Goal: Transaction & Acquisition: Book appointment/travel/reservation

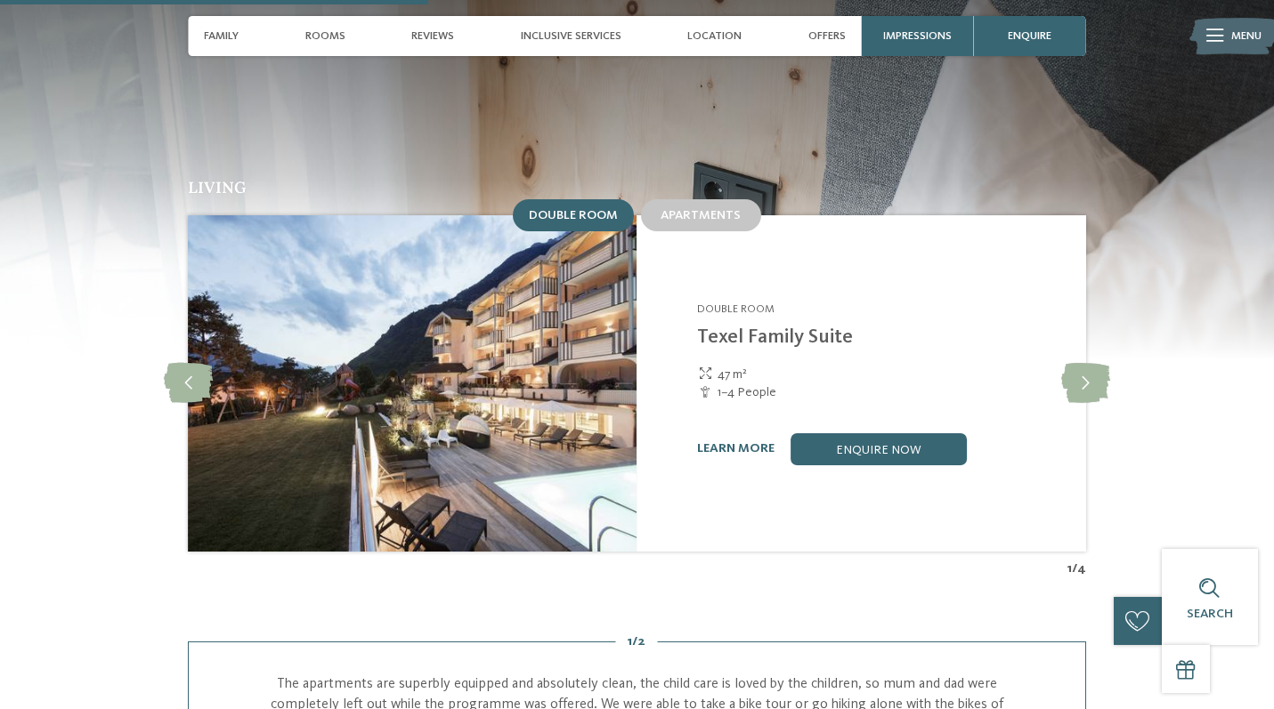
scroll to position [1639, 0]
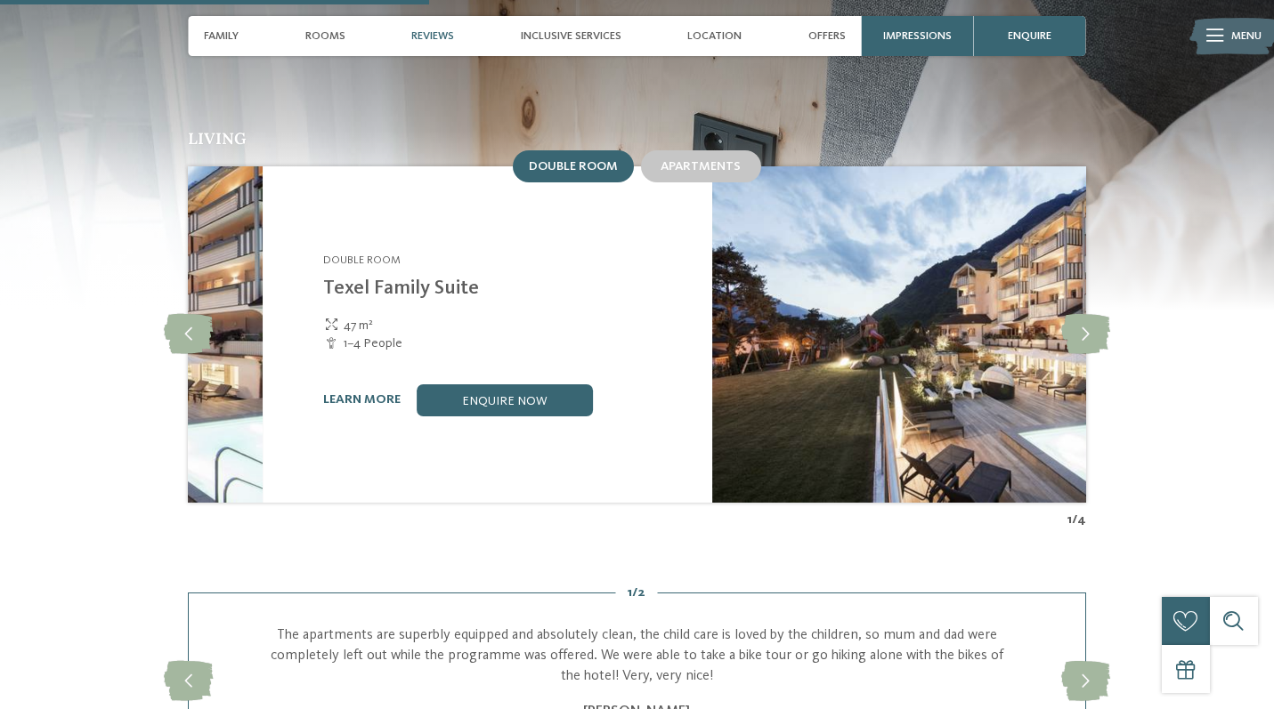
drag, startPoint x: 897, startPoint y: 215, endPoint x: 523, endPoint y: 237, distance: 374.5
click at [523, 253] on div "Familienapparthotel [PERSON_NAME] **** Rabland/Partschins - Meran & Environs Do…" at bounding box center [507, 335] width 368 height 164
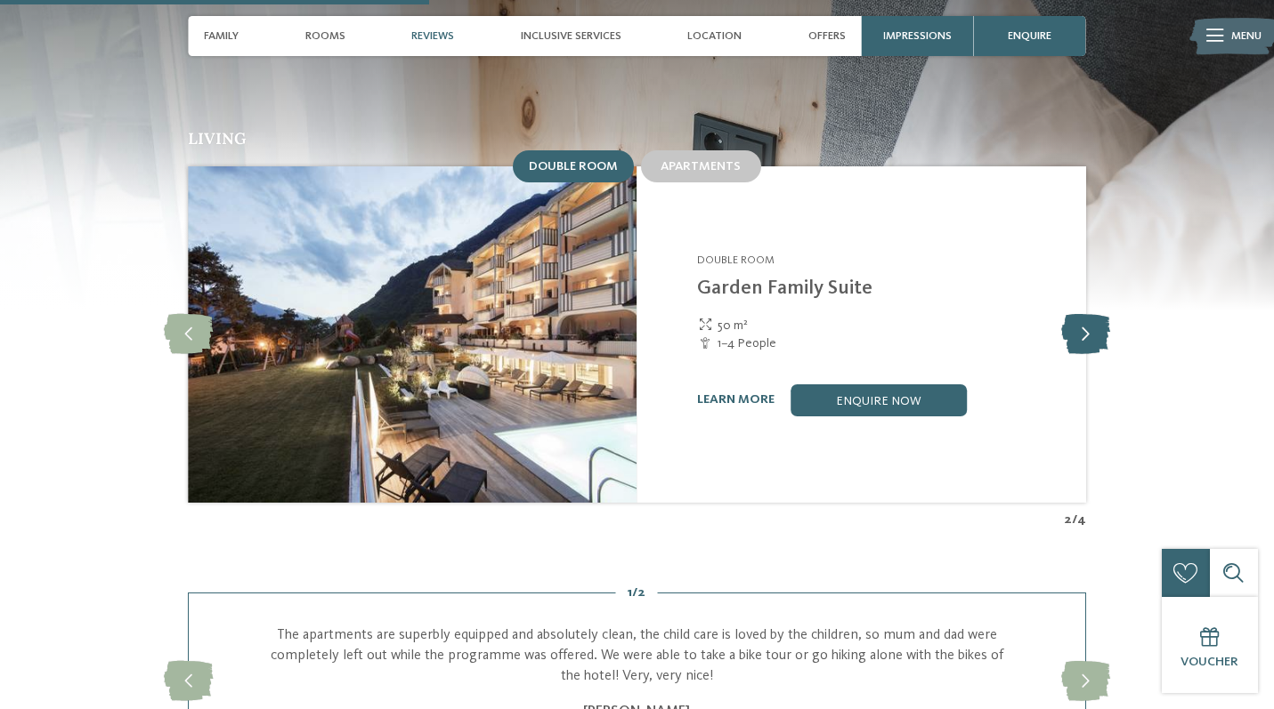
click at [1081, 314] on icon at bounding box center [1085, 334] width 49 height 40
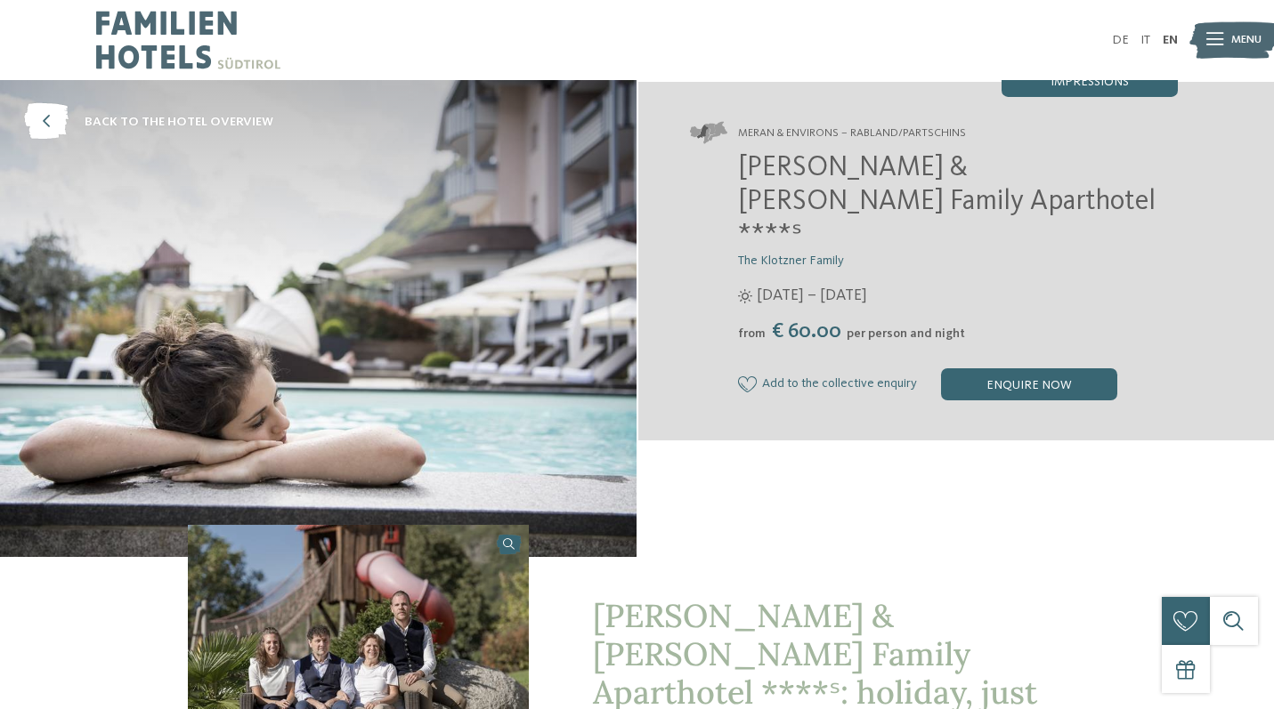
scroll to position [0, 0]
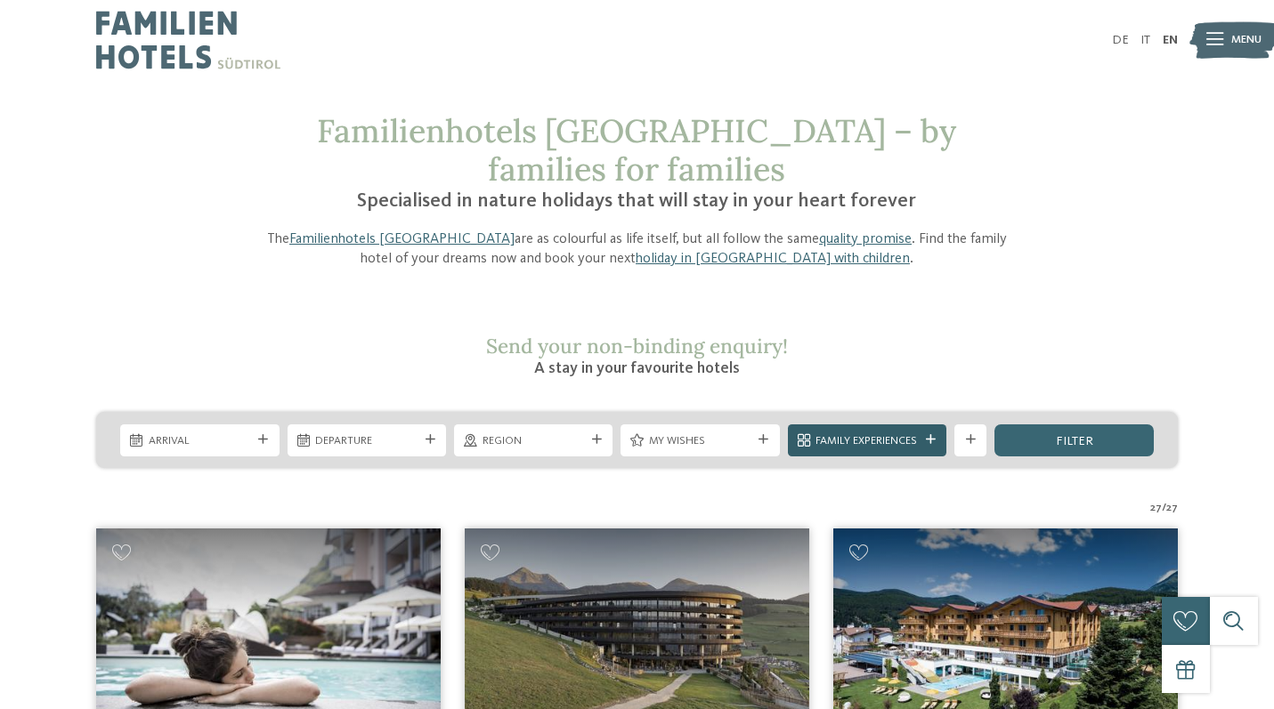
click at [929, 425] on div "Family Experiences" at bounding box center [867, 441] width 158 height 32
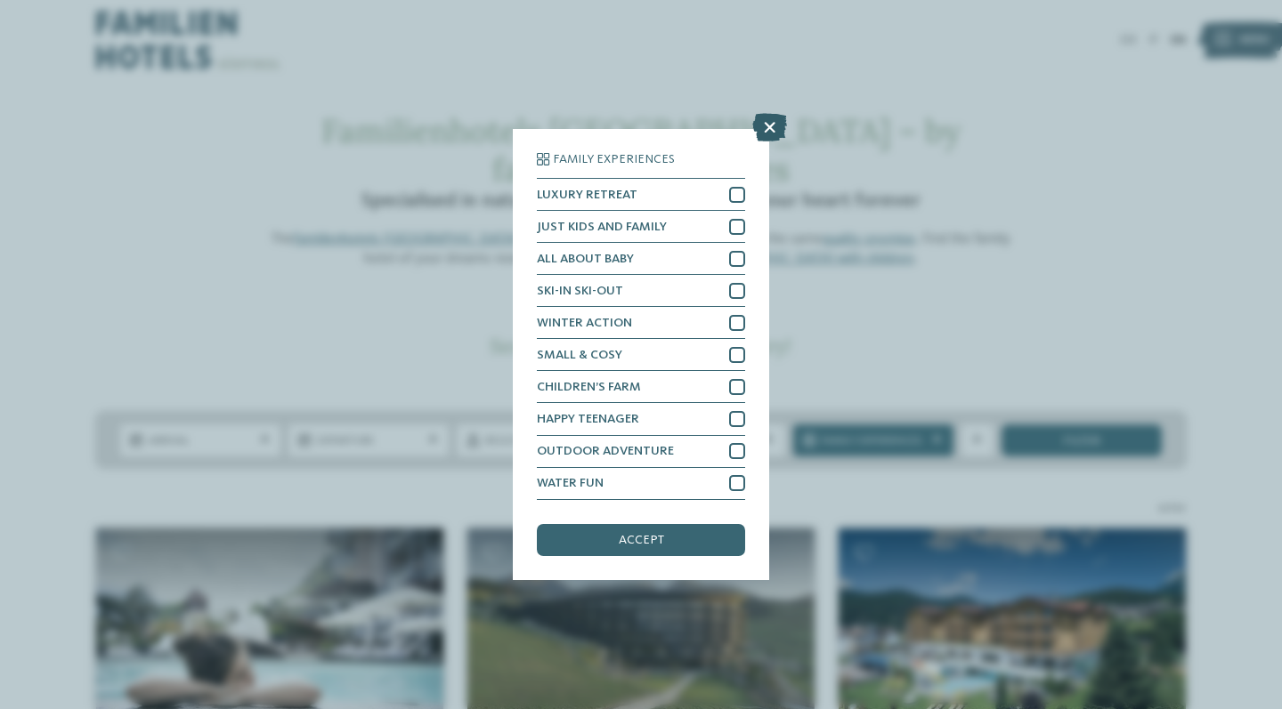
click at [780, 114] on icon at bounding box center [769, 128] width 35 height 28
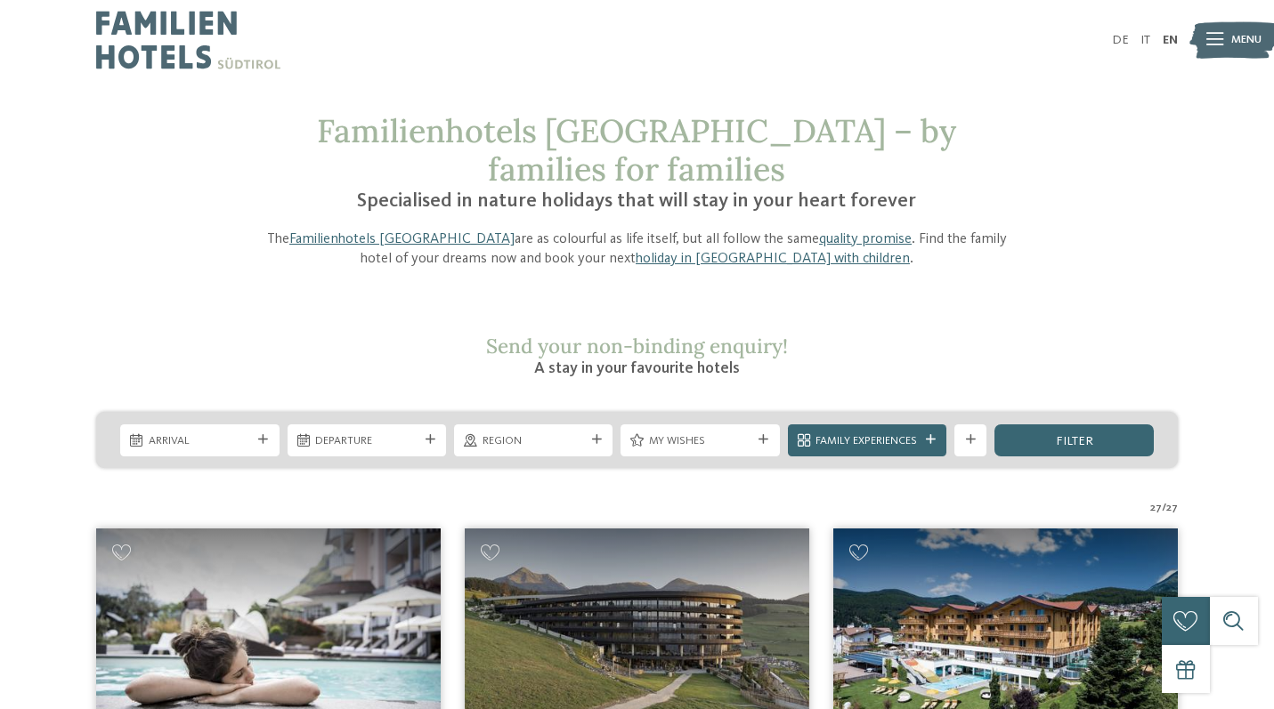
click at [154, 73] on img at bounding box center [188, 40] width 184 height 80
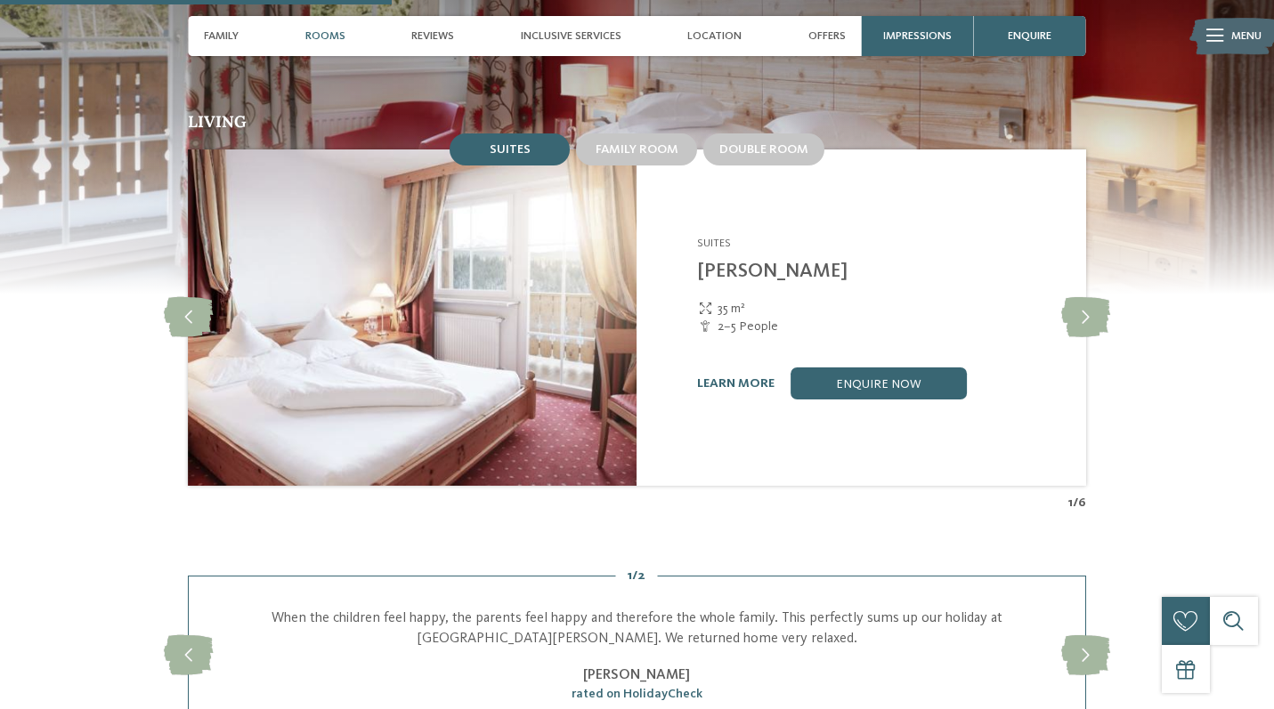
scroll to position [1642, 0]
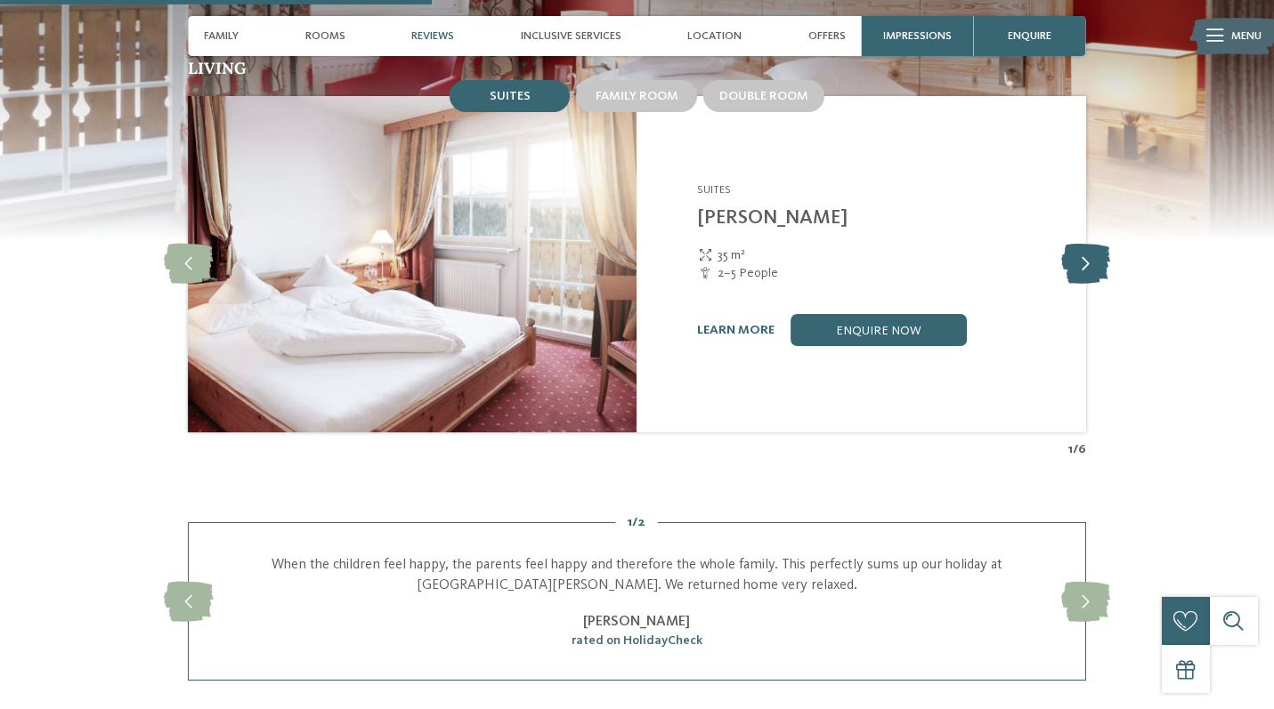
click at [1089, 245] on icon at bounding box center [1085, 265] width 49 height 40
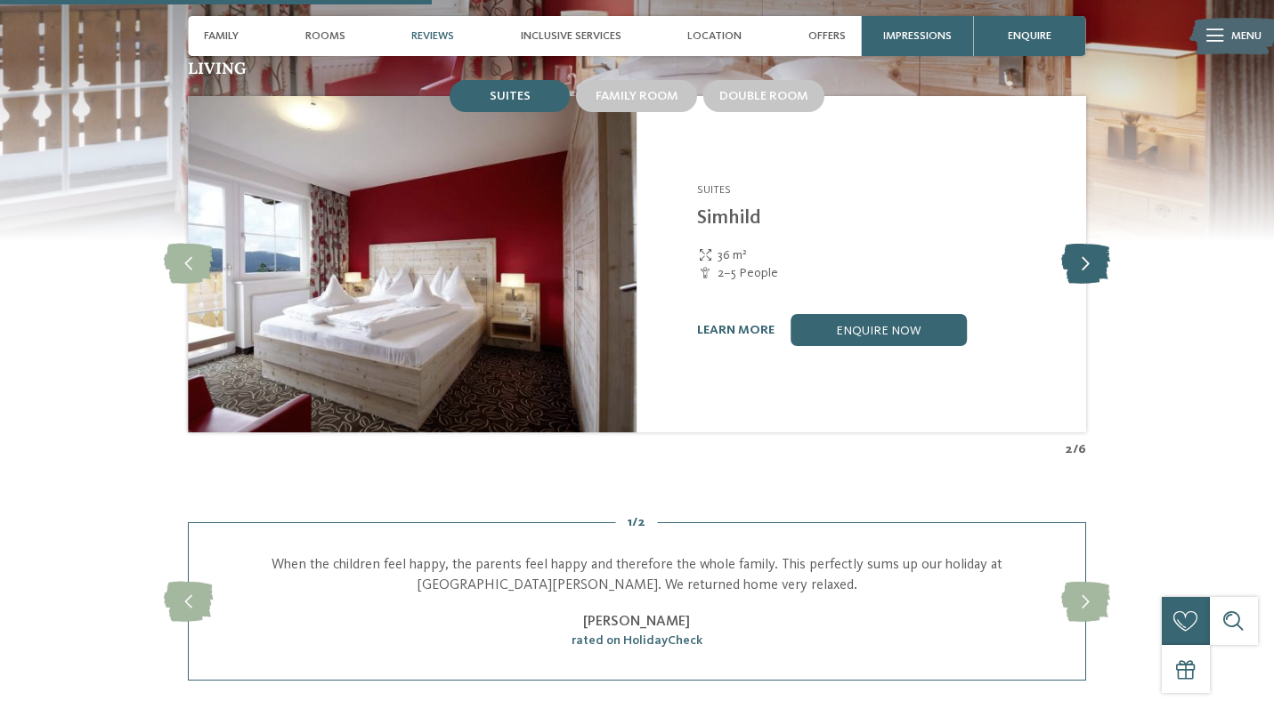
click at [1089, 245] on icon at bounding box center [1085, 265] width 49 height 40
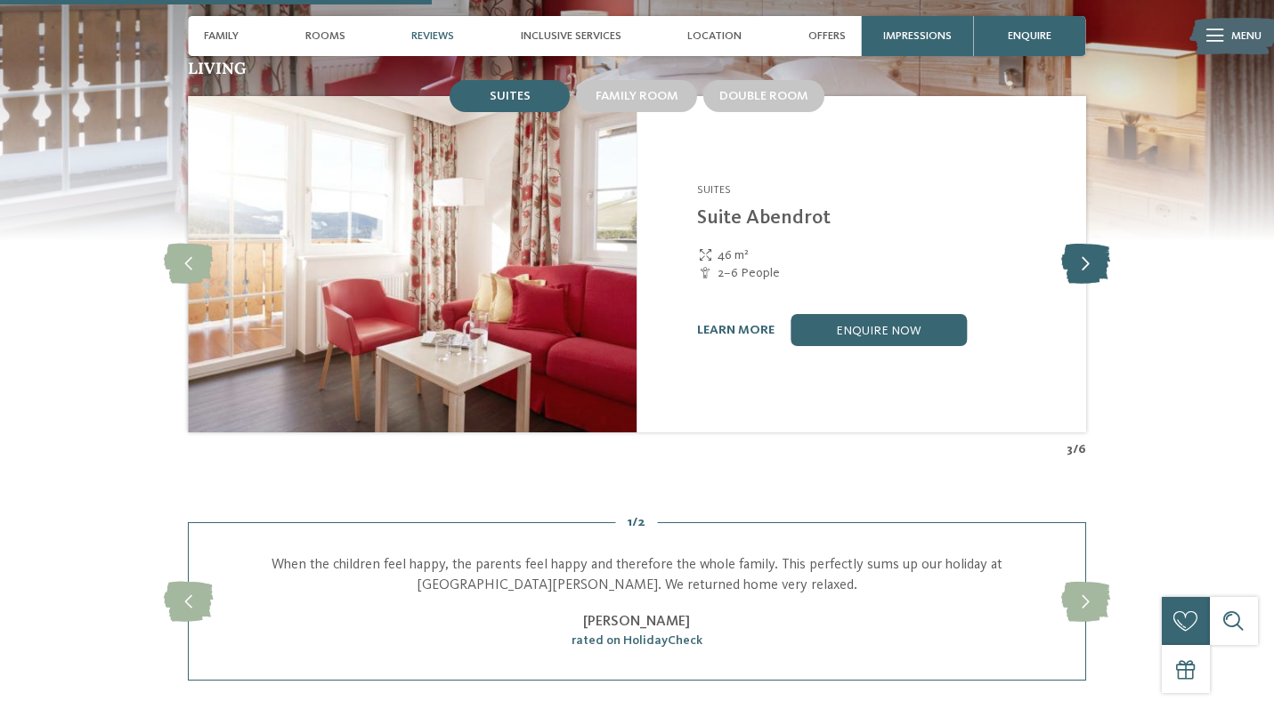
click at [1089, 245] on icon at bounding box center [1085, 265] width 49 height 40
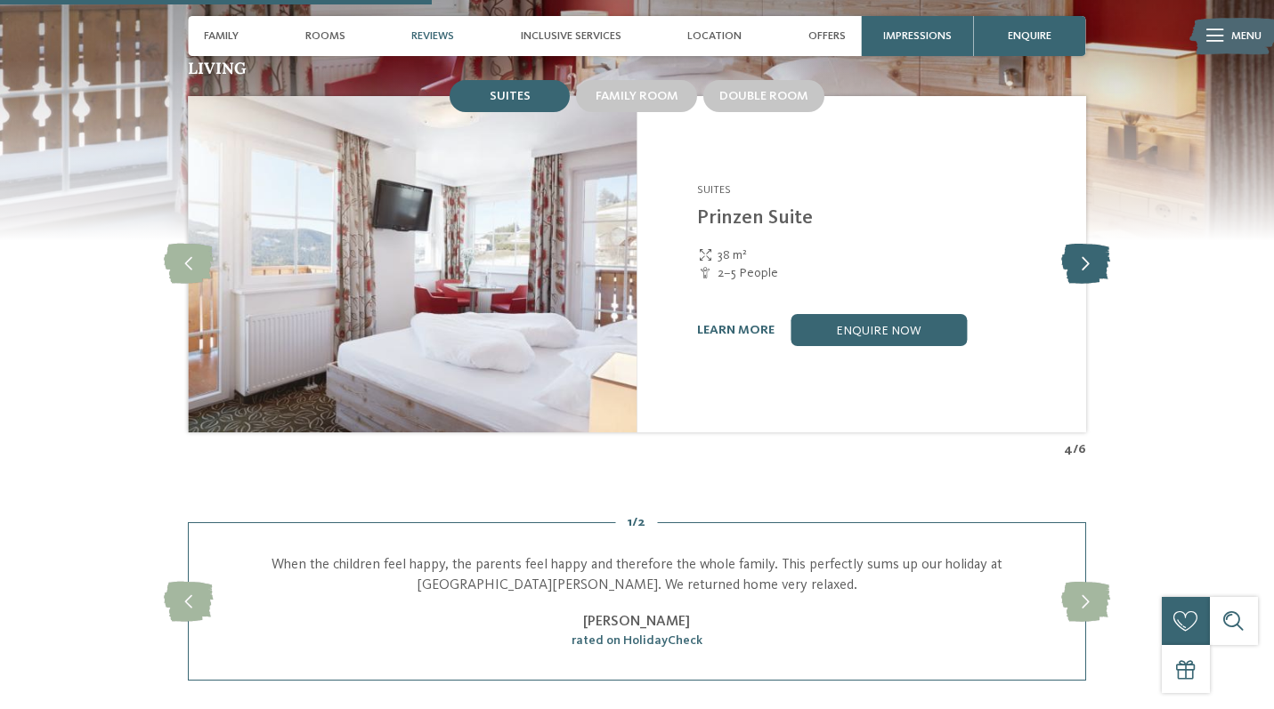
click at [1089, 245] on icon at bounding box center [1085, 265] width 49 height 40
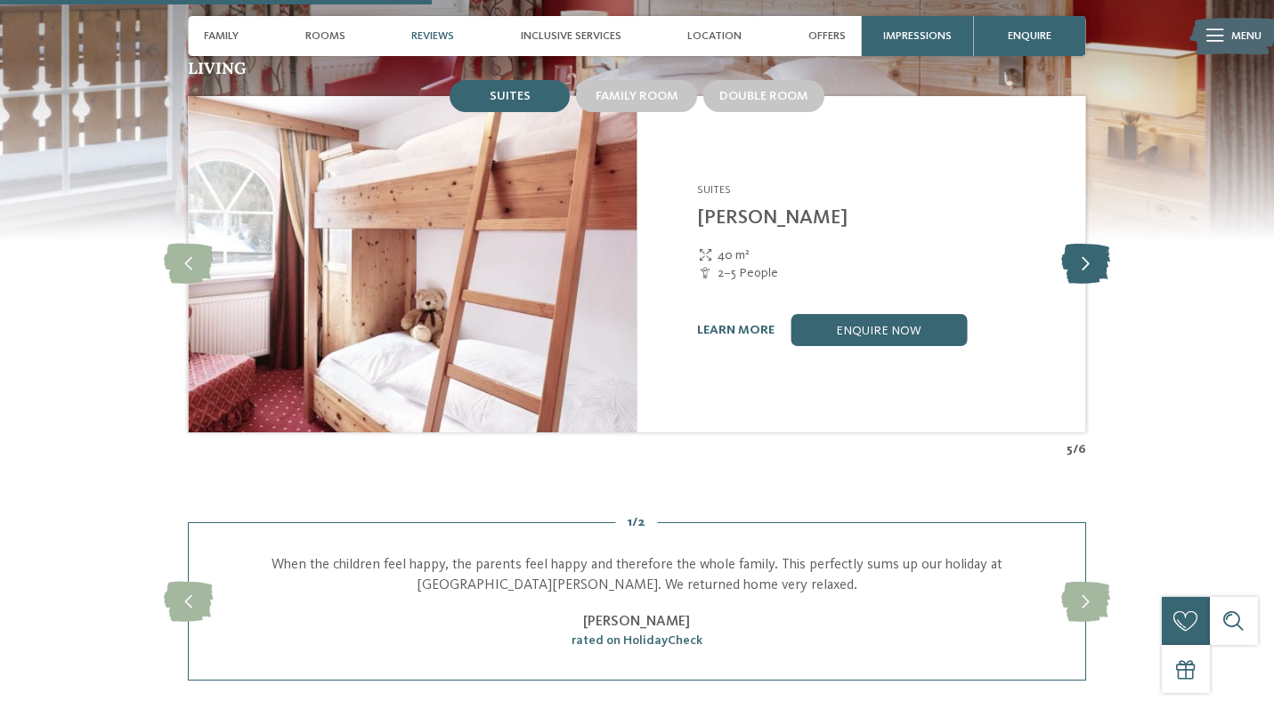
click at [1089, 245] on icon at bounding box center [1085, 265] width 49 height 40
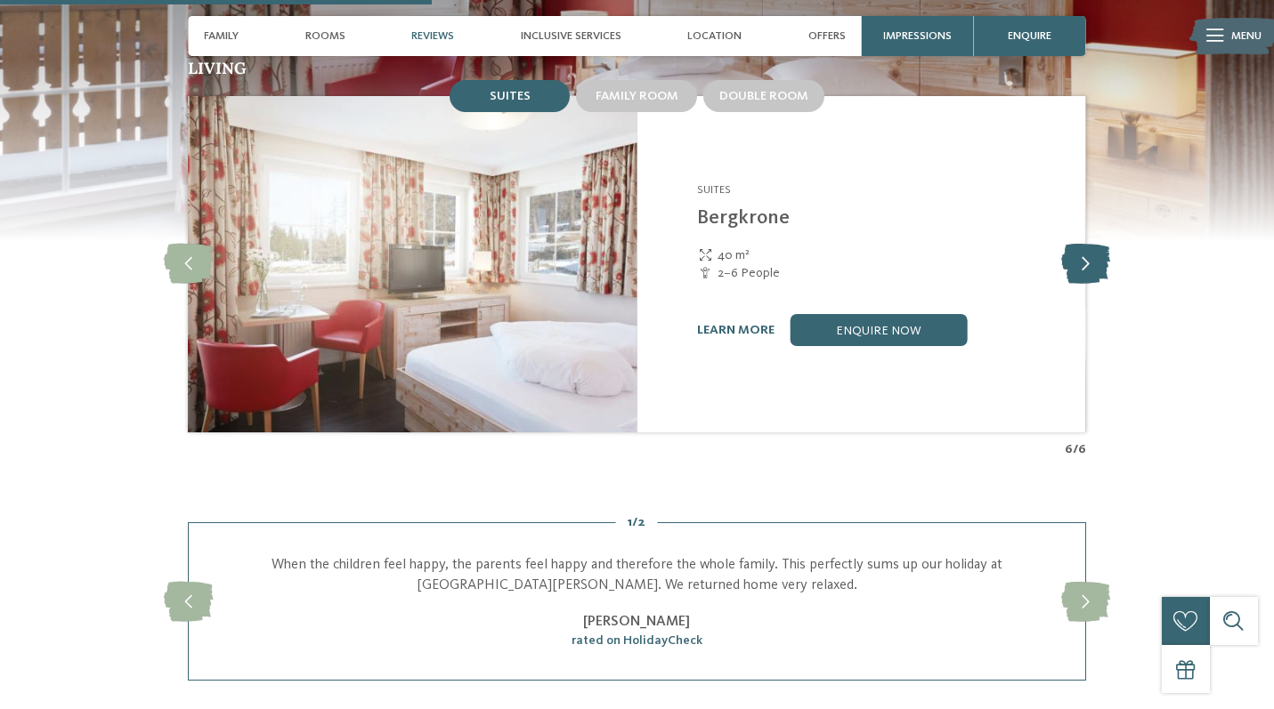
click at [1089, 245] on icon at bounding box center [1085, 265] width 49 height 40
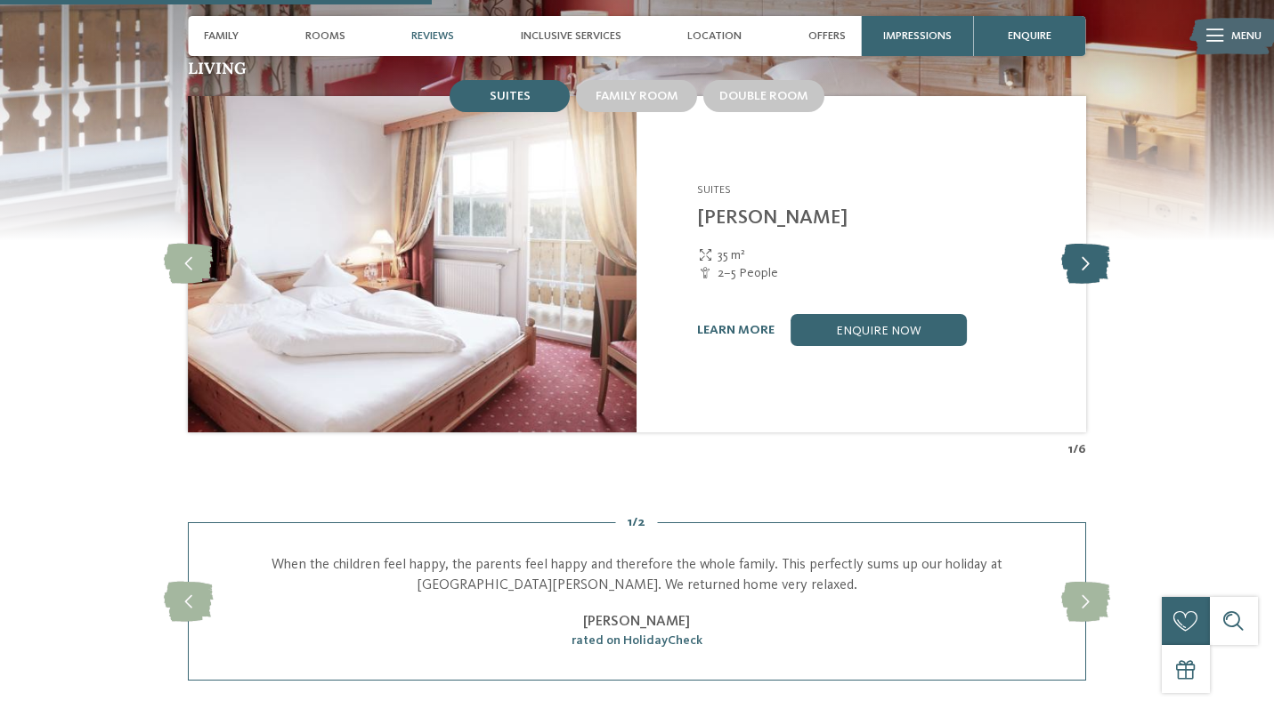
click at [1089, 245] on icon at bounding box center [1085, 265] width 49 height 40
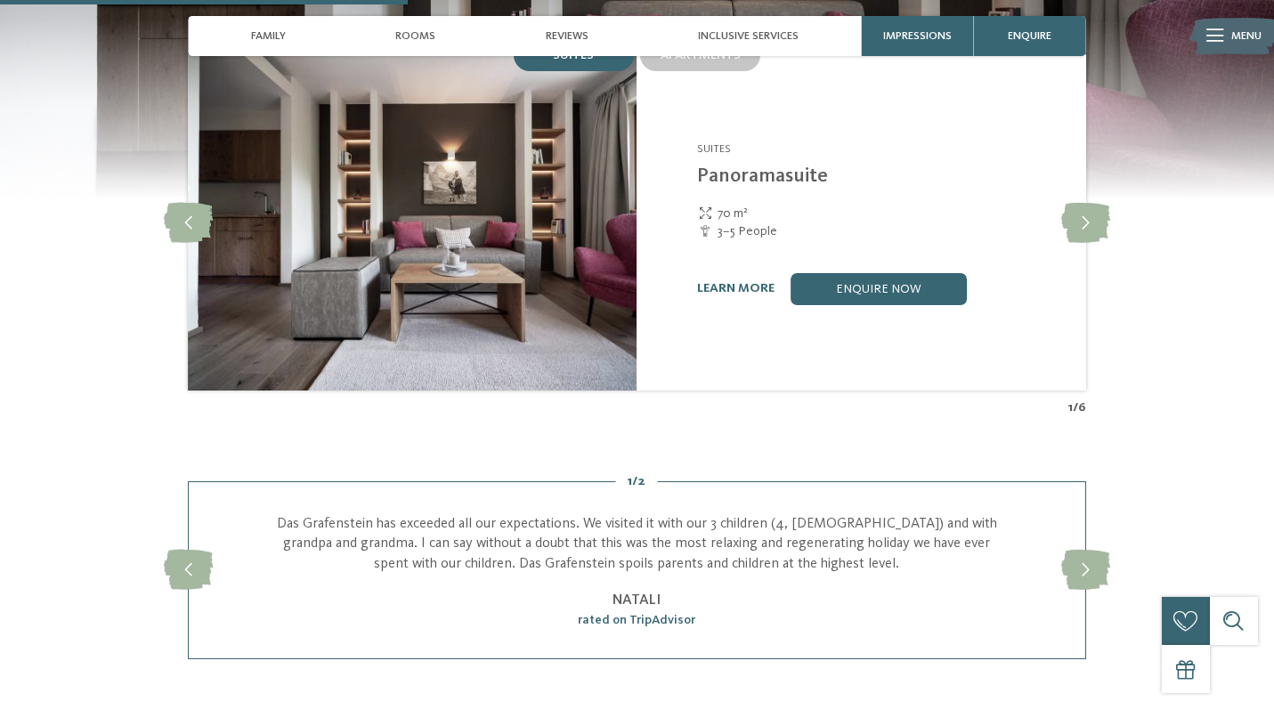
scroll to position [1391, 0]
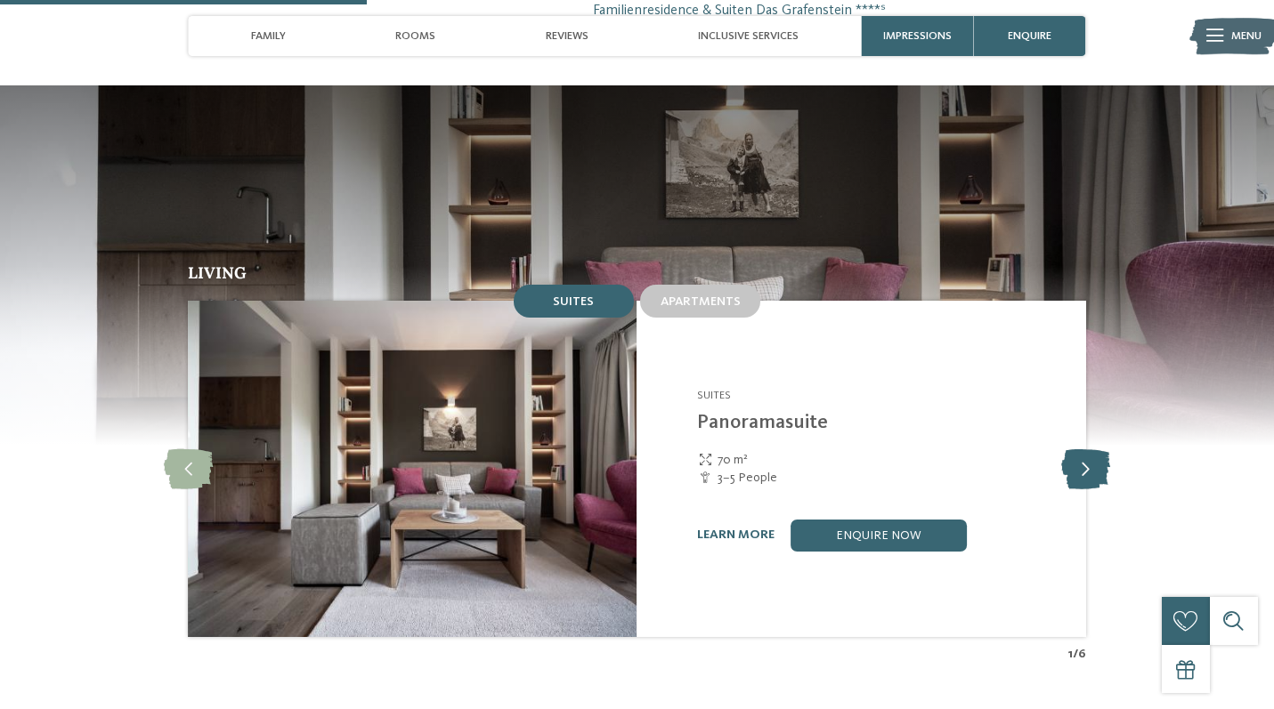
click at [1084, 458] on icon at bounding box center [1085, 469] width 49 height 40
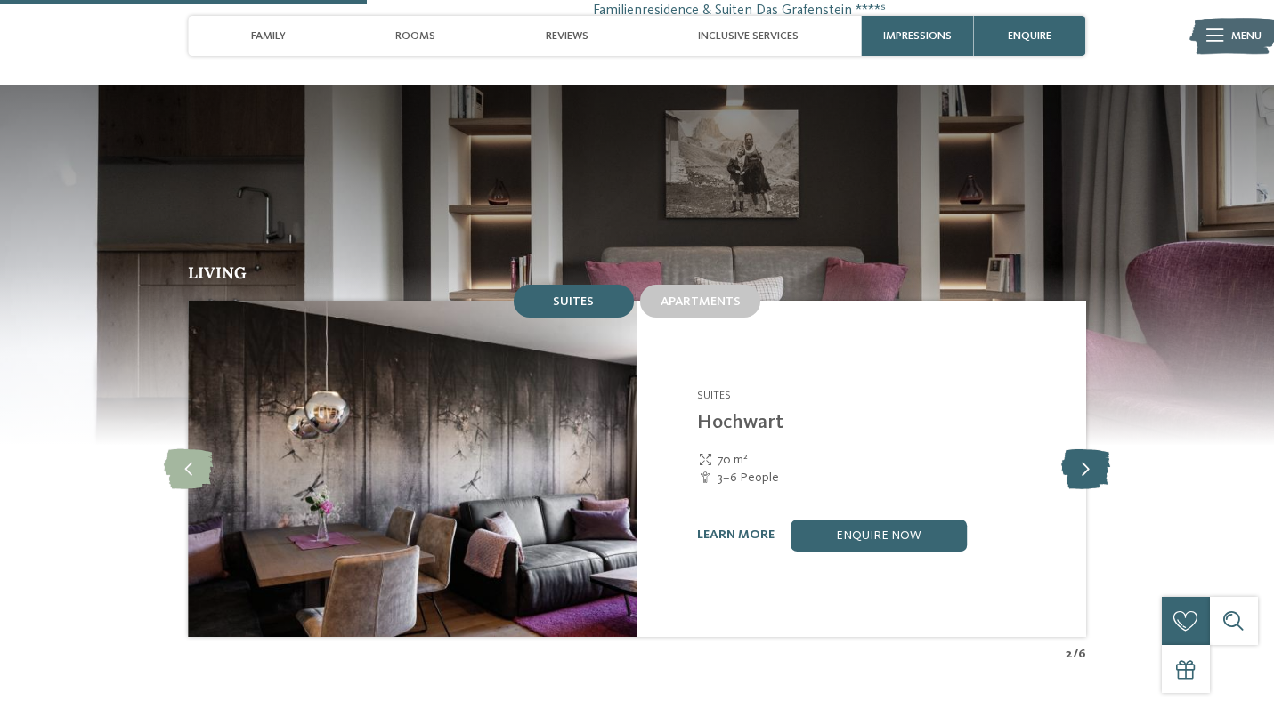
click at [1084, 458] on icon at bounding box center [1085, 469] width 49 height 40
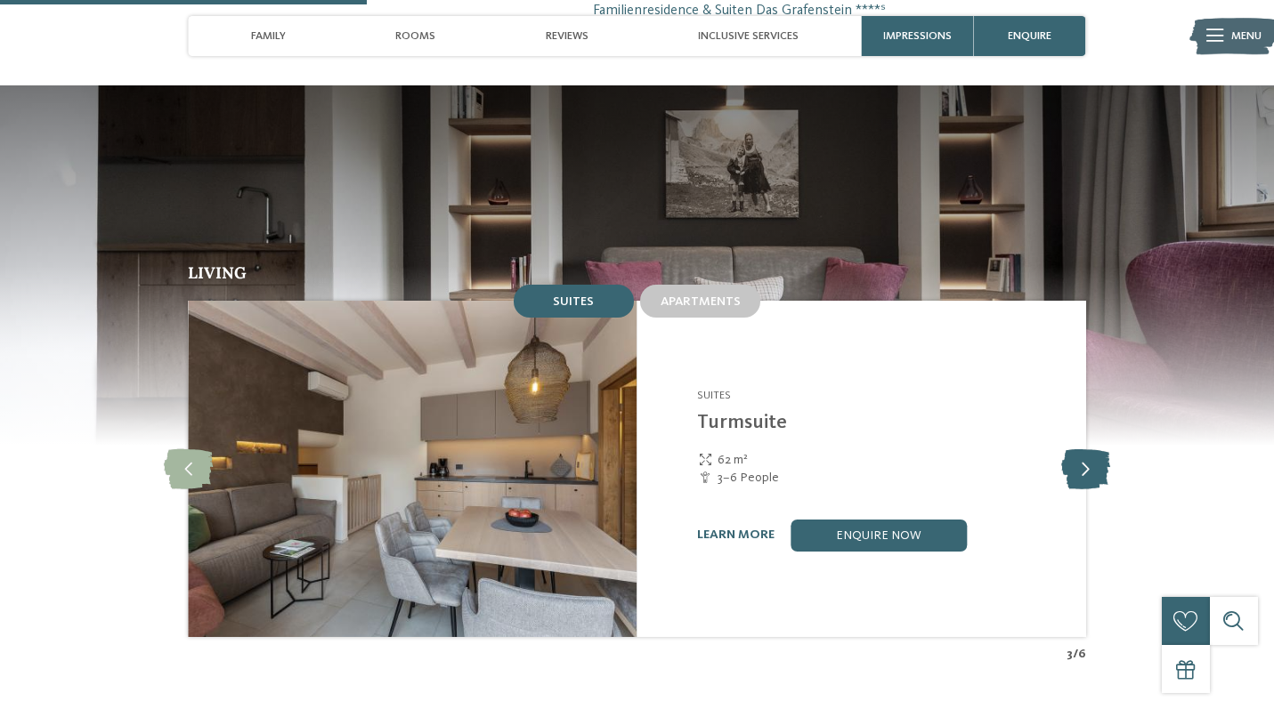
click at [1084, 458] on icon at bounding box center [1085, 469] width 49 height 40
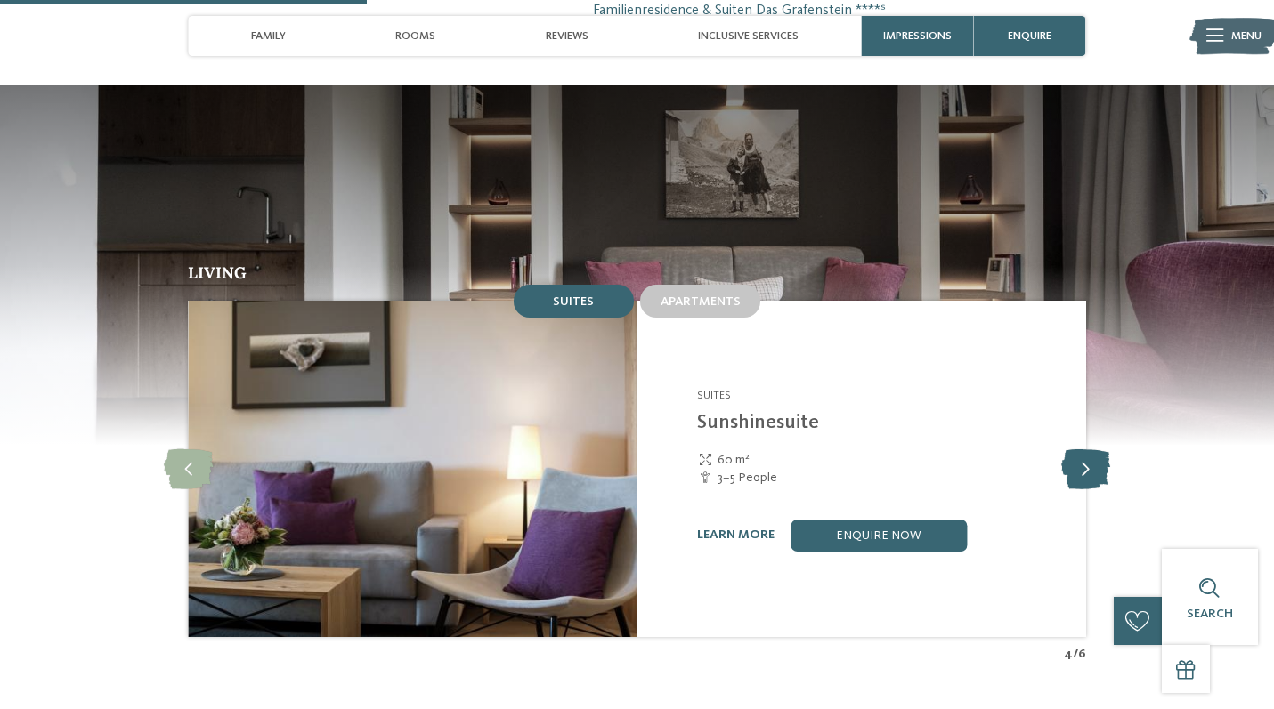
click at [1084, 458] on icon at bounding box center [1085, 469] width 49 height 40
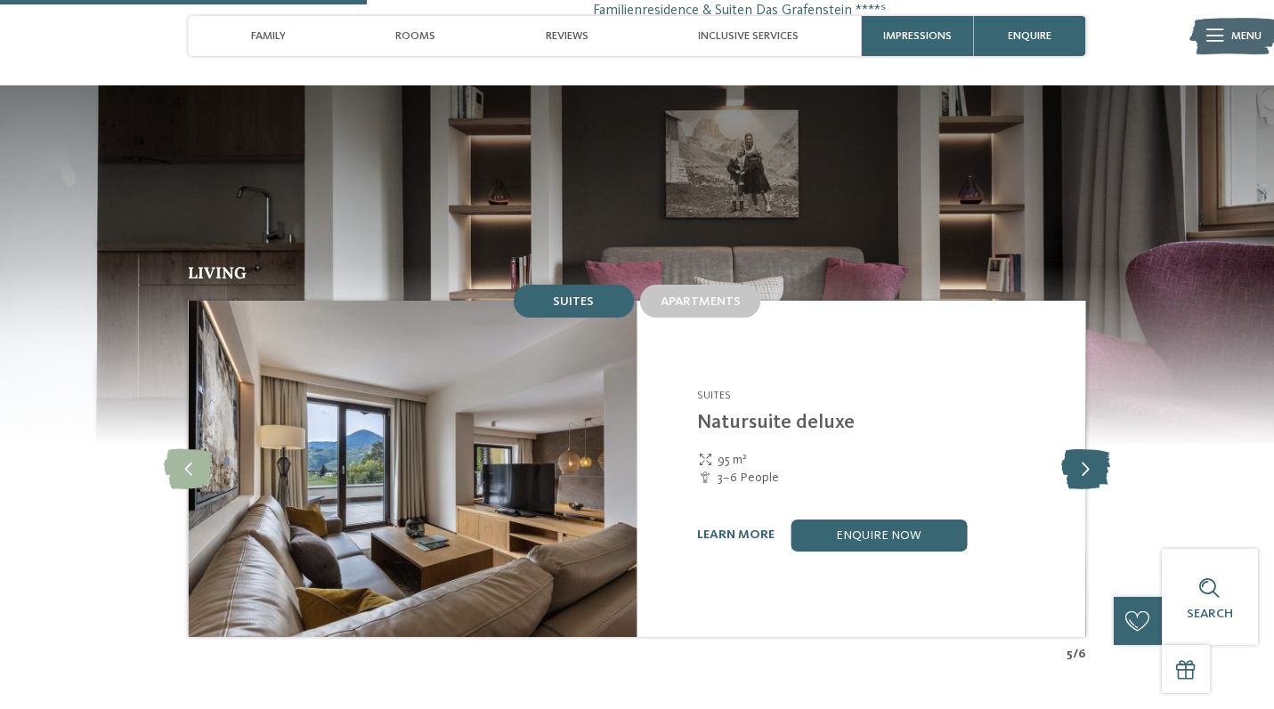
click at [1084, 458] on icon at bounding box center [1085, 469] width 49 height 40
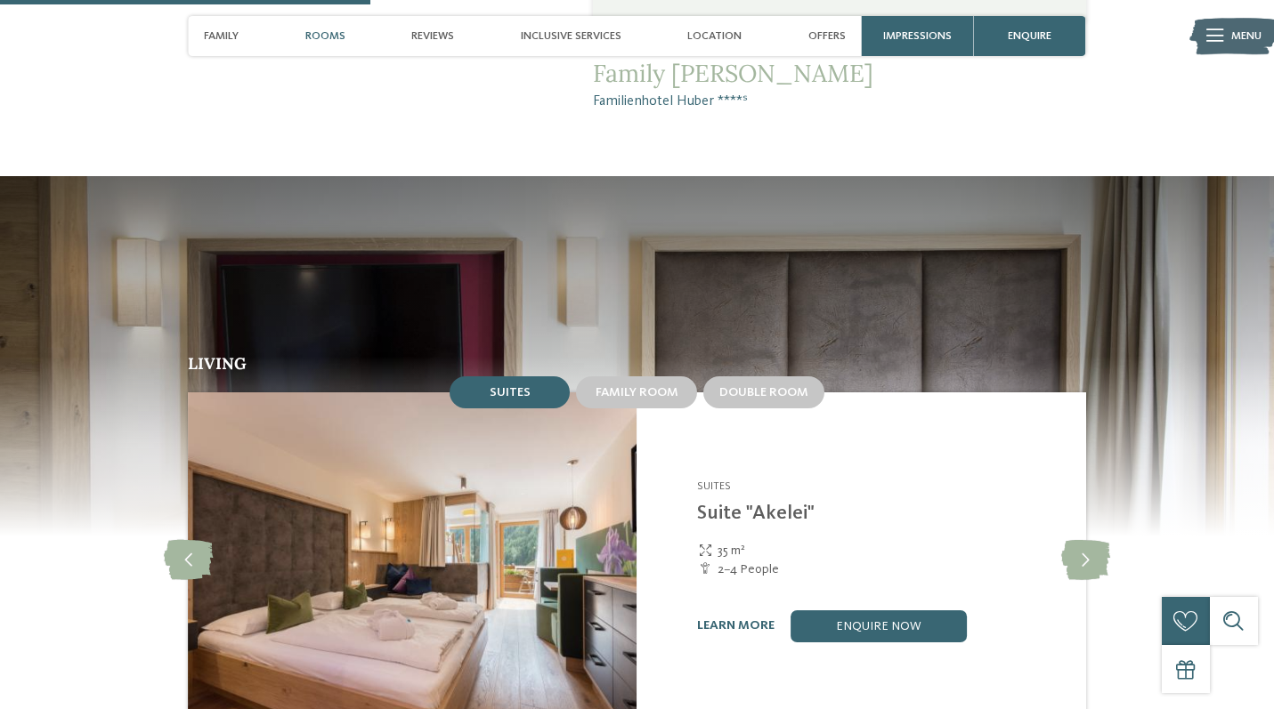
scroll to position [1659, 0]
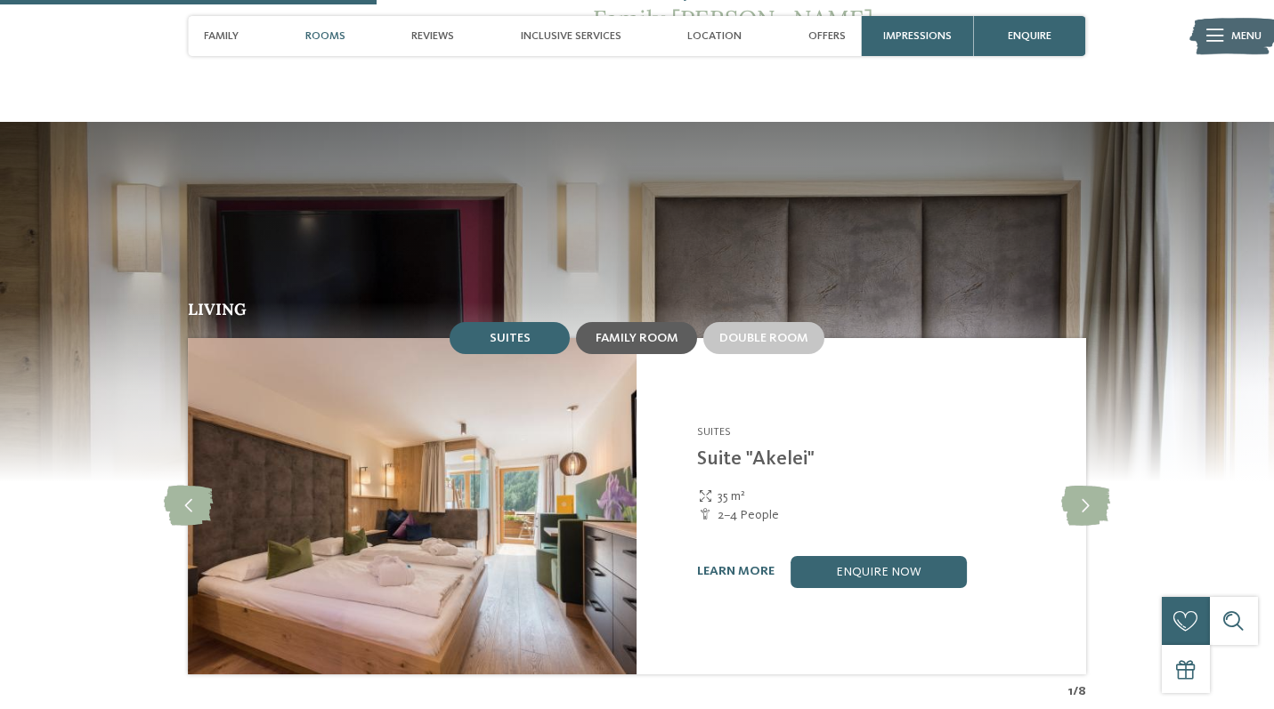
click at [660, 332] on span "Family room" at bounding box center [636, 338] width 83 height 12
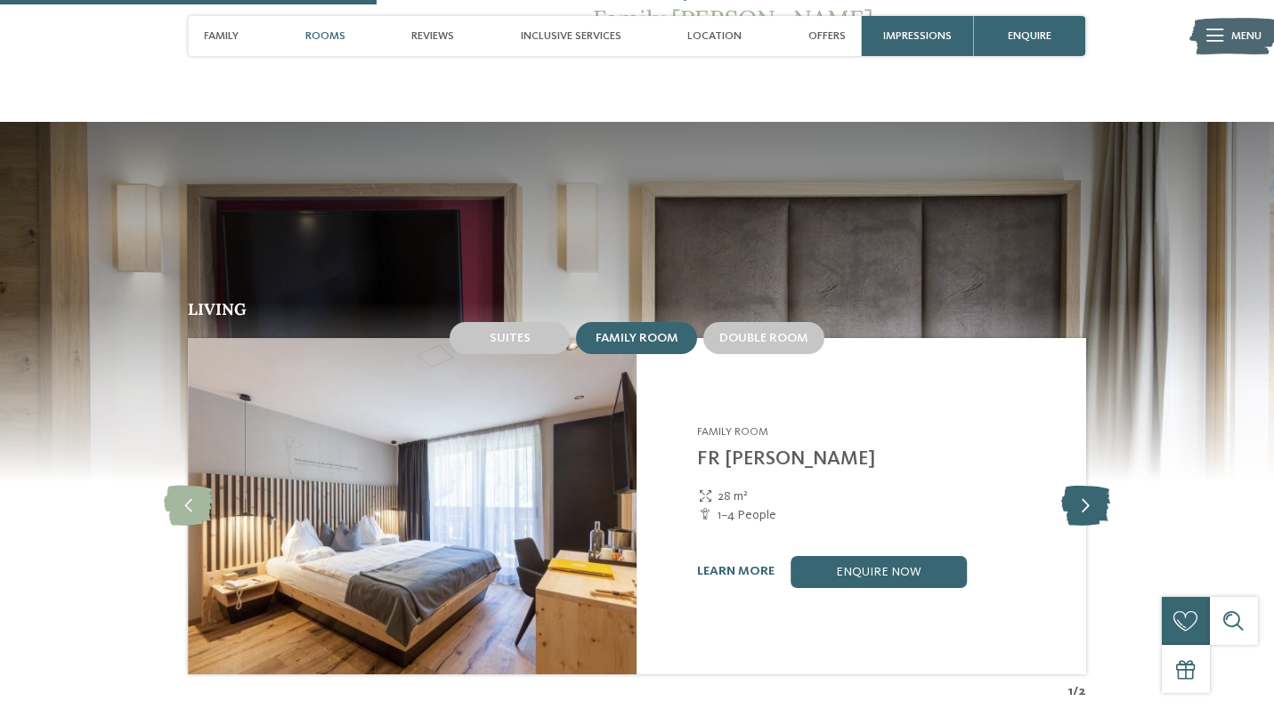
click at [1097, 486] on icon at bounding box center [1085, 506] width 49 height 40
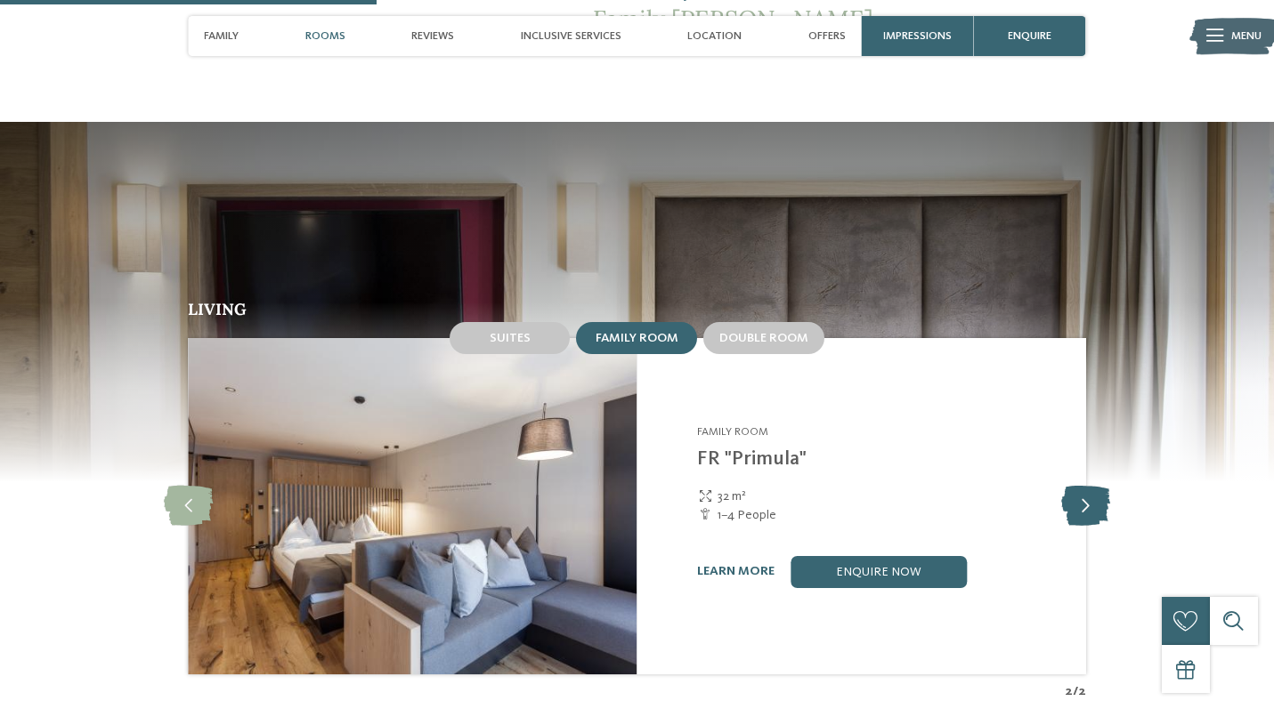
click at [1097, 486] on icon at bounding box center [1085, 506] width 49 height 40
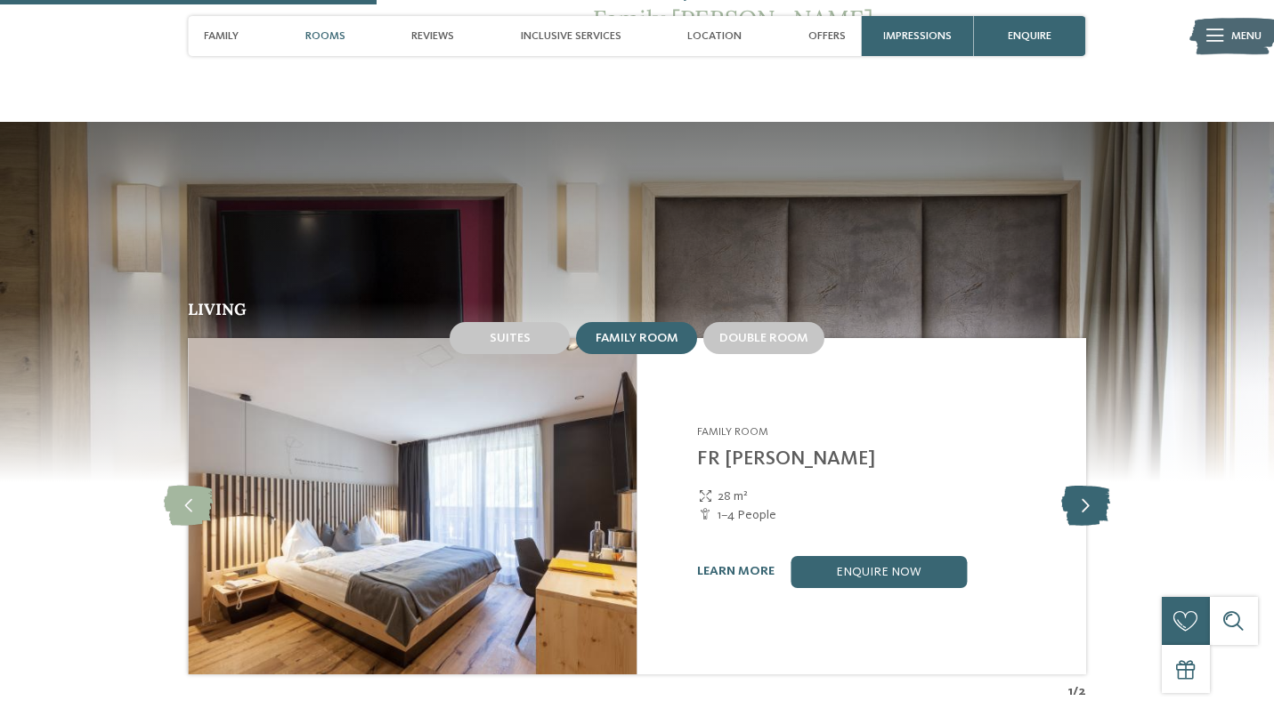
click at [1097, 486] on icon at bounding box center [1085, 506] width 49 height 40
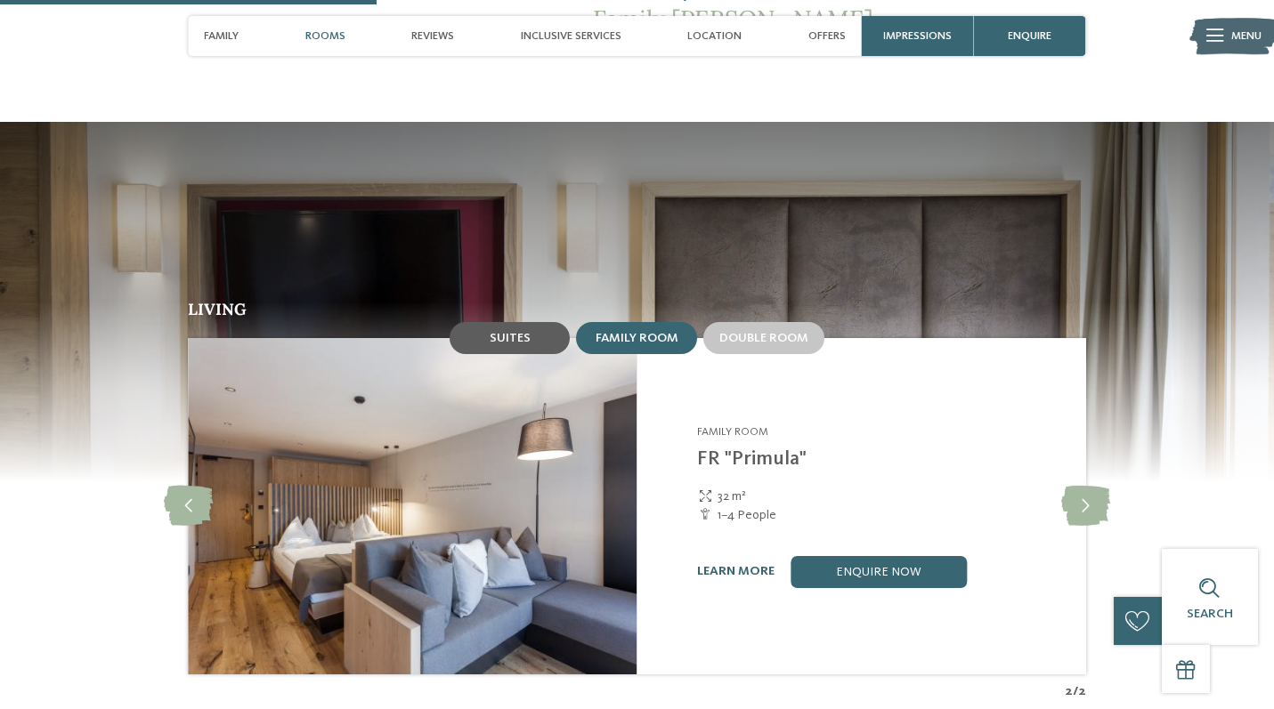
click at [516, 332] on span "Suites" at bounding box center [510, 338] width 41 height 12
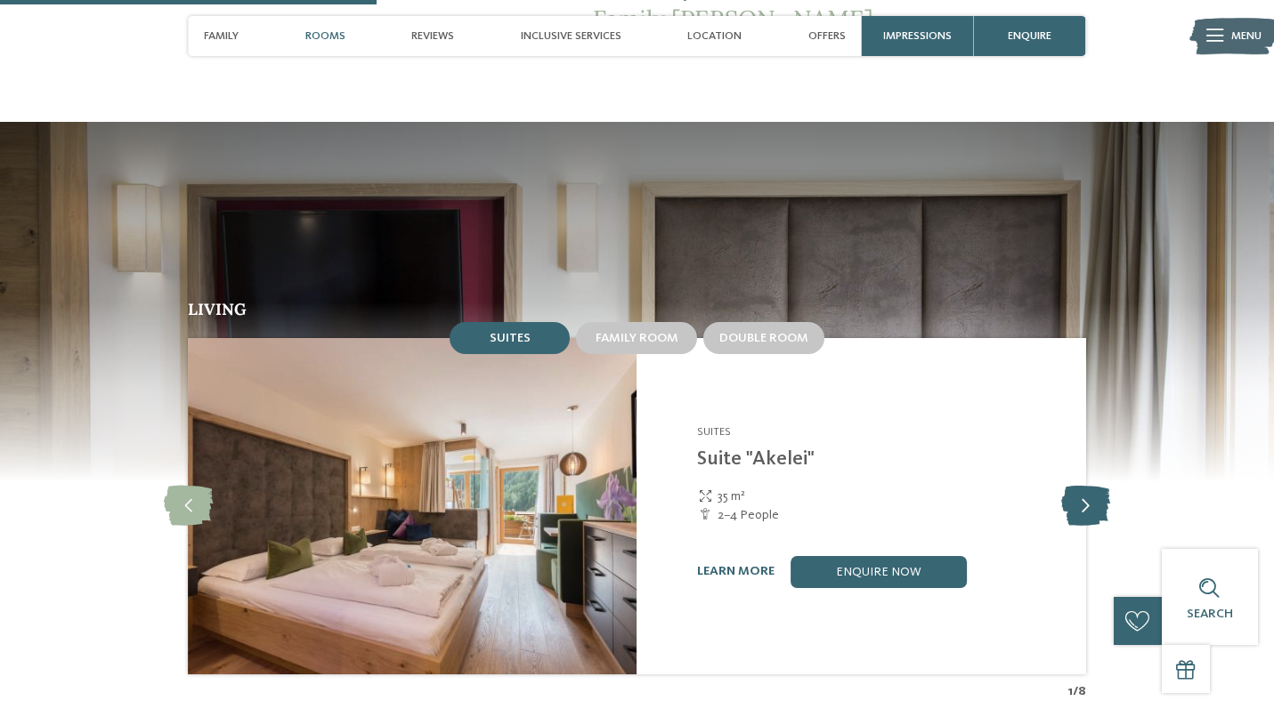
click at [1076, 486] on icon at bounding box center [1085, 506] width 49 height 40
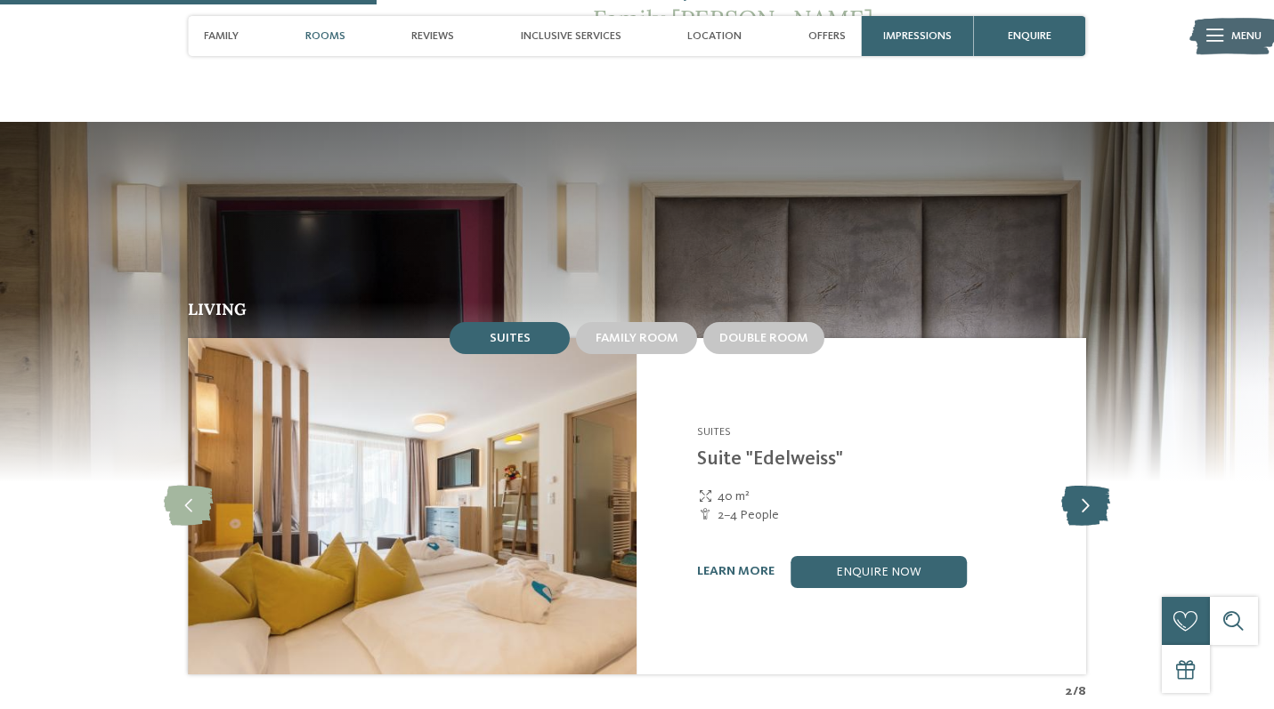
click at [1076, 486] on icon at bounding box center [1085, 506] width 49 height 40
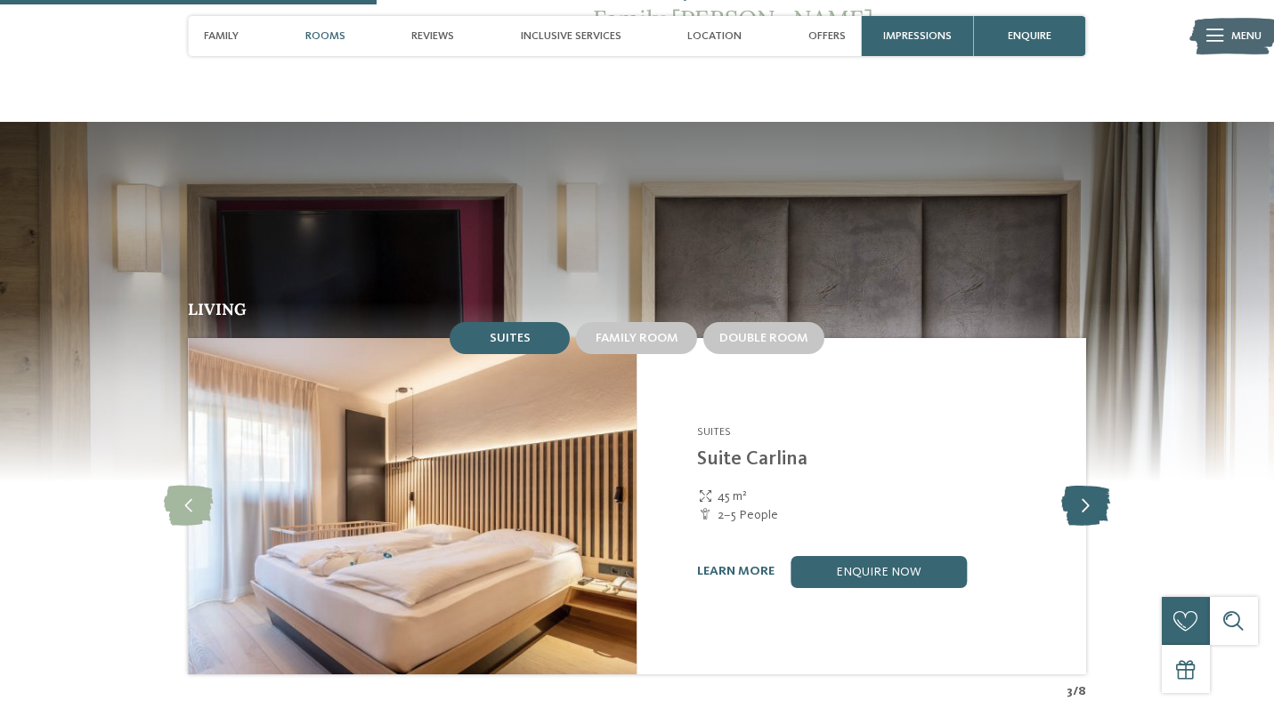
click at [1076, 486] on icon at bounding box center [1085, 506] width 49 height 40
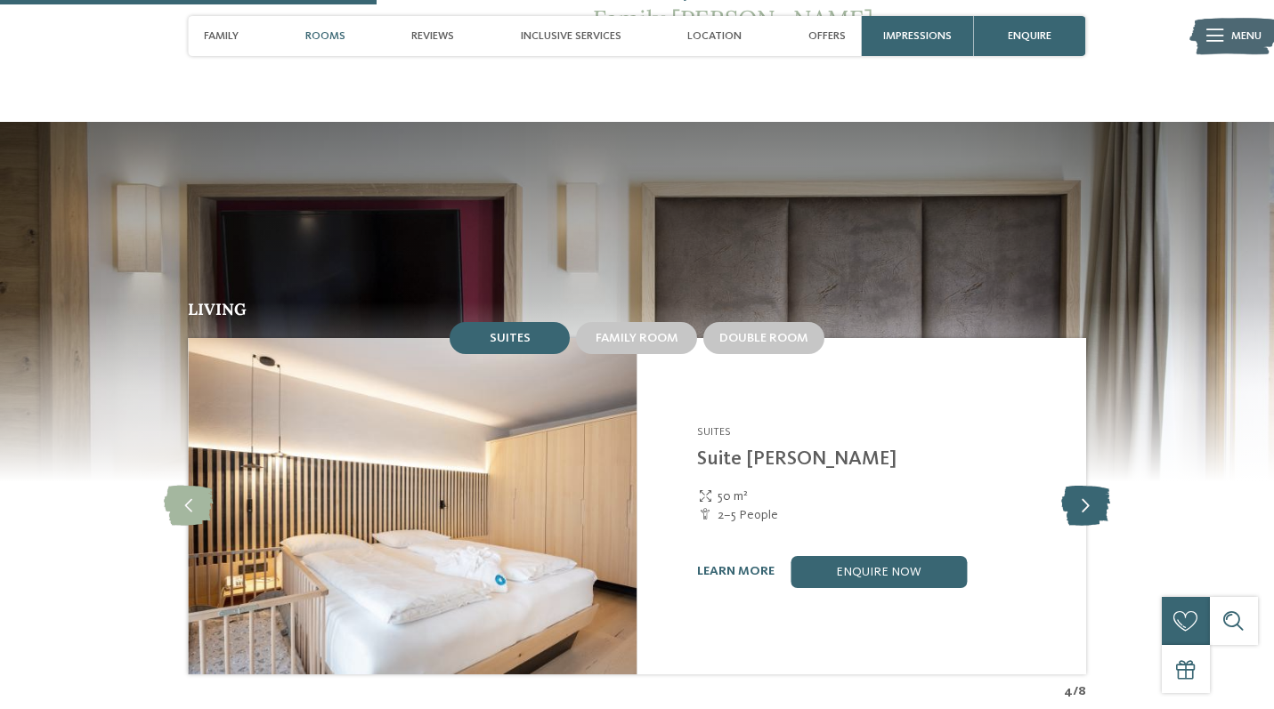
click at [1076, 486] on icon at bounding box center [1085, 506] width 49 height 40
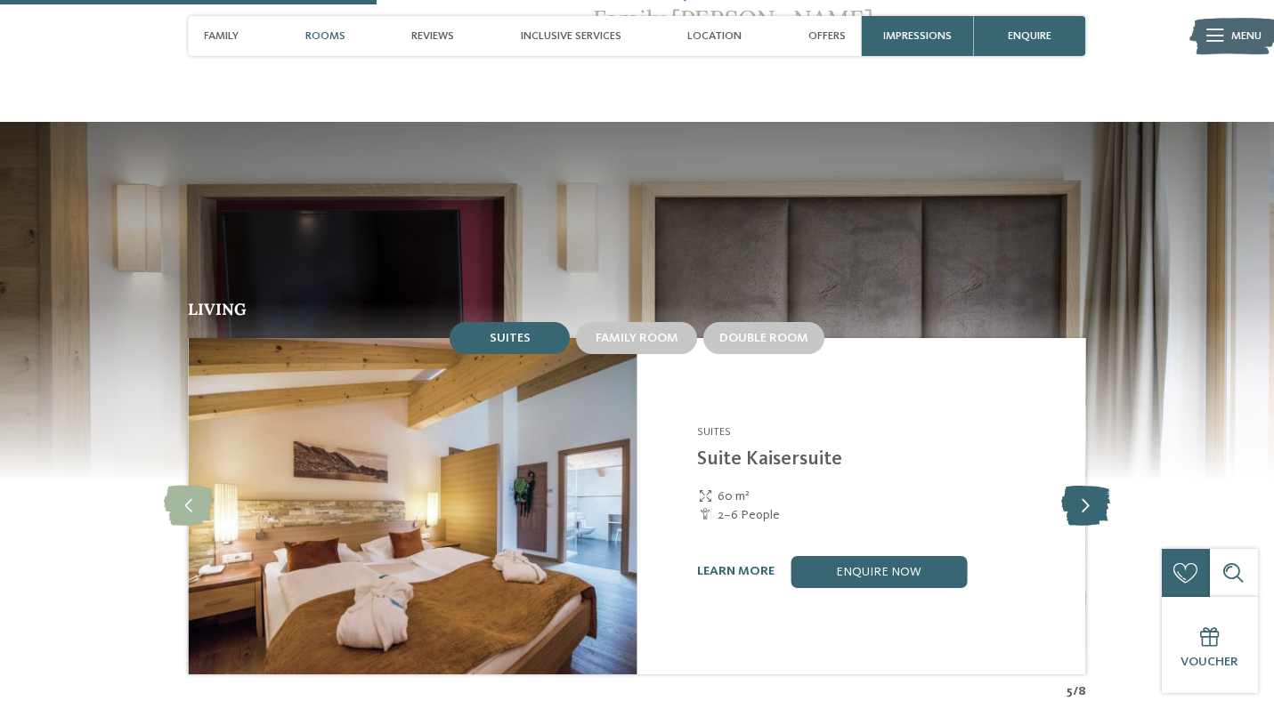
click at [1076, 486] on icon at bounding box center [1085, 506] width 49 height 40
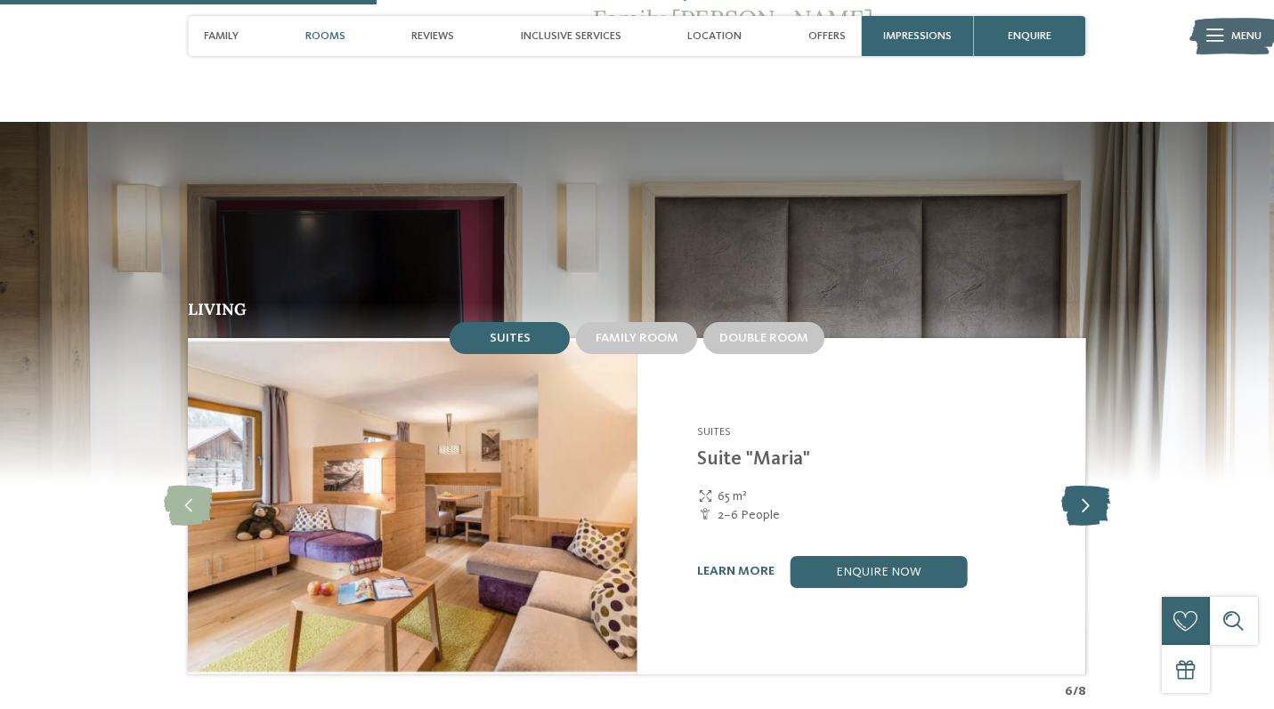
click at [1076, 486] on icon at bounding box center [1085, 506] width 49 height 40
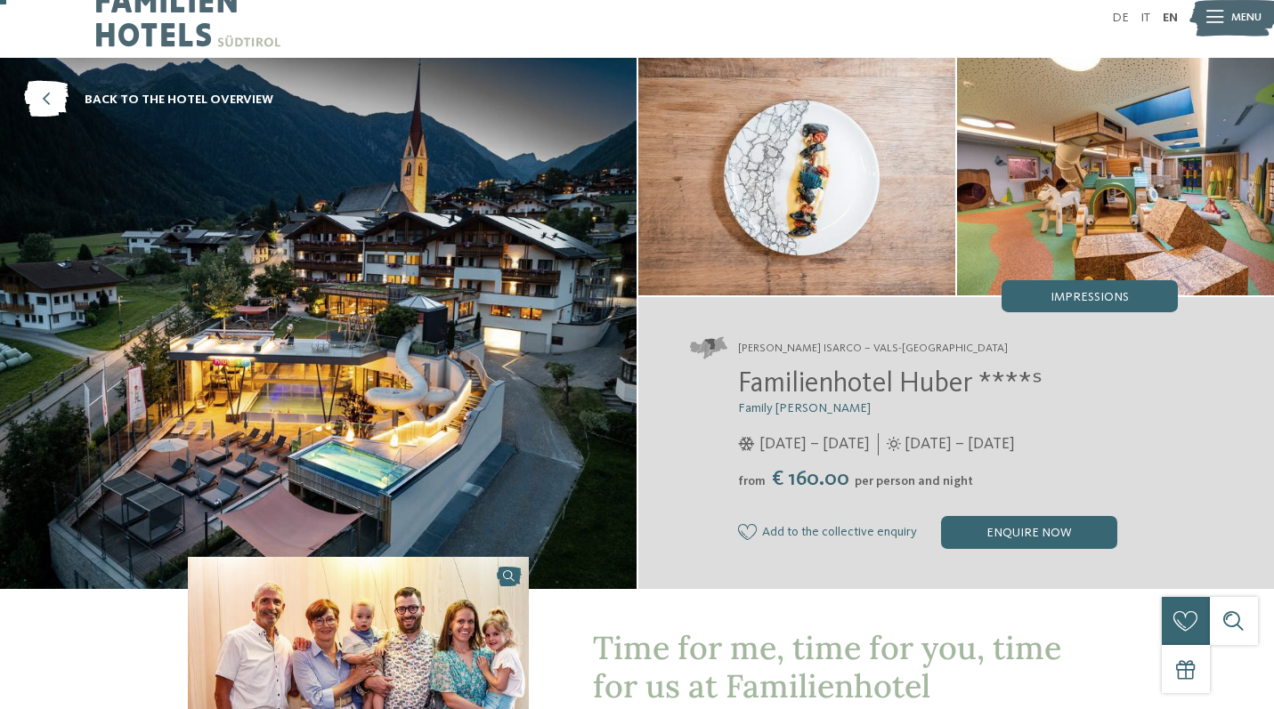
scroll to position [27, 0]
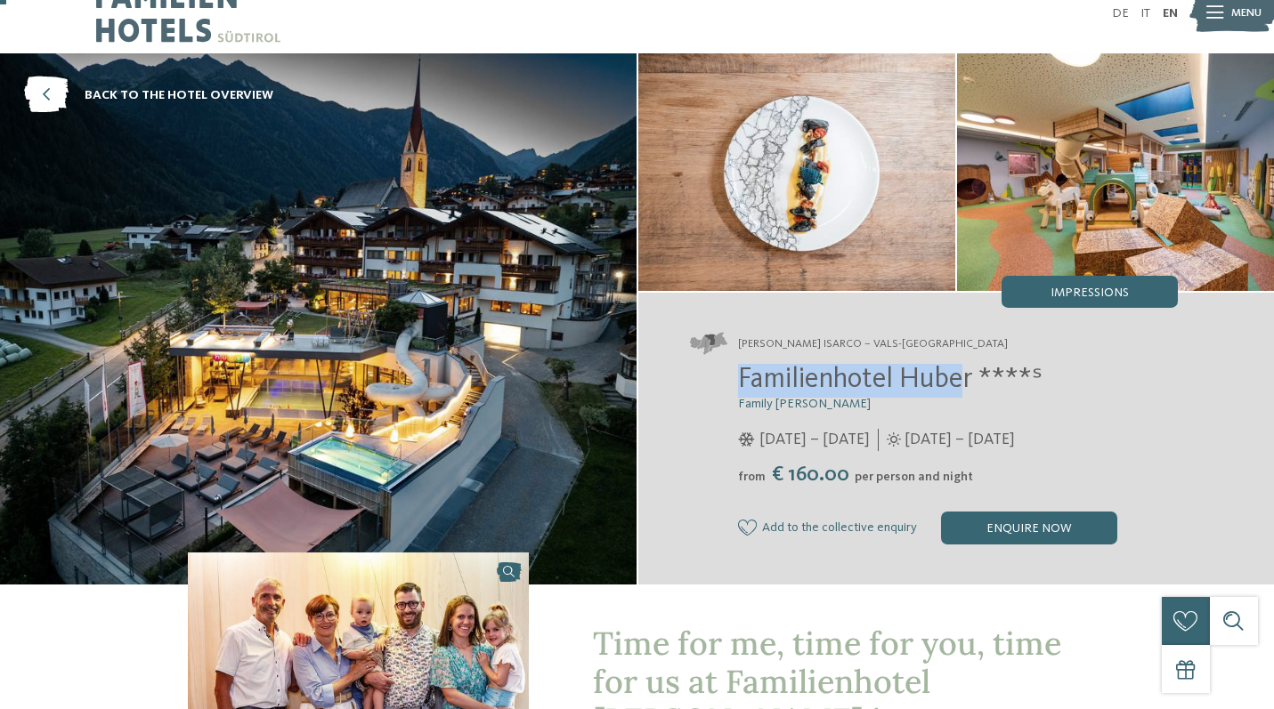
drag, startPoint x: 967, startPoint y: 381, endPoint x: 719, endPoint y: 366, distance: 247.9
click at [719, 366] on div "Familienhotel Huber ****ˢ Family Stolz 05/12/2025 – 12/04/2026 01/05 – 05/12/20…" at bounding box center [934, 454] width 488 height 181
copy span "Familienhotel Hube"
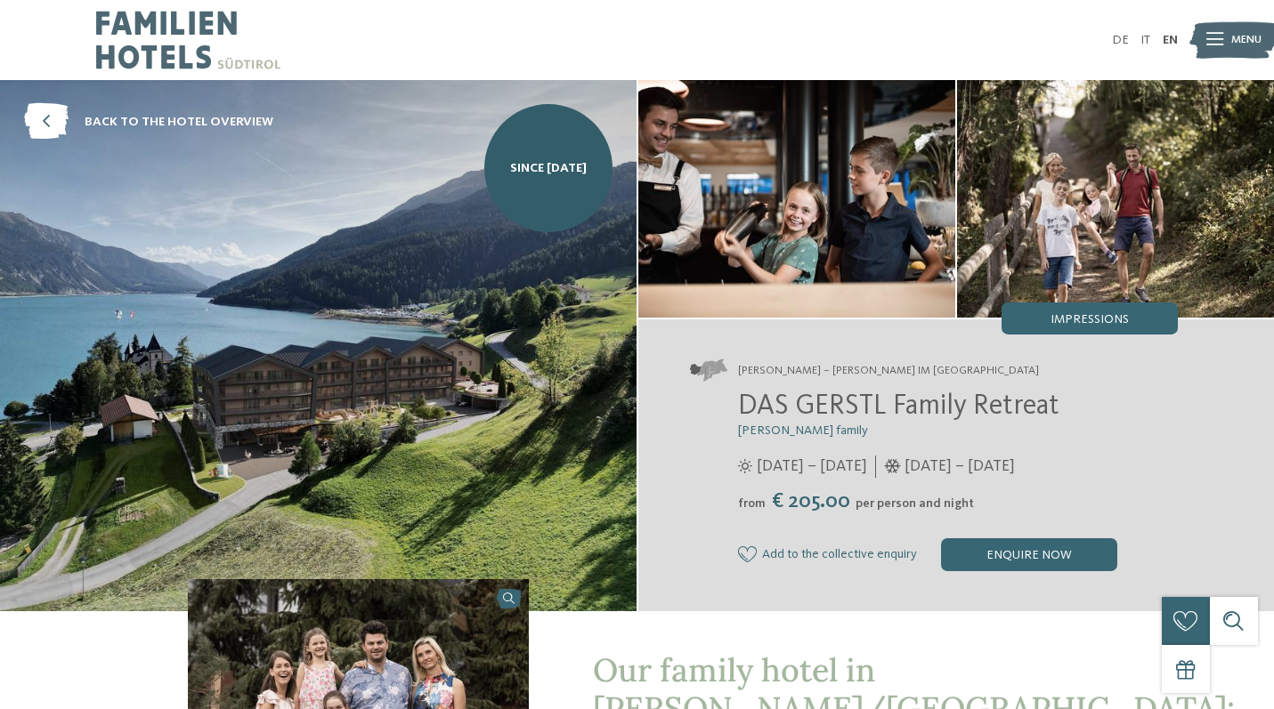
click at [765, 411] on span "DAS GERSTL Family Retreat" at bounding box center [898, 407] width 321 height 28
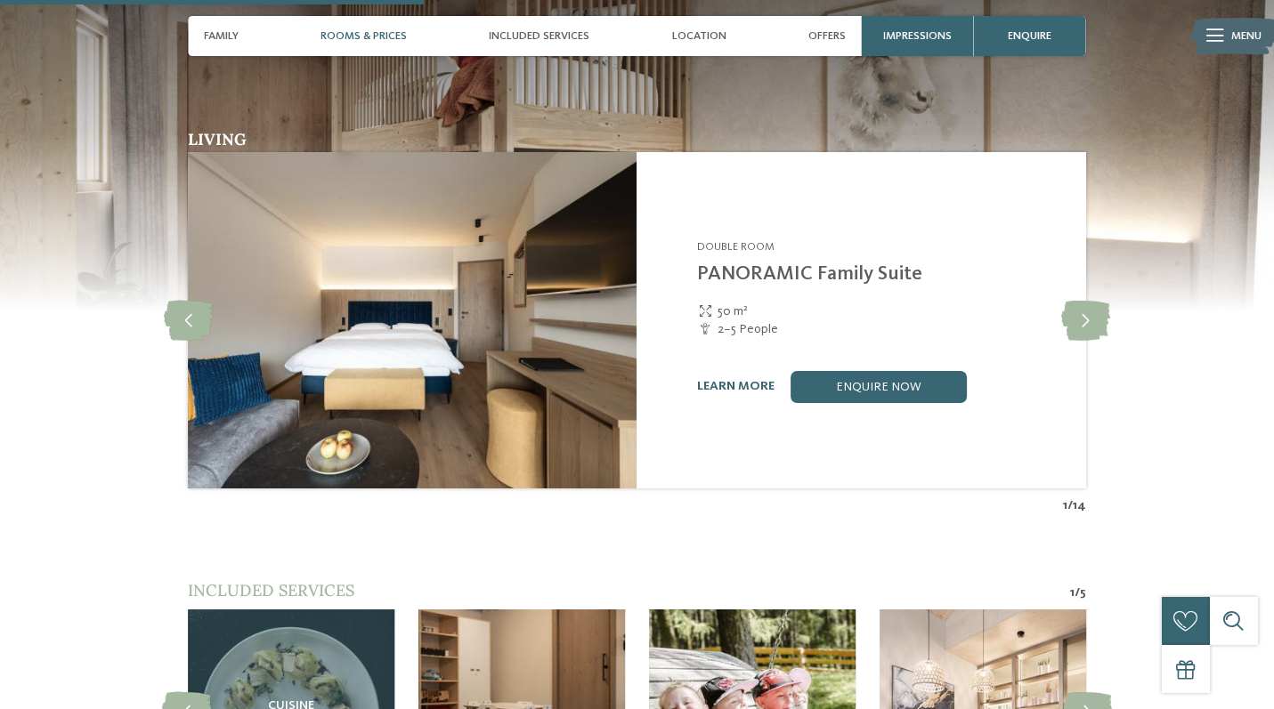
scroll to position [1769, 0]
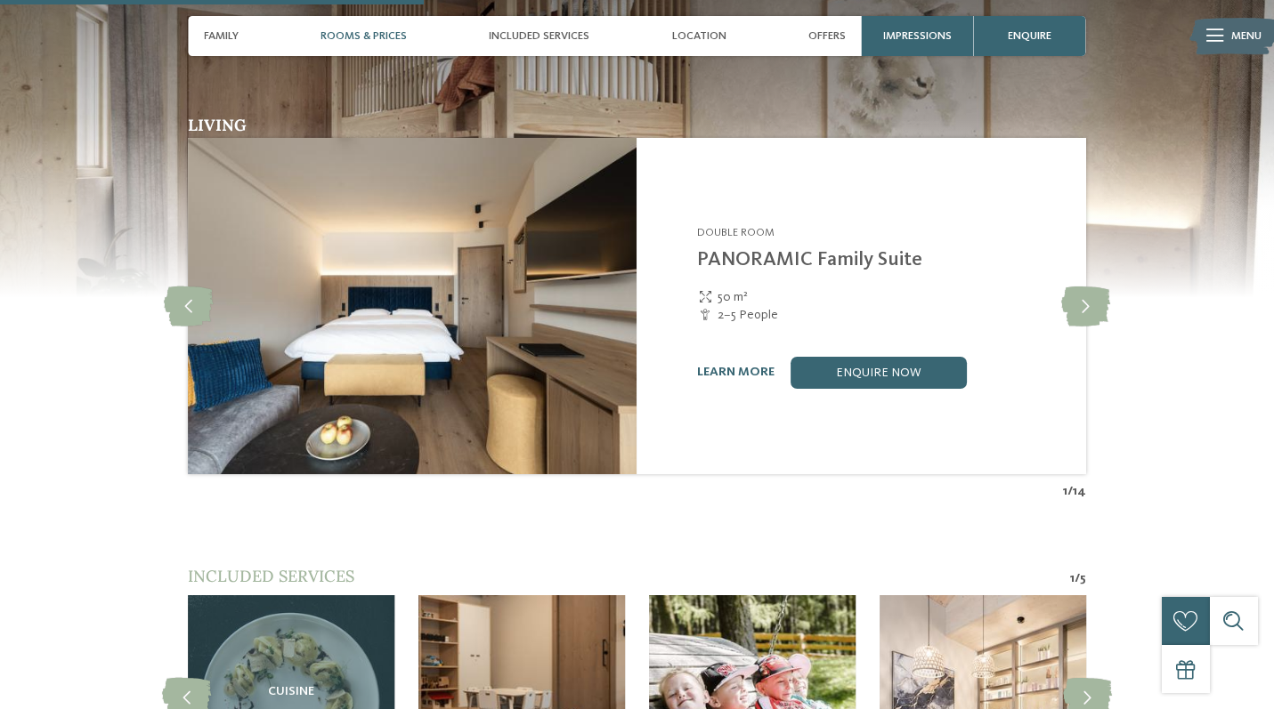
copy div "DAS GERSTL Family Retreat"
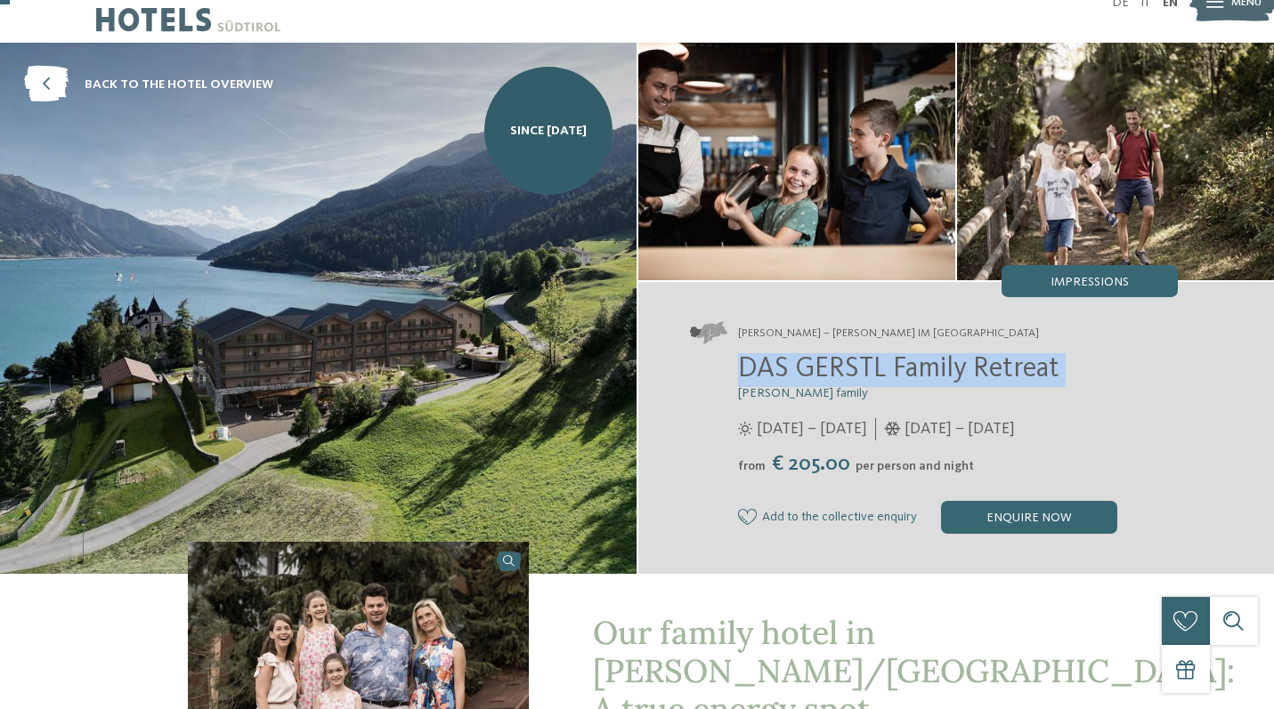
scroll to position [34, 0]
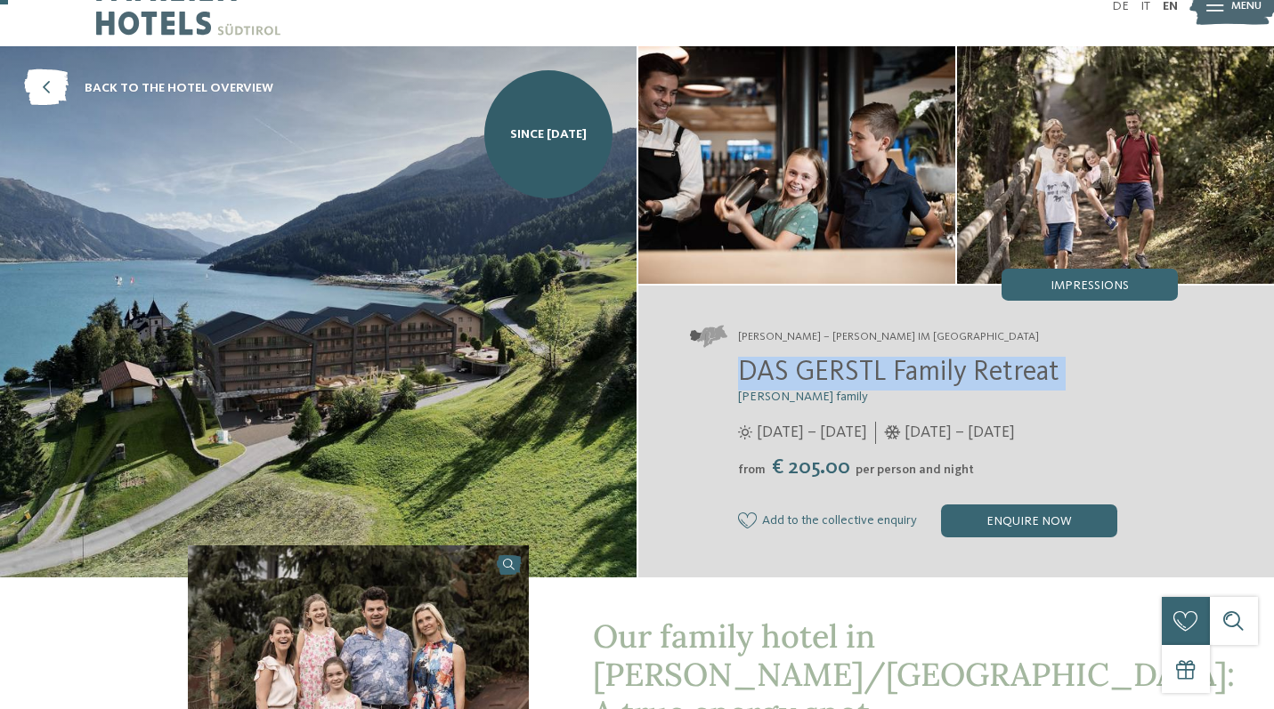
click at [862, 385] on span "DAS GERSTL Family Retreat" at bounding box center [898, 373] width 321 height 28
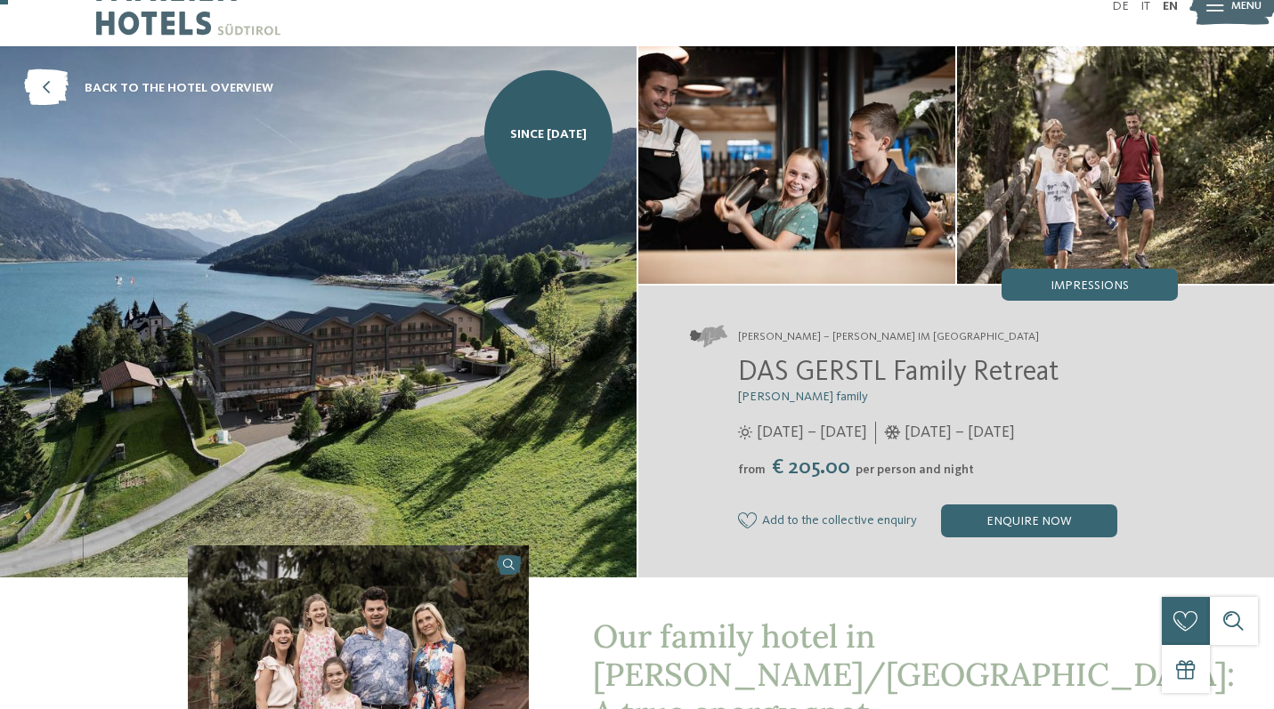
click at [862, 385] on span "DAS GERSTL Family Retreat" at bounding box center [898, 373] width 321 height 28
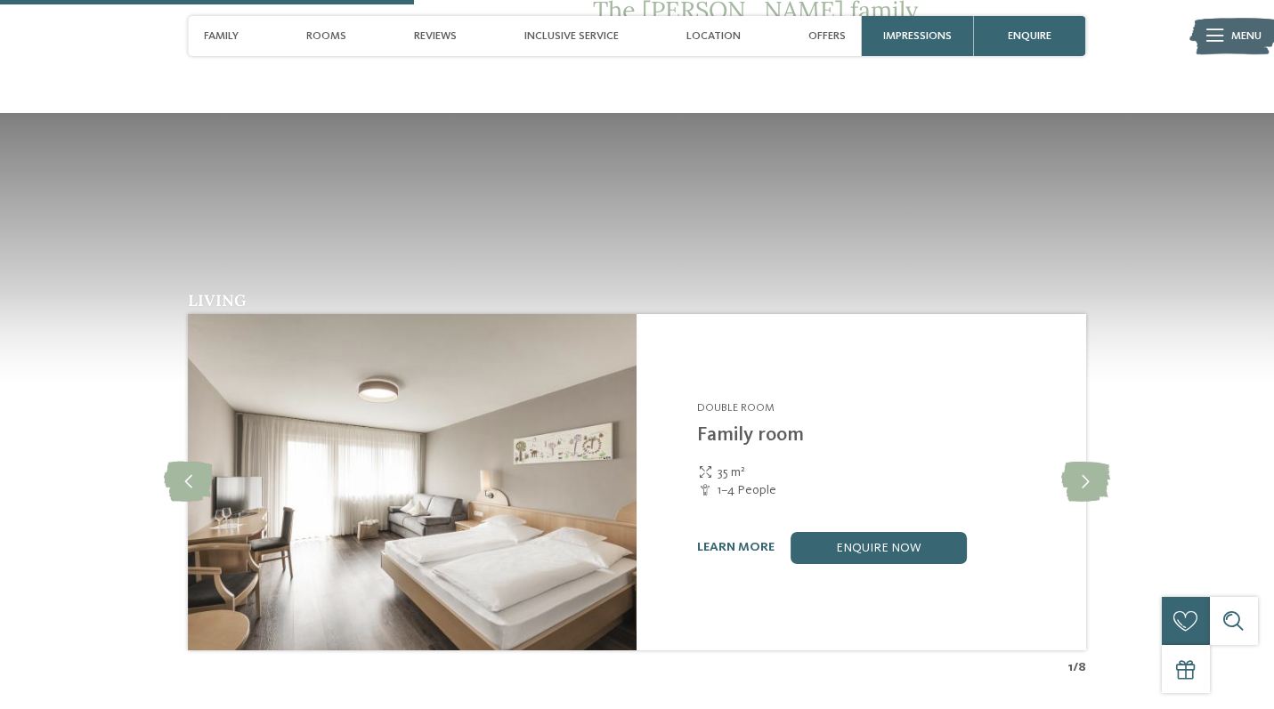
scroll to position [1568, 0]
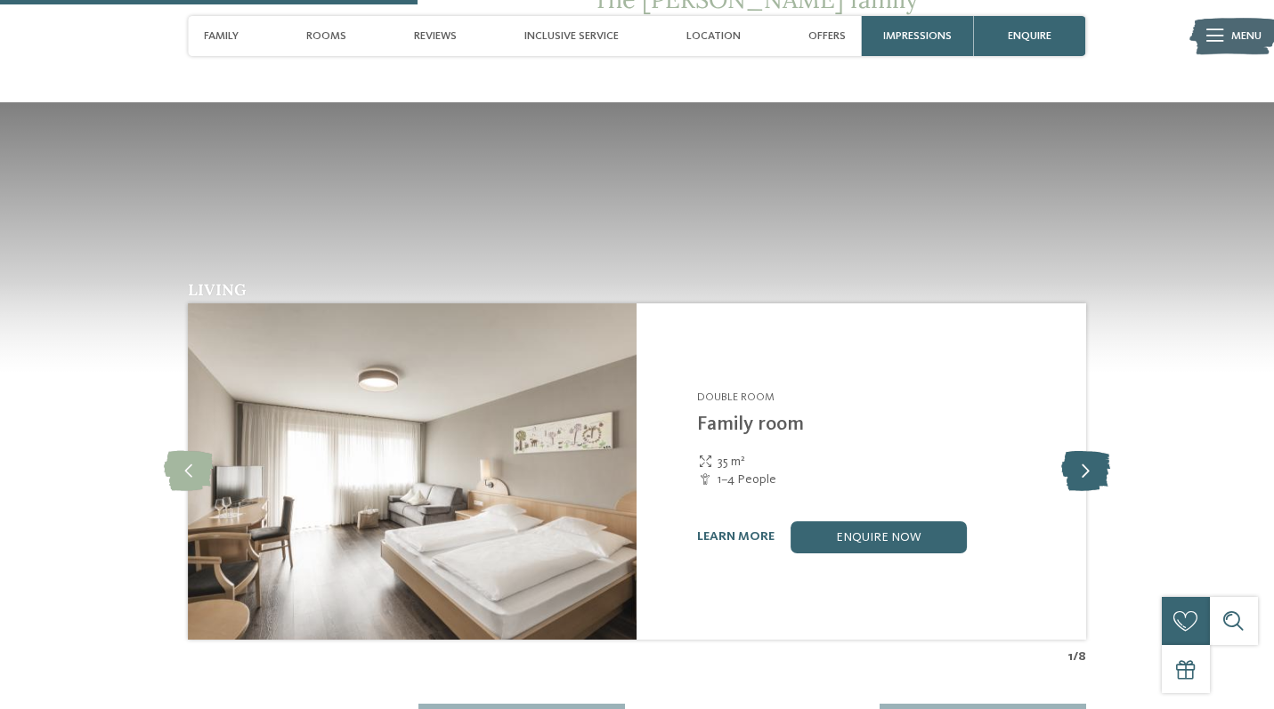
click at [1091, 451] on icon at bounding box center [1085, 471] width 49 height 40
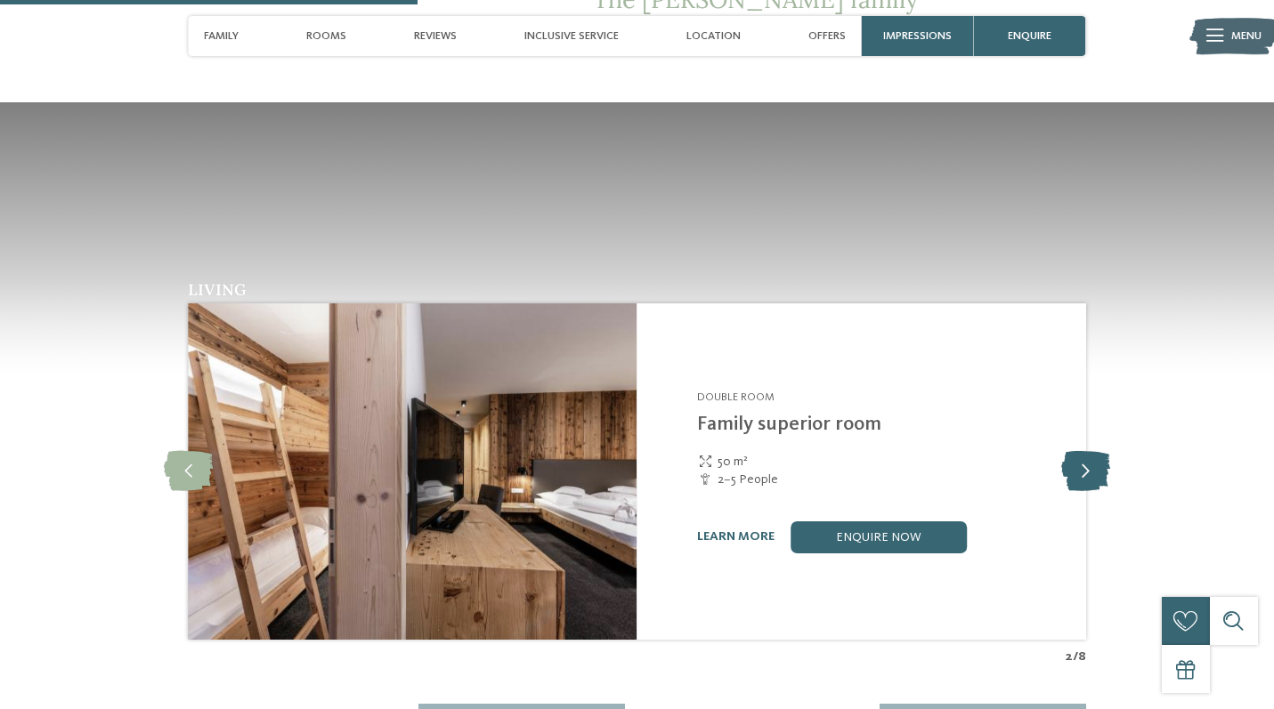
click at [1091, 451] on icon at bounding box center [1085, 471] width 49 height 40
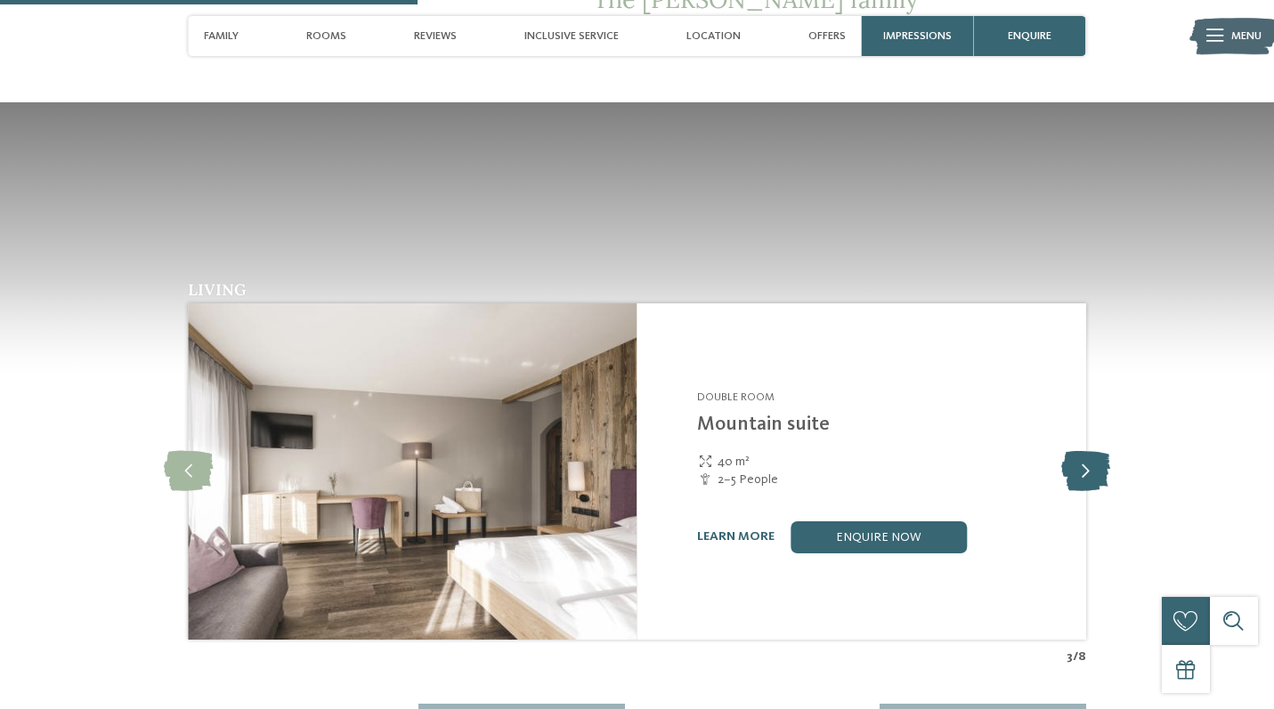
click at [1091, 451] on icon at bounding box center [1085, 471] width 49 height 40
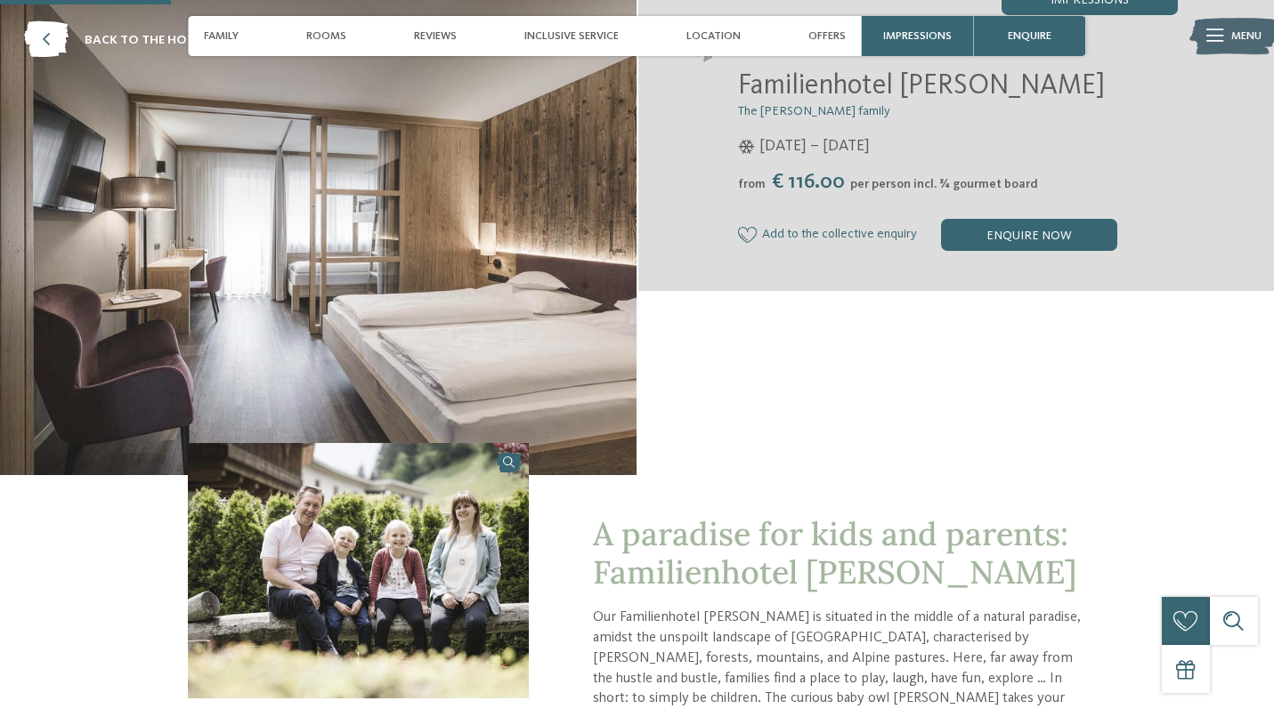
scroll to position [0, 0]
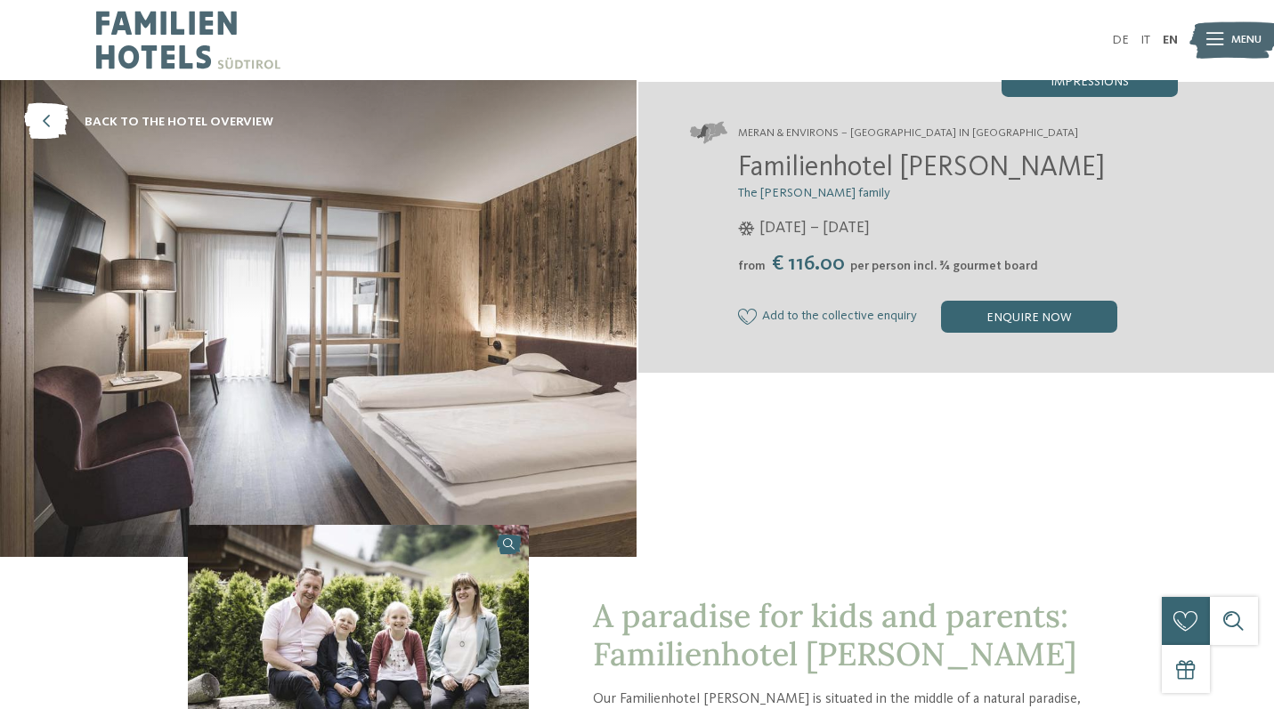
click at [861, 164] on span "Familienhotel Viktoria" at bounding box center [921, 168] width 367 height 28
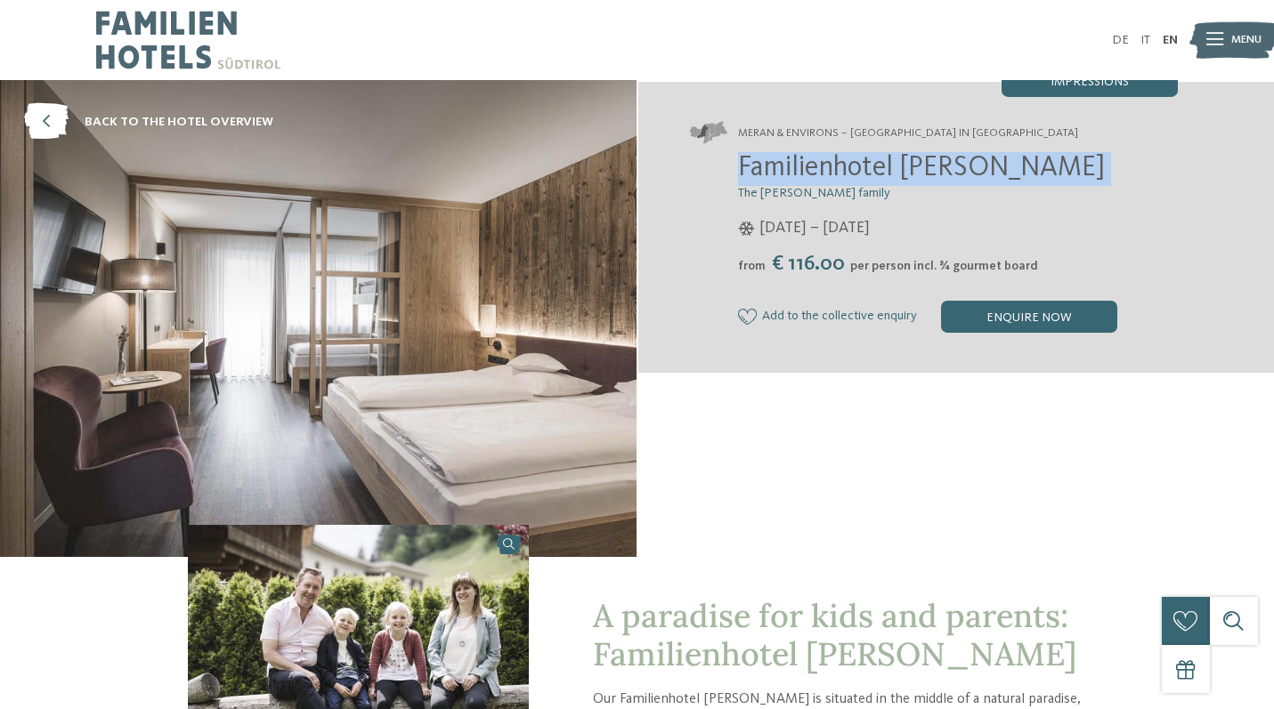
copy div "Familienhotel Viktoria"
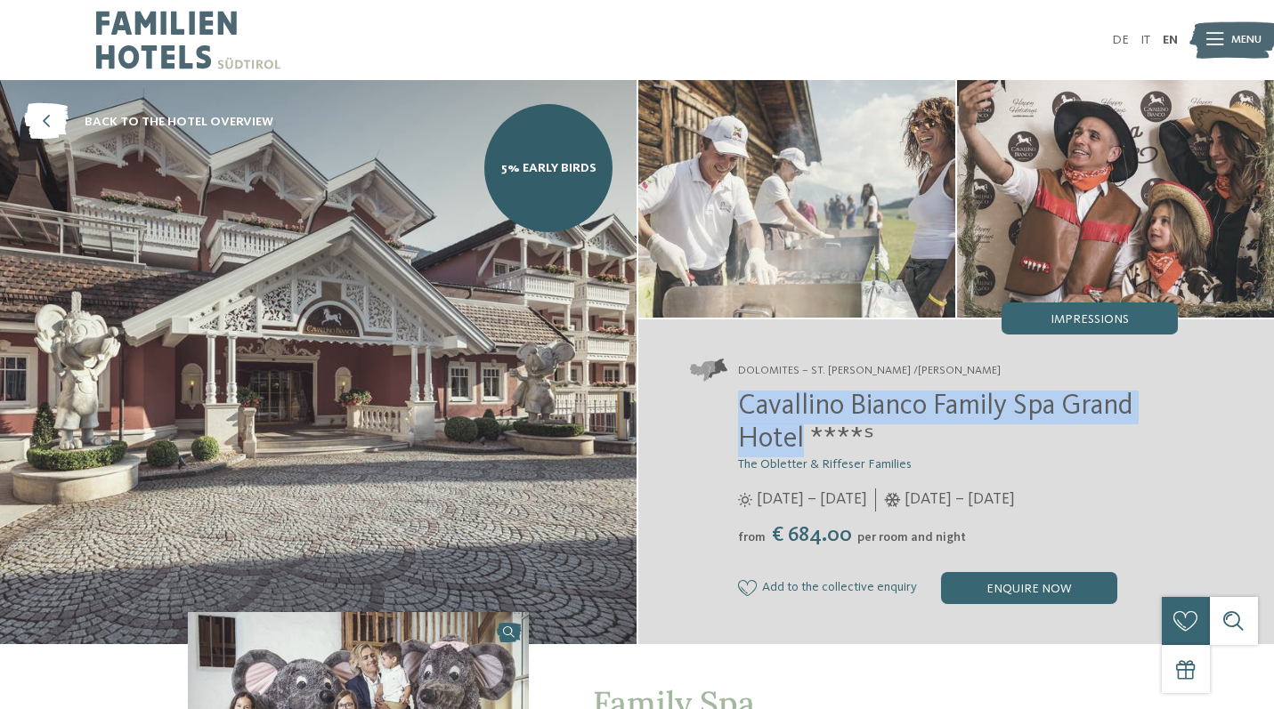
drag, startPoint x: 803, startPoint y: 447, endPoint x: 727, endPoint y: 405, distance: 86.5
click at [727, 405] on div "Cavallino [PERSON_NAME] Family Spa Grand Hotel ****ˢ The Obletter & Riffeser Fa…" at bounding box center [934, 498] width 488 height 215
copy span "Cavallino Bianco Family Spa Grand Hotel"
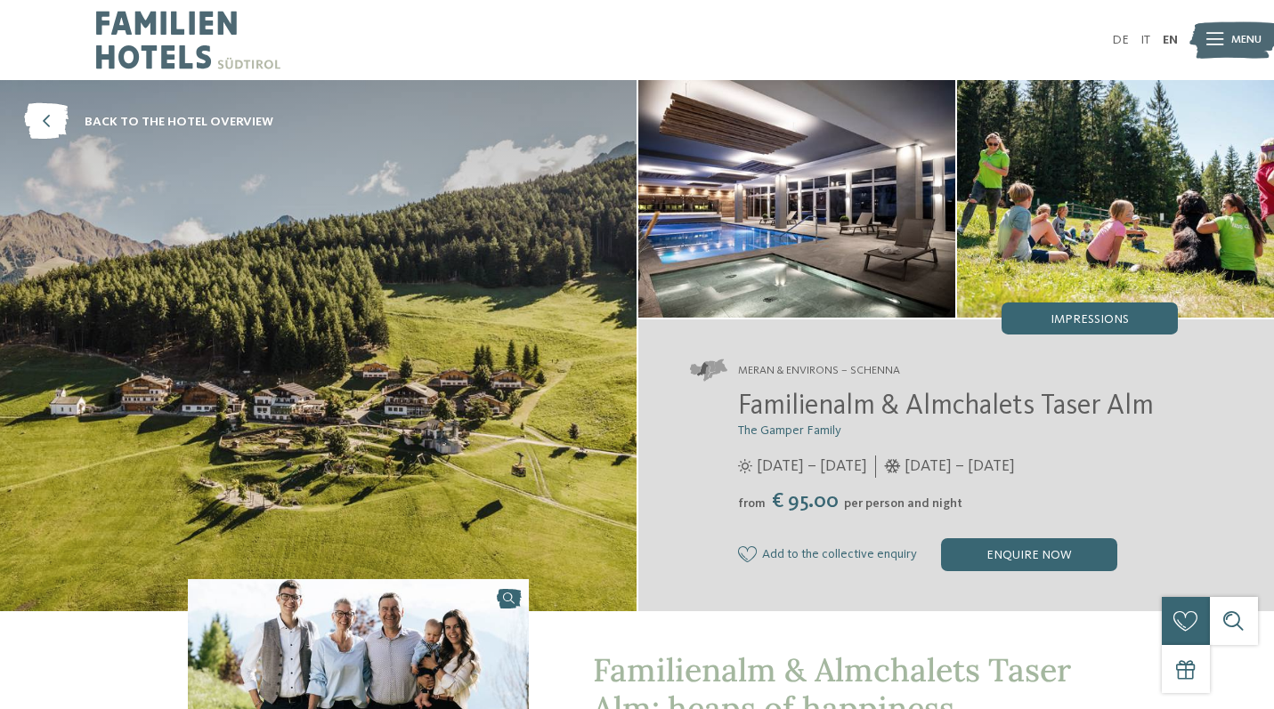
click at [798, 393] on span "Familienalm & Almchalets Taser Alm" at bounding box center [946, 407] width 416 height 28
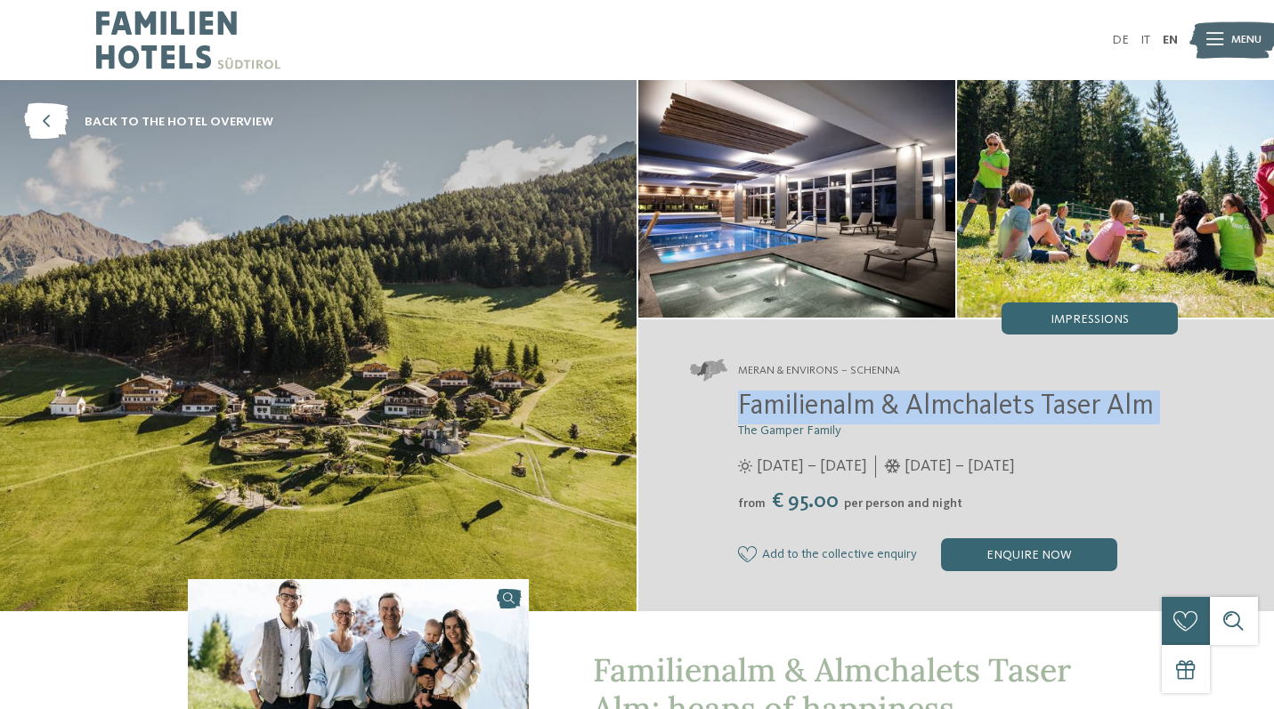
copy div "Familienalm & Almchalets Taser Alm"
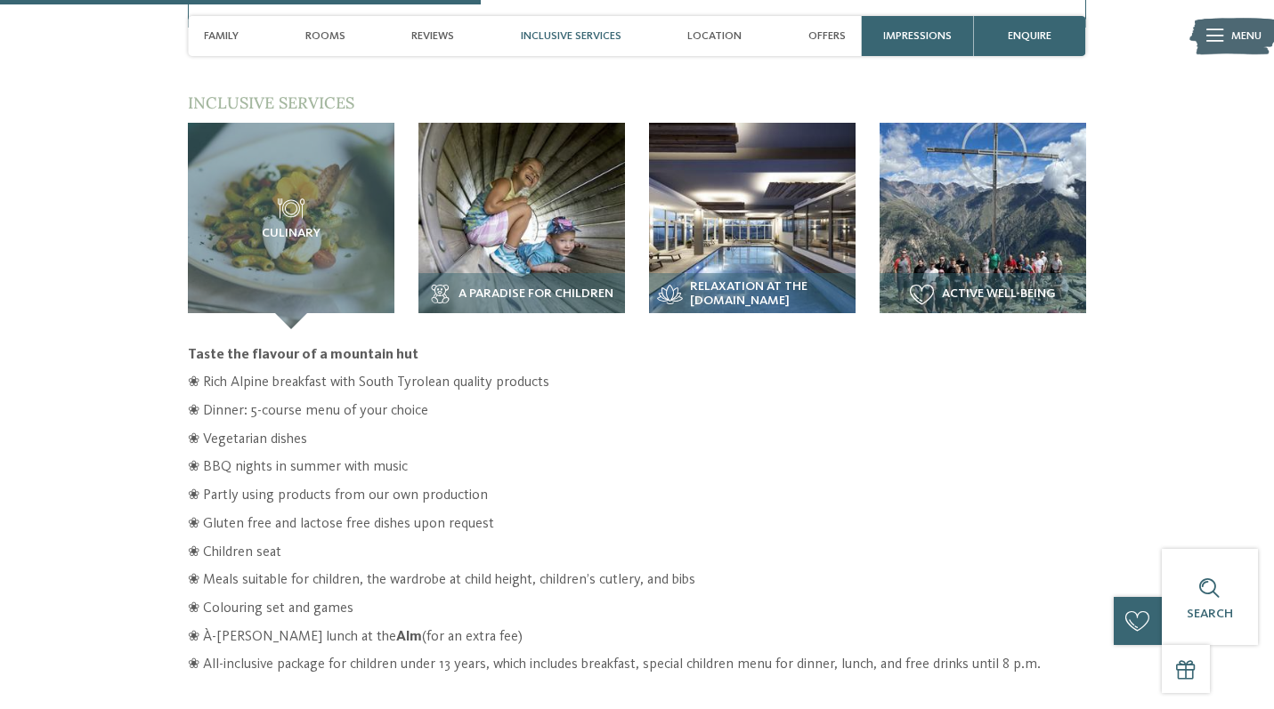
scroll to position [2339, 0]
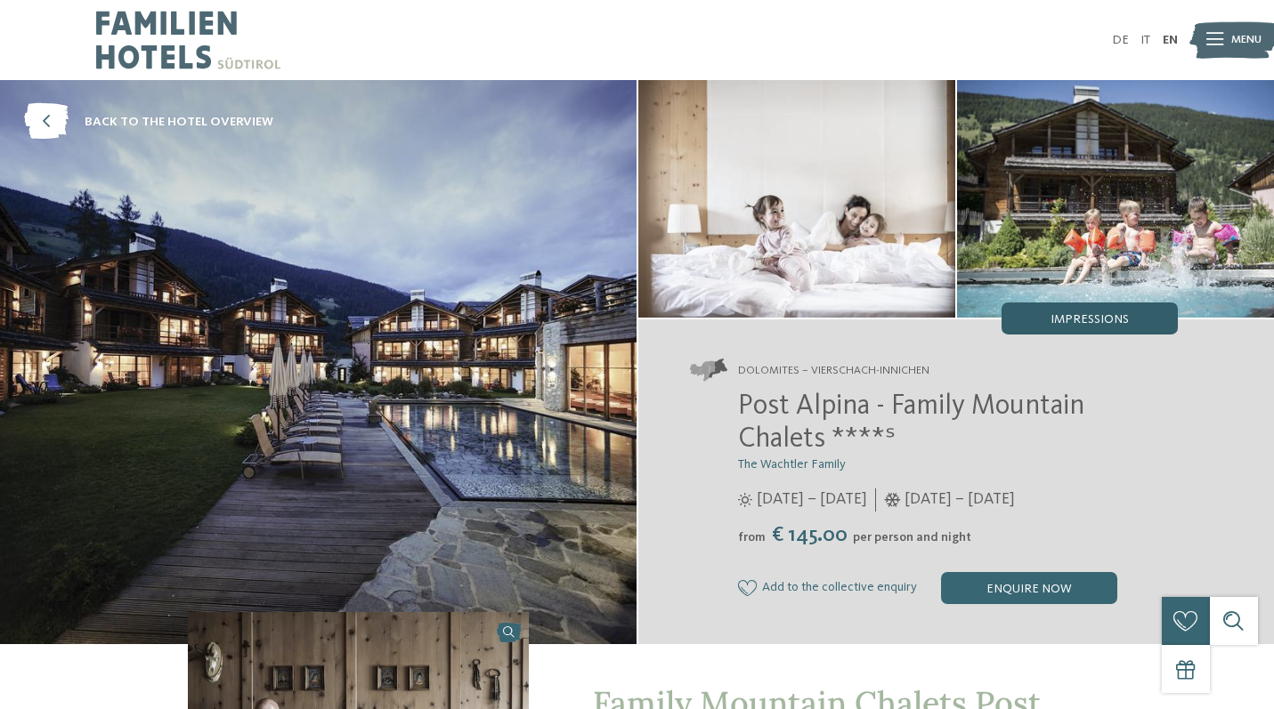
click at [1117, 306] on div "Impressions" at bounding box center [1089, 319] width 176 height 32
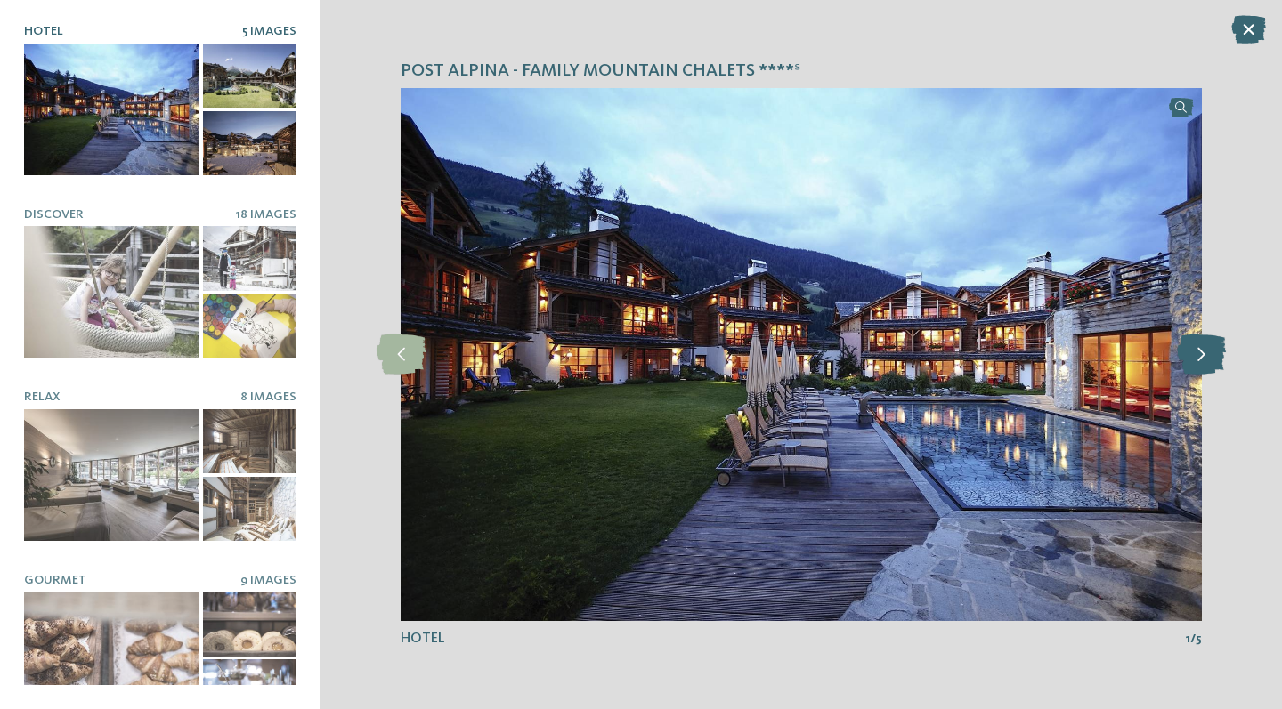
click at [1203, 365] on icon at bounding box center [1201, 355] width 49 height 40
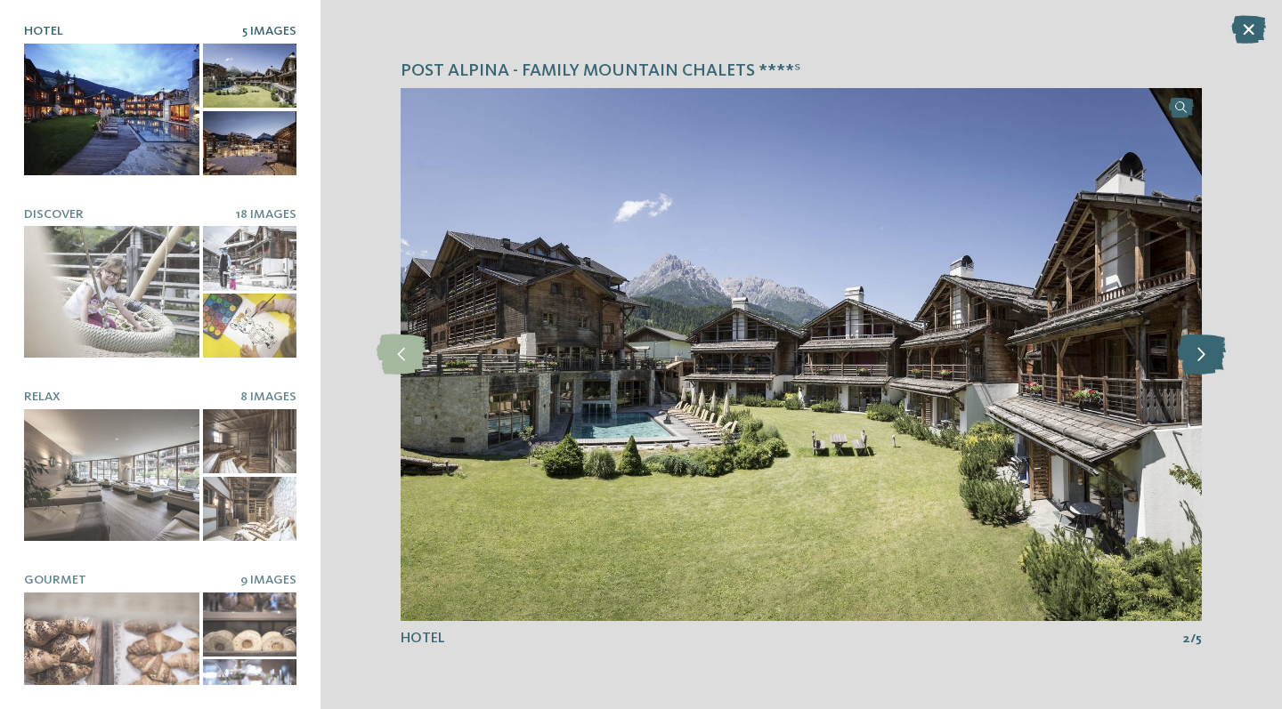
click at [1203, 365] on icon at bounding box center [1201, 355] width 49 height 40
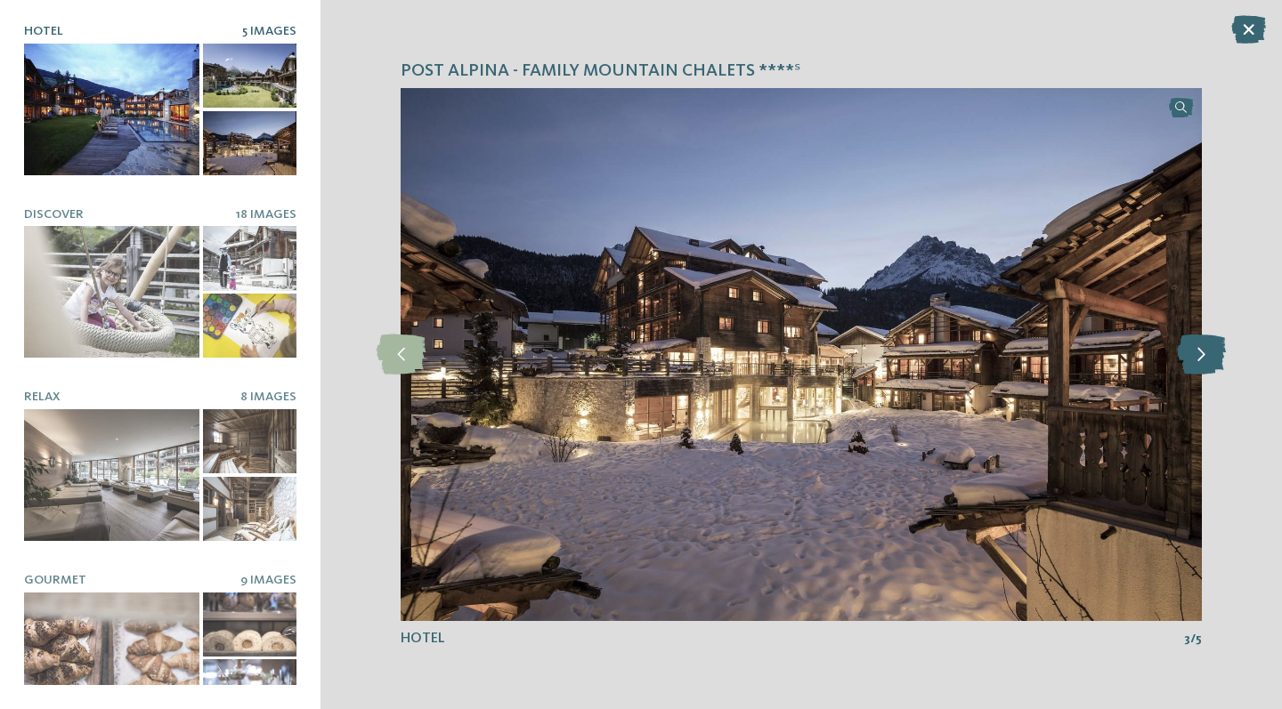
click at [1203, 365] on icon at bounding box center [1201, 355] width 49 height 40
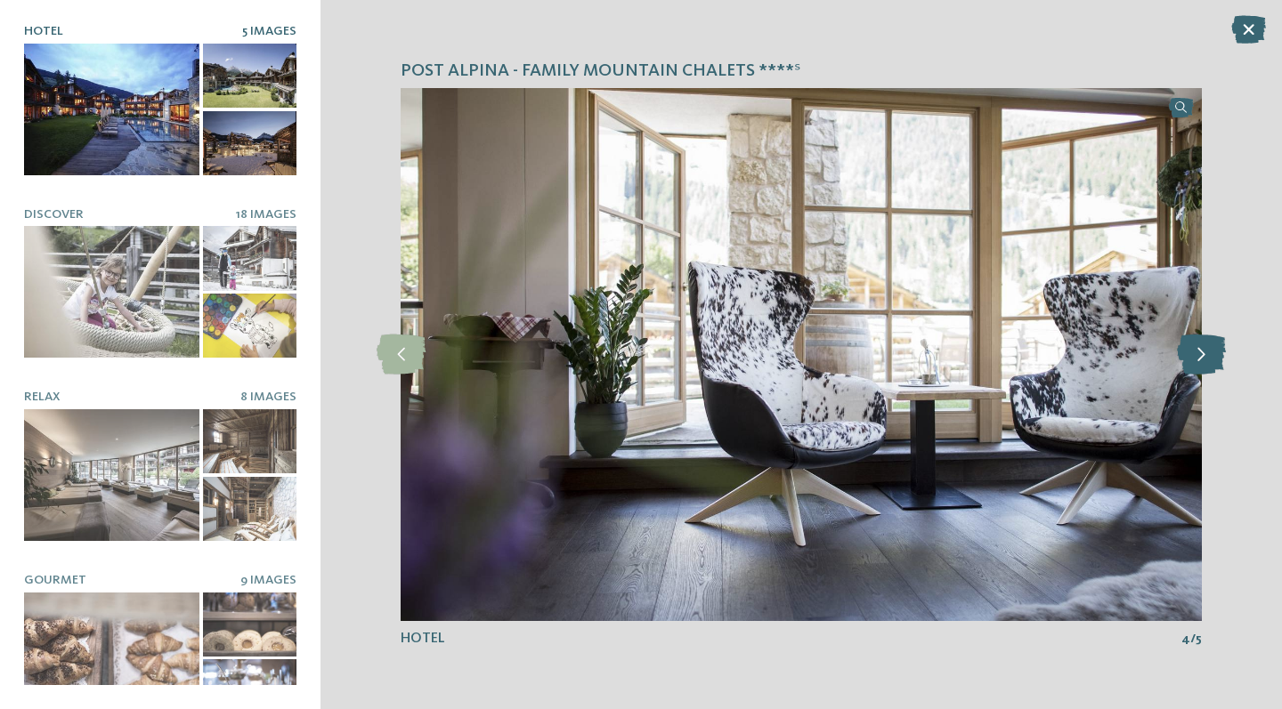
click at [1203, 365] on icon at bounding box center [1201, 355] width 49 height 40
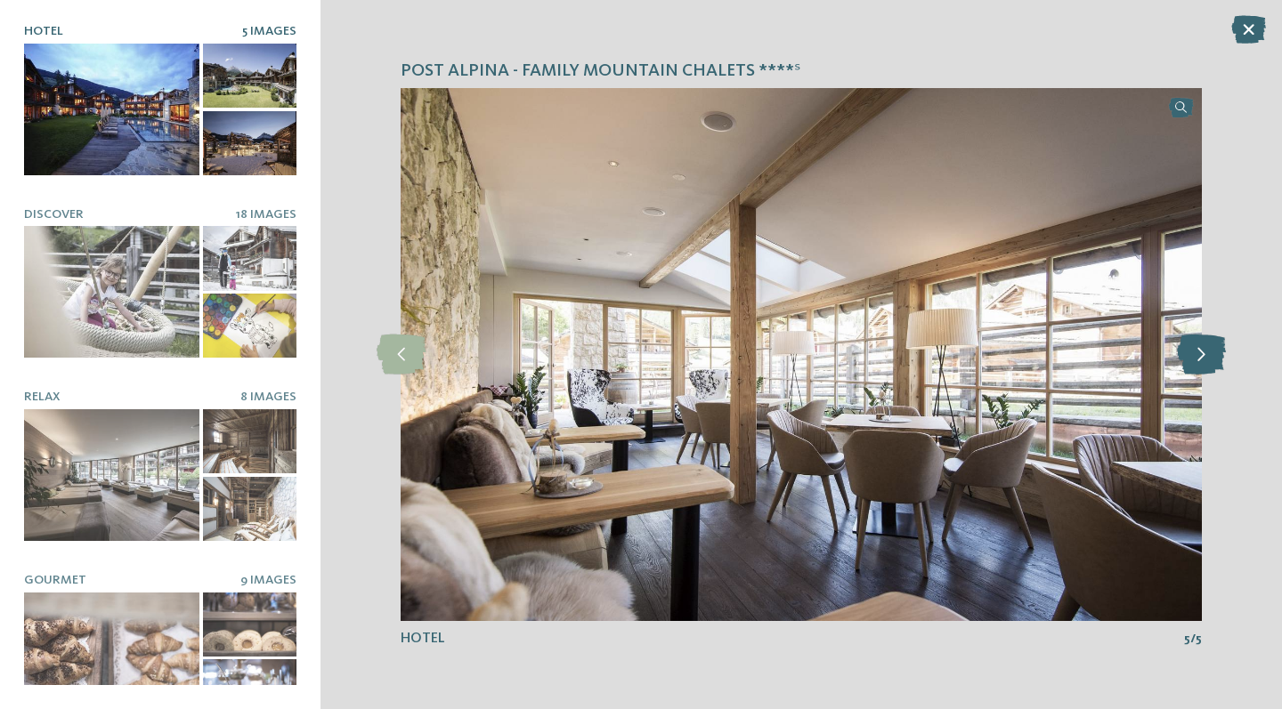
click at [1203, 365] on icon at bounding box center [1201, 355] width 49 height 40
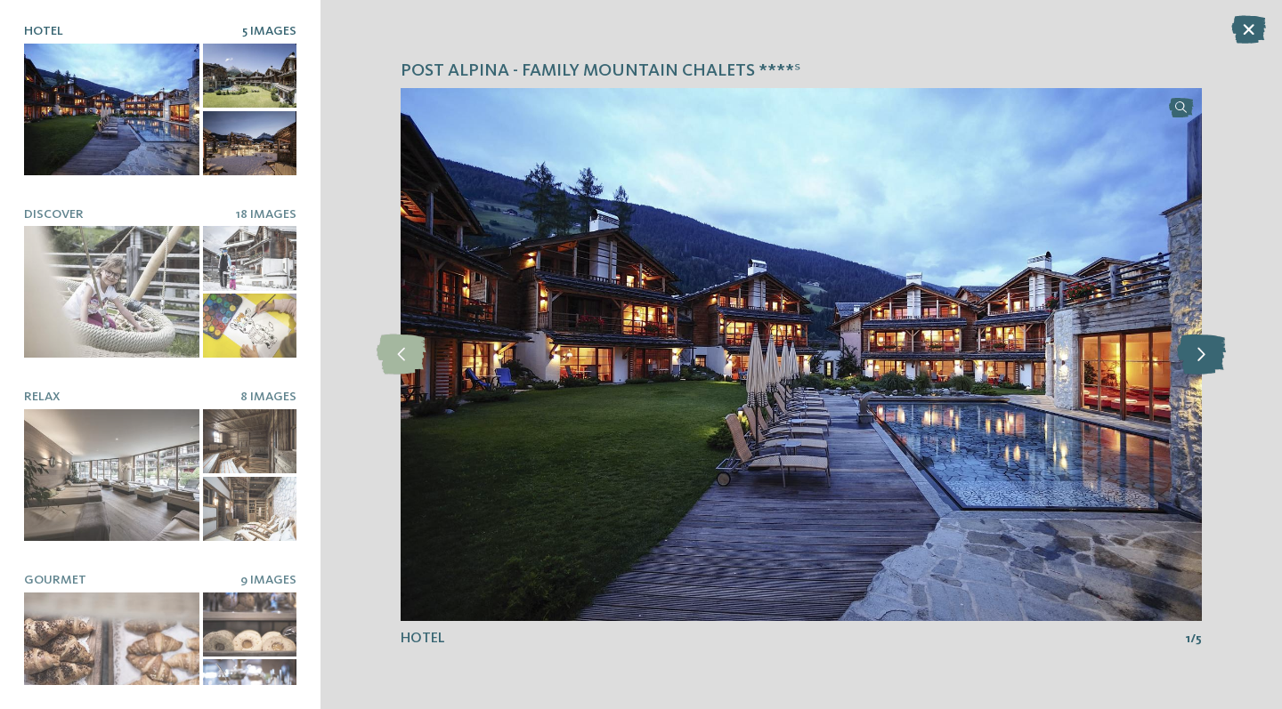
click at [1203, 365] on icon at bounding box center [1201, 355] width 49 height 40
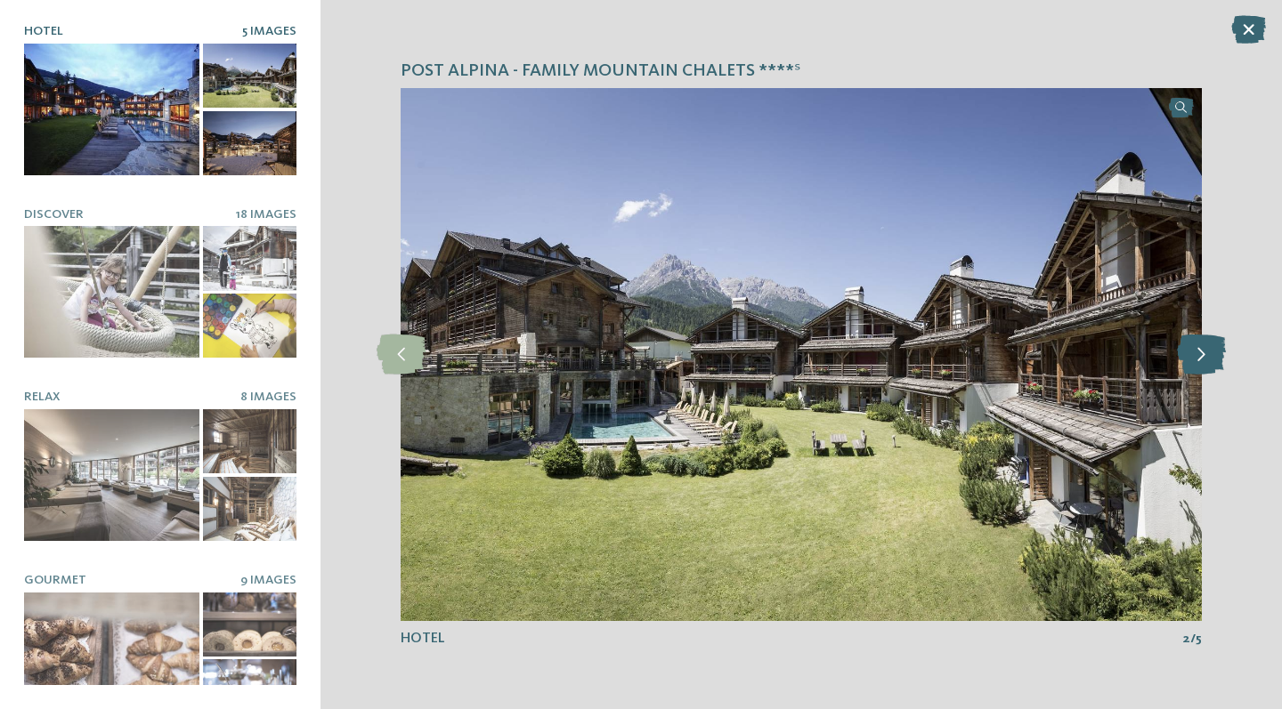
click at [1203, 365] on icon at bounding box center [1201, 355] width 49 height 40
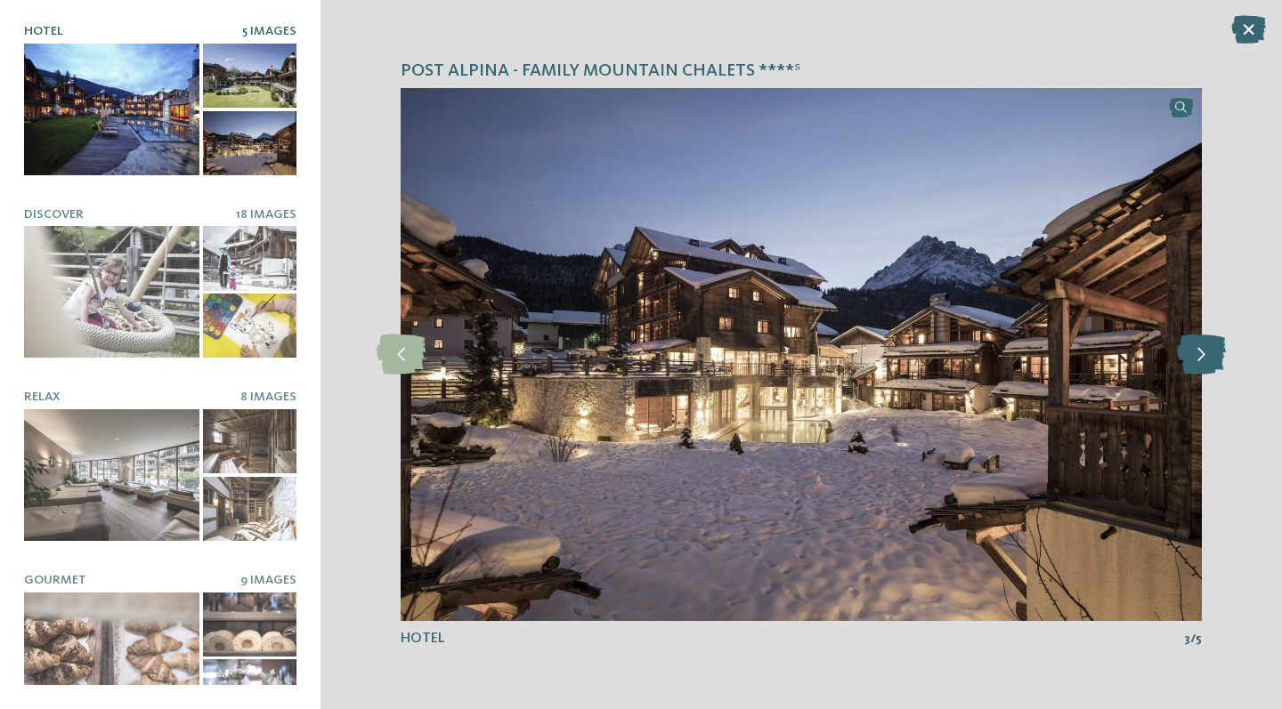
click at [1203, 365] on icon at bounding box center [1201, 355] width 49 height 40
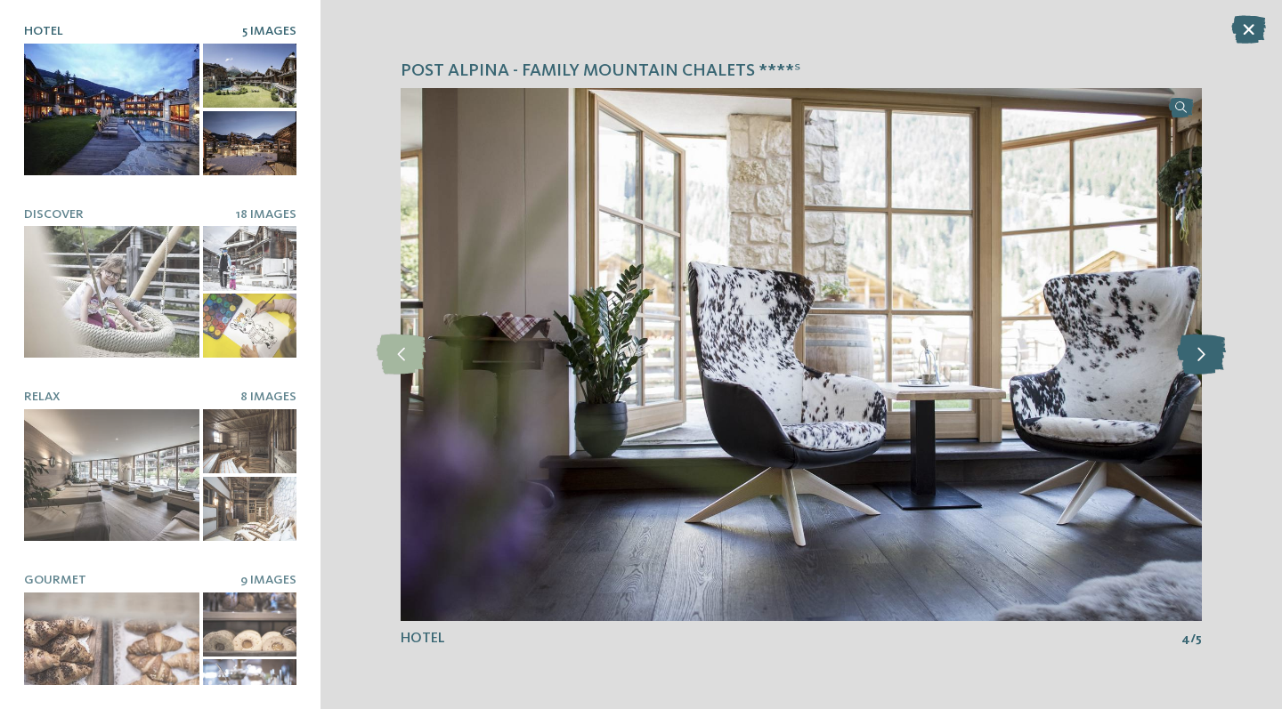
click at [1203, 365] on icon at bounding box center [1201, 355] width 49 height 40
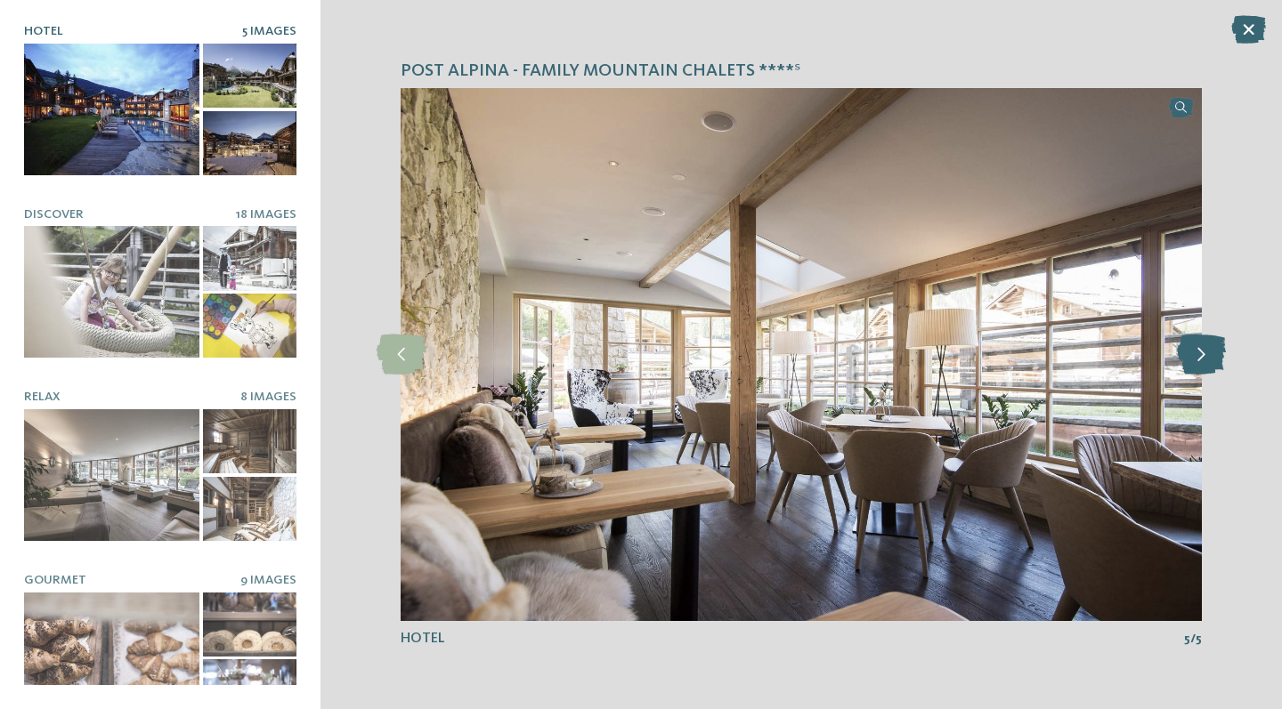
click at [1203, 365] on icon at bounding box center [1201, 355] width 49 height 40
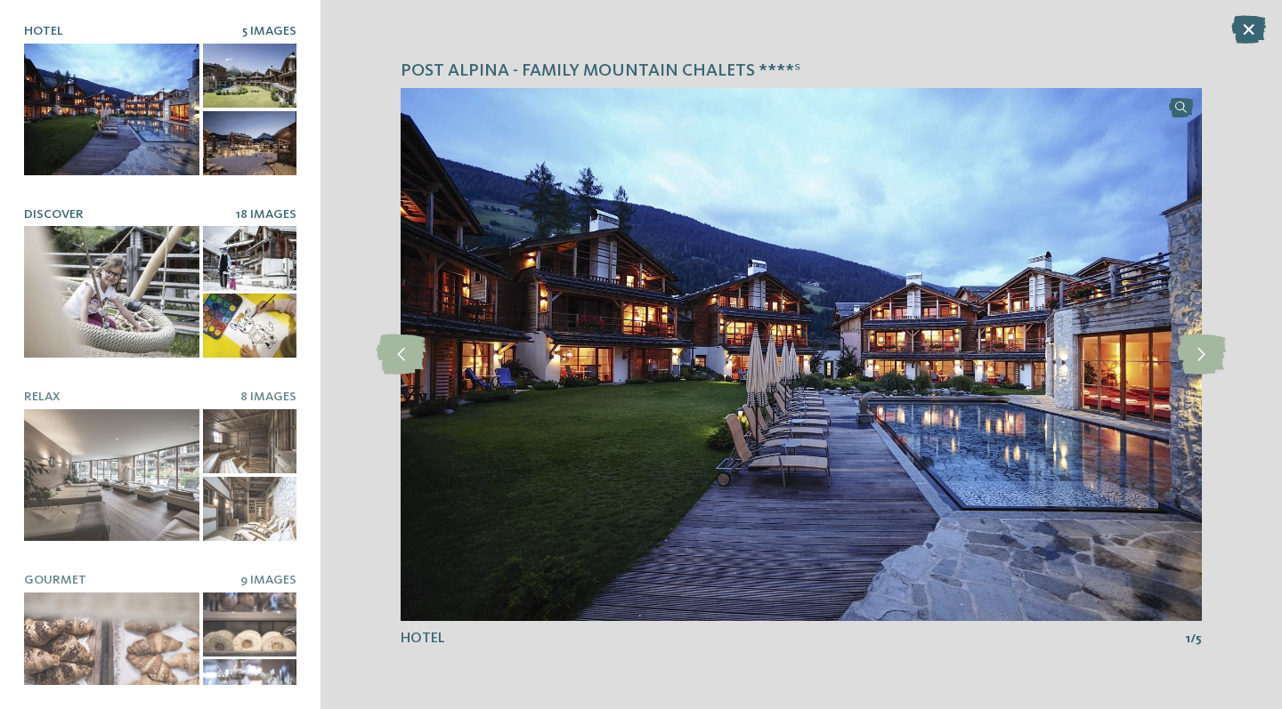
click at [126, 249] on div at bounding box center [111, 292] width 175 height 132
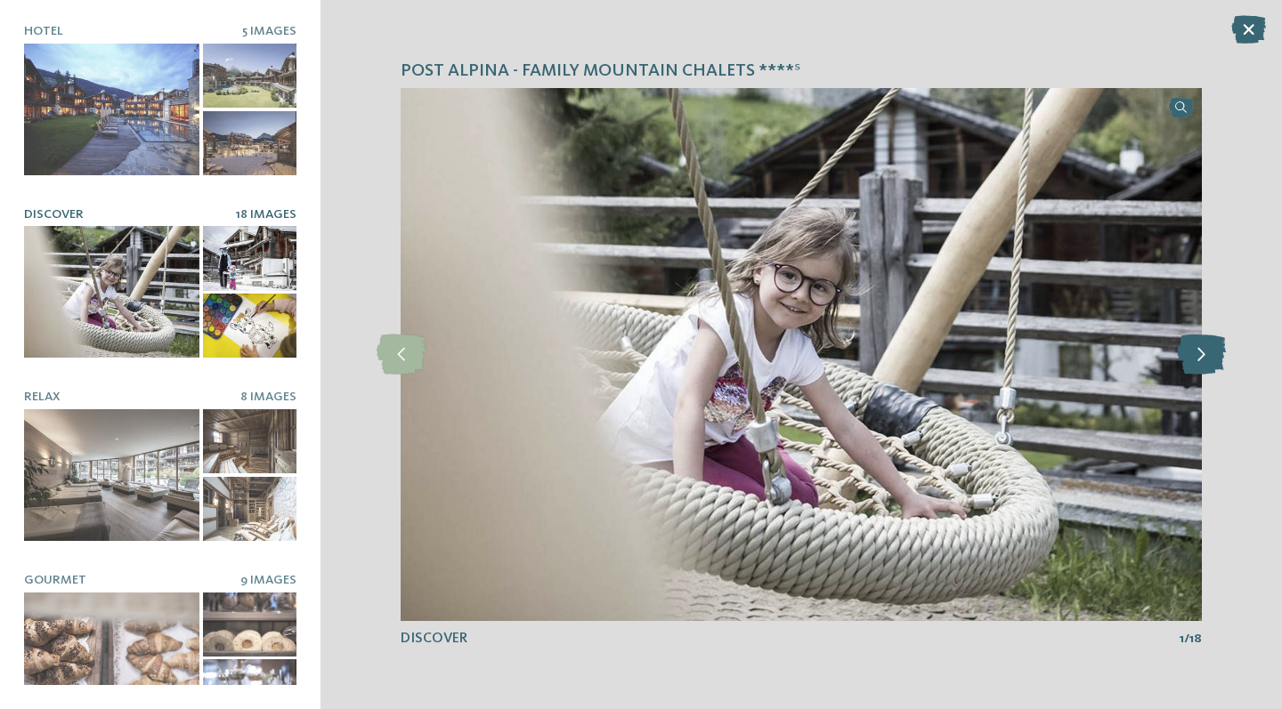
click at [1188, 360] on icon at bounding box center [1201, 355] width 49 height 40
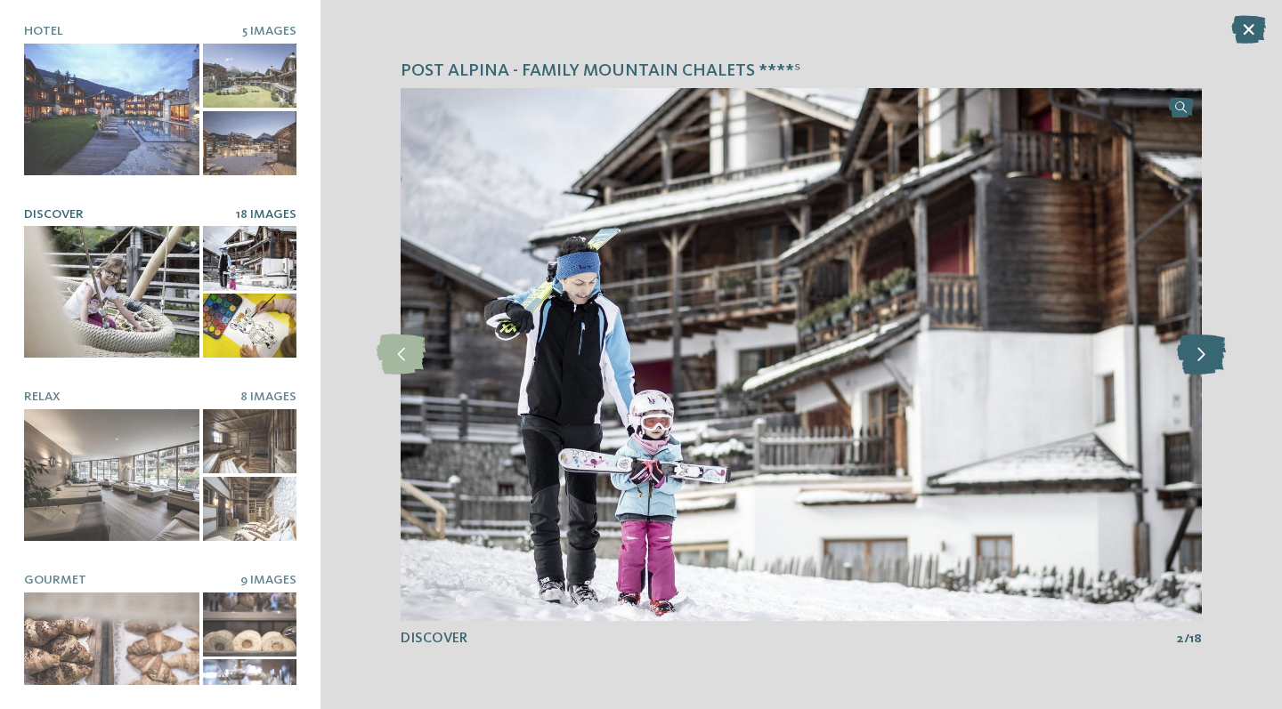
click at [1188, 360] on icon at bounding box center [1201, 355] width 49 height 40
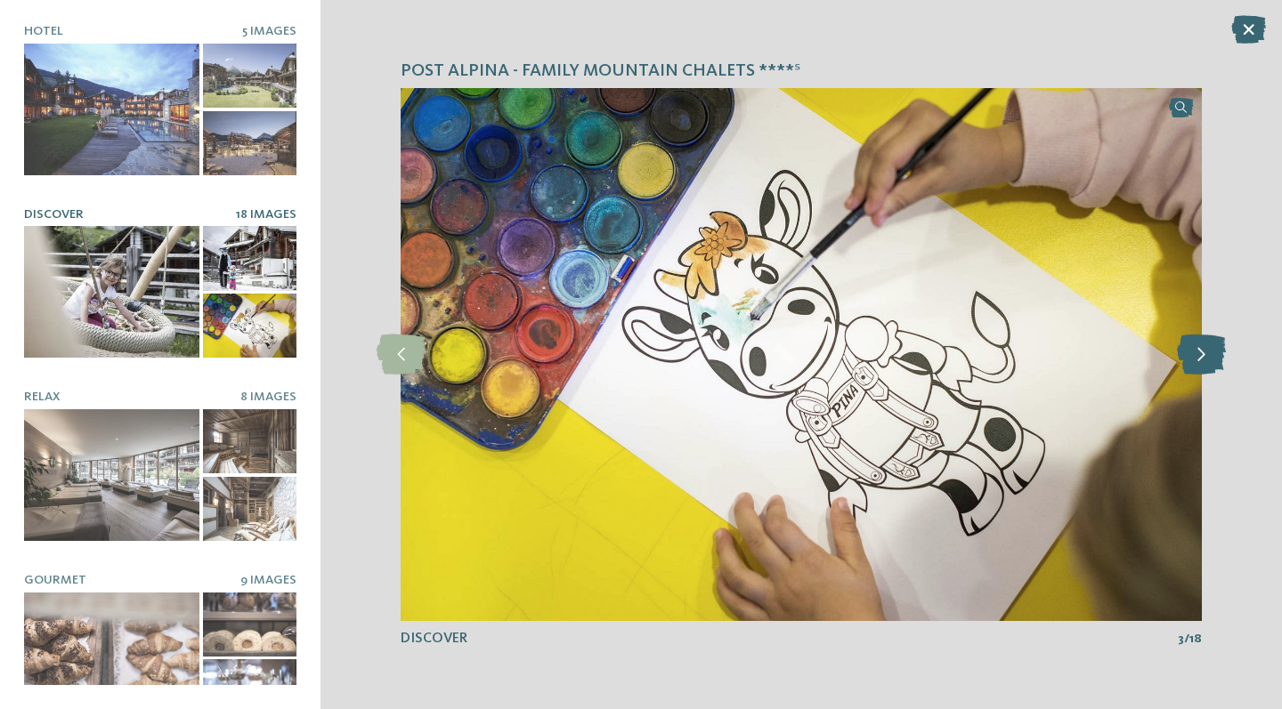
click at [1188, 360] on icon at bounding box center [1201, 355] width 49 height 40
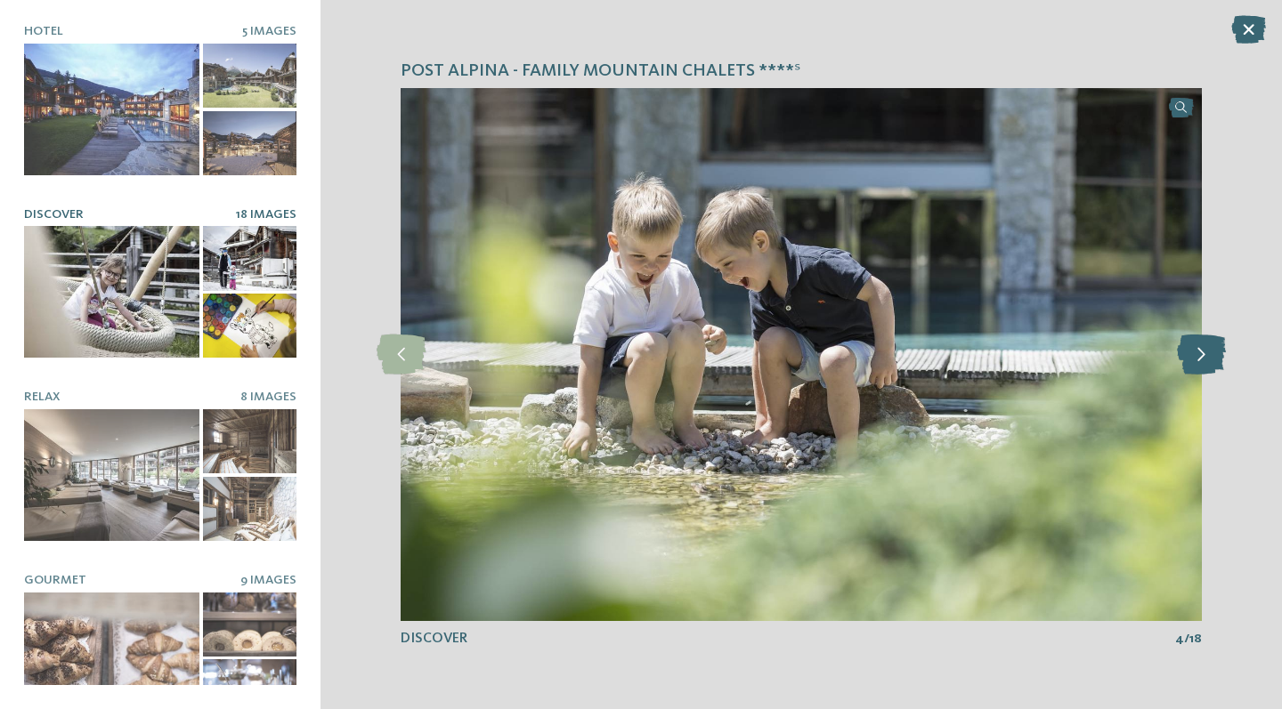
click at [1188, 360] on icon at bounding box center [1201, 355] width 49 height 40
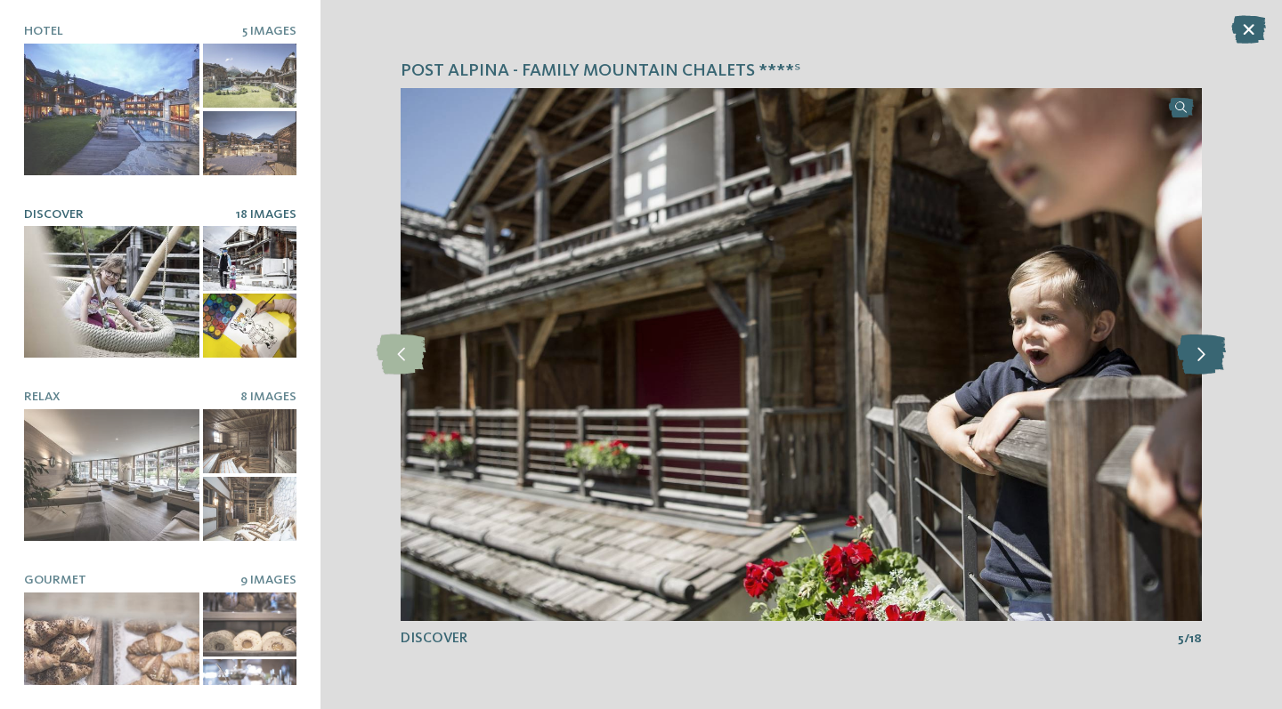
click at [1188, 360] on icon at bounding box center [1201, 355] width 49 height 40
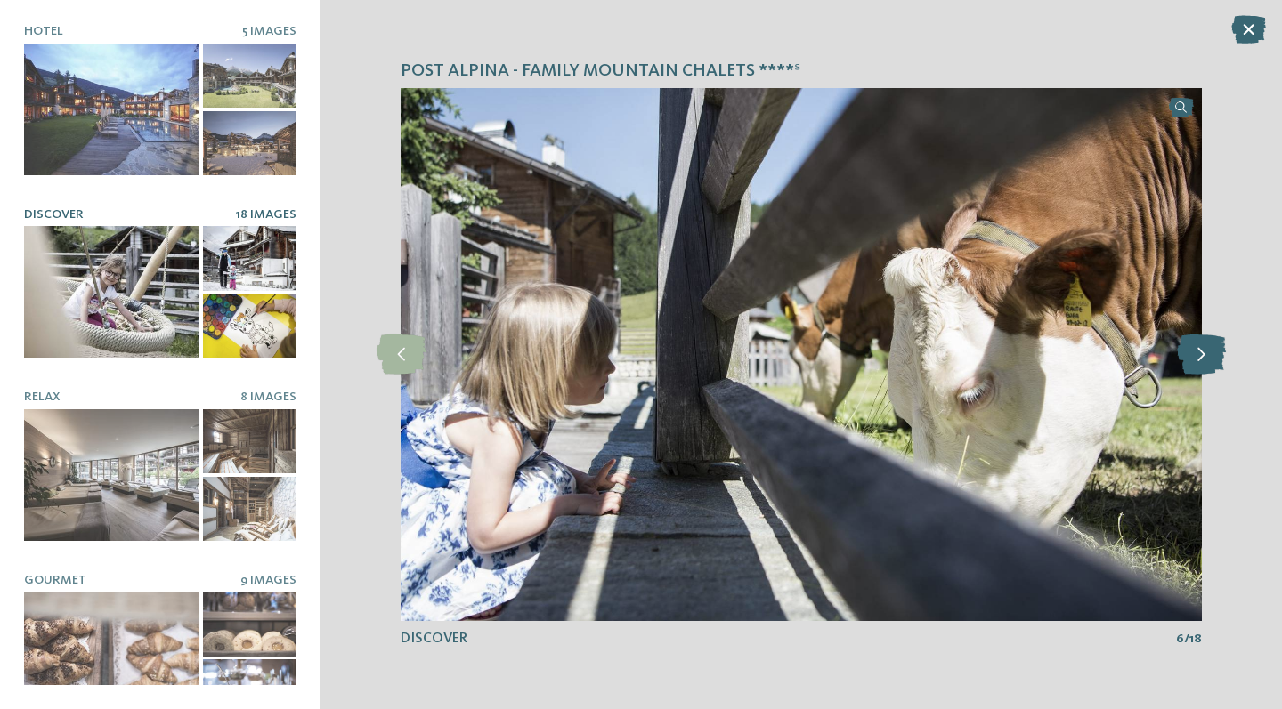
click at [1188, 360] on icon at bounding box center [1201, 355] width 49 height 40
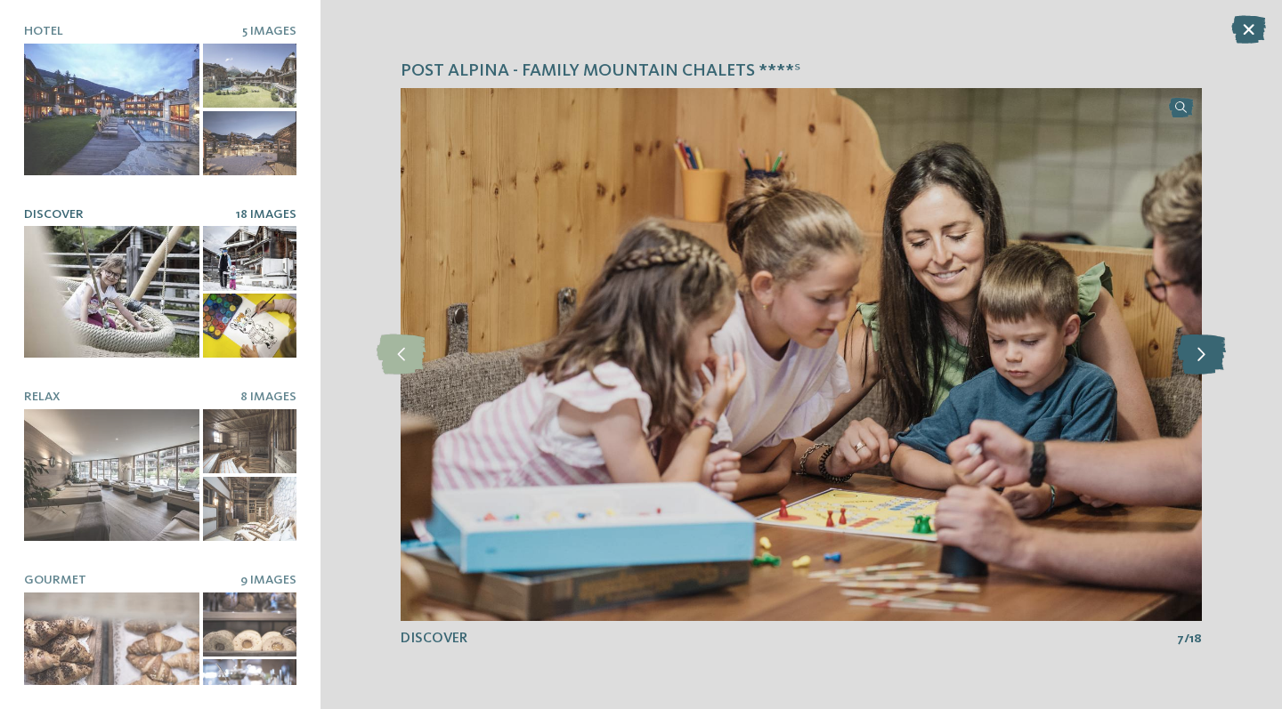
click at [1188, 360] on icon at bounding box center [1201, 355] width 49 height 40
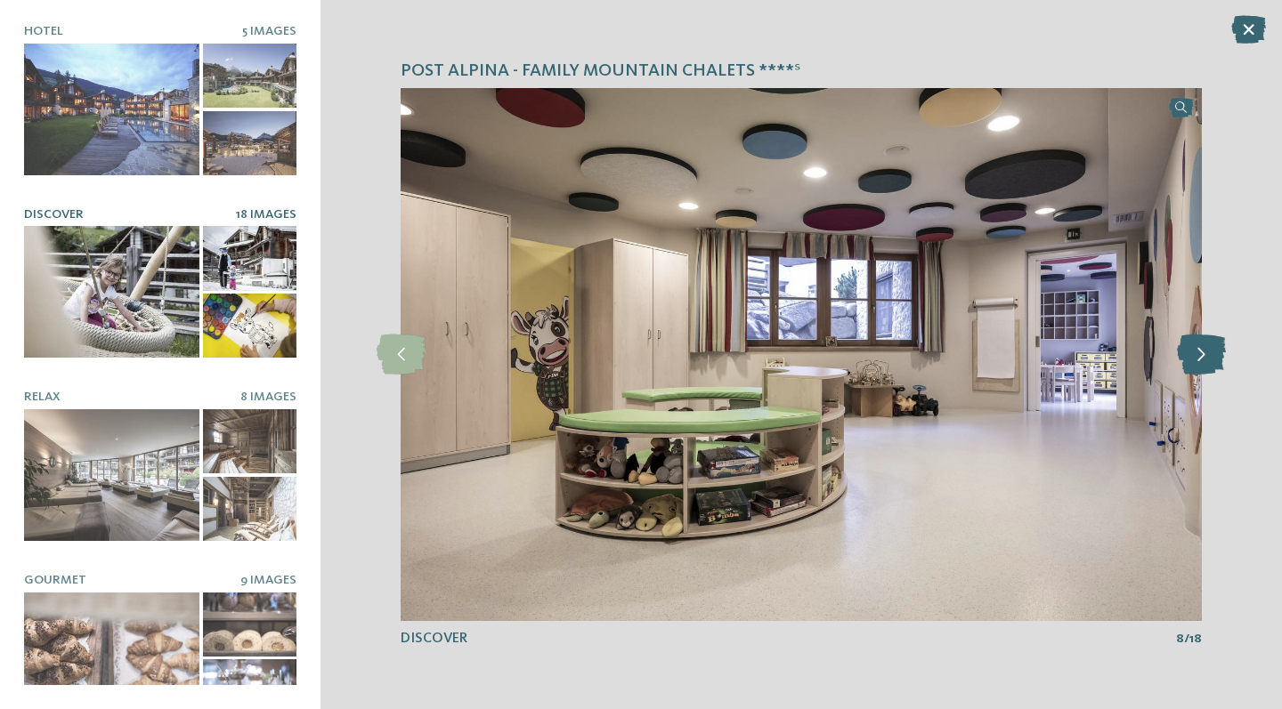
click at [1188, 360] on icon at bounding box center [1201, 355] width 49 height 40
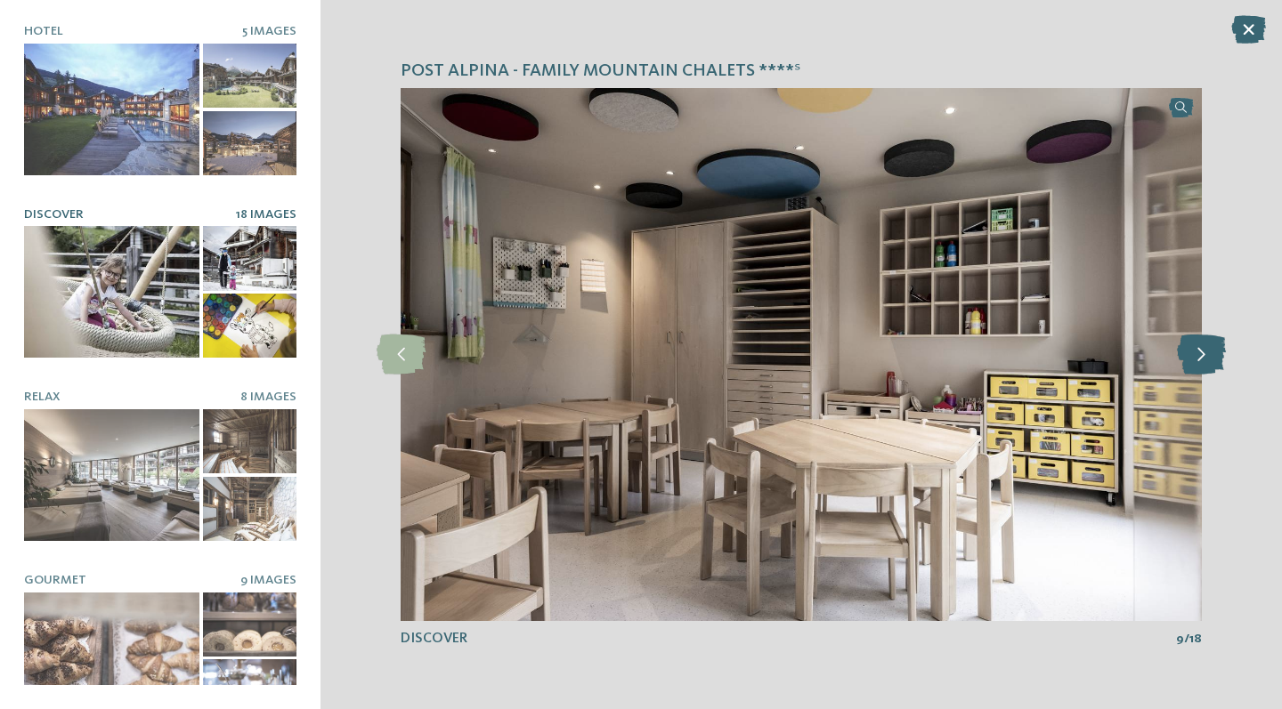
click at [1188, 360] on icon at bounding box center [1201, 355] width 49 height 40
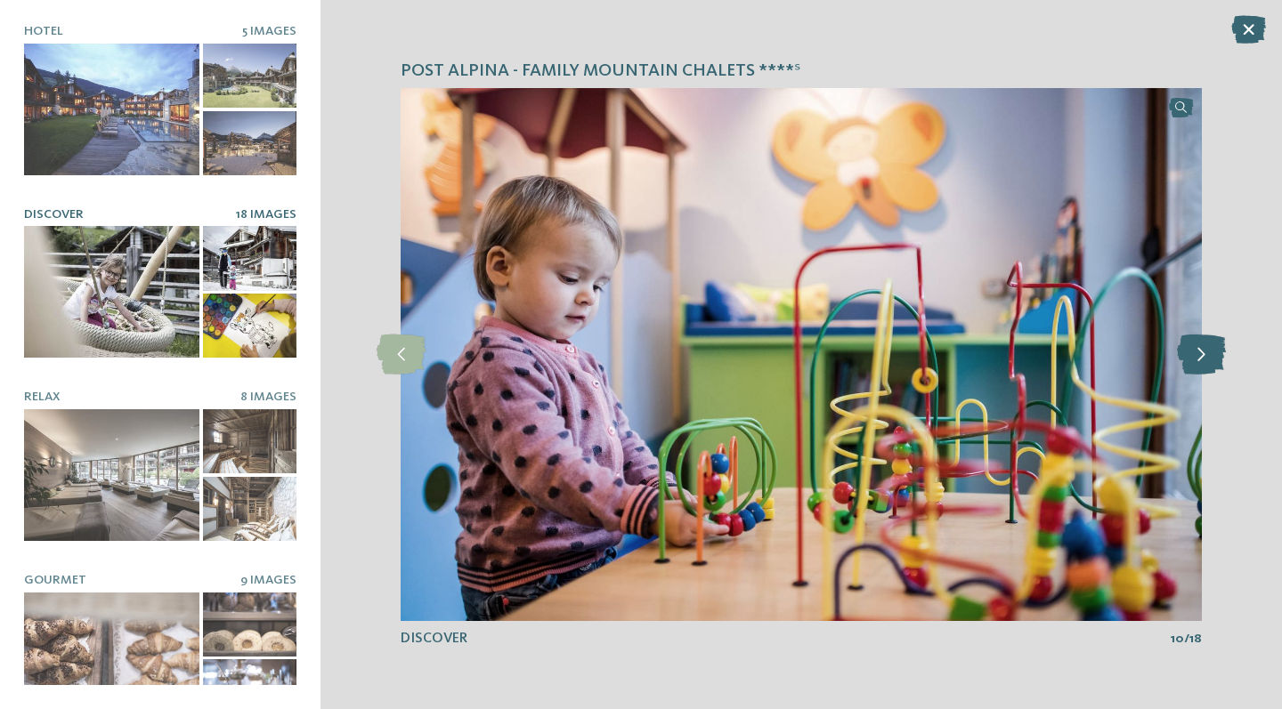
click at [1188, 360] on icon at bounding box center [1201, 355] width 49 height 40
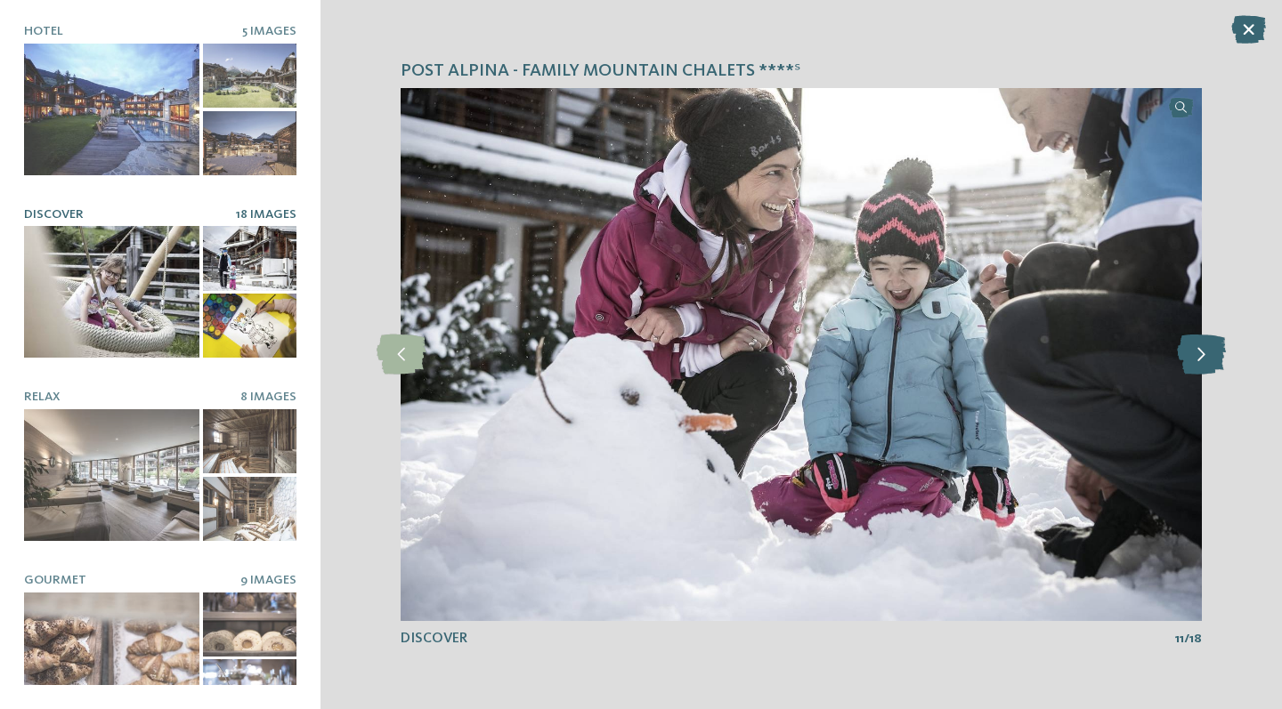
click at [1188, 360] on icon at bounding box center [1201, 355] width 49 height 40
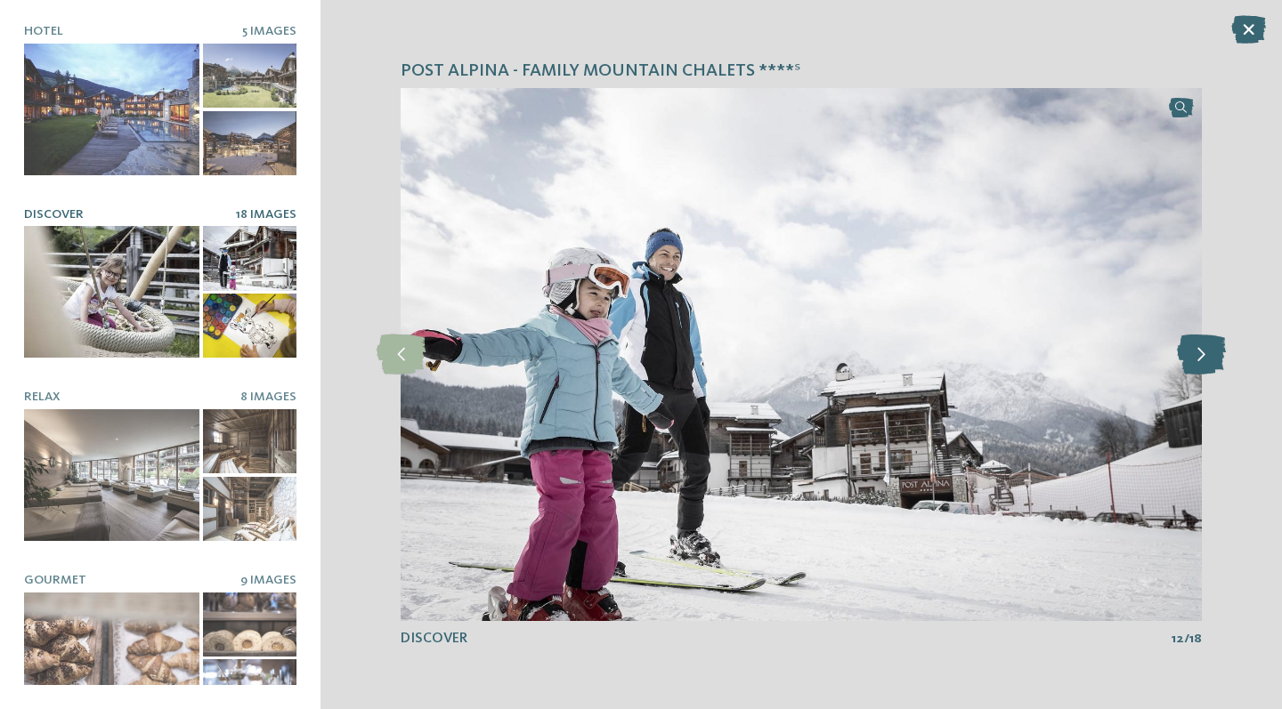
click at [1188, 360] on icon at bounding box center [1201, 355] width 49 height 40
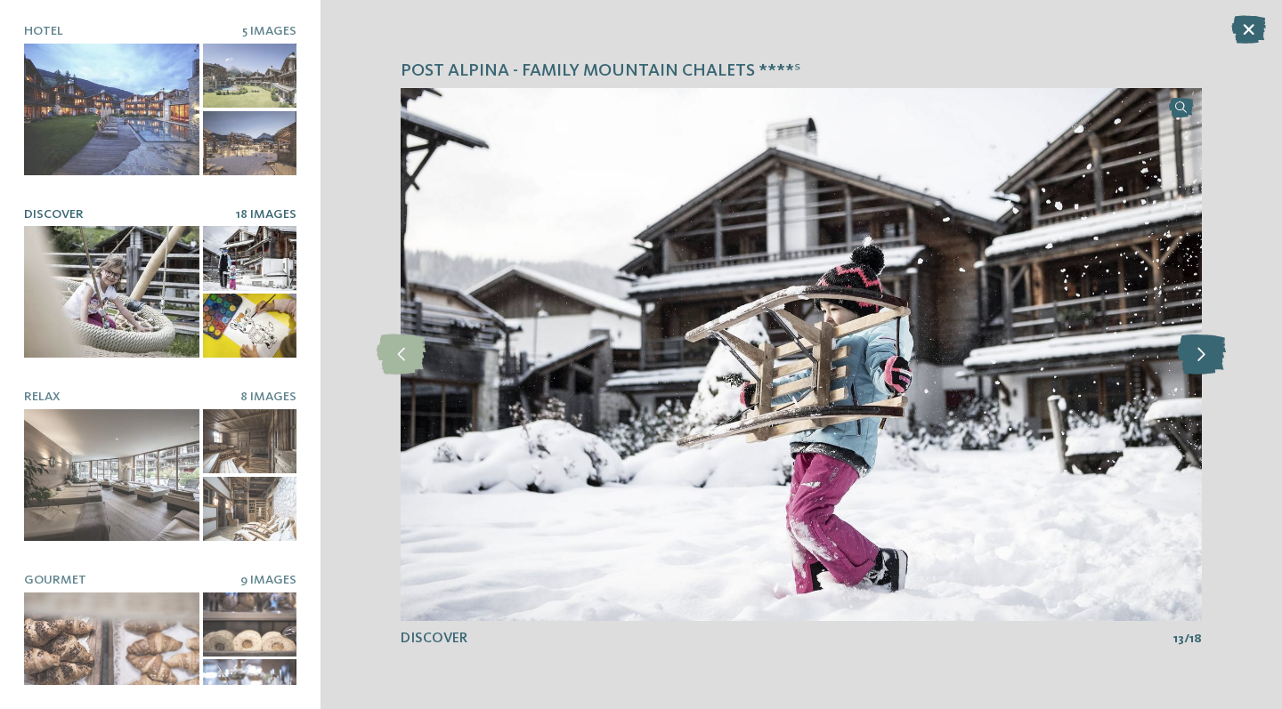
click at [1188, 360] on icon at bounding box center [1201, 355] width 49 height 40
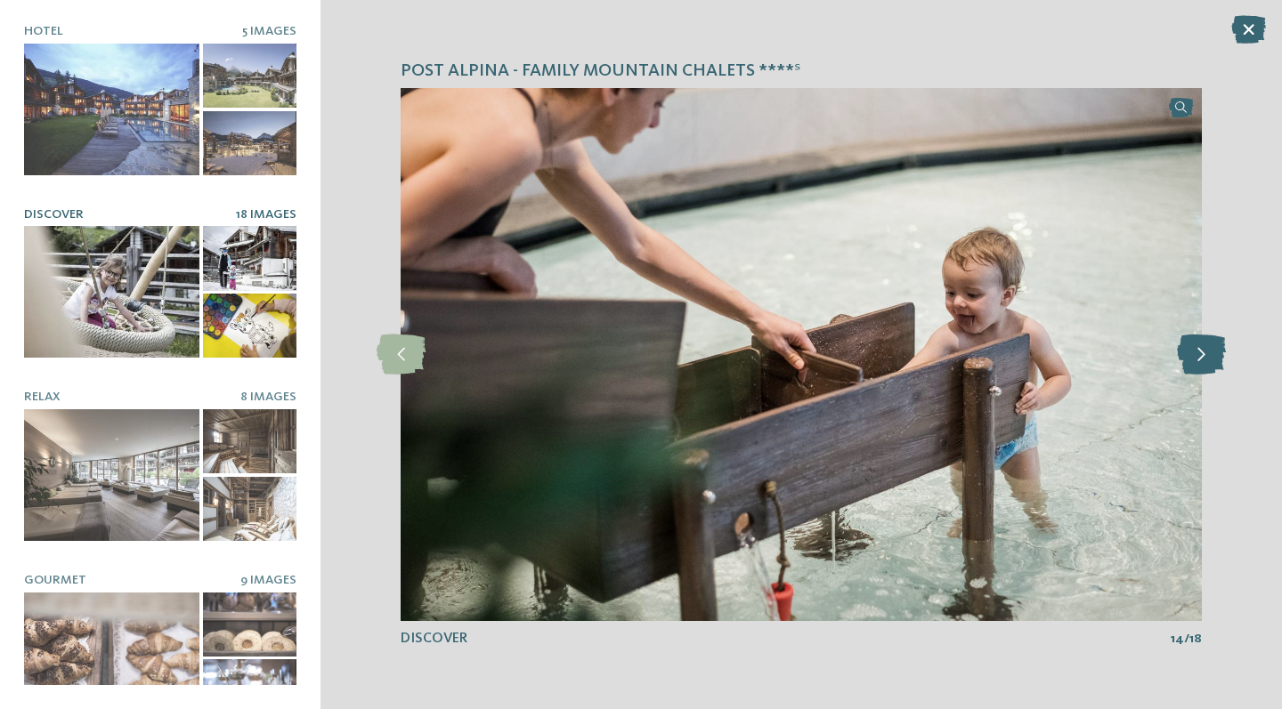
click at [1188, 360] on icon at bounding box center [1201, 355] width 49 height 40
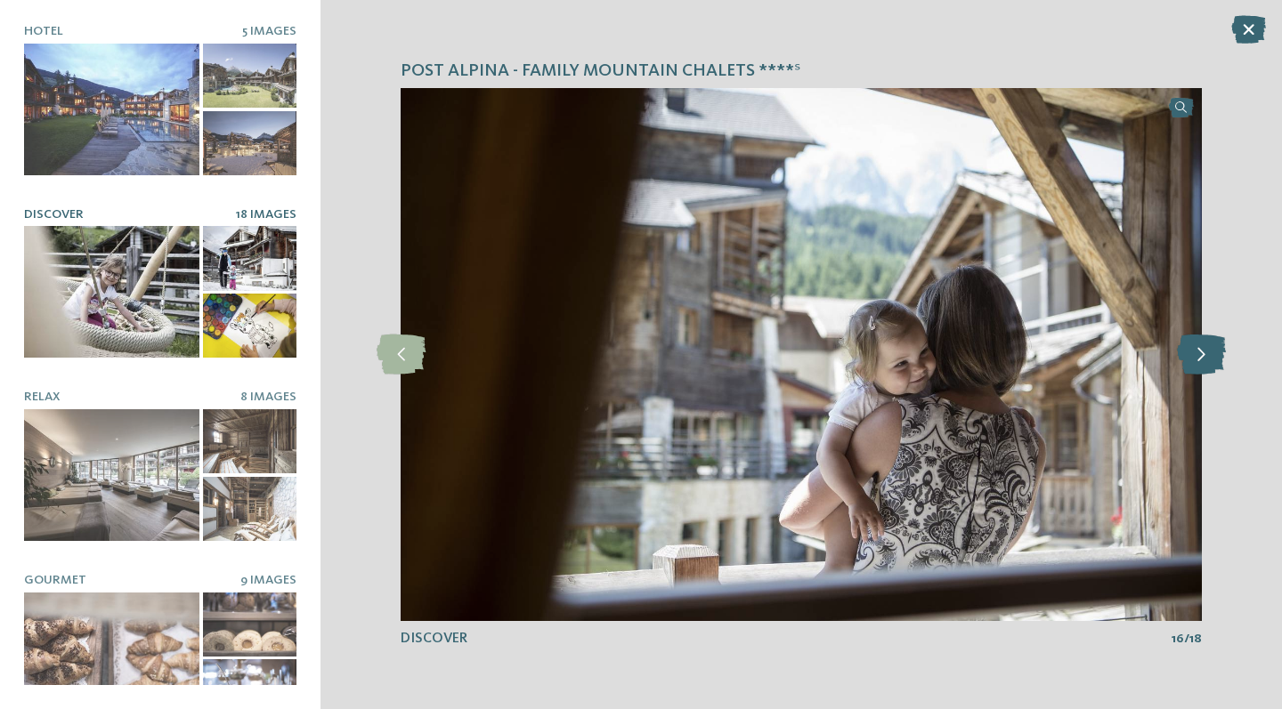
click at [1188, 360] on icon at bounding box center [1201, 355] width 49 height 40
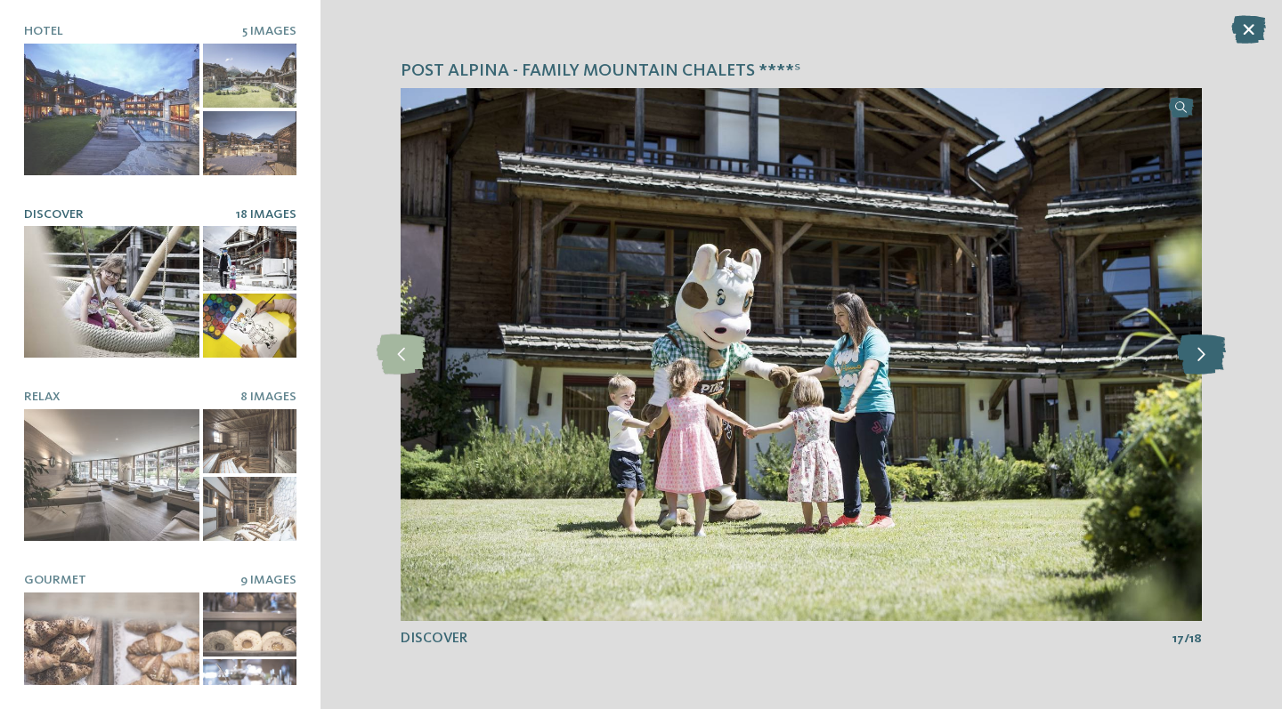
click at [1188, 360] on icon at bounding box center [1201, 355] width 49 height 40
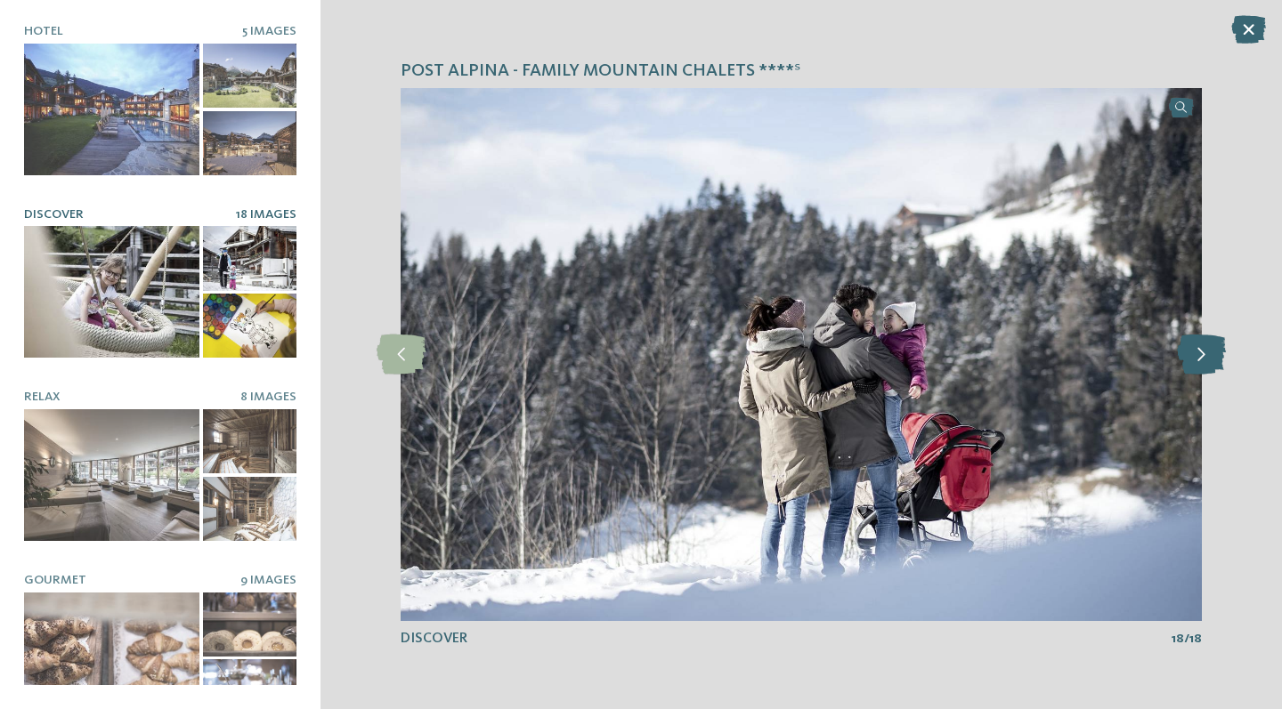
click at [1192, 351] on icon at bounding box center [1201, 355] width 49 height 40
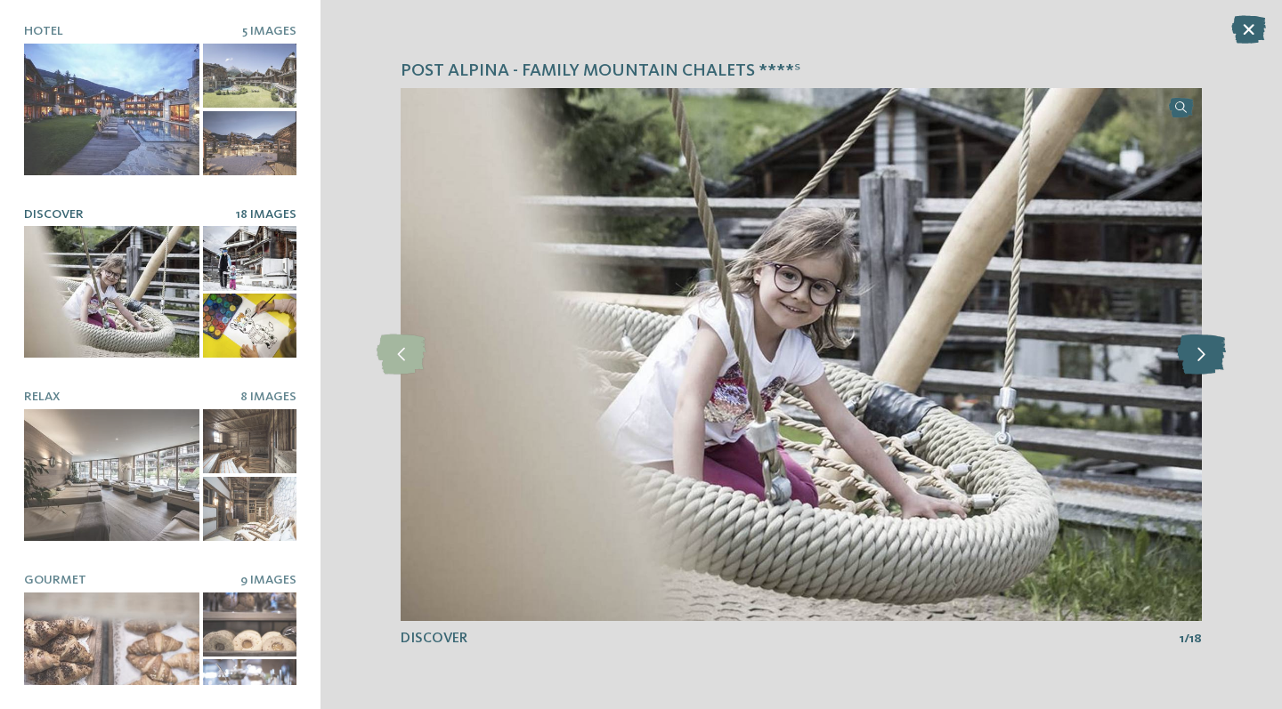
click at [1192, 351] on icon at bounding box center [1201, 355] width 49 height 40
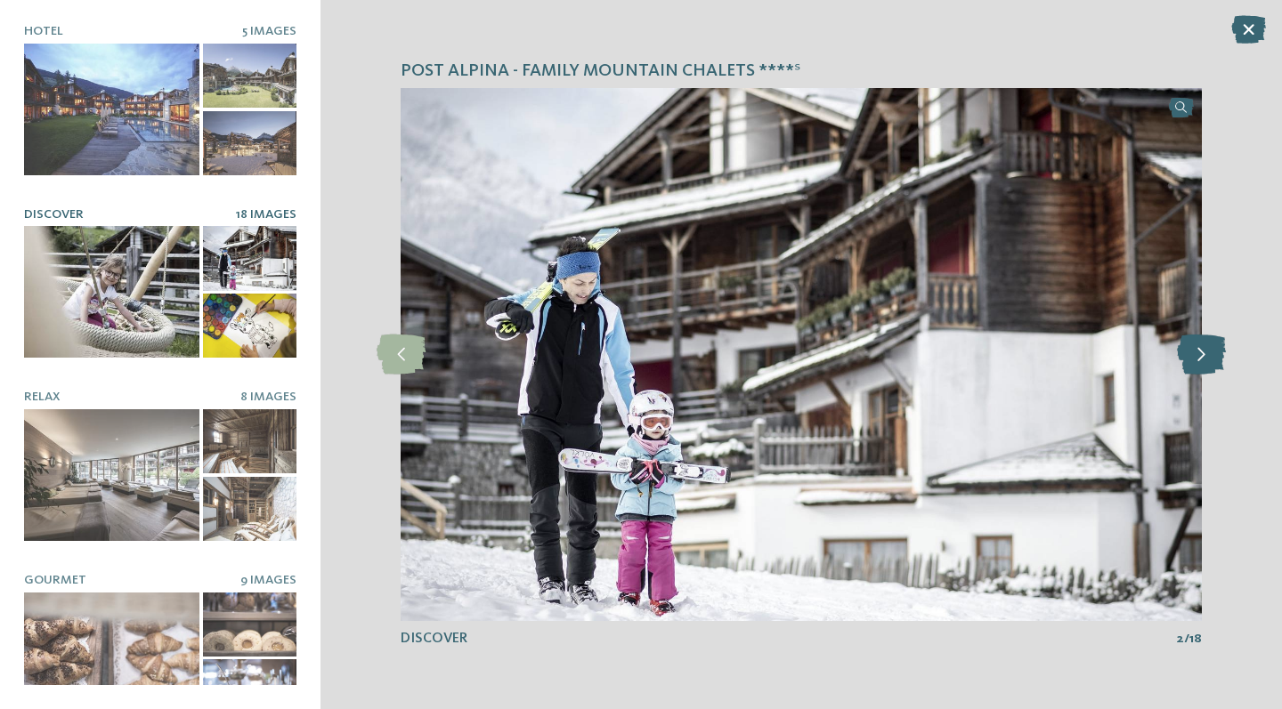
click at [1192, 351] on icon at bounding box center [1201, 355] width 49 height 40
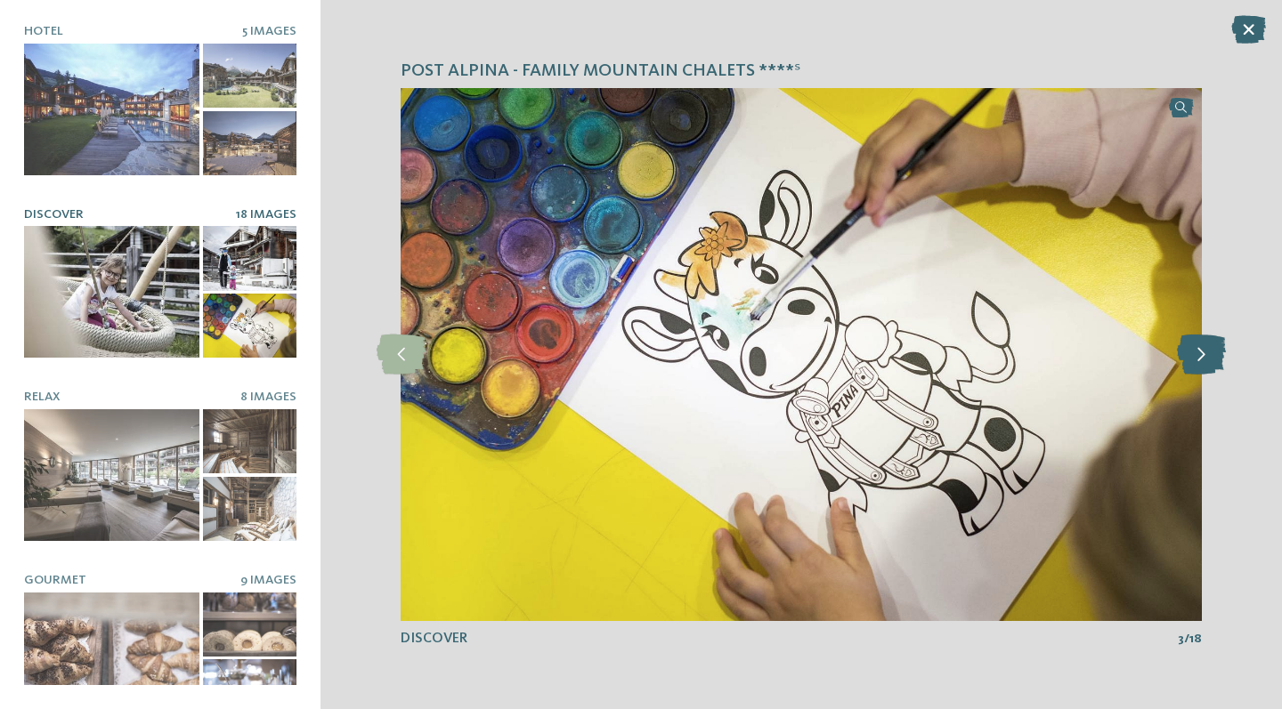
click at [1192, 351] on icon at bounding box center [1201, 355] width 49 height 40
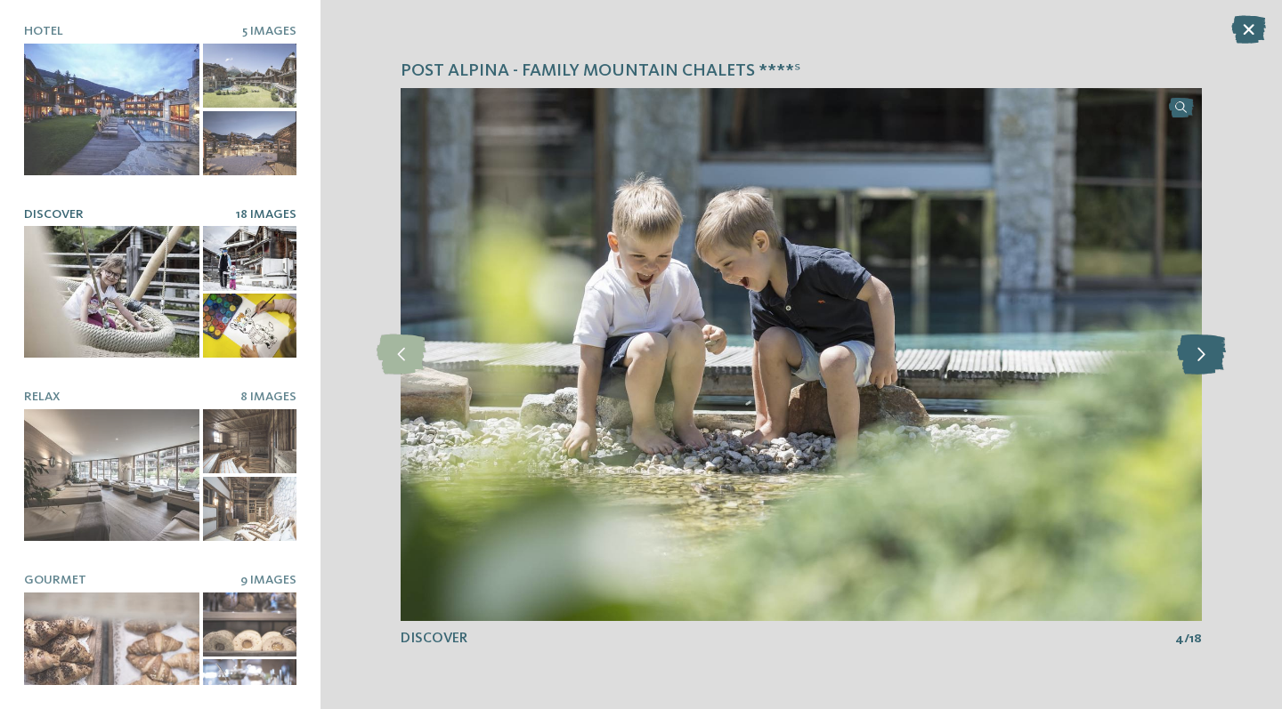
click at [1192, 351] on icon at bounding box center [1201, 355] width 49 height 40
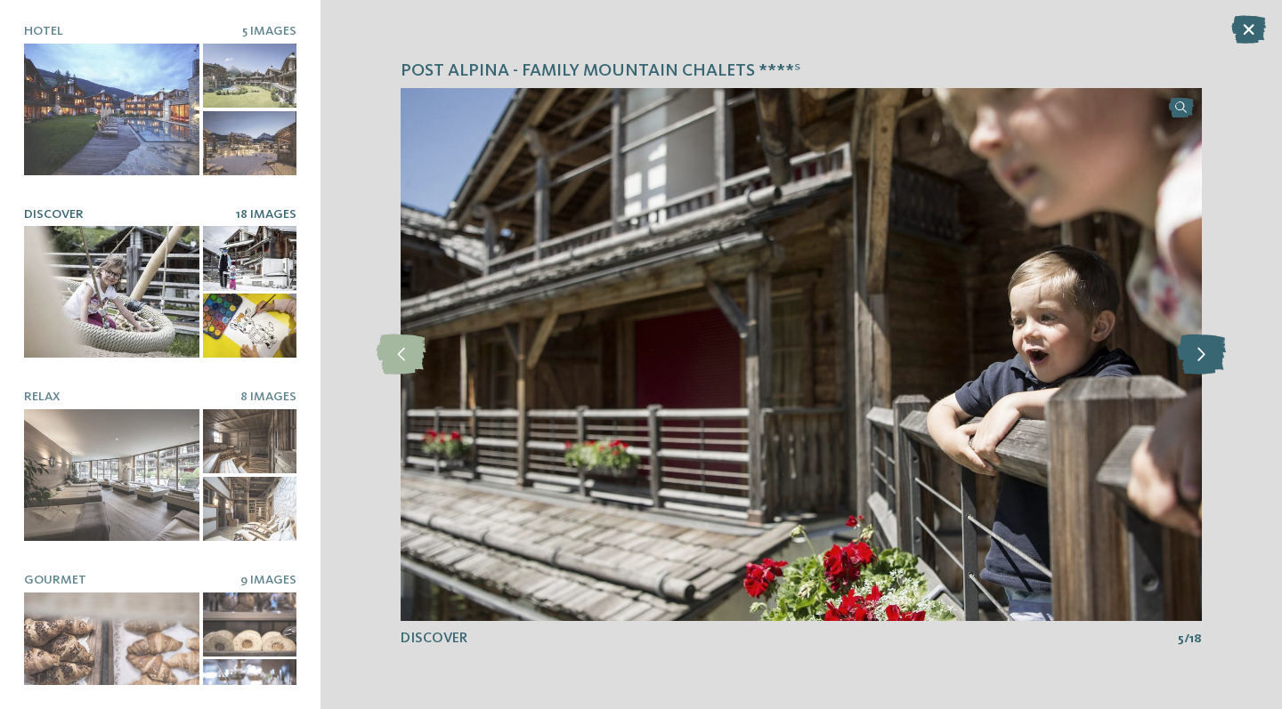
click at [1192, 351] on icon at bounding box center [1201, 355] width 49 height 40
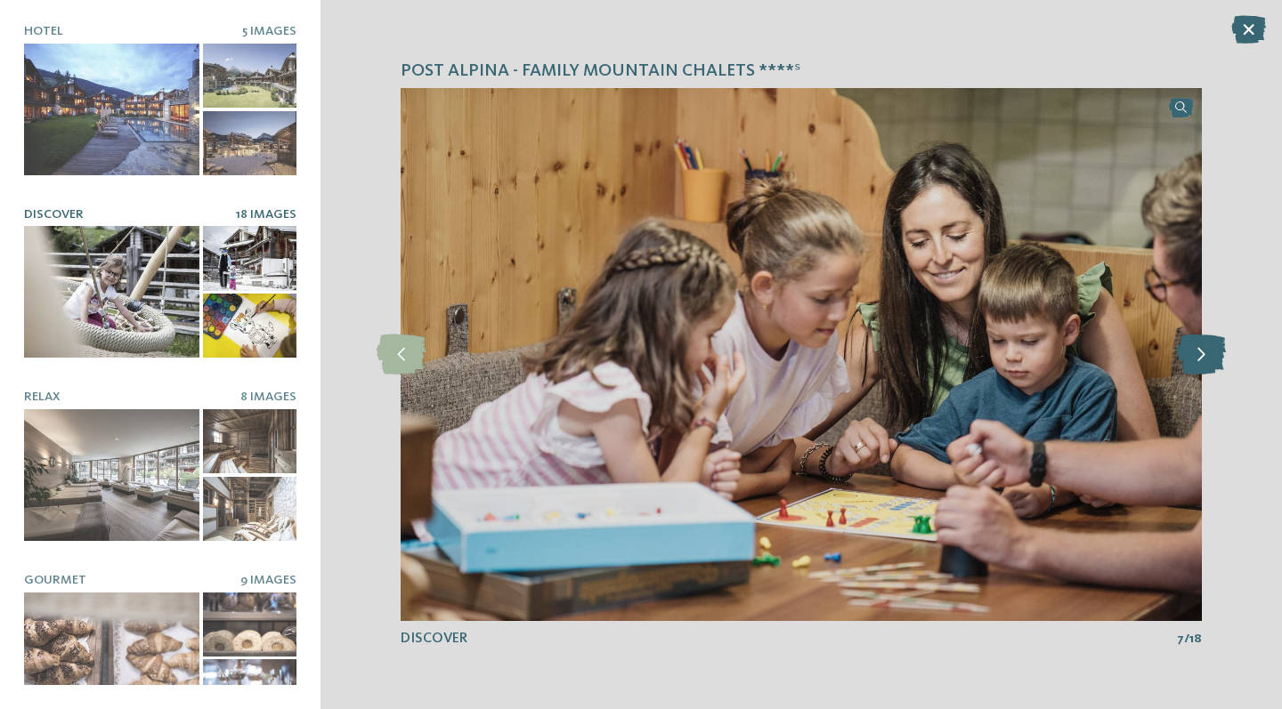
click at [1192, 351] on icon at bounding box center [1201, 355] width 49 height 40
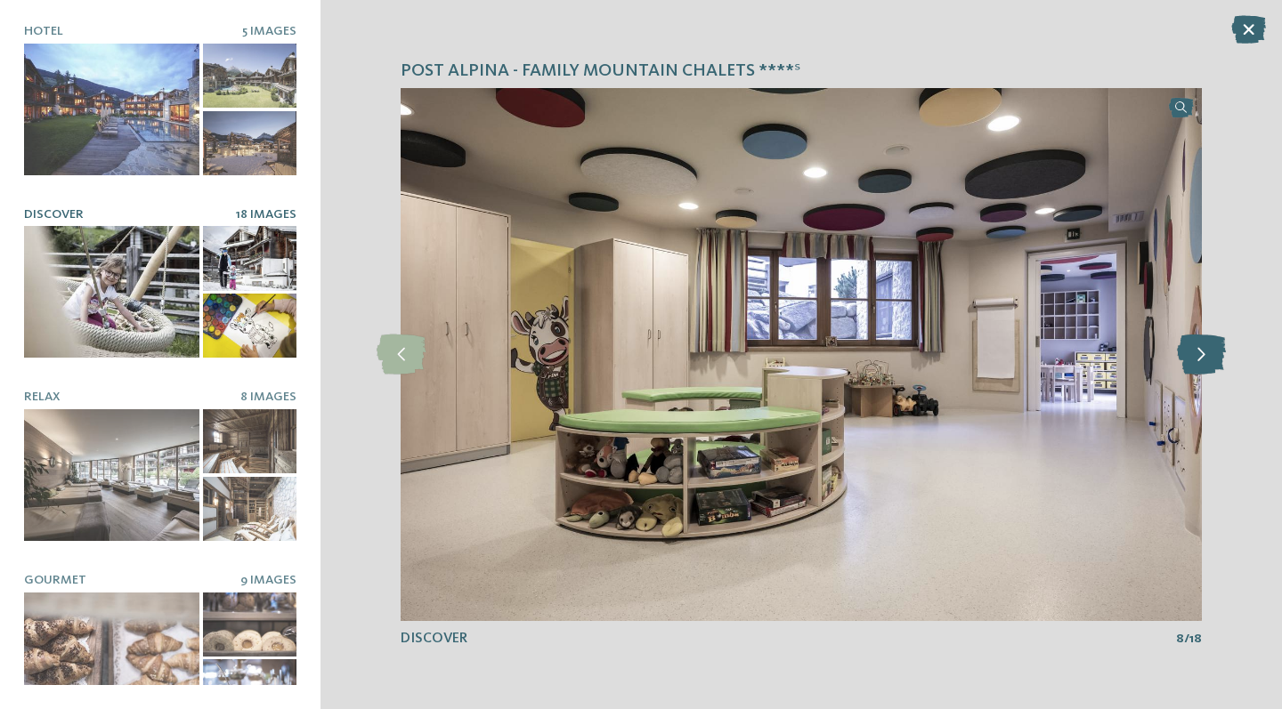
click at [1192, 351] on icon at bounding box center [1201, 355] width 49 height 40
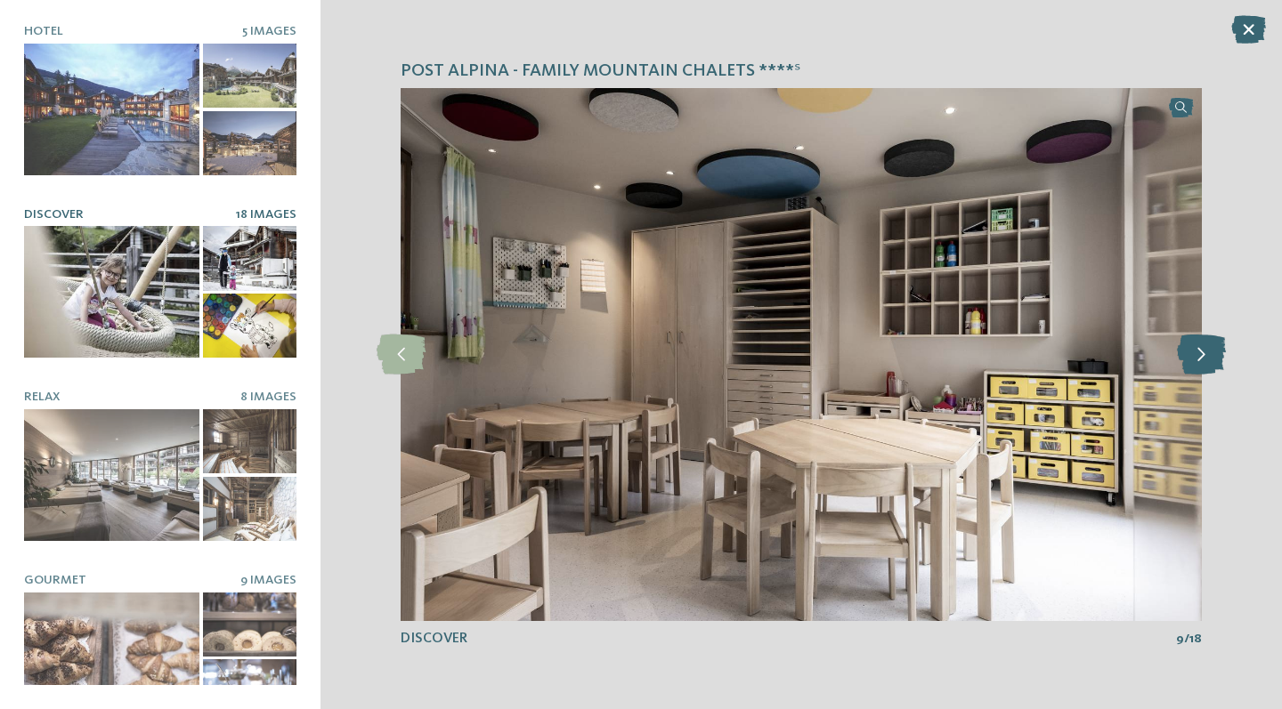
click at [1192, 351] on icon at bounding box center [1201, 355] width 49 height 40
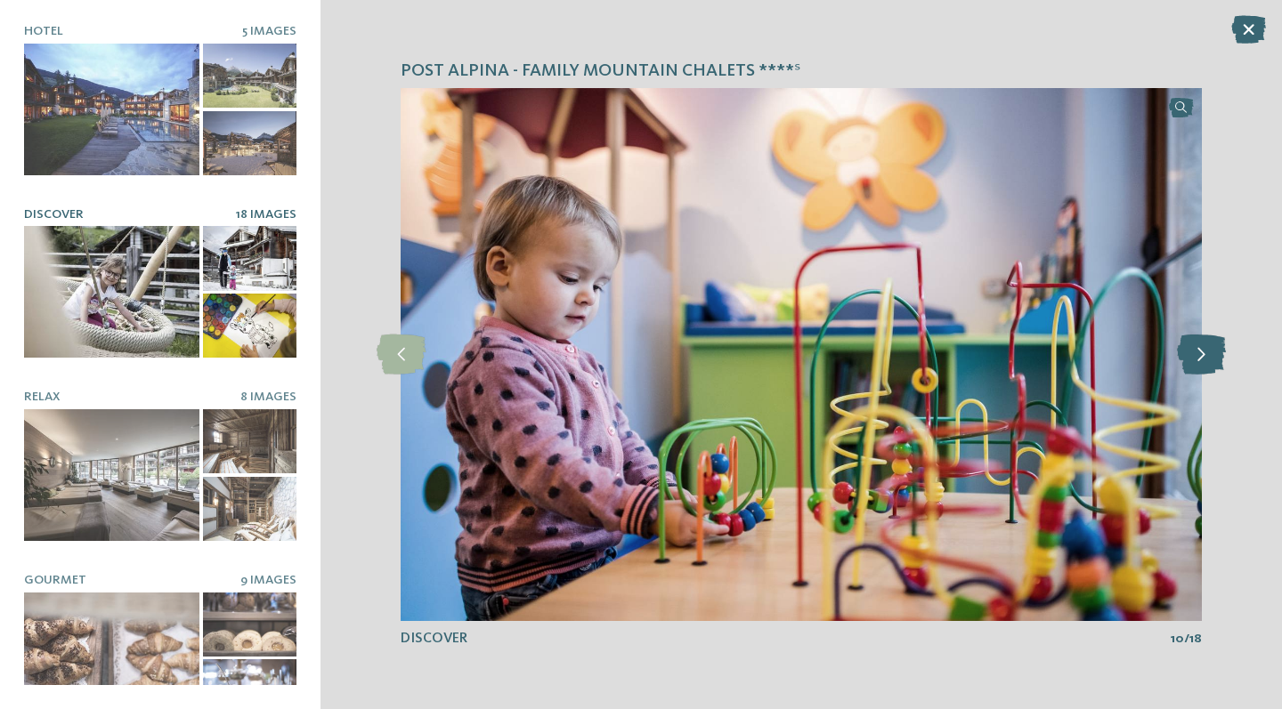
click at [1192, 351] on icon at bounding box center [1201, 355] width 49 height 40
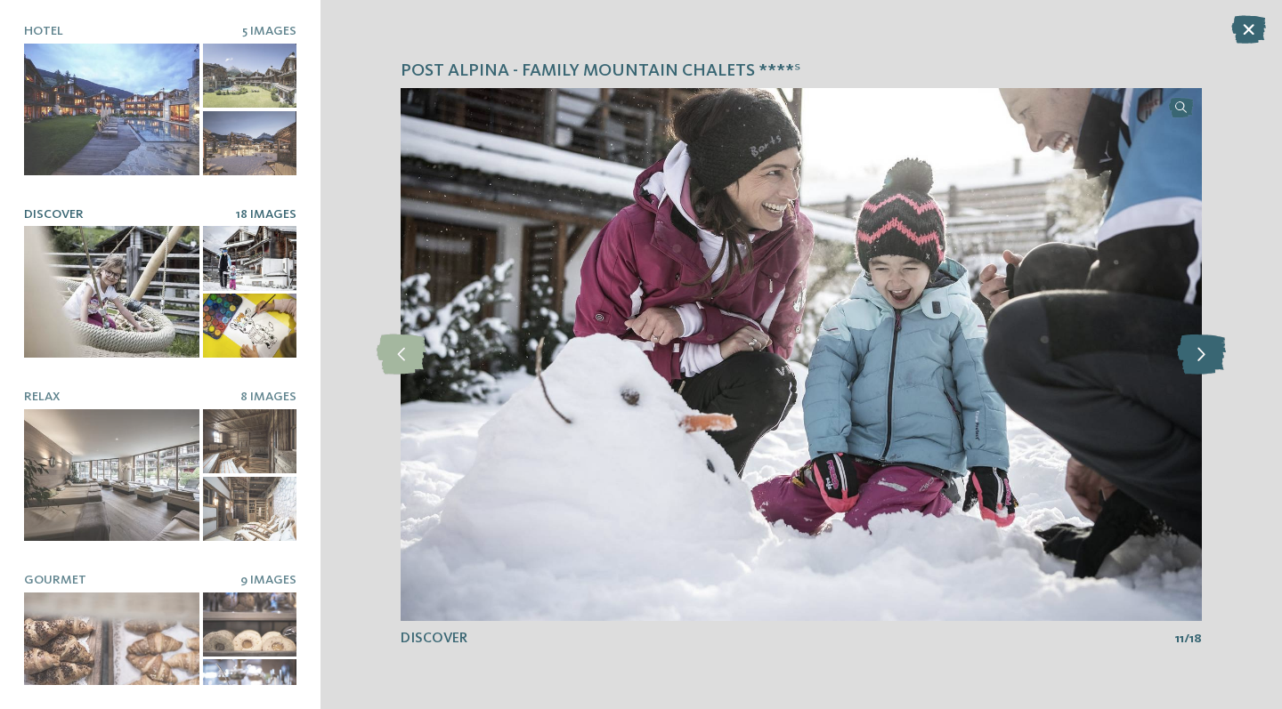
click at [1192, 351] on icon at bounding box center [1201, 355] width 49 height 40
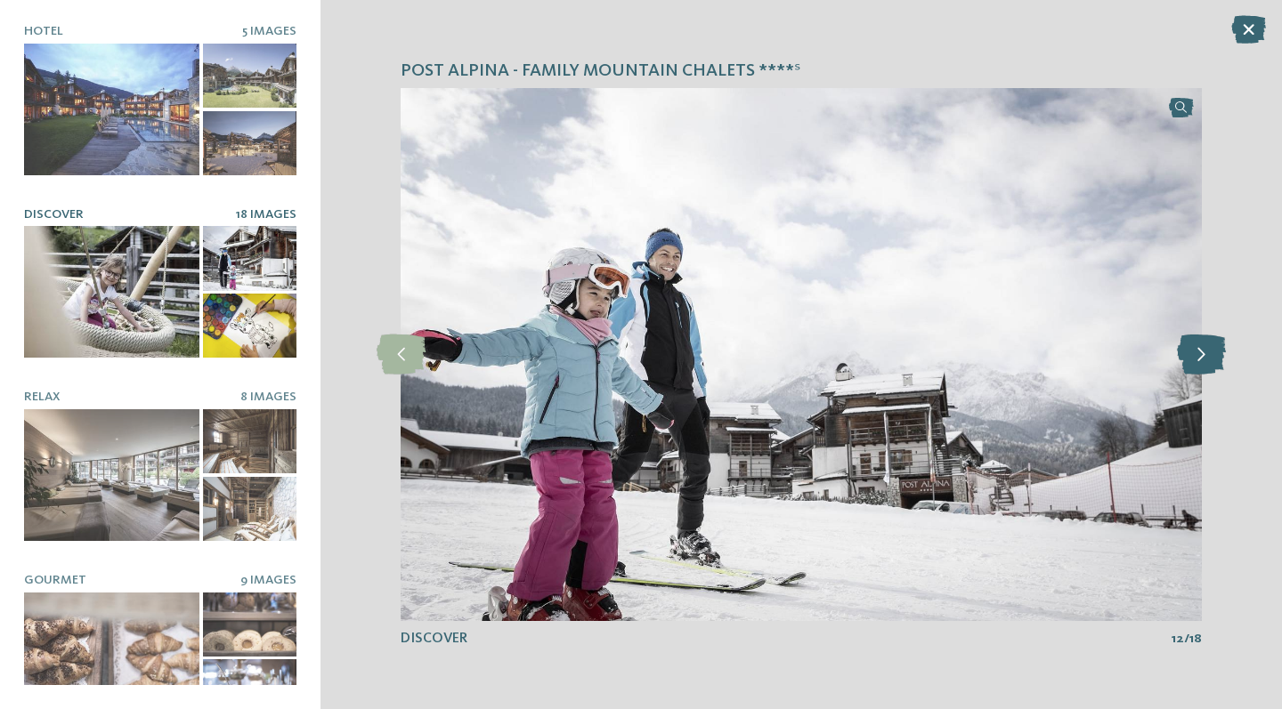
click at [1192, 351] on icon at bounding box center [1201, 355] width 49 height 40
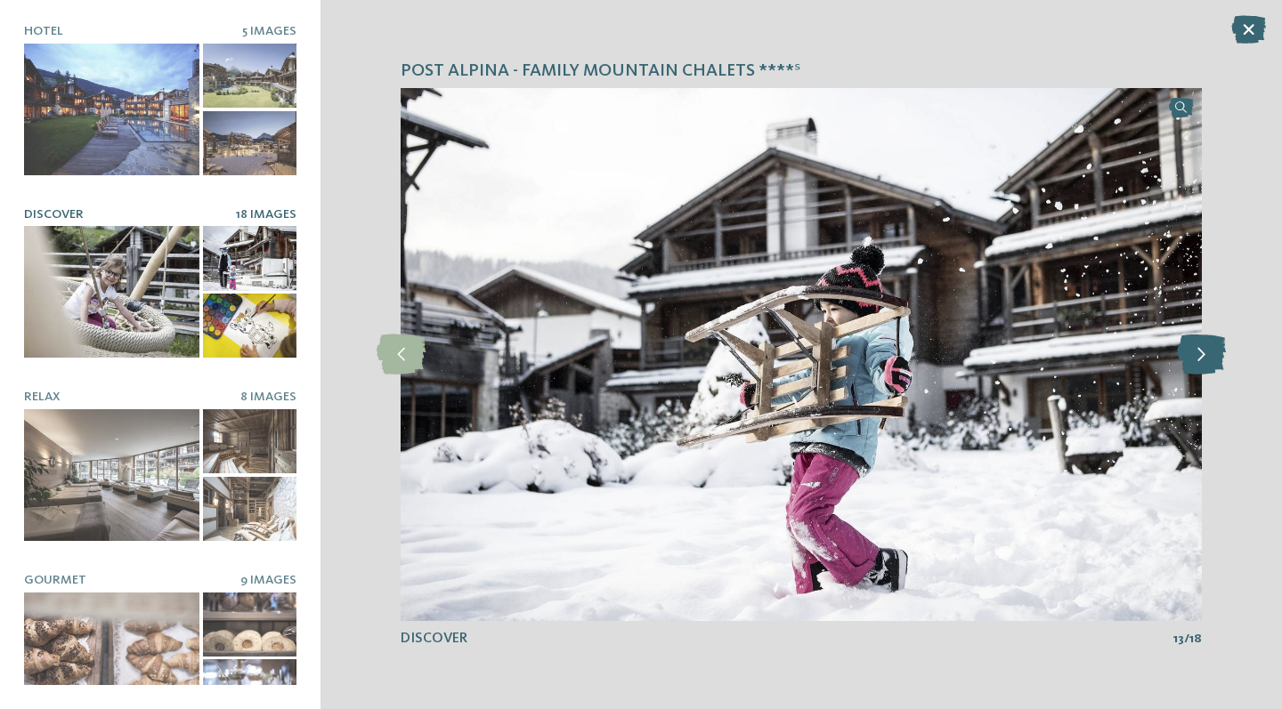
click at [1192, 351] on icon at bounding box center [1201, 355] width 49 height 40
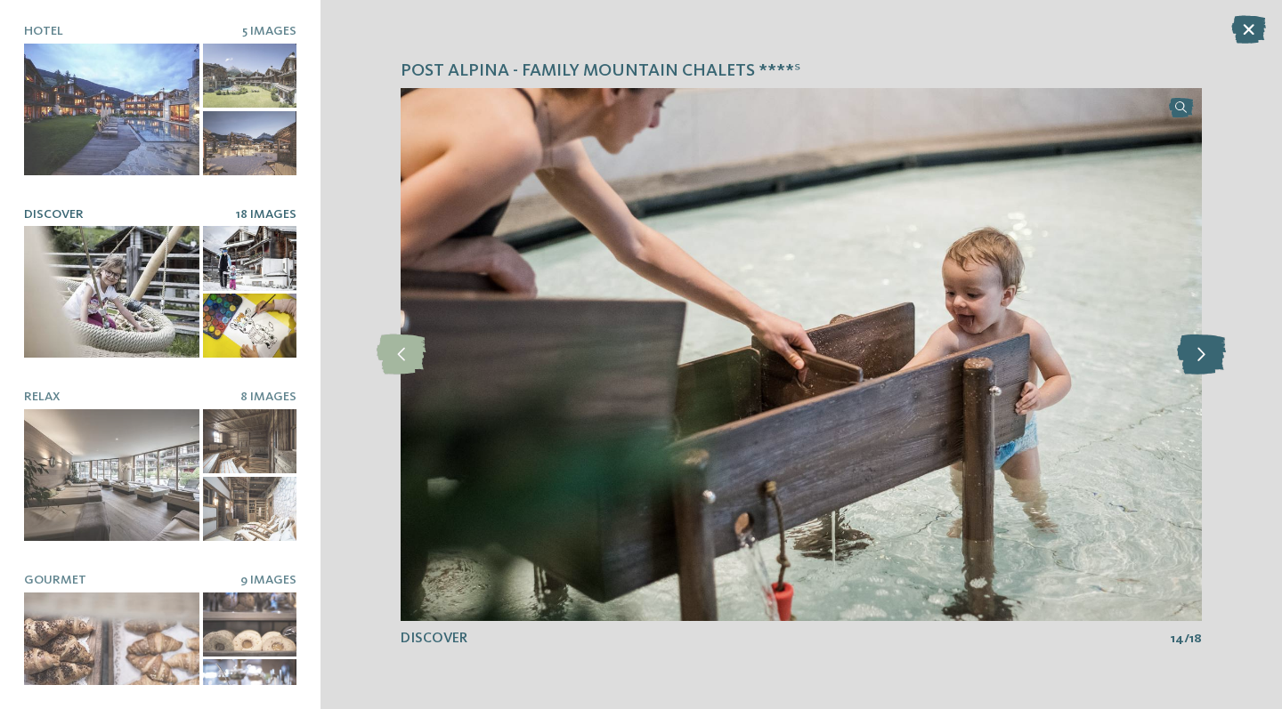
click at [1192, 351] on icon at bounding box center [1201, 355] width 49 height 40
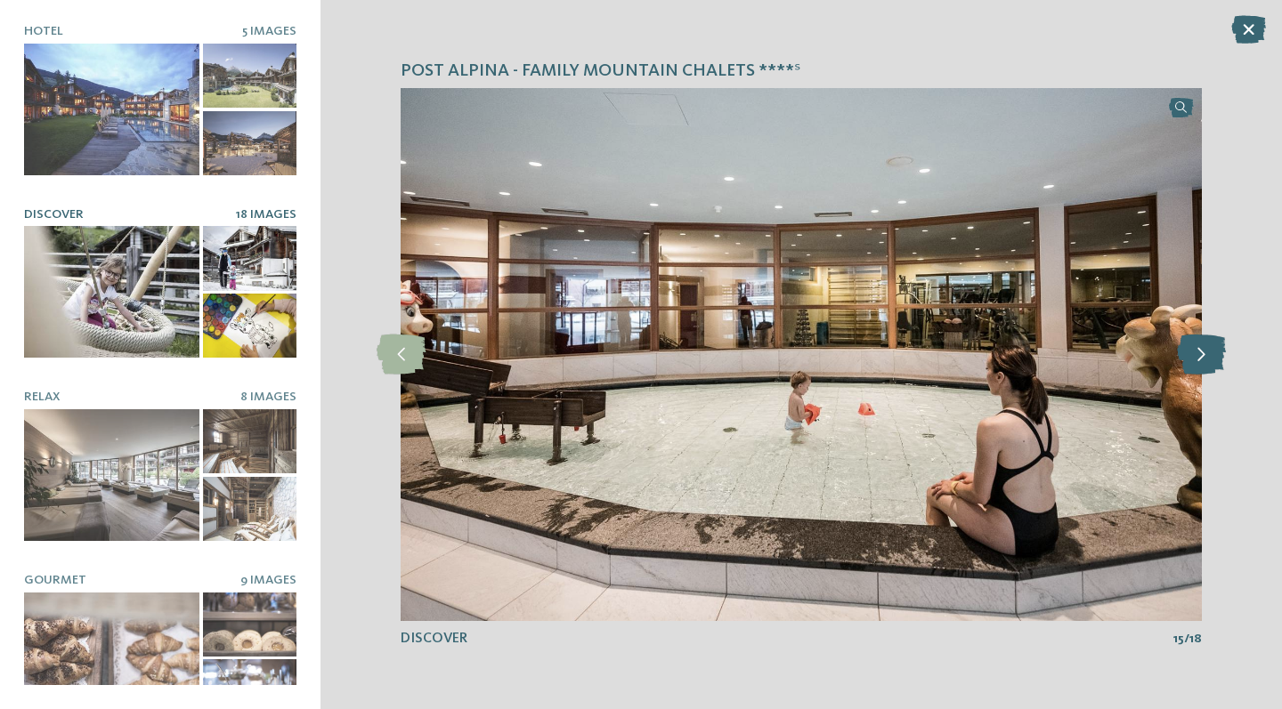
click at [1192, 351] on icon at bounding box center [1201, 355] width 49 height 40
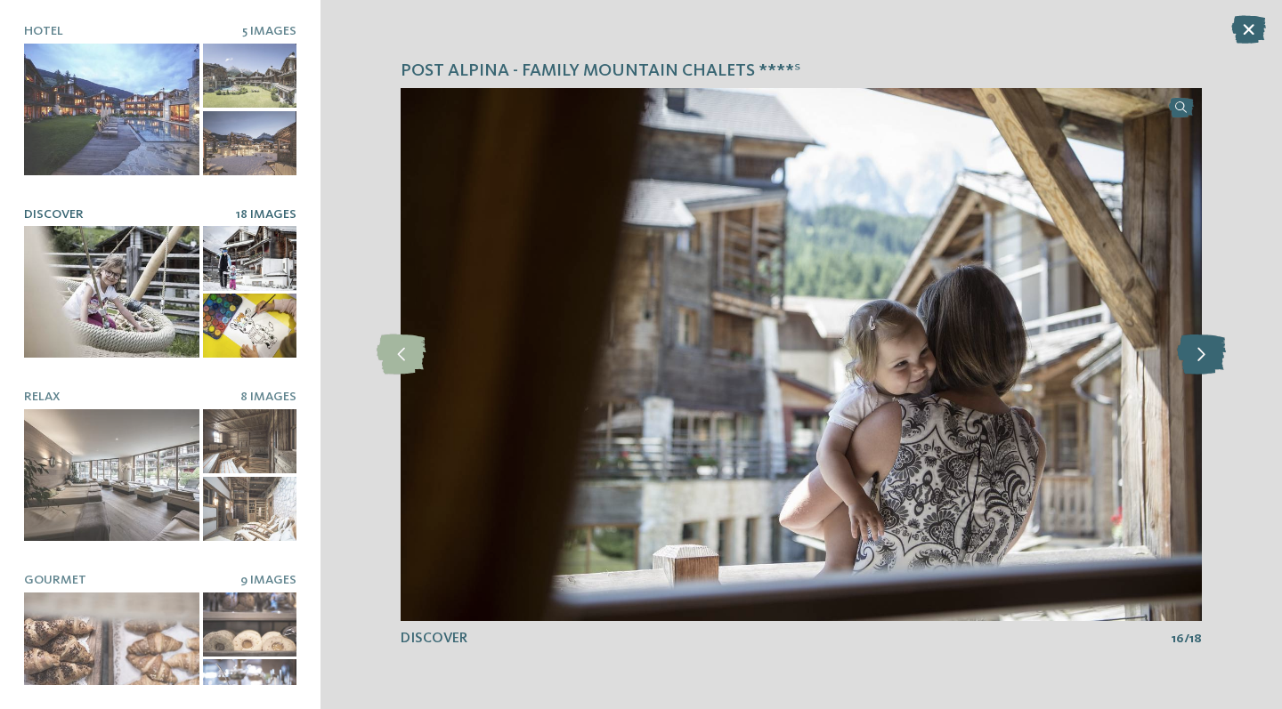
click at [1192, 351] on icon at bounding box center [1201, 355] width 49 height 40
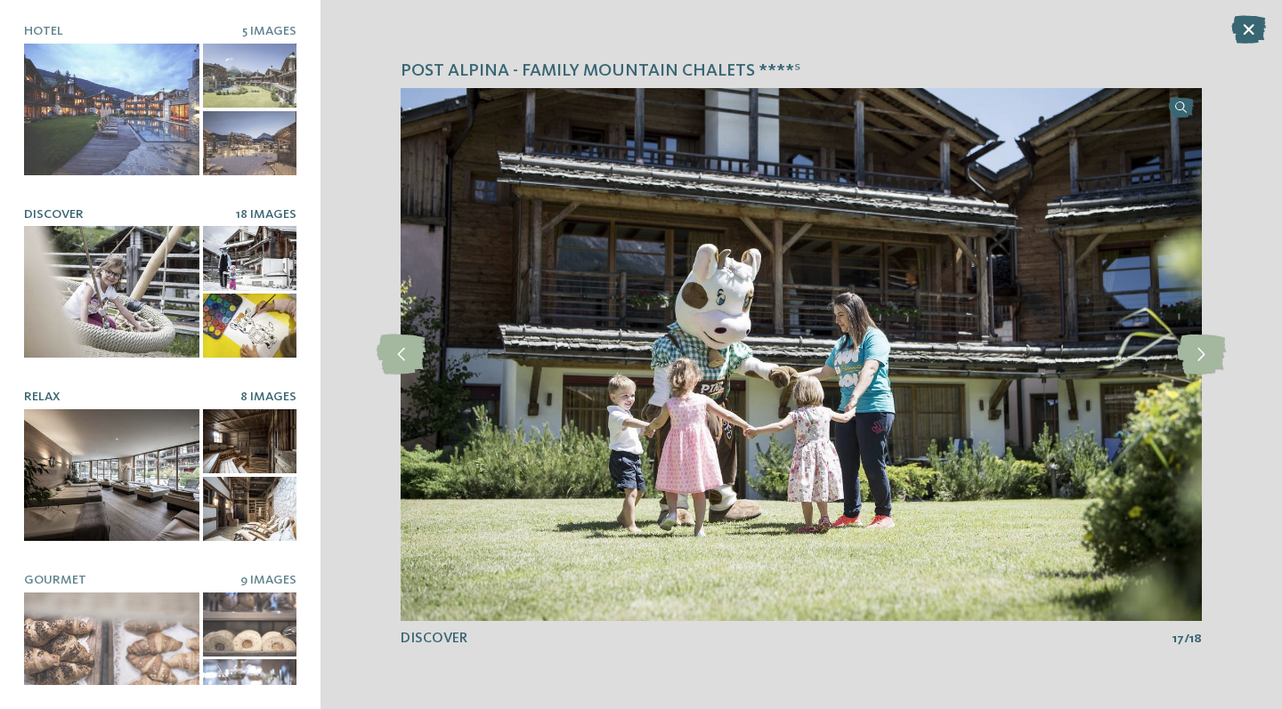
click at [79, 485] on div at bounding box center [111, 475] width 175 height 132
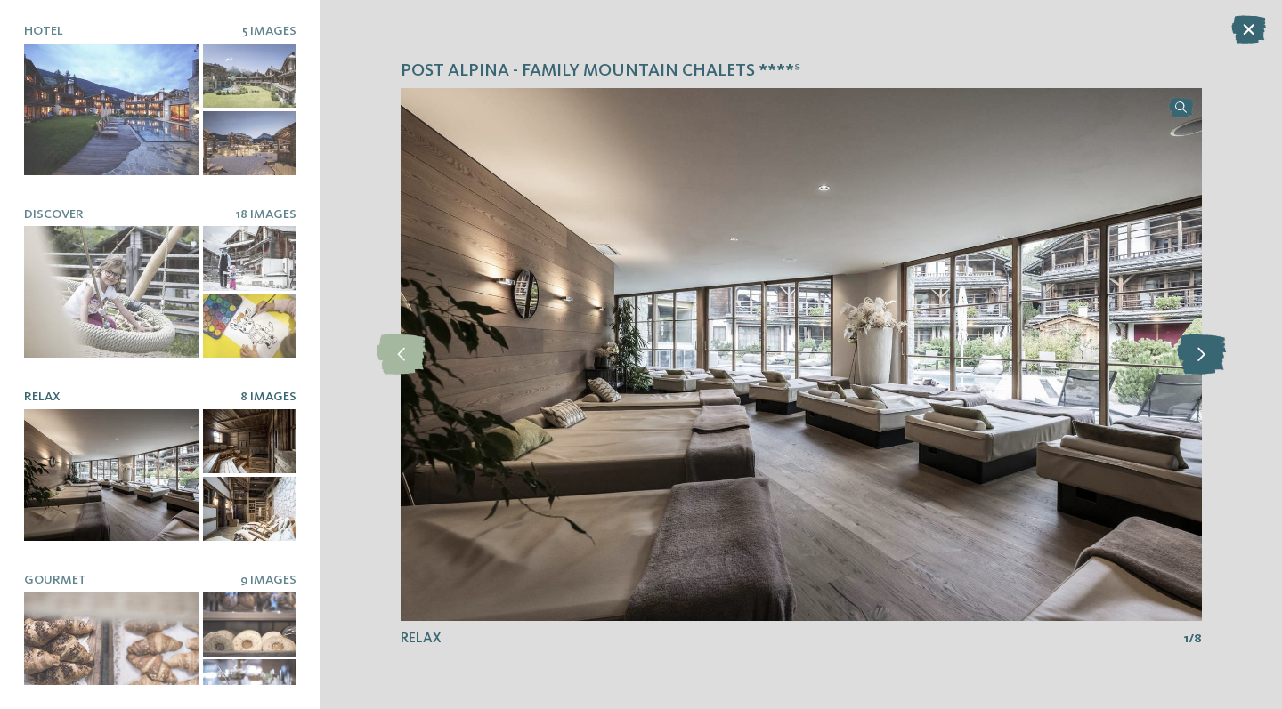
click at [1211, 360] on icon at bounding box center [1201, 355] width 49 height 40
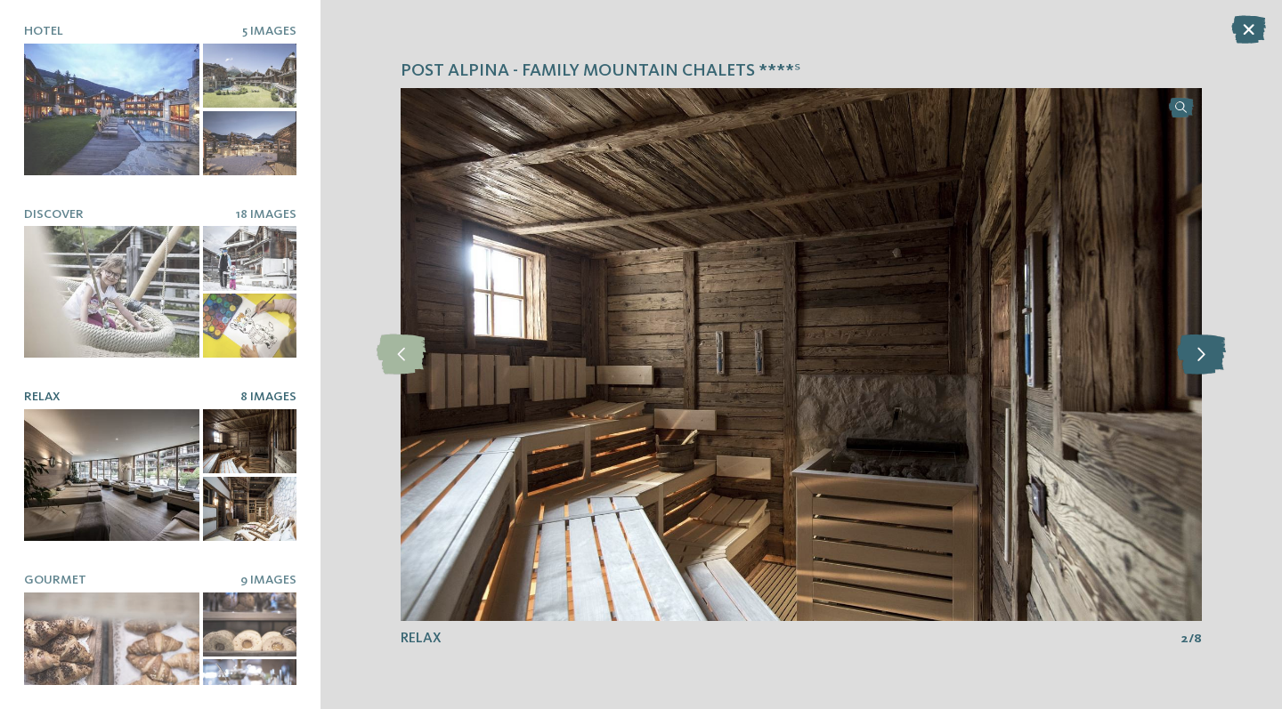
click at [1211, 360] on icon at bounding box center [1201, 355] width 49 height 40
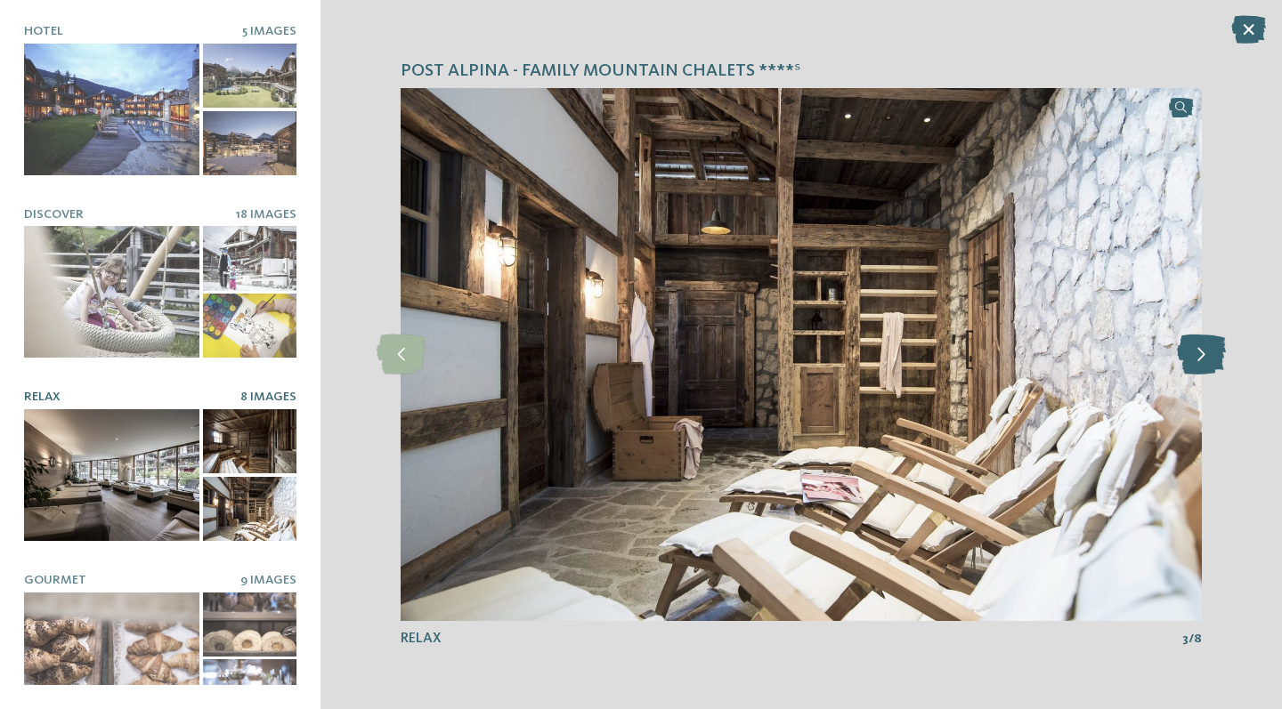
click at [1211, 360] on icon at bounding box center [1201, 355] width 49 height 40
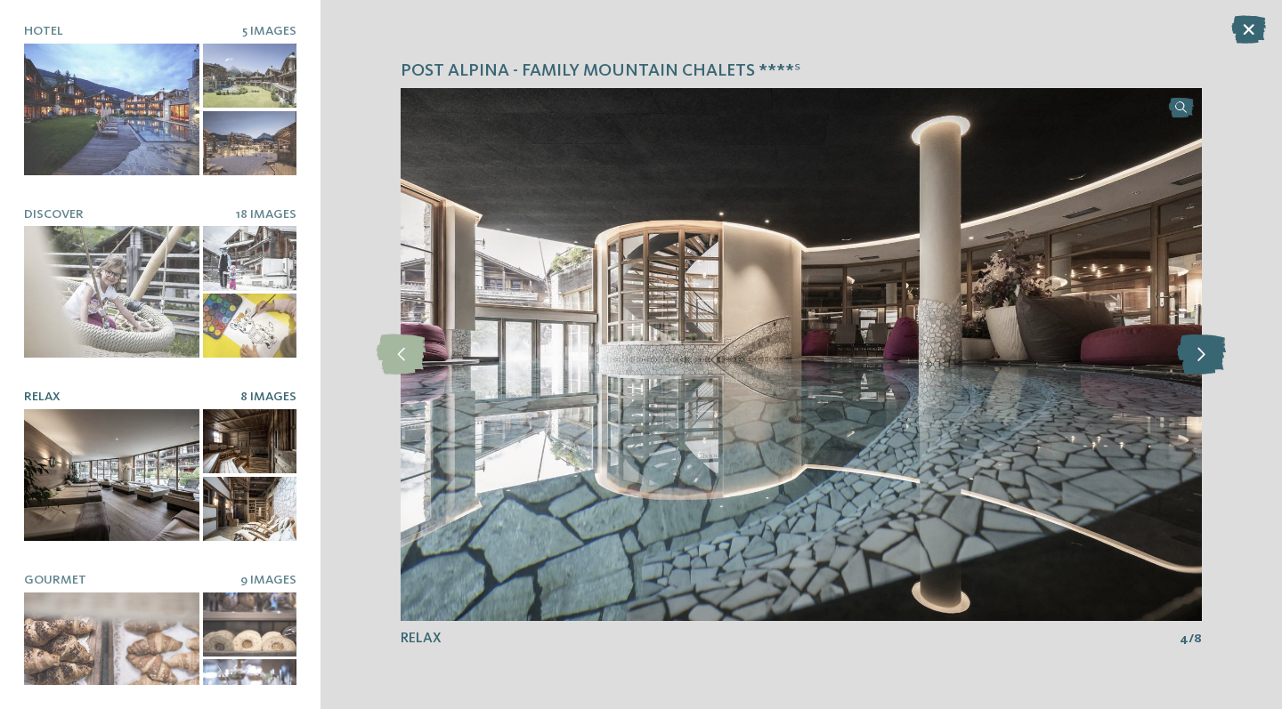
click at [1211, 360] on icon at bounding box center [1201, 355] width 49 height 40
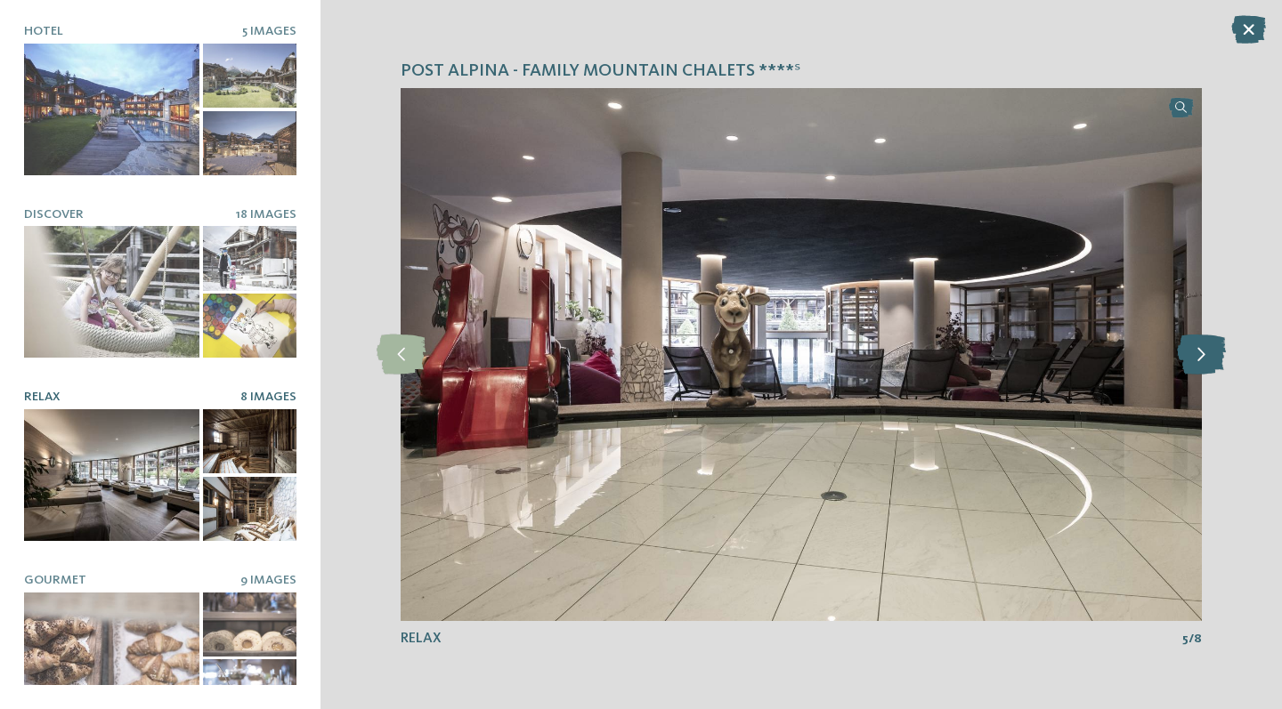
click at [1211, 360] on icon at bounding box center [1201, 355] width 49 height 40
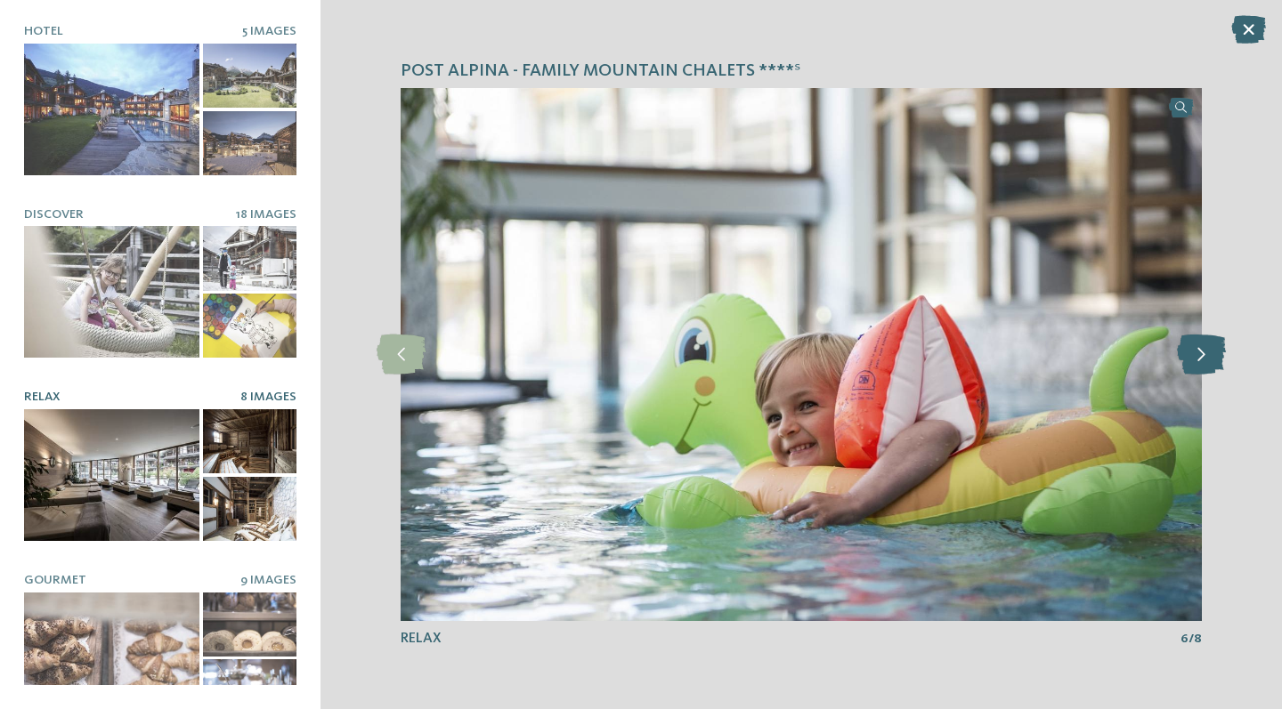
click at [1211, 360] on icon at bounding box center [1201, 355] width 49 height 40
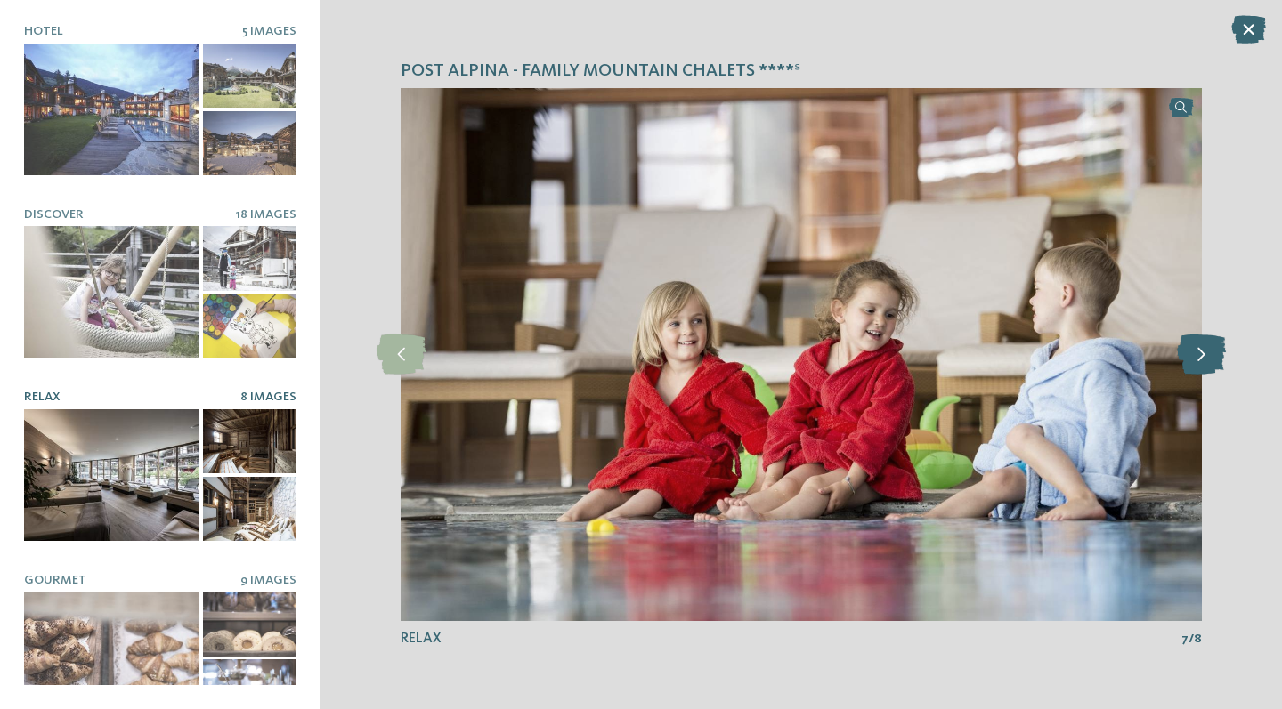
click at [1211, 360] on icon at bounding box center [1201, 355] width 49 height 40
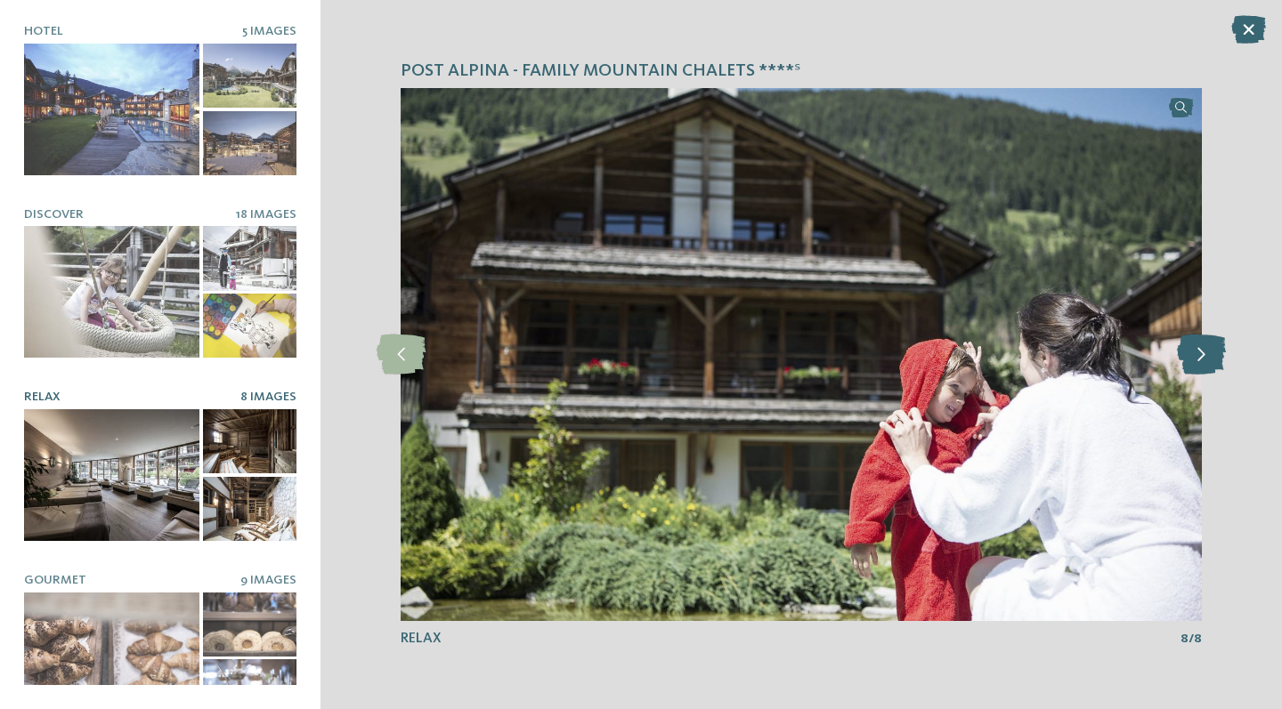
click at [1211, 360] on icon at bounding box center [1201, 355] width 49 height 40
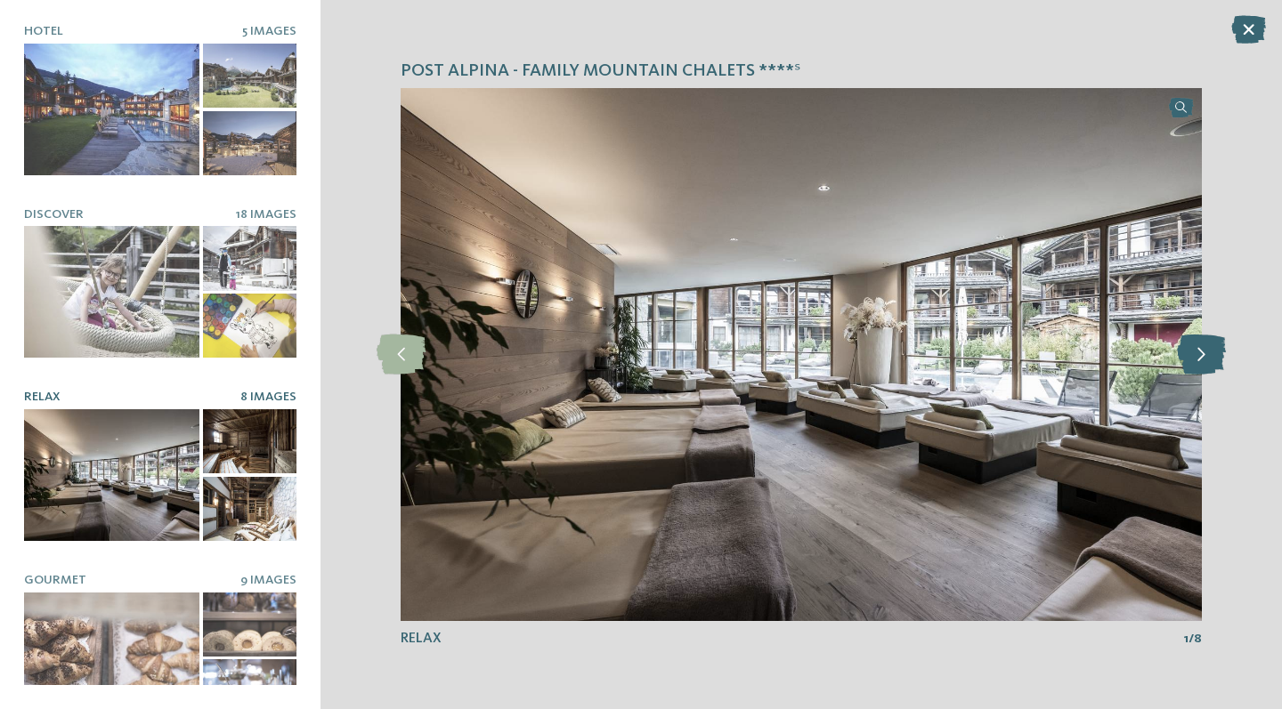
click at [1211, 360] on icon at bounding box center [1201, 355] width 49 height 40
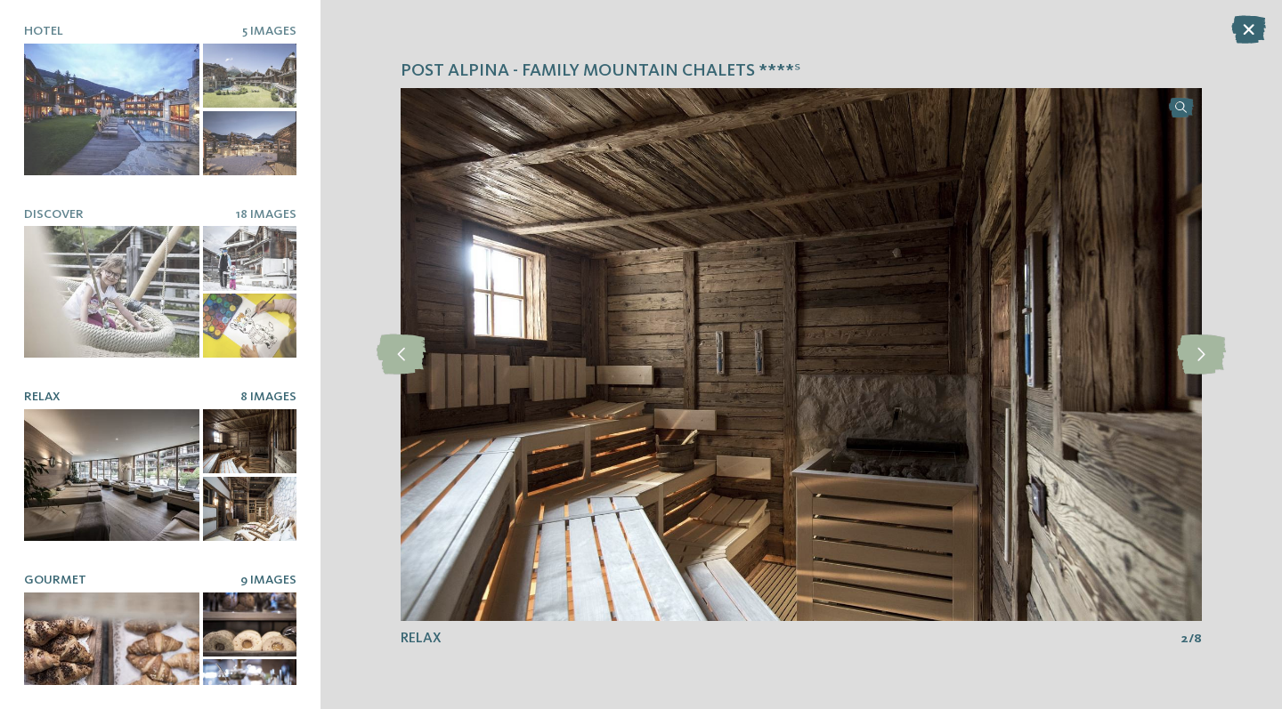
click at [102, 605] on div at bounding box center [111, 659] width 175 height 132
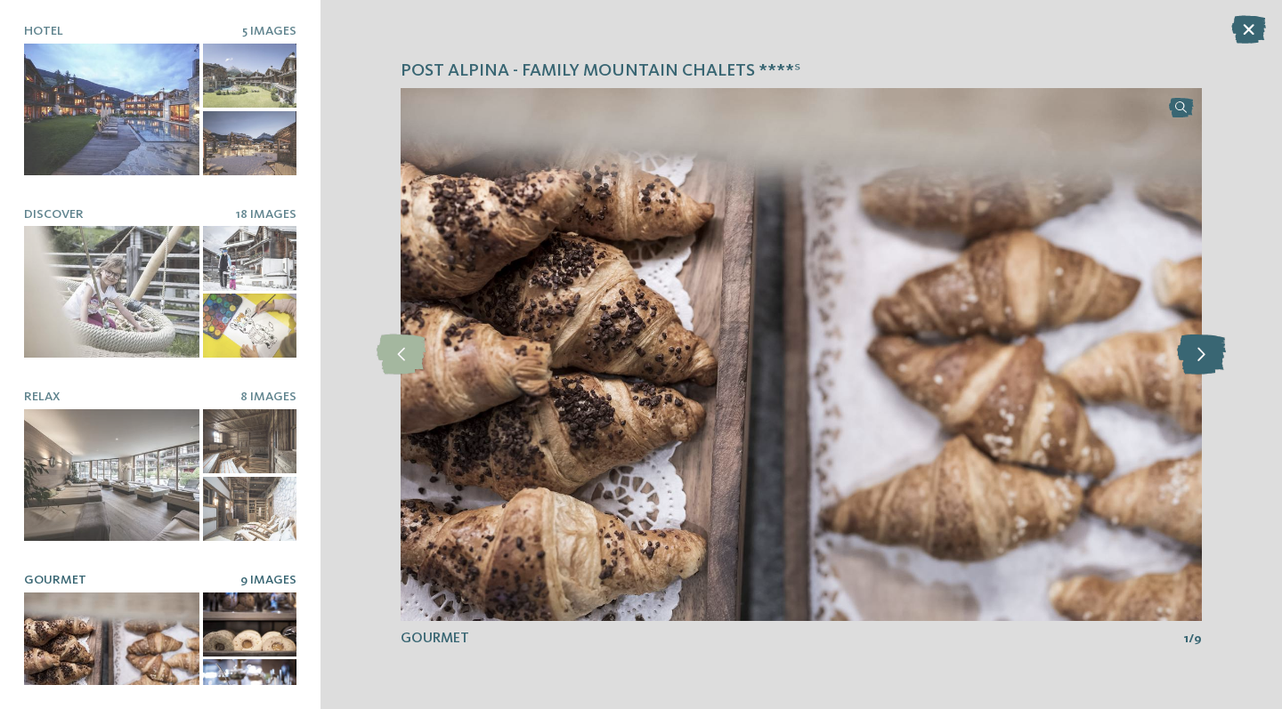
click at [1196, 344] on icon at bounding box center [1201, 355] width 49 height 40
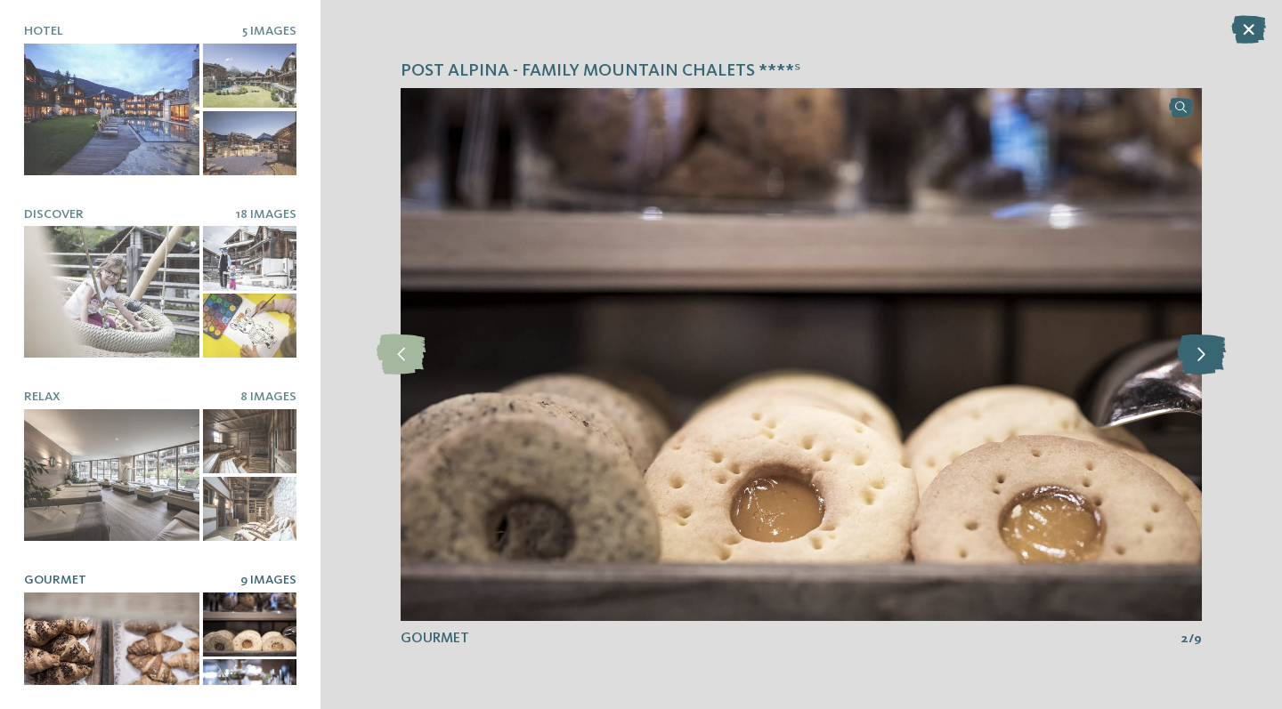
click at [1196, 344] on icon at bounding box center [1201, 355] width 49 height 40
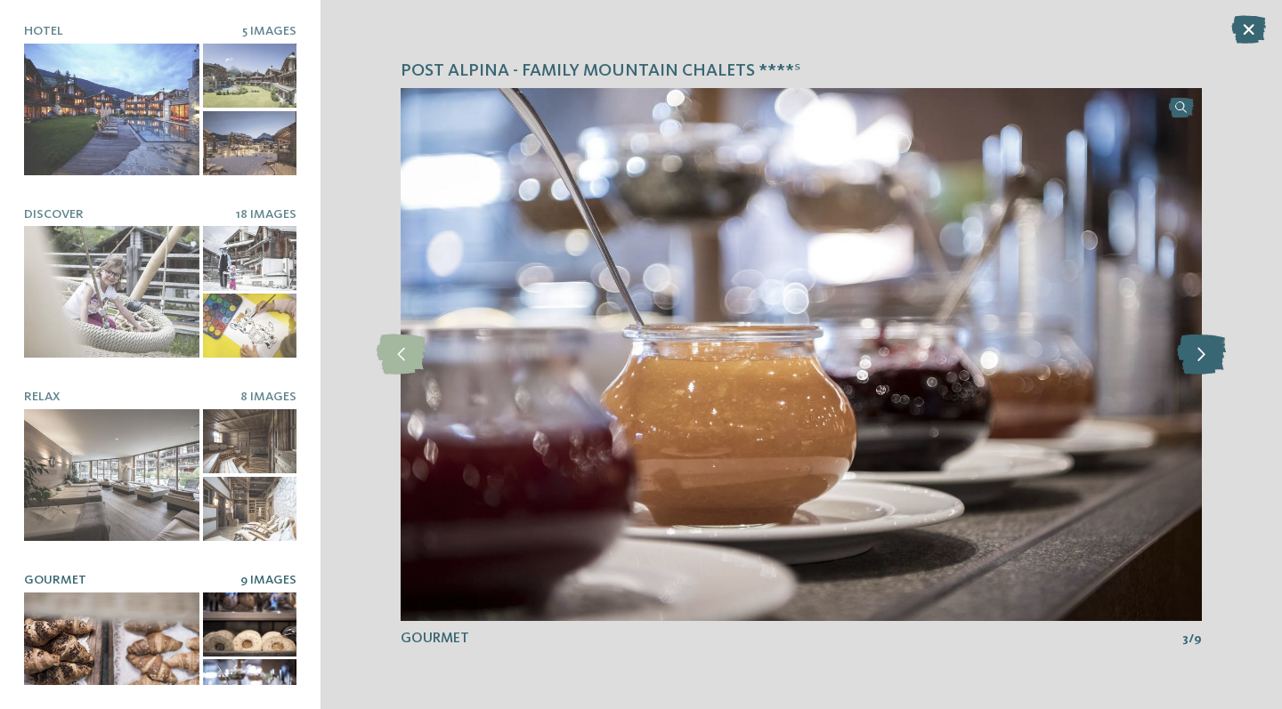
click at [1196, 344] on icon at bounding box center [1201, 355] width 49 height 40
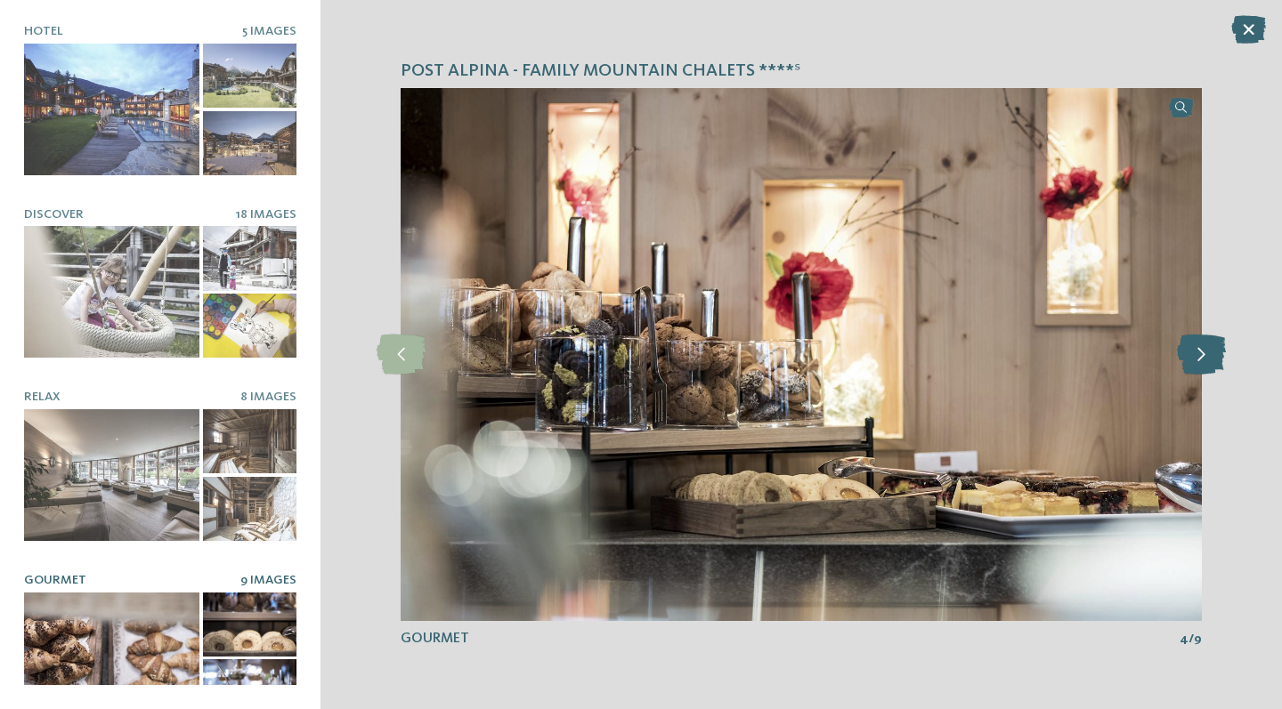
click at [1196, 344] on icon at bounding box center [1201, 355] width 49 height 40
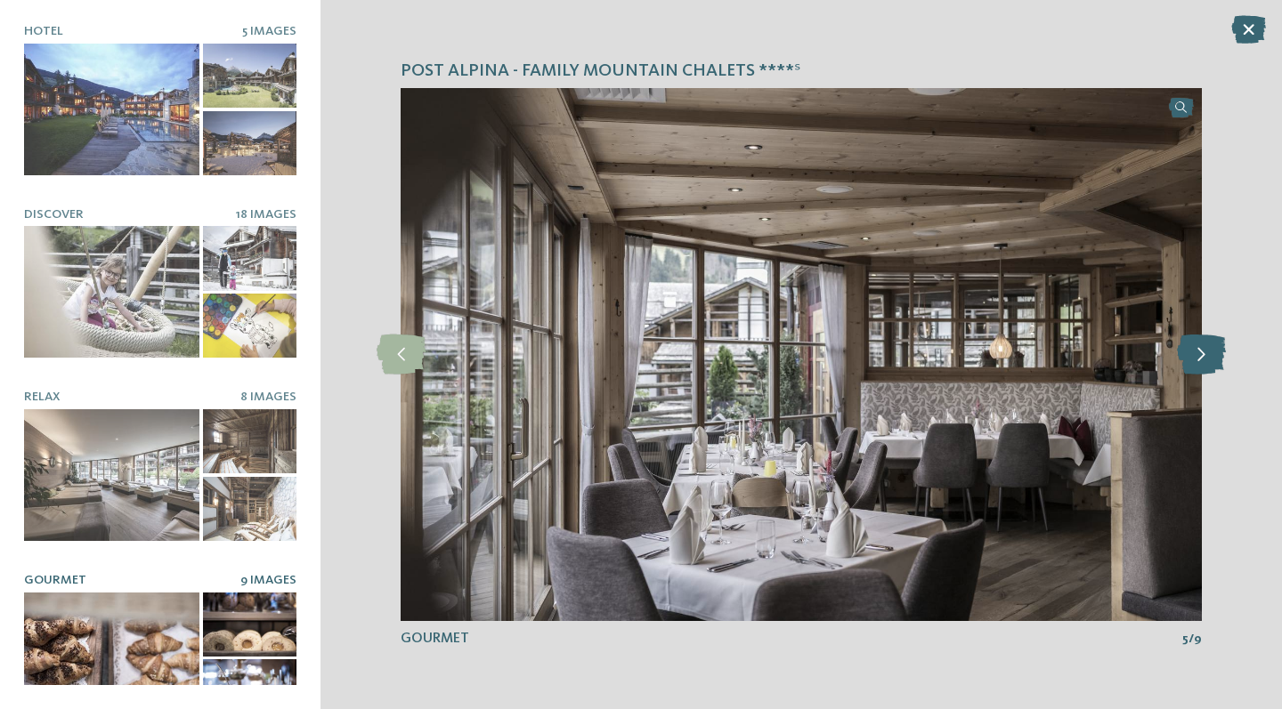
click at [1196, 344] on icon at bounding box center [1201, 355] width 49 height 40
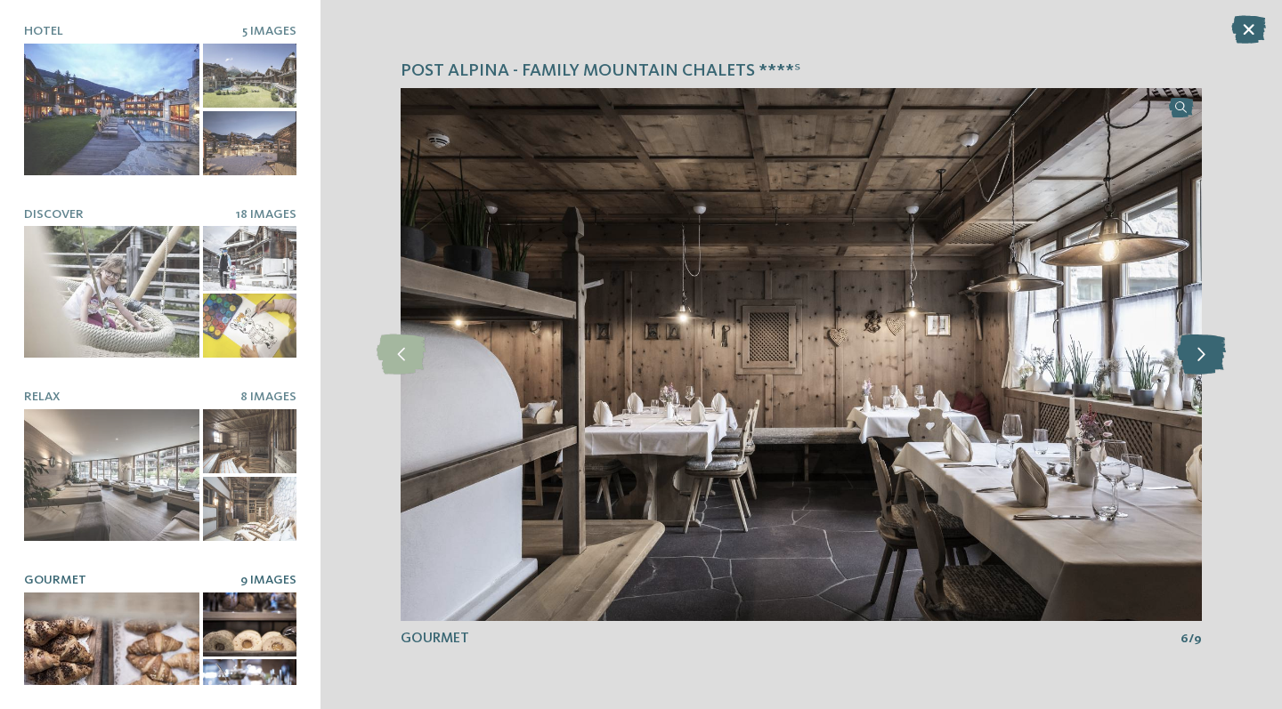
click at [1196, 344] on icon at bounding box center [1201, 355] width 49 height 40
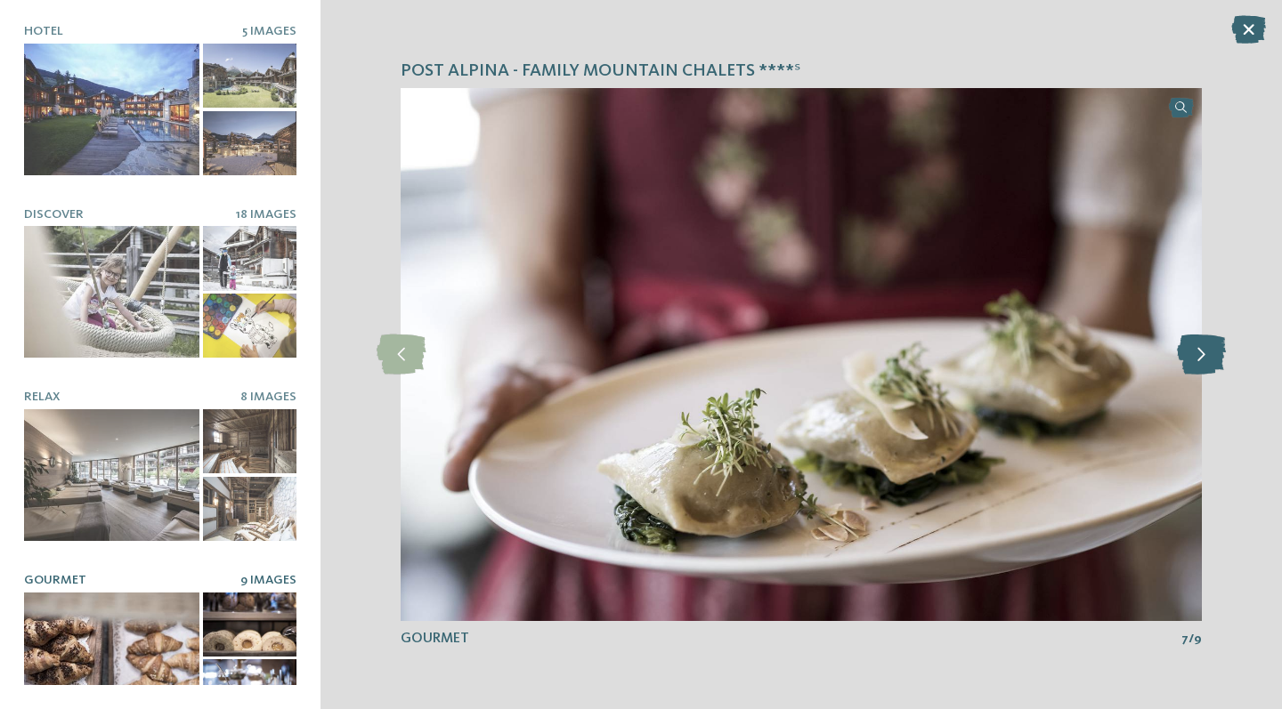
click at [1196, 344] on icon at bounding box center [1201, 355] width 49 height 40
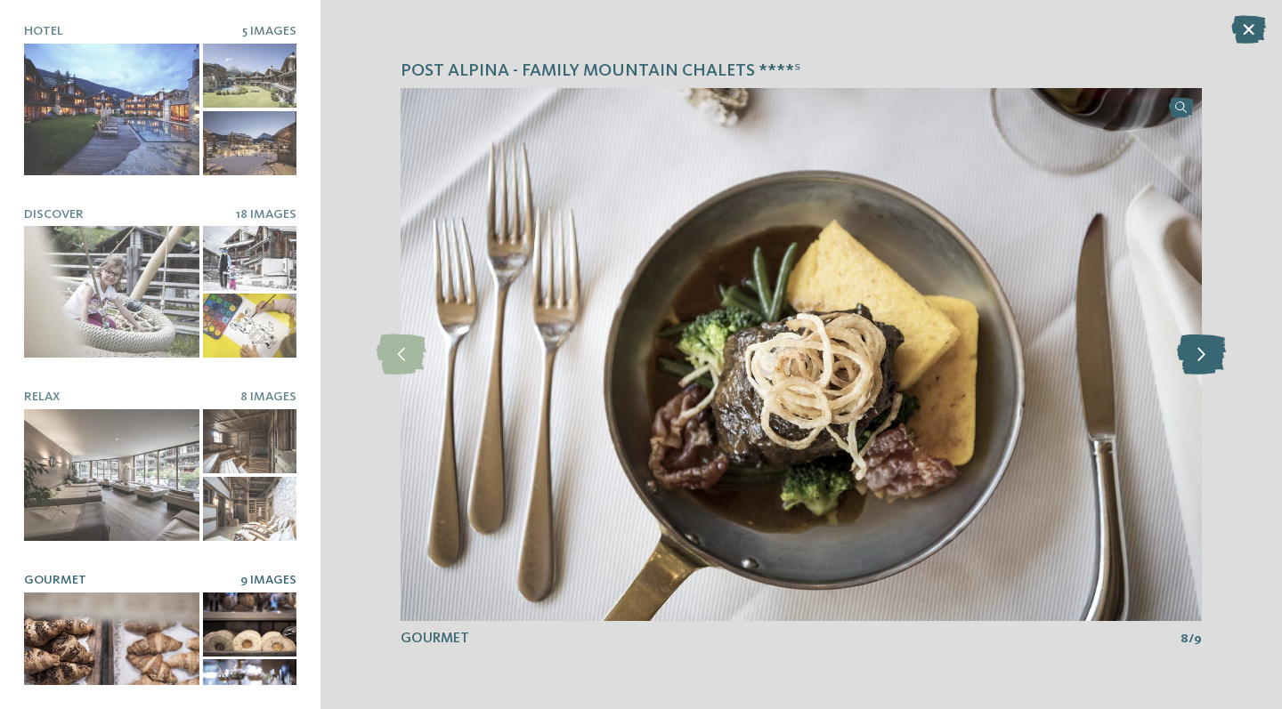
click at [1196, 344] on icon at bounding box center [1201, 355] width 49 height 40
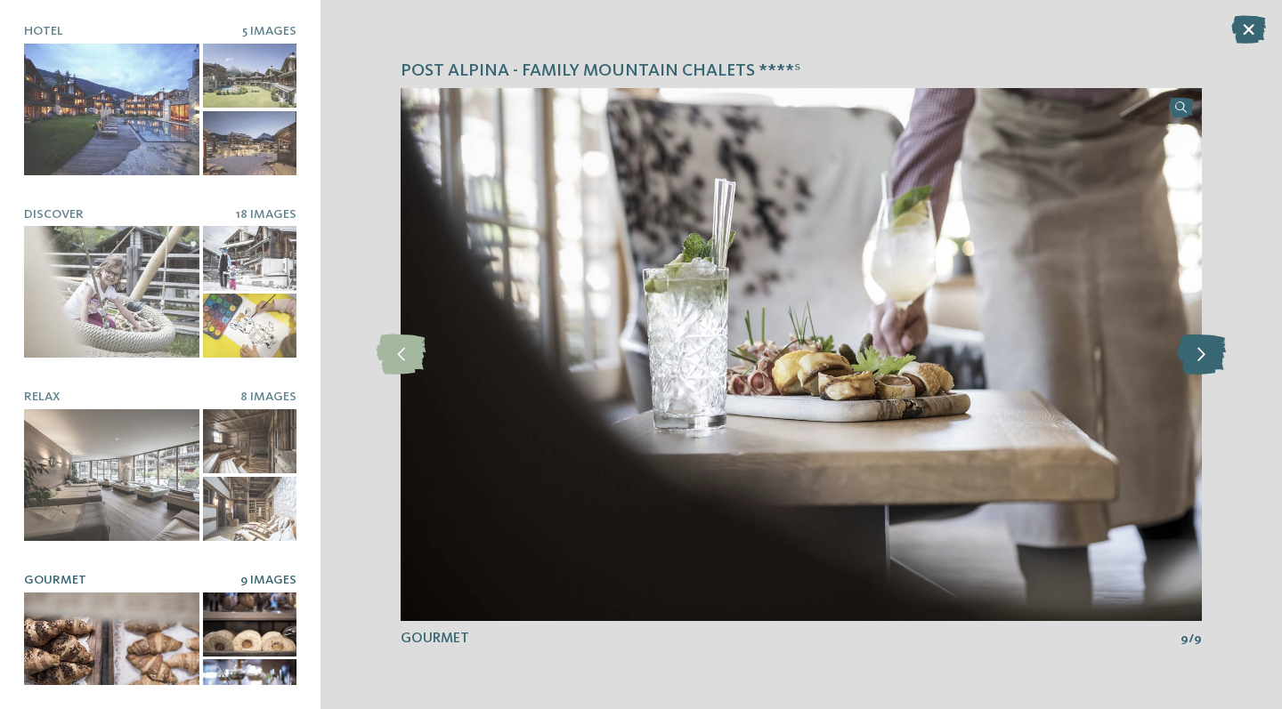
click at [1196, 344] on icon at bounding box center [1201, 355] width 49 height 40
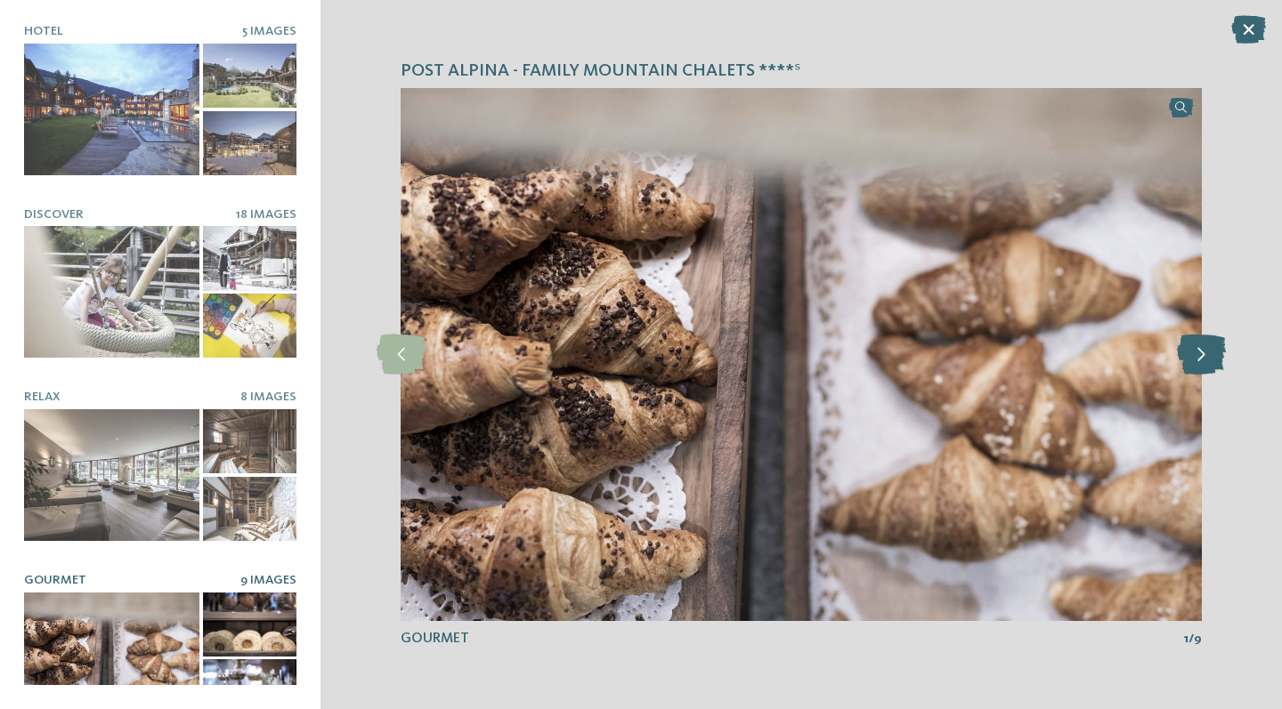
click at [1196, 344] on icon at bounding box center [1201, 355] width 49 height 40
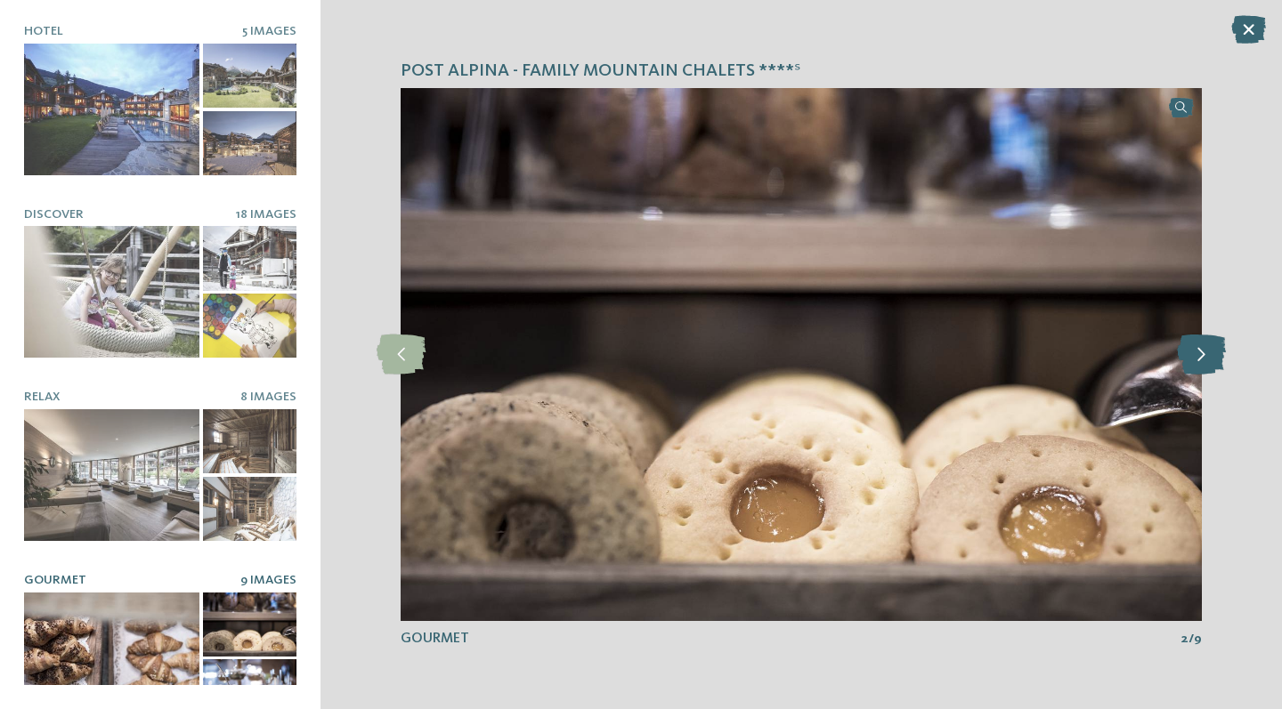
click at [1196, 344] on icon at bounding box center [1201, 355] width 49 height 40
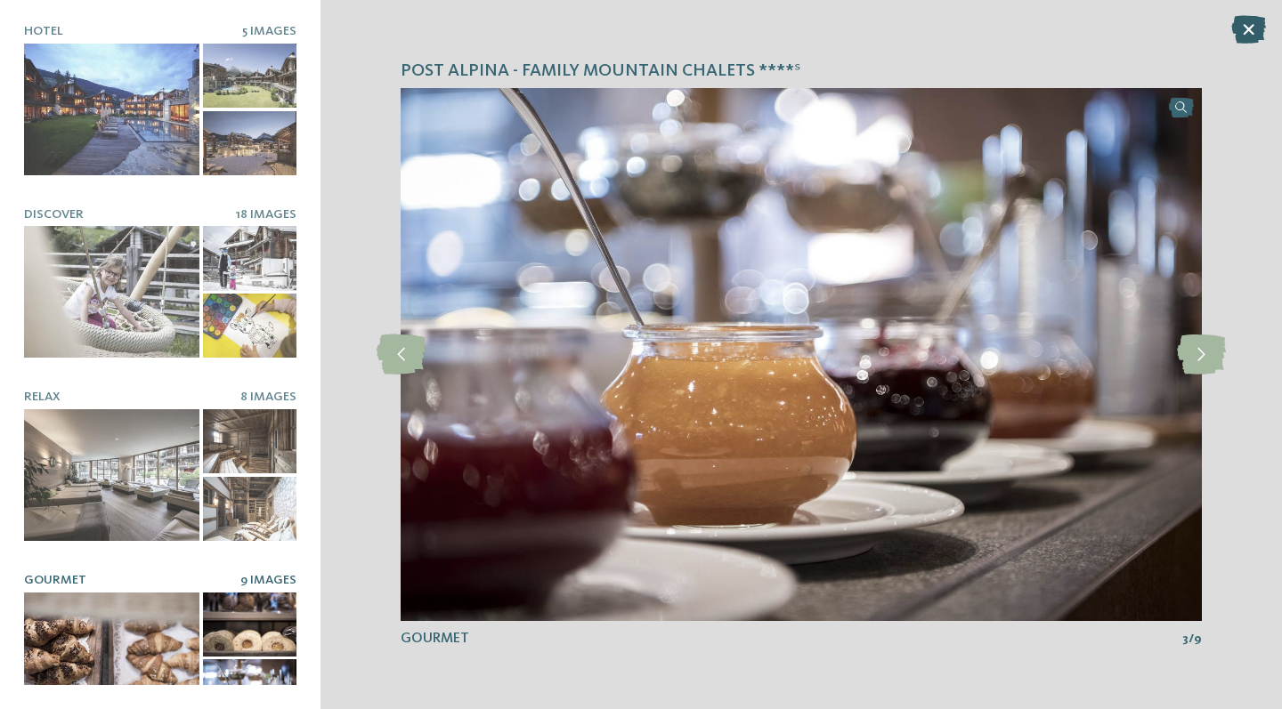
click at [1252, 22] on icon at bounding box center [1248, 29] width 35 height 28
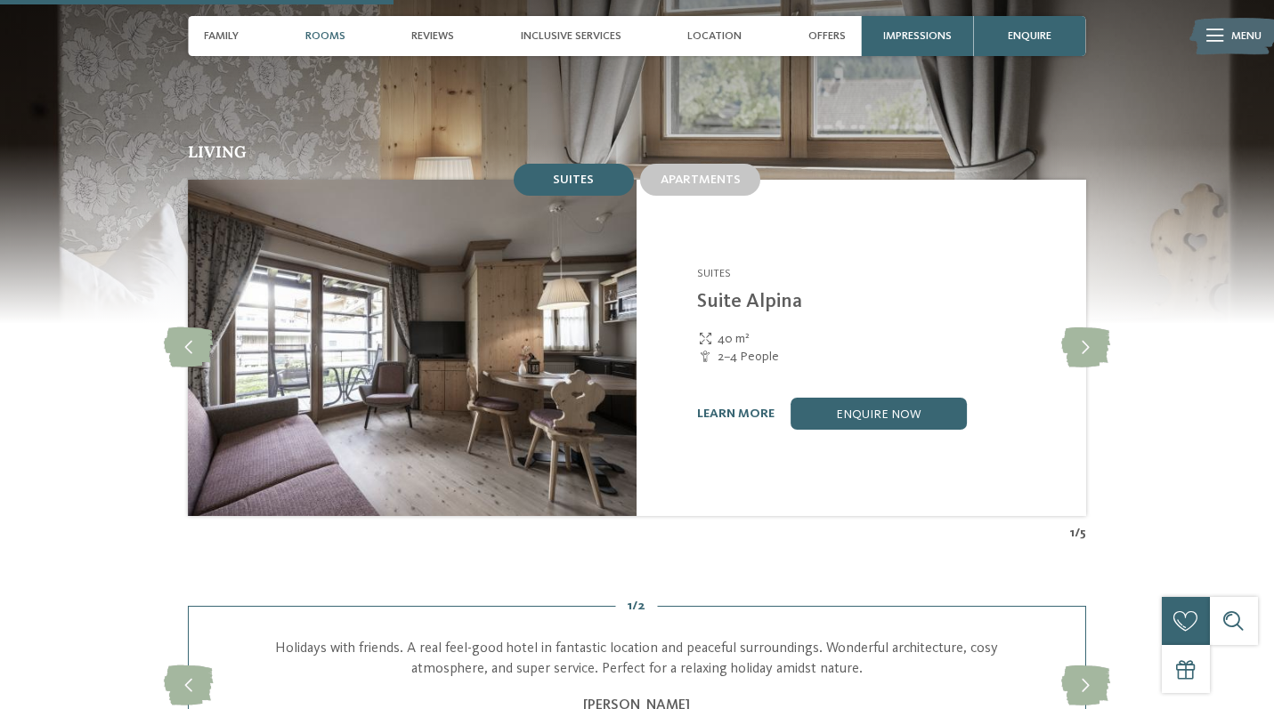
scroll to position [1625, 0]
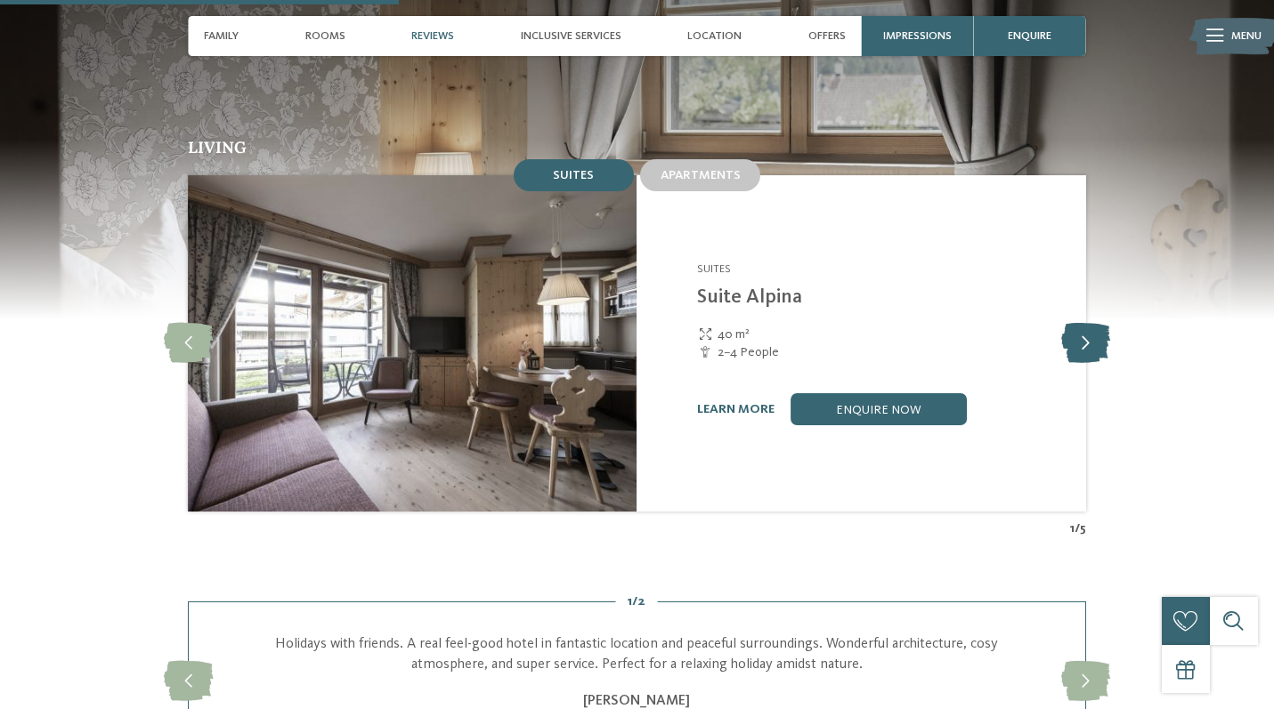
click at [1077, 323] on icon at bounding box center [1085, 343] width 49 height 40
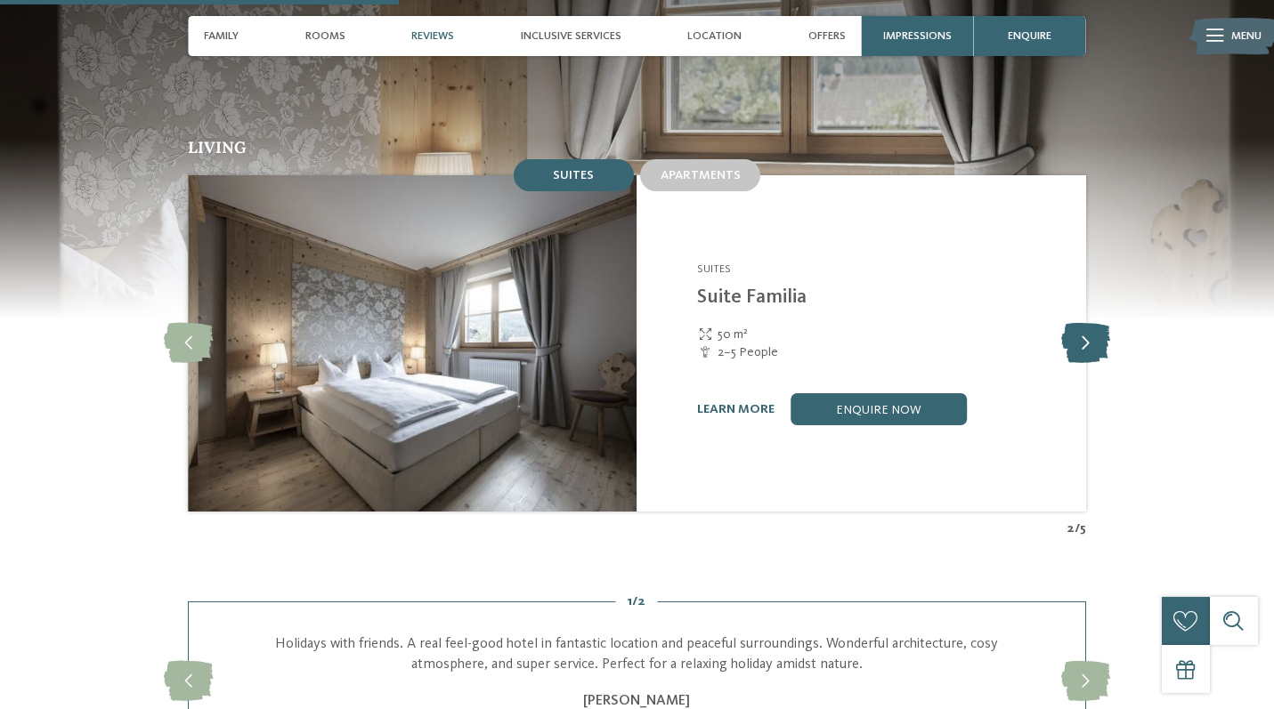
click at [1077, 323] on icon at bounding box center [1085, 343] width 49 height 40
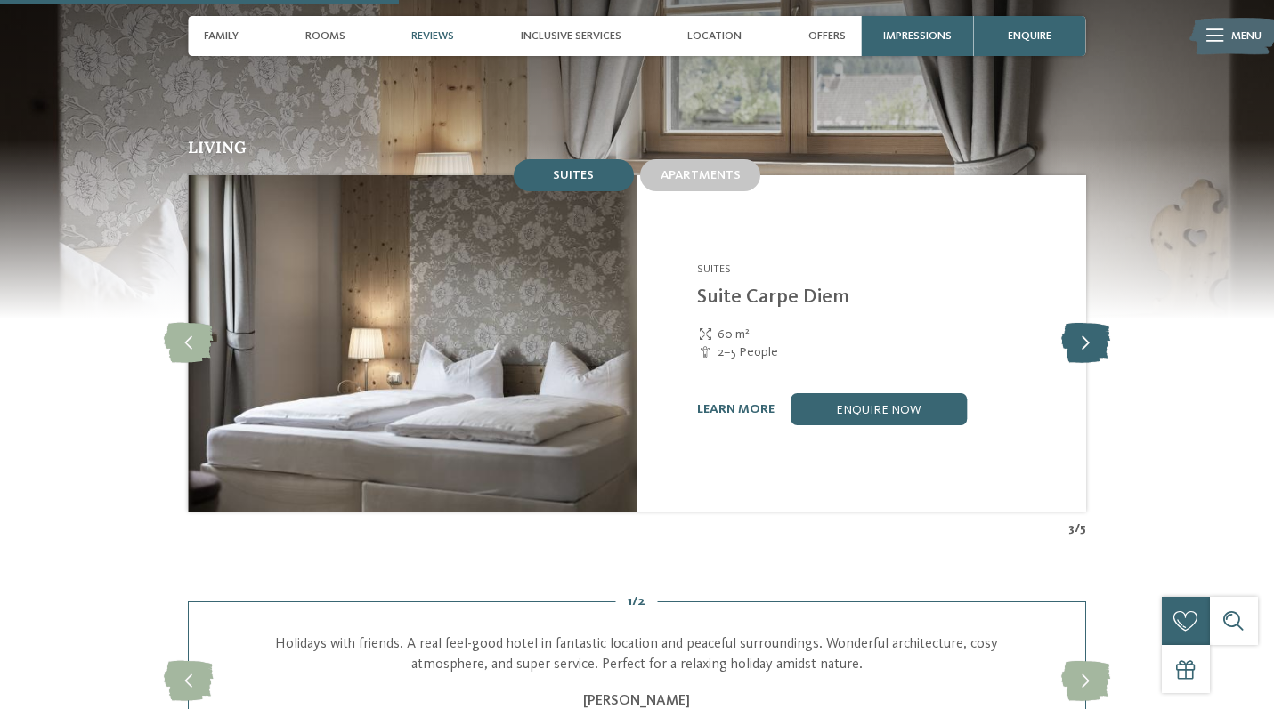
click at [1077, 323] on icon at bounding box center [1085, 343] width 49 height 40
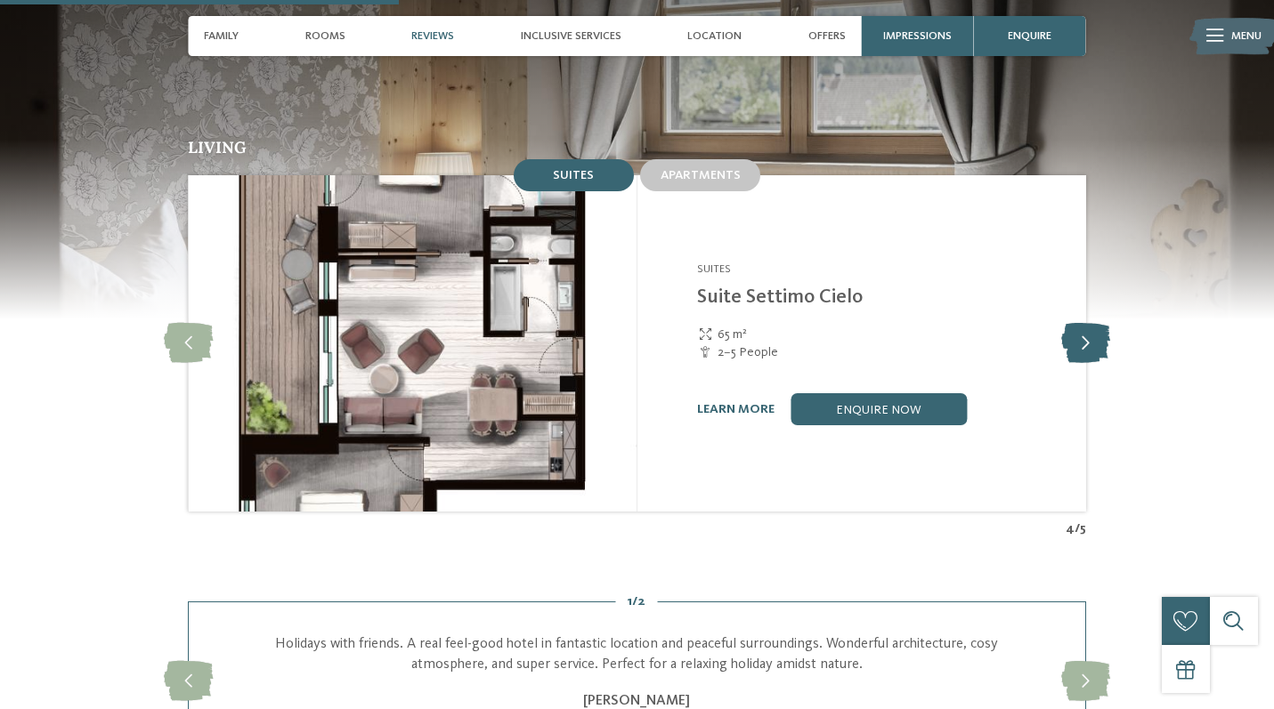
click at [1077, 323] on icon at bounding box center [1085, 343] width 49 height 40
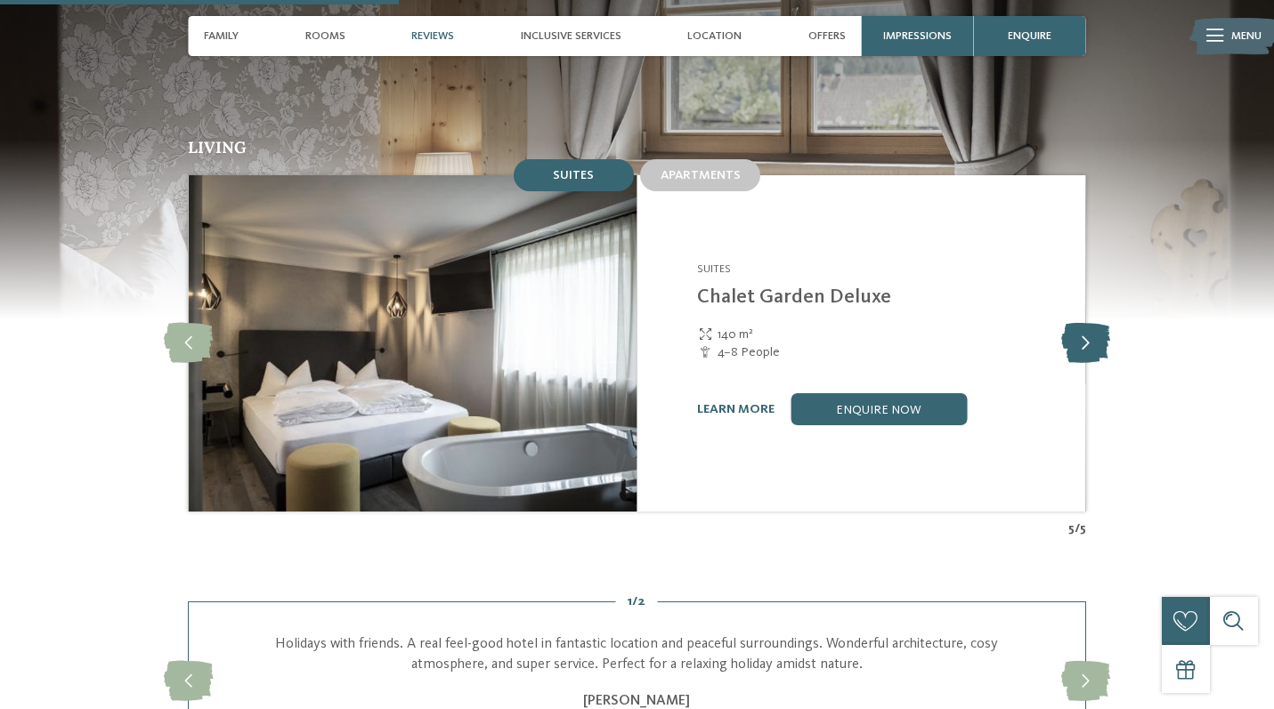
click at [1077, 323] on icon at bounding box center [1085, 343] width 49 height 40
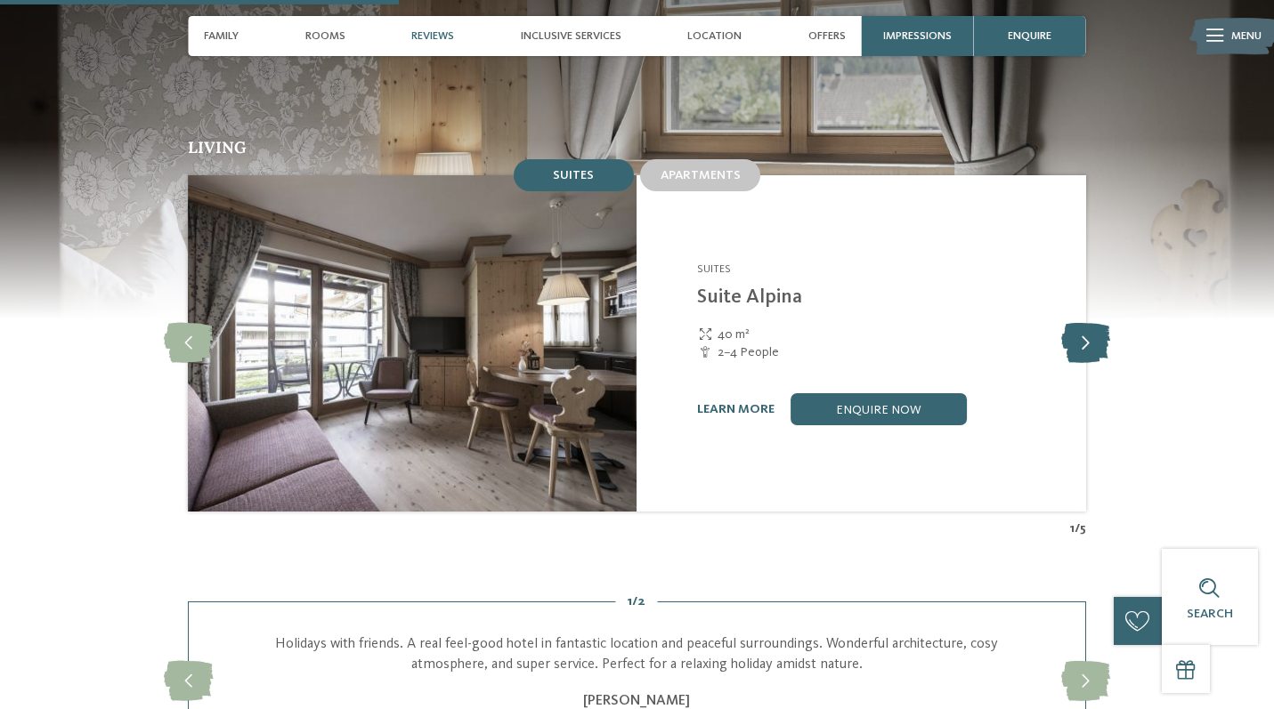
click at [1077, 323] on icon at bounding box center [1085, 343] width 49 height 40
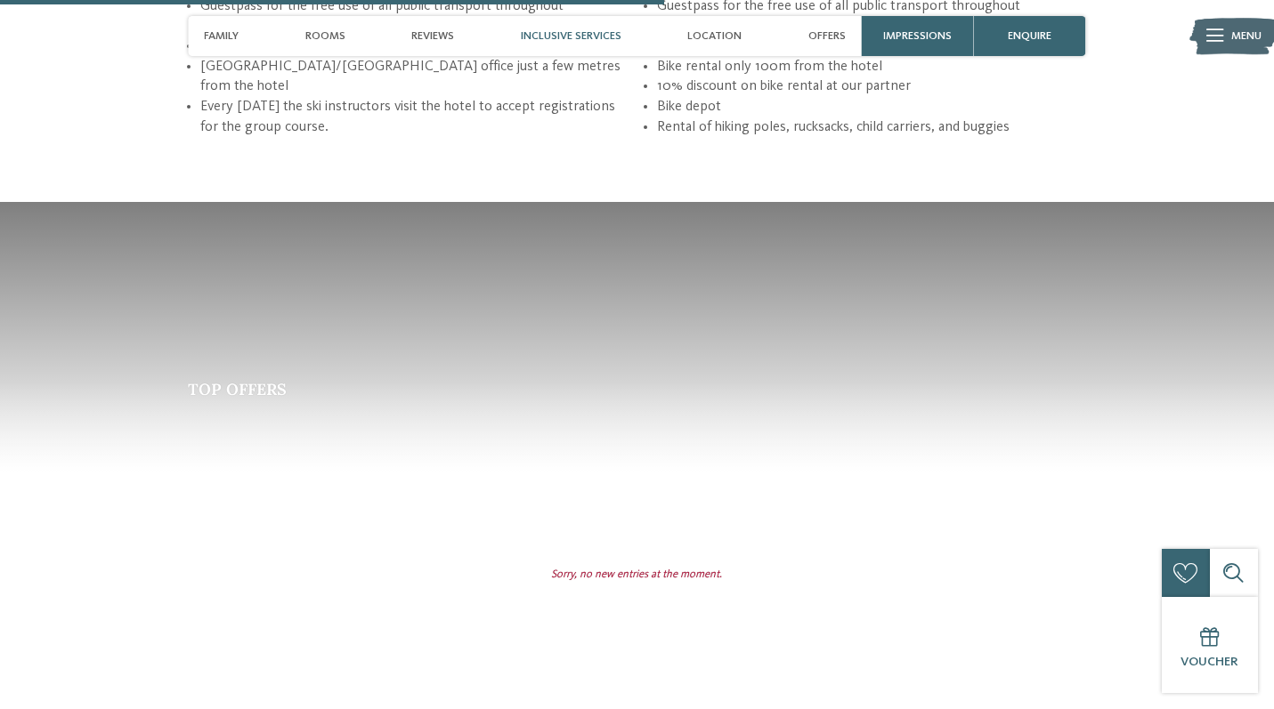
scroll to position [2360, 0]
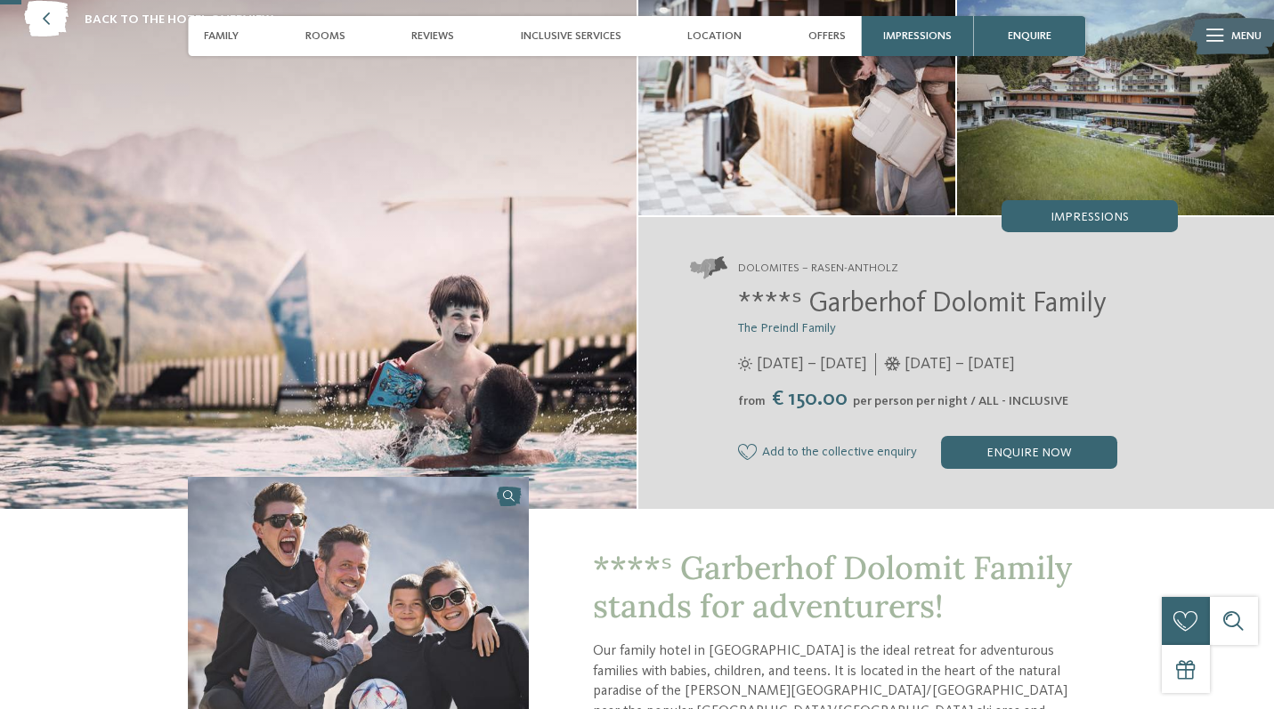
scroll to position [98, 0]
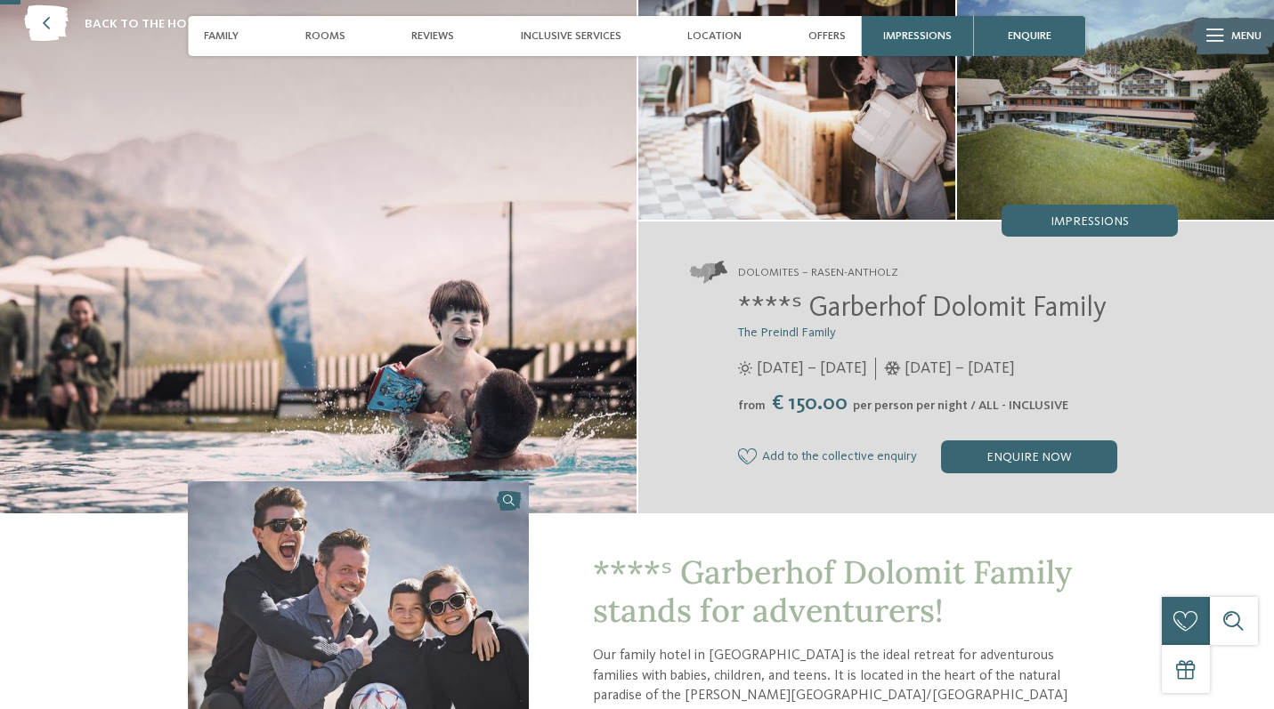
click at [957, 311] on span "****ˢ Garberhof Dolomit Family" at bounding box center [922, 309] width 368 height 28
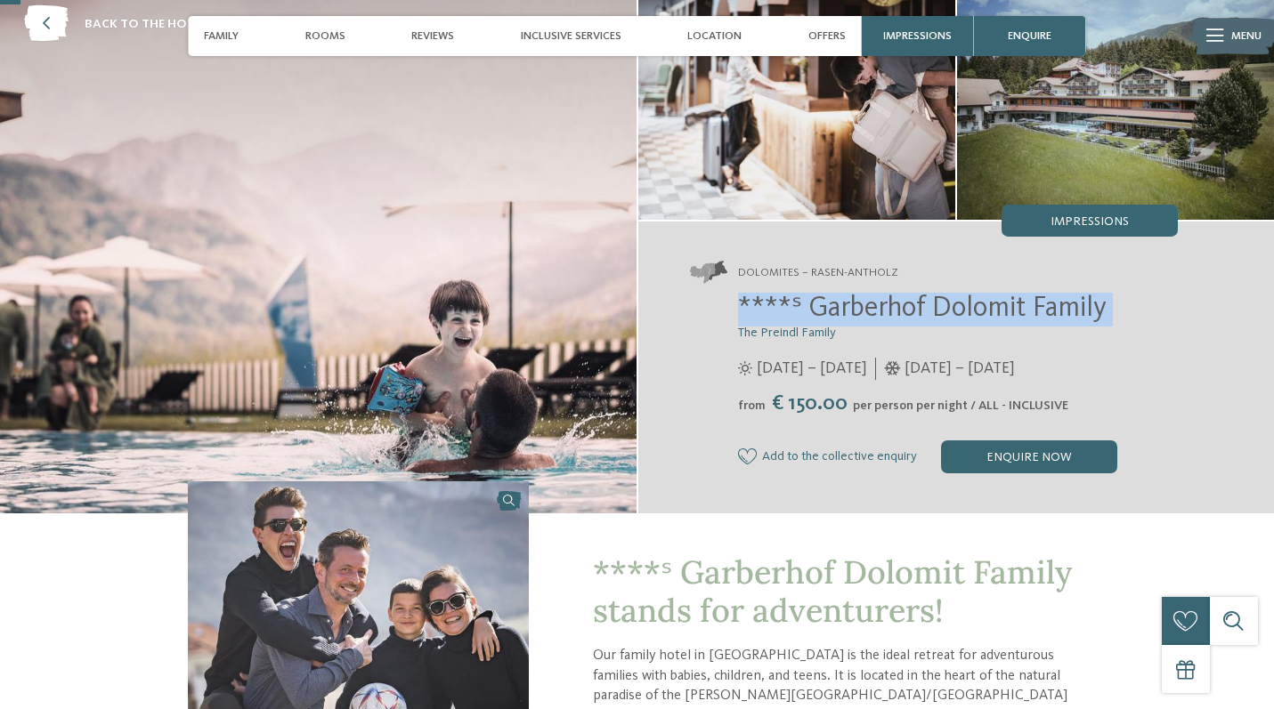
copy div "****ˢ Garberhof Dolomit Family"
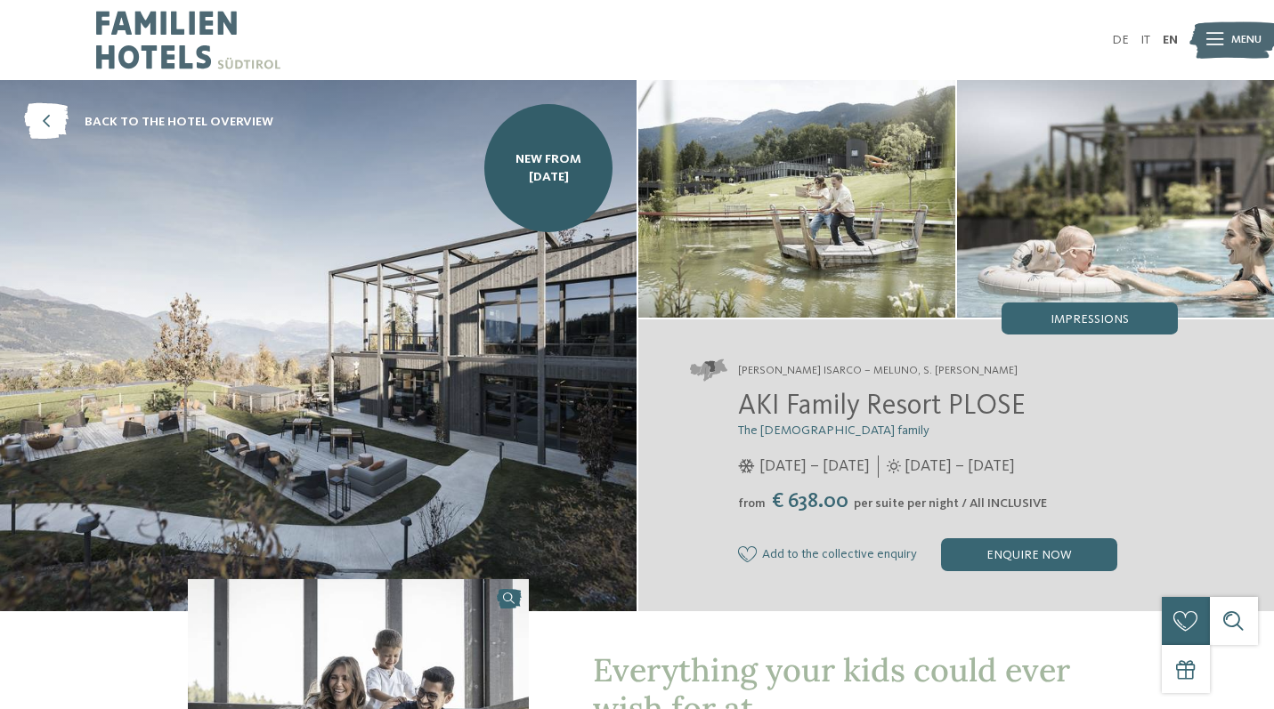
click at [890, 402] on span "AKI Family Resort PLOSE" at bounding box center [881, 407] width 287 height 28
copy div "AKI Family Resort PLOSE"
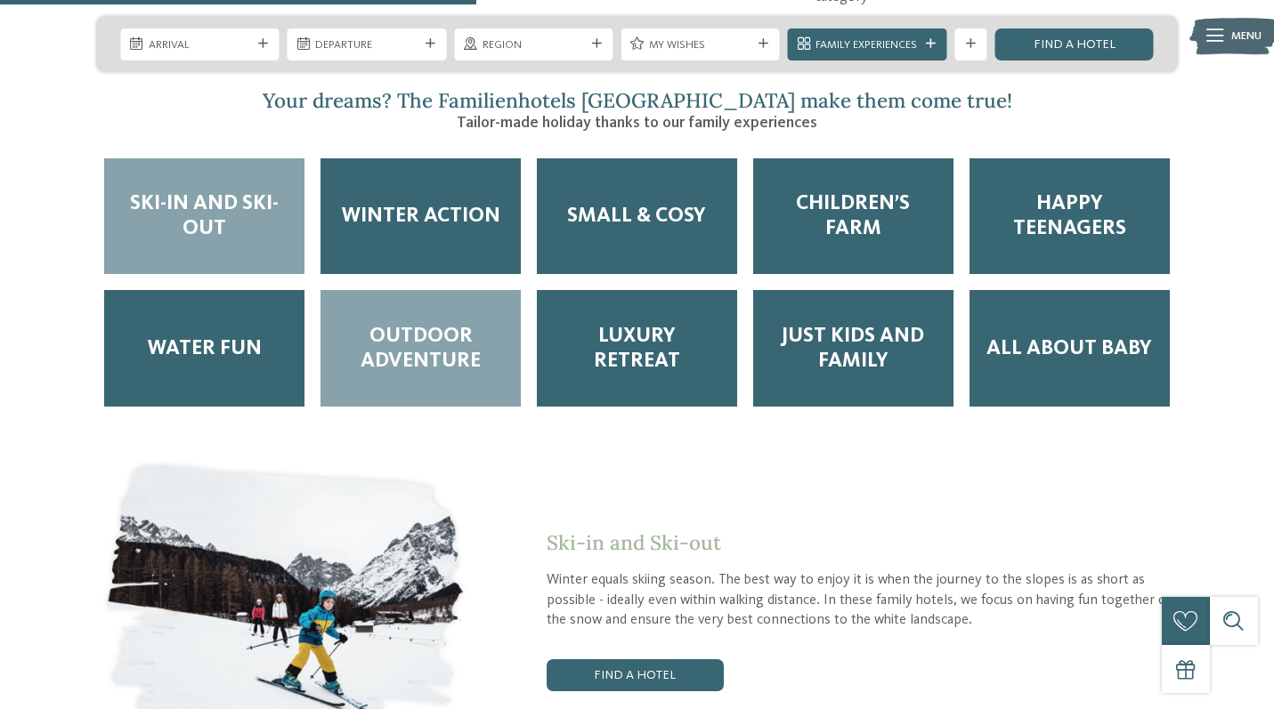
scroll to position [2732, 0]
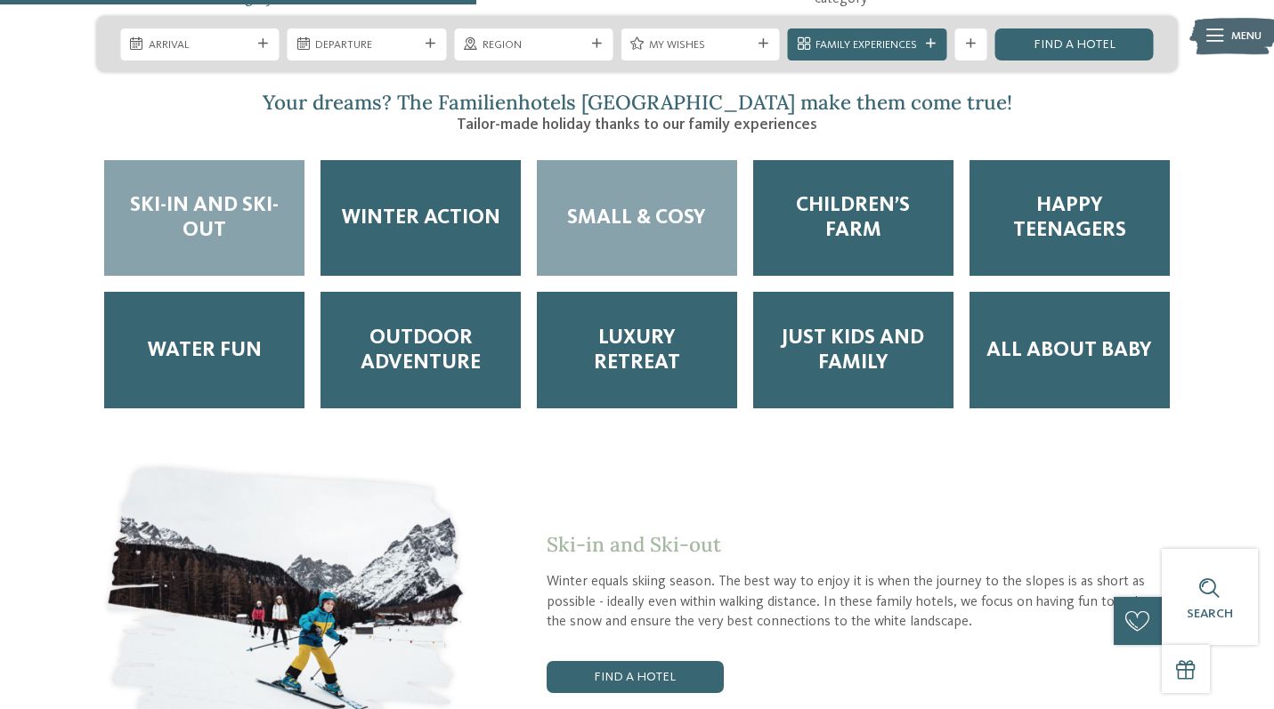
click at [700, 188] on div "Small & Cosy" at bounding box center [637, 218] width 200 height 117
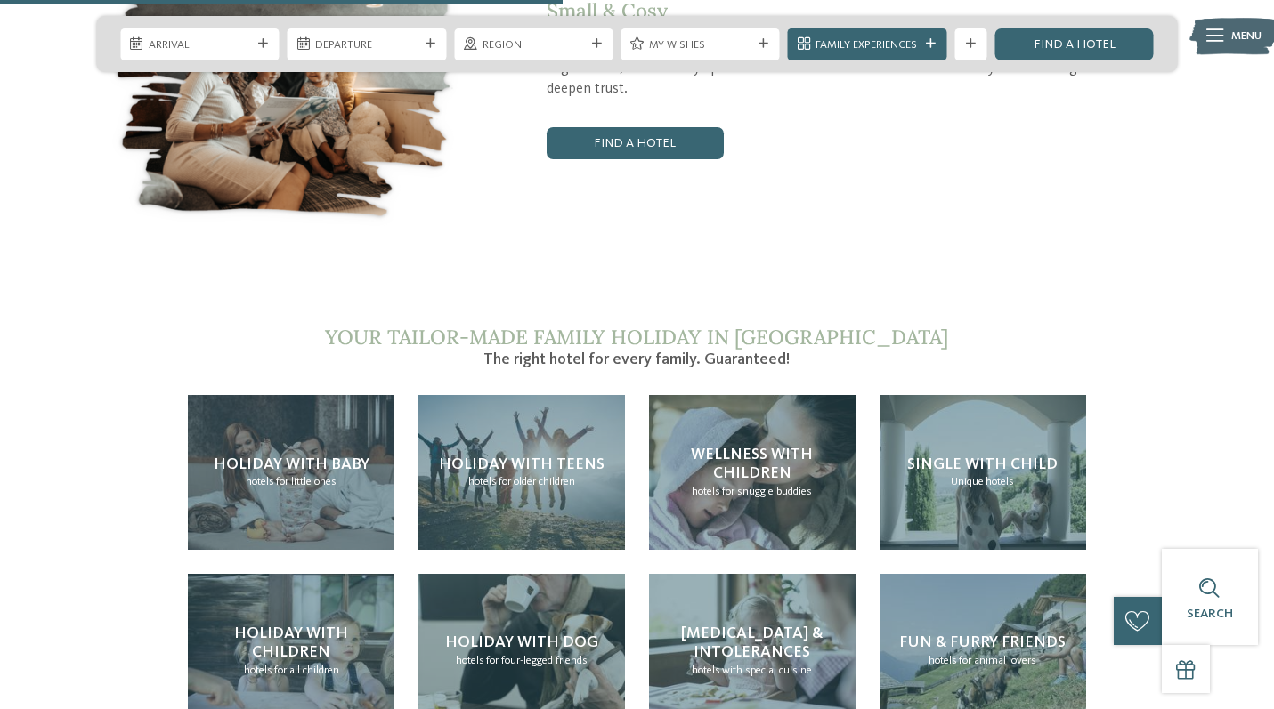
scroll to position [3207, 0]
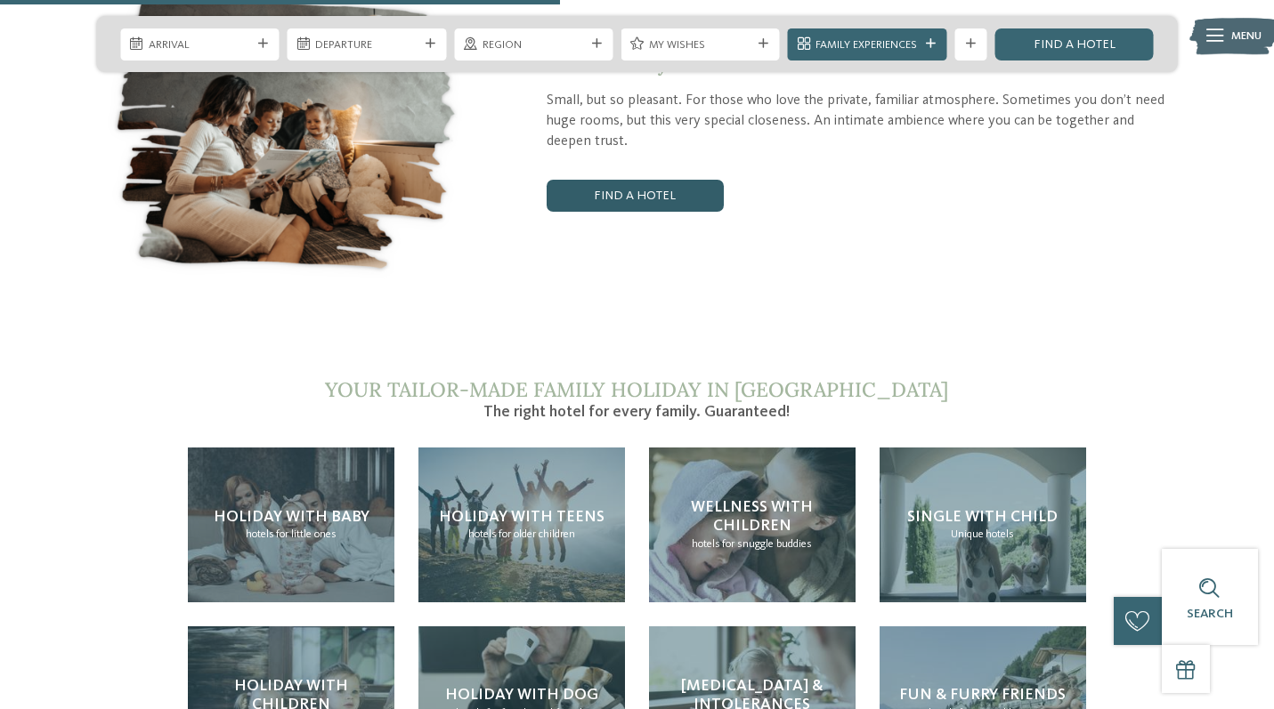
click at [621, 180] on link "Find a hotel" at bounding box center [635, 196] width 176 height 32
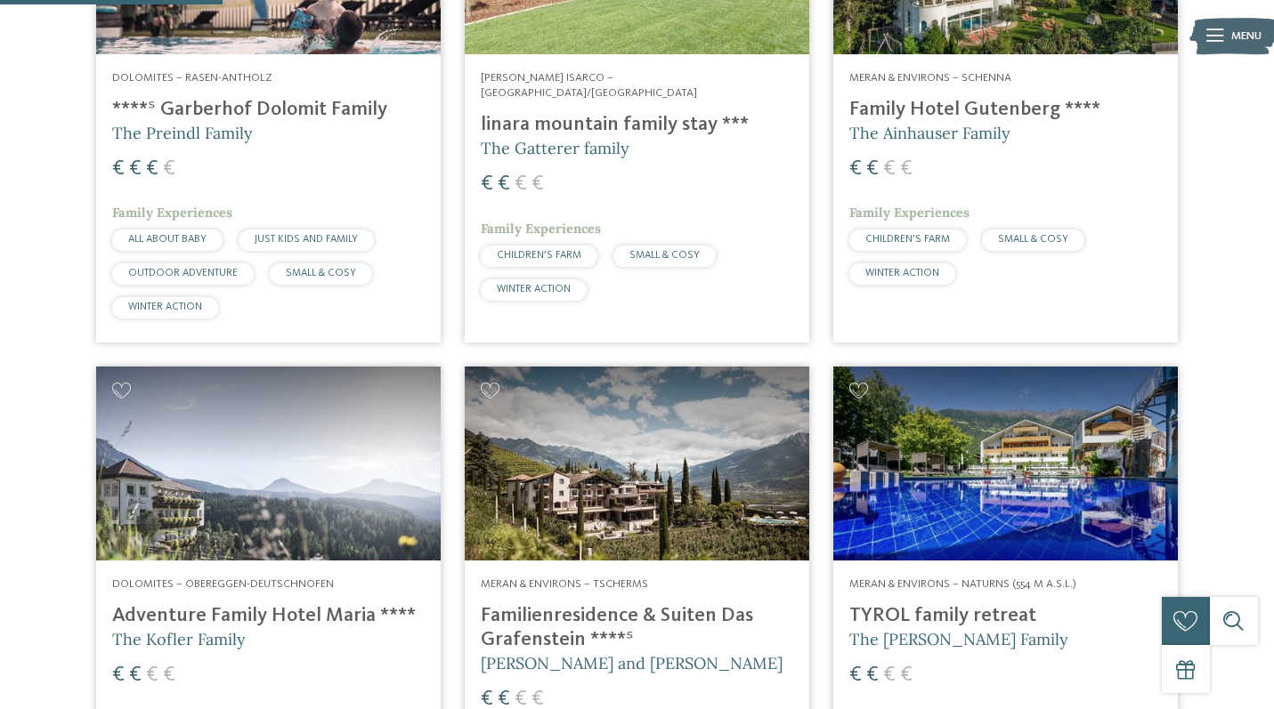
scroll to position [891, 0]
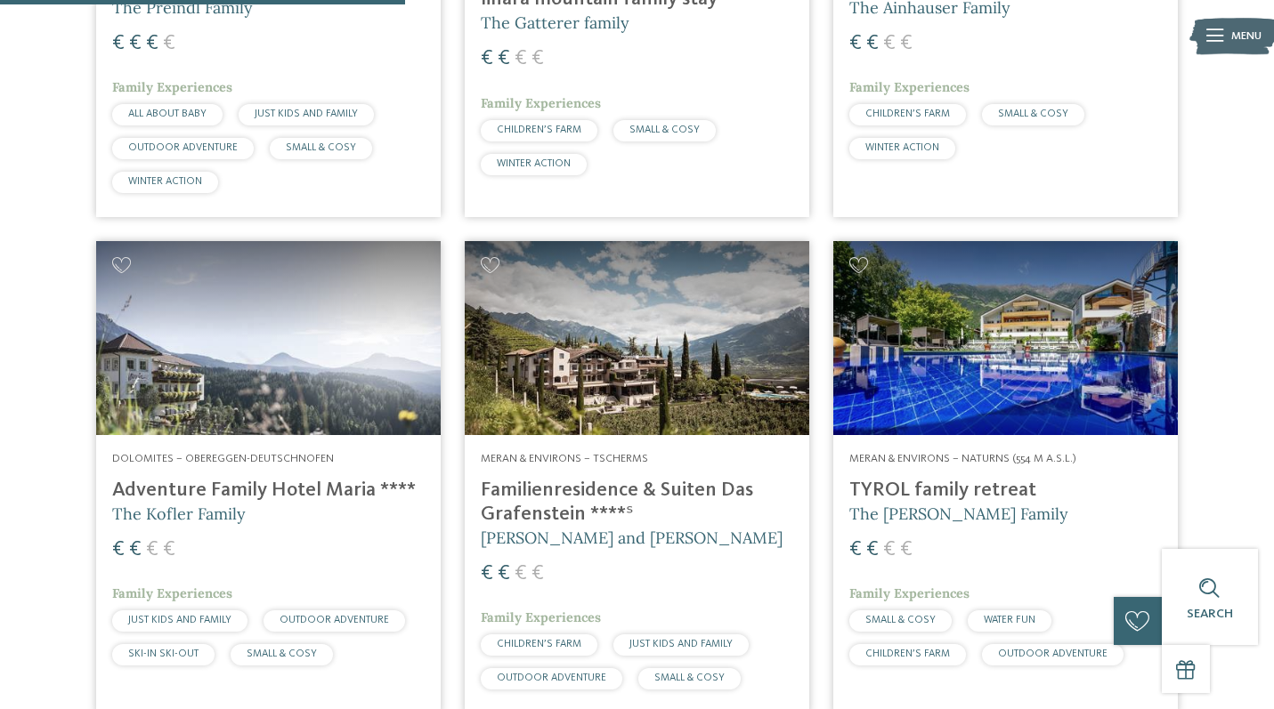
click at [692, 305] on img at bounding box center [637, 338] width 344 height 194
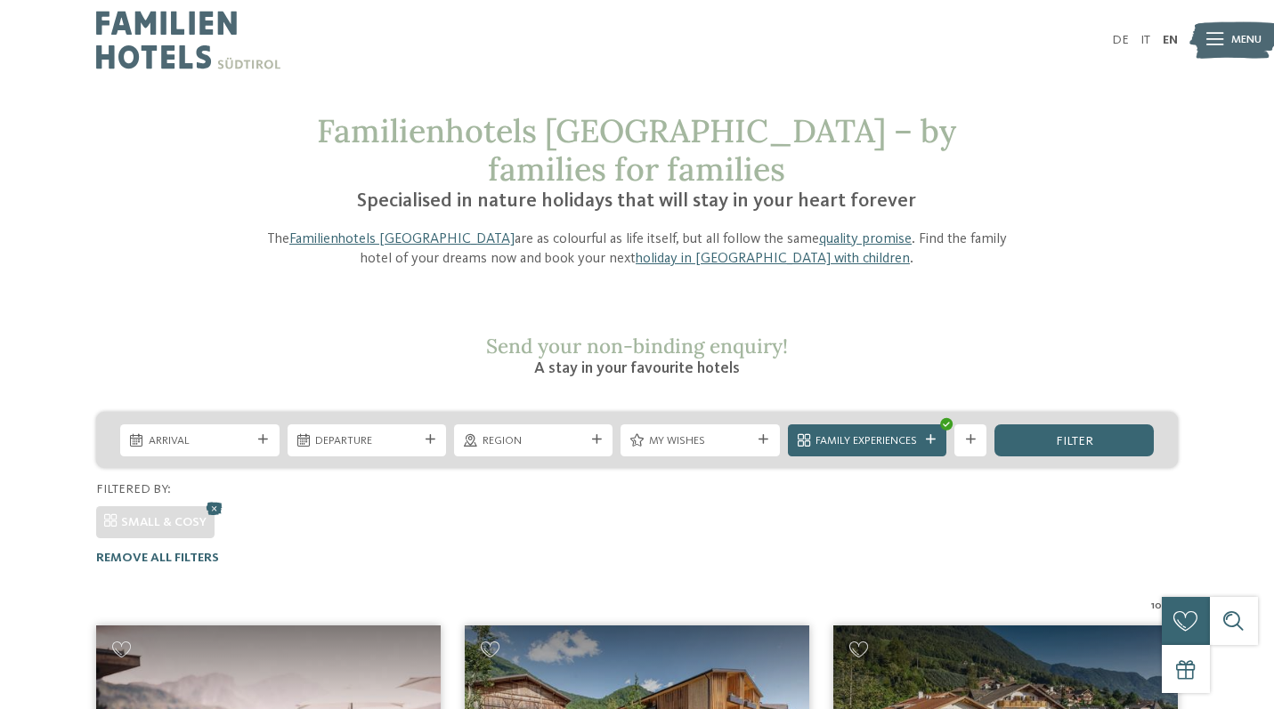
scroll to position [0, 0]
click at [208, 498] on icon at bounding box center [214, 508] width 24 height 21
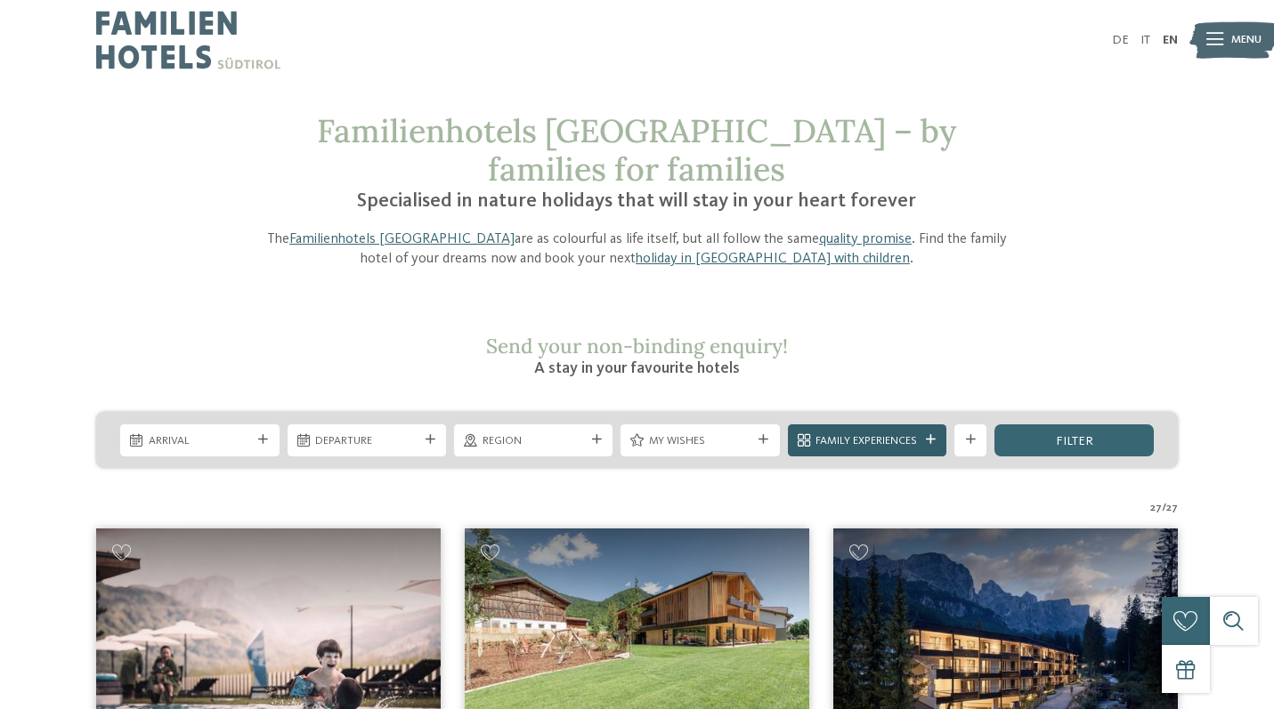
click at [848, 432] on div "Family Experiences" at bounding box center [867, 440] width 110 height 17
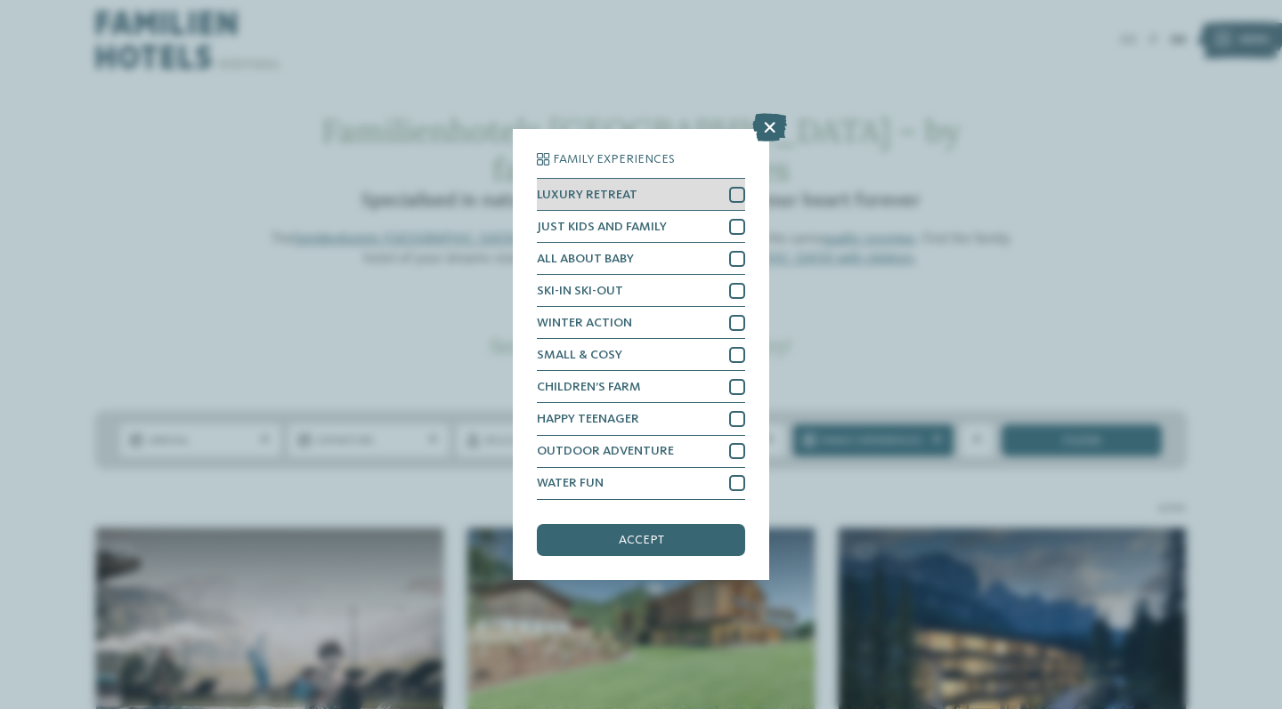
click at [649, 179] on div "LUXURY RETREAT" at bounding box center [641, 195] width 208 height 32
click at [717, 524] on div "accept" at bounding box center [641, 540] width 208 height 32
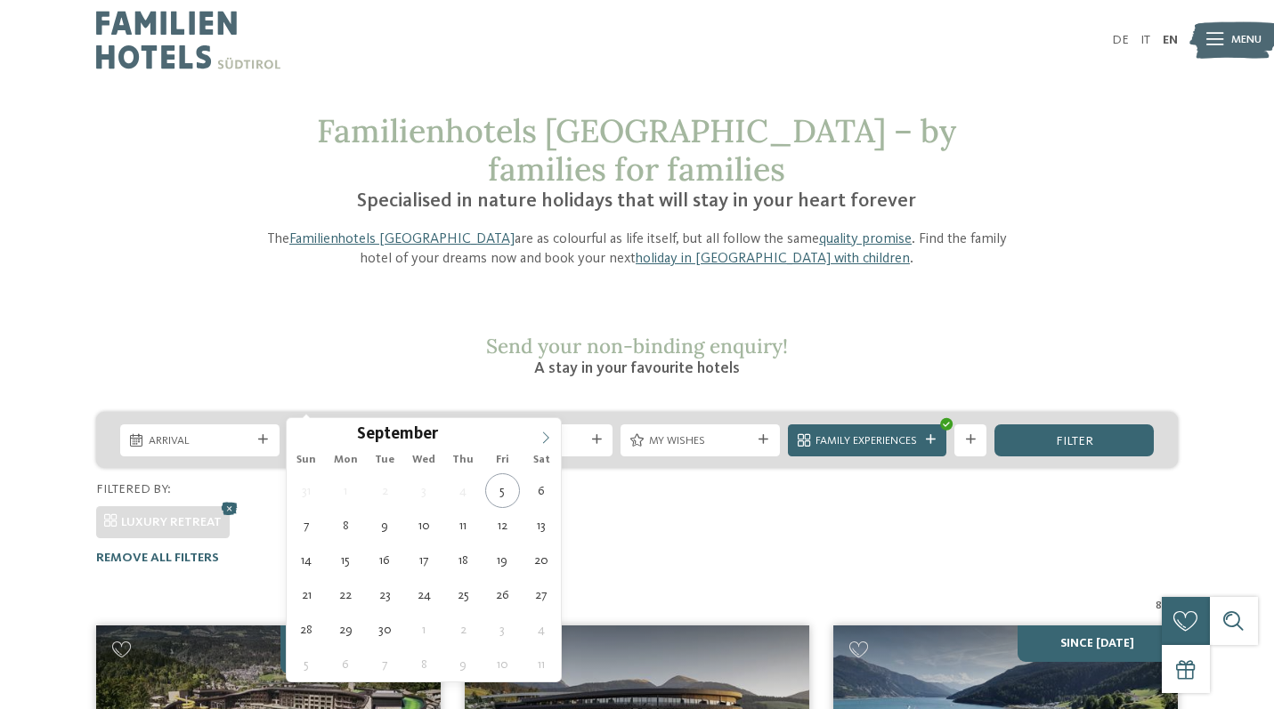
click at [547, 447] on span at bounding box center [545, 433] width 30 height 30
type div "04.10.2025"
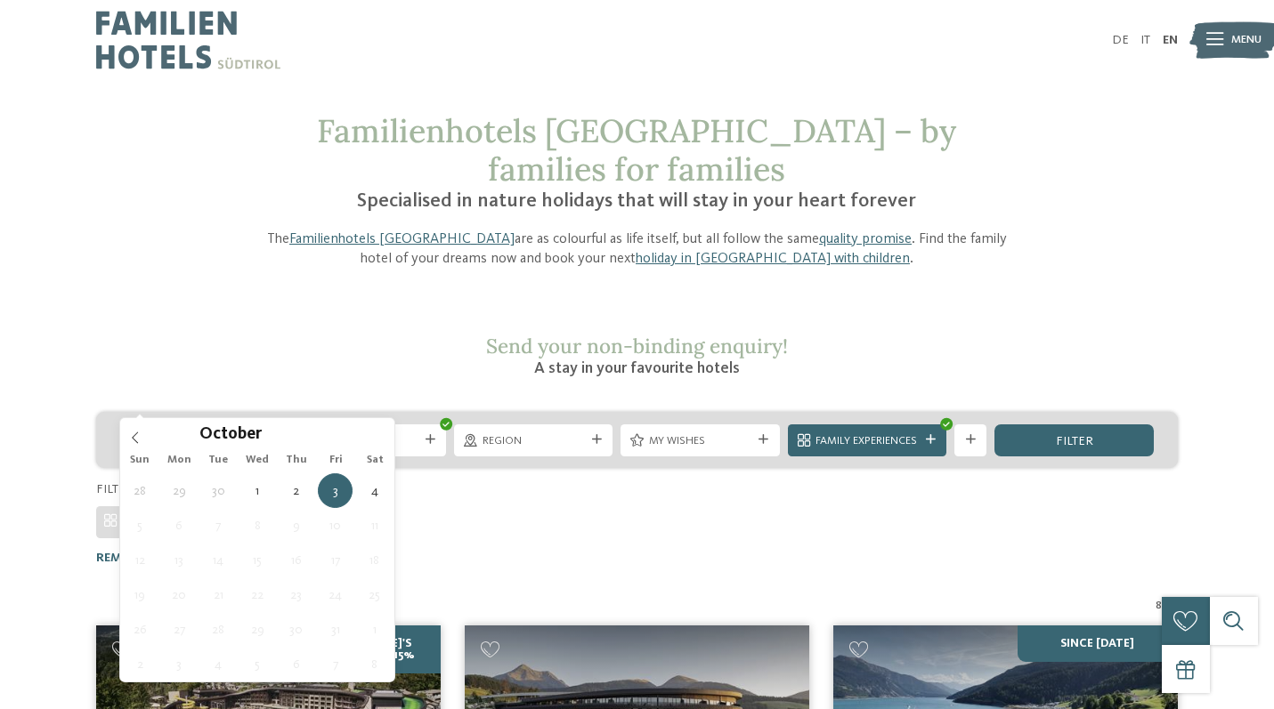
click at [198, 433] on span "03.10.2025" at bounding box center [200, 441] width 102 height 16
click at [125, 444] on div "October ****" at bounding box center [257, 433] width 274 height 30
type div "26.09.2025"
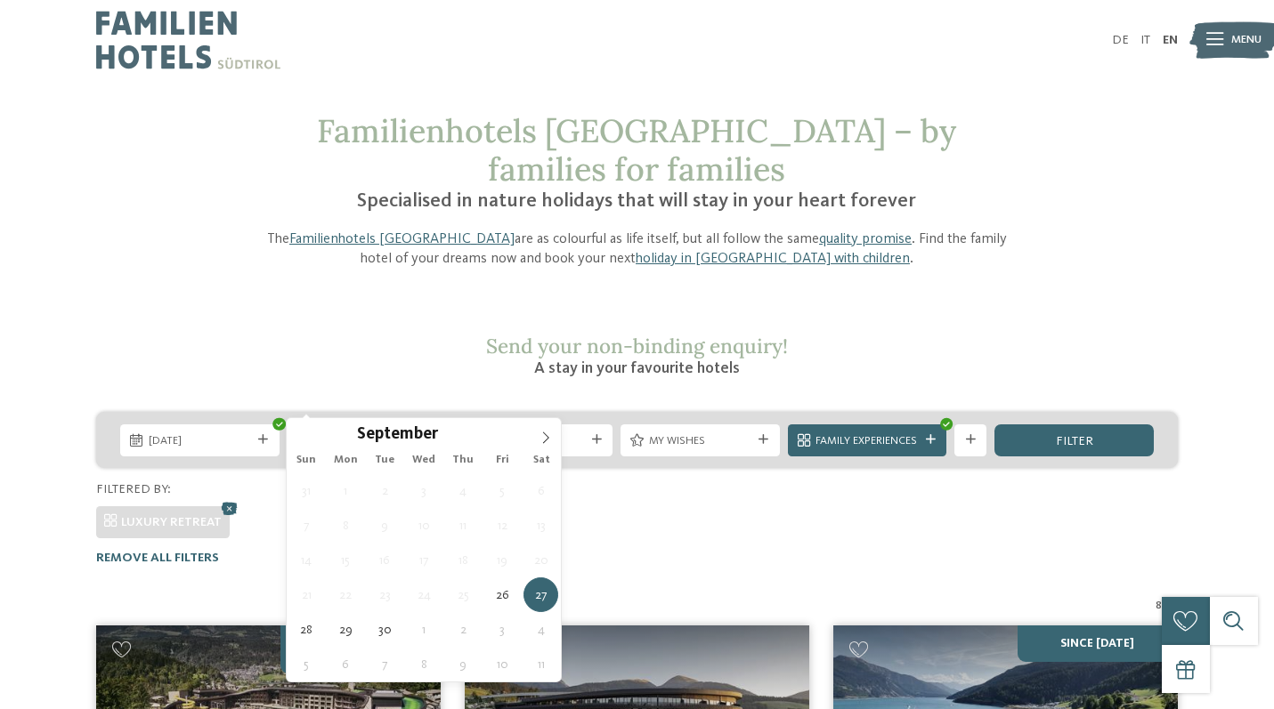
click at [638, 498] on div "LUXURY RETREAT" at bounding box center [636, 518] width 1081 height 40
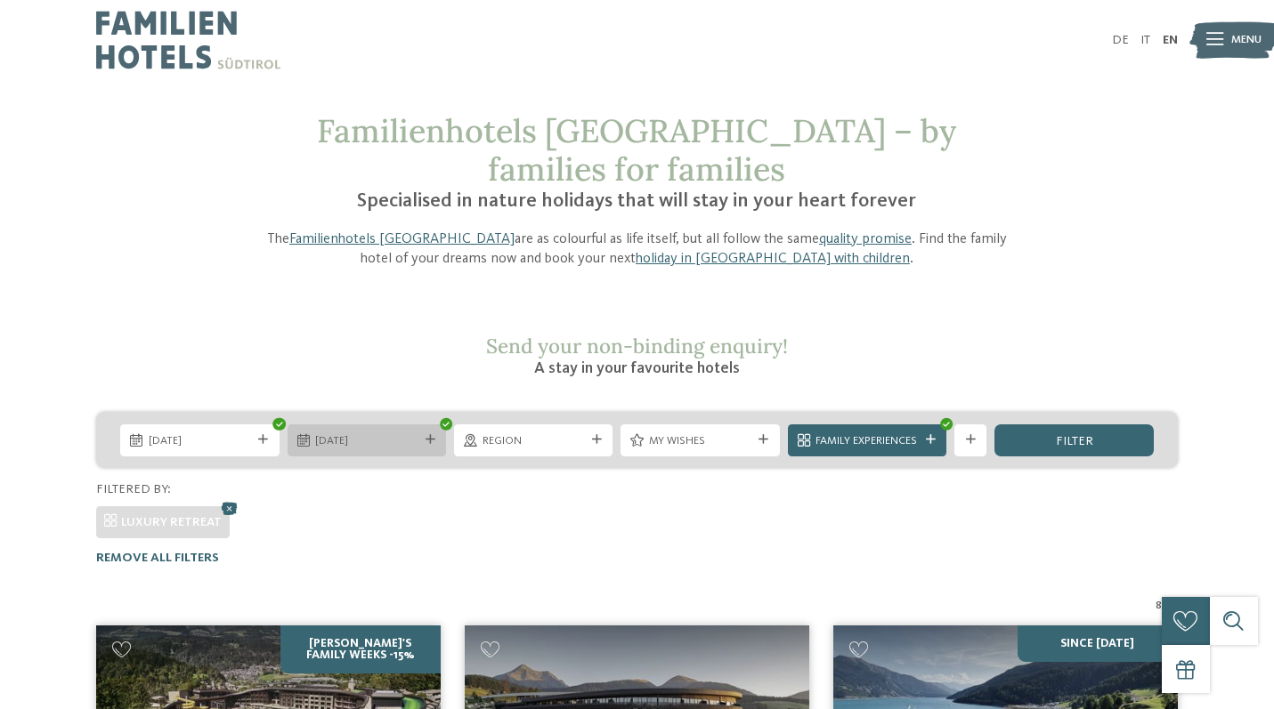
click at [370, 433] on span "27.09.2025" at bounding box center [366, 441] width 102 height 16
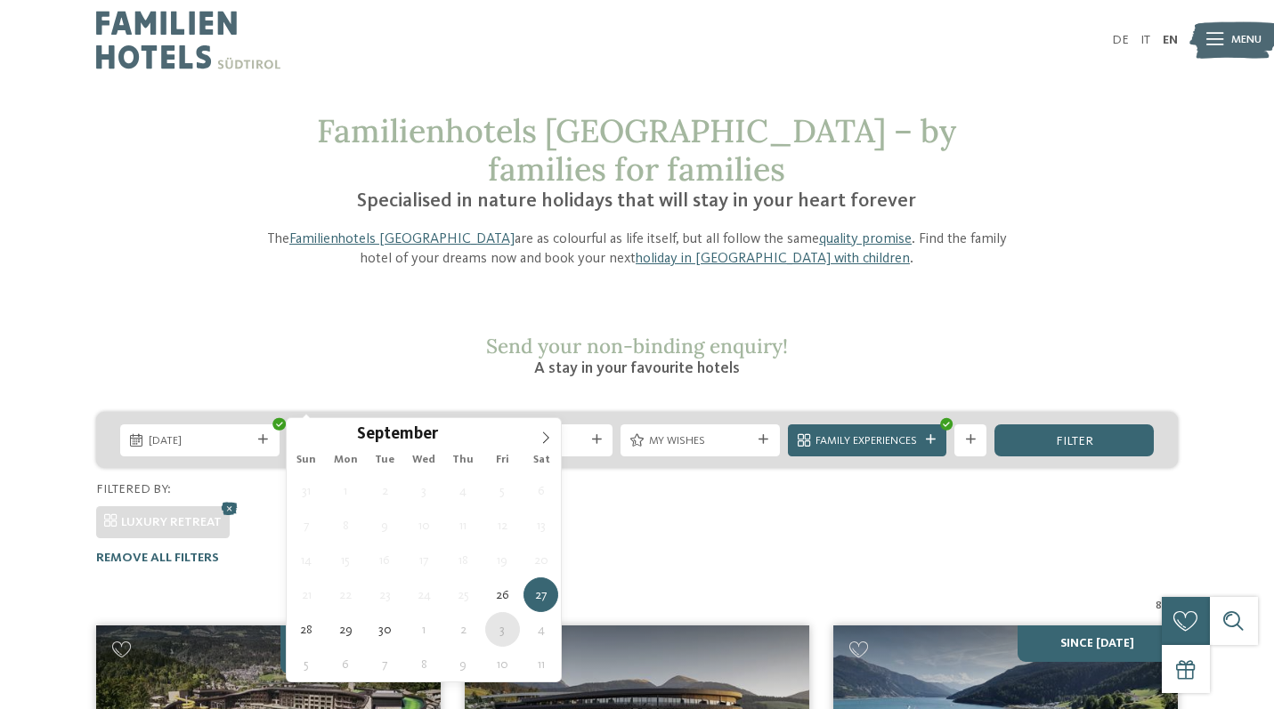
type div "03.10.2025"
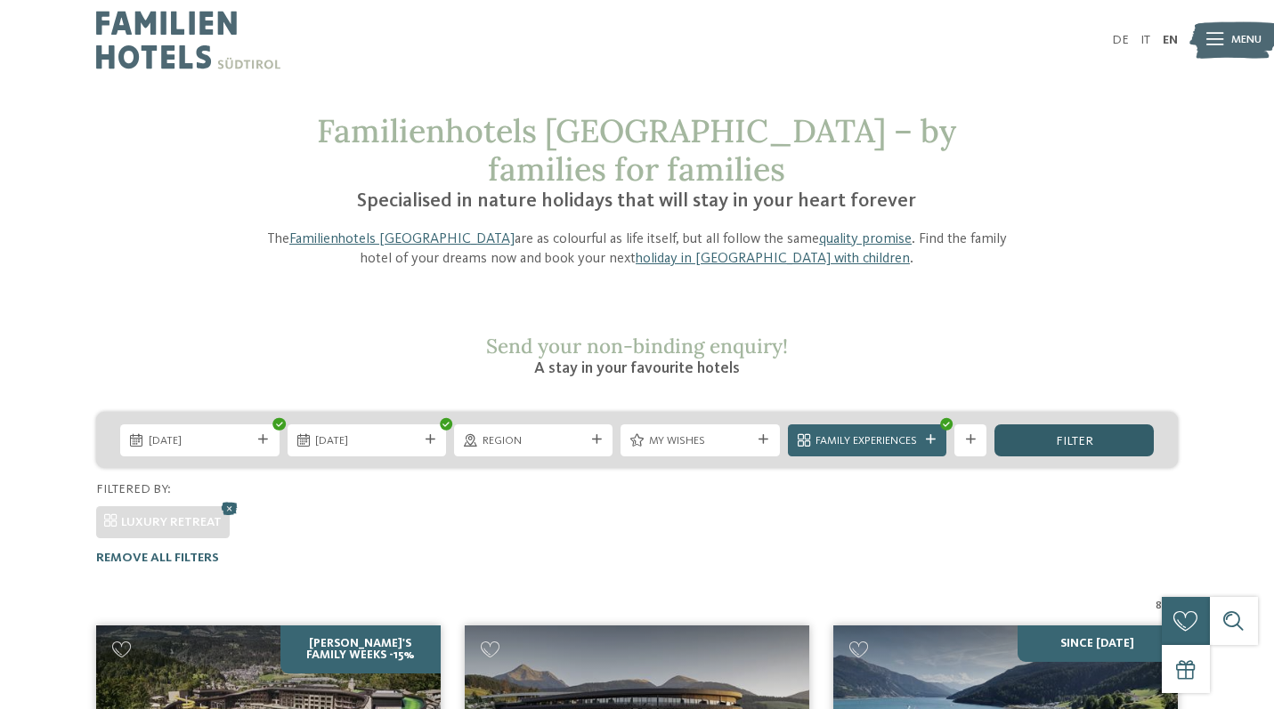
click at [1045, 425] on div "filter" at bounding box center [1073, 441] width 158 height 32
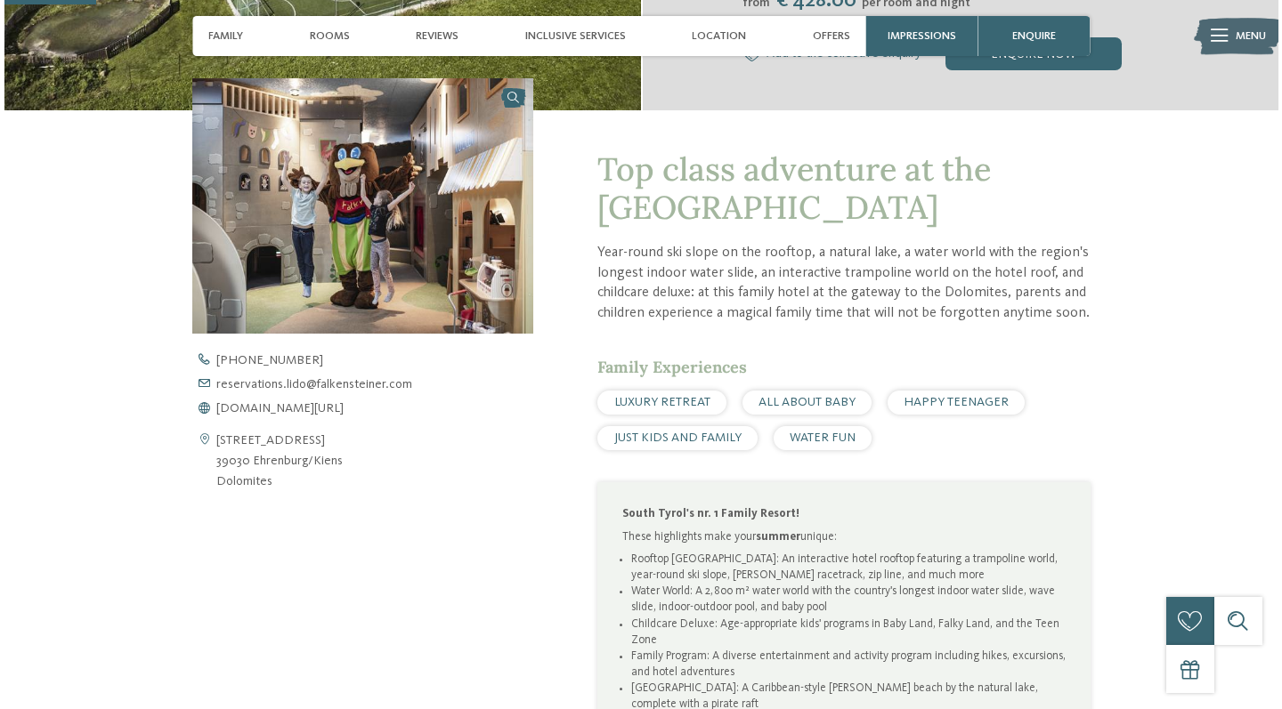
scroll to position [13, 0]
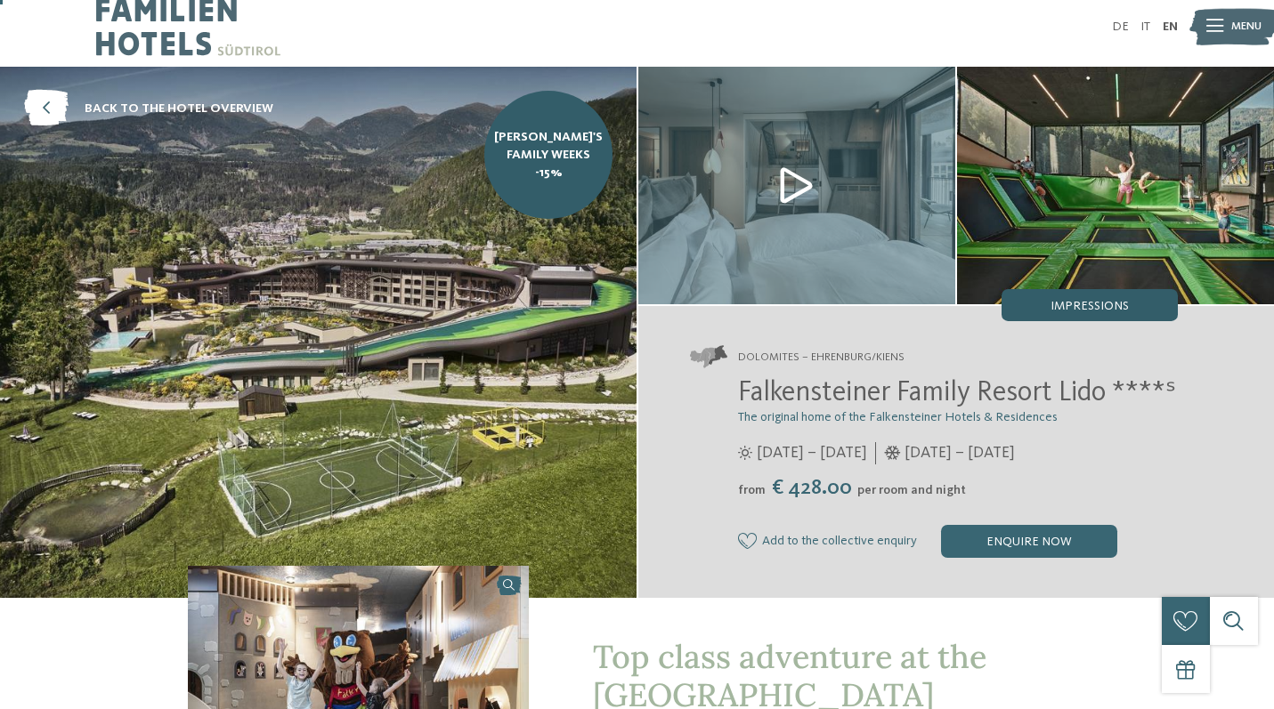
click at [1100, 317] on div "Impressions" at bounding box center [1089, 305] width 176 height 32
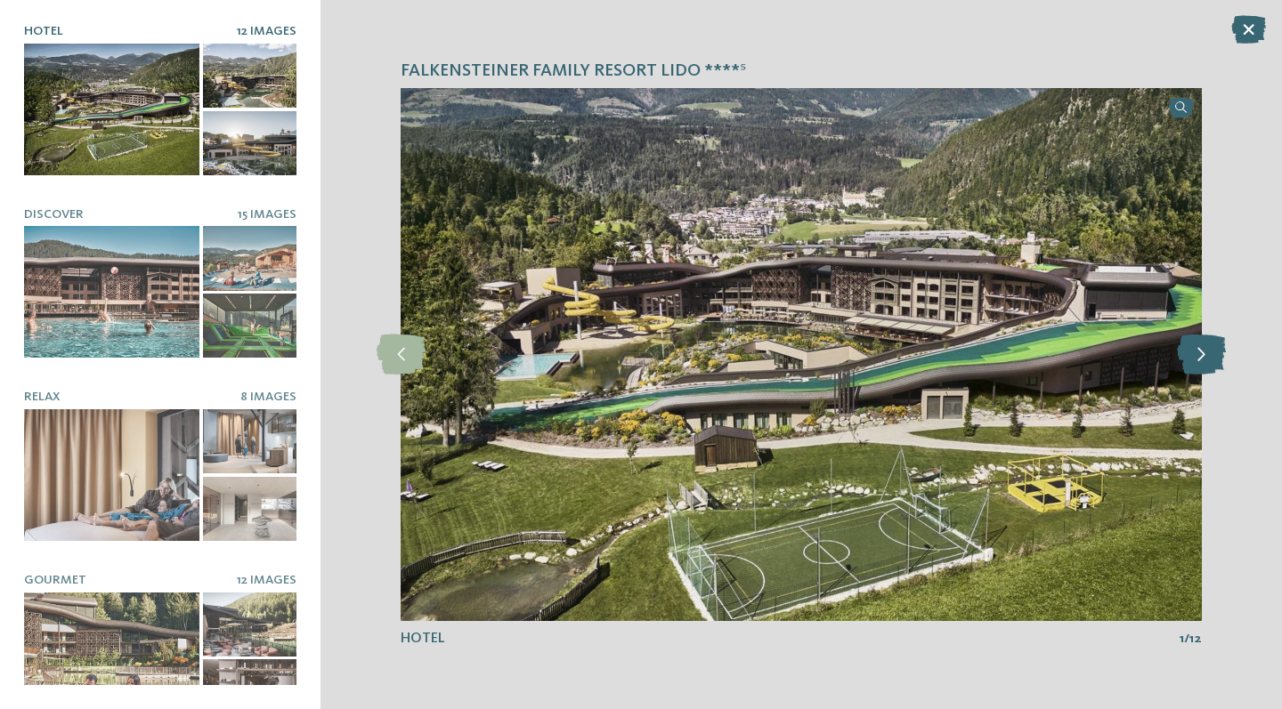
click at [1196, 346] on icon at bounding box center [1201, 355] width 49 height 40
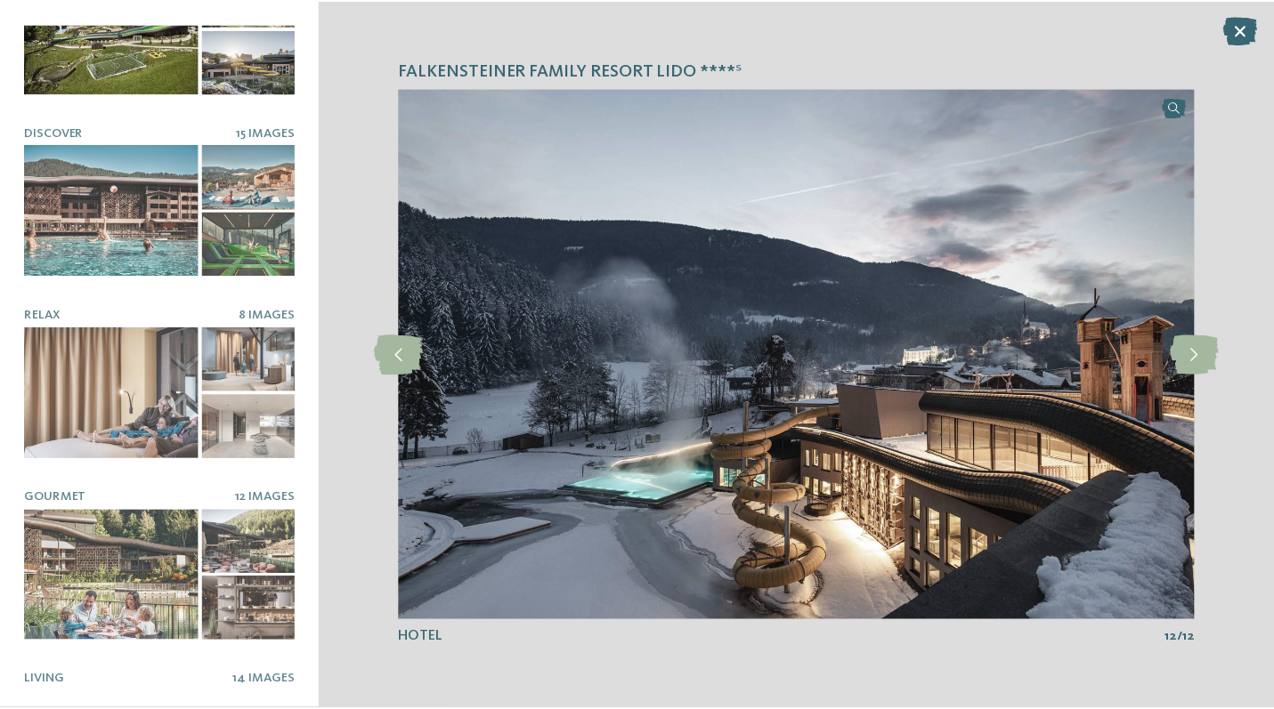
scroll to position [0, 0]
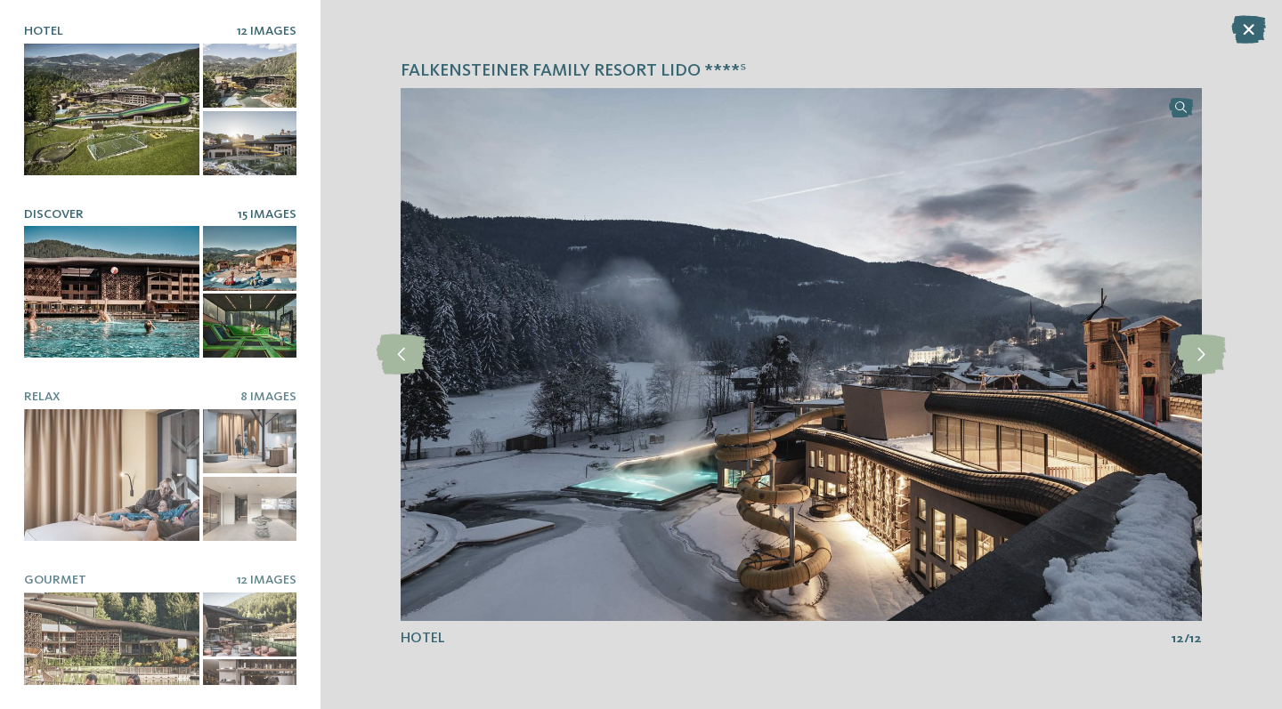
click at [109, 247] on div at bounding box center [111, 292] width 175 height 132
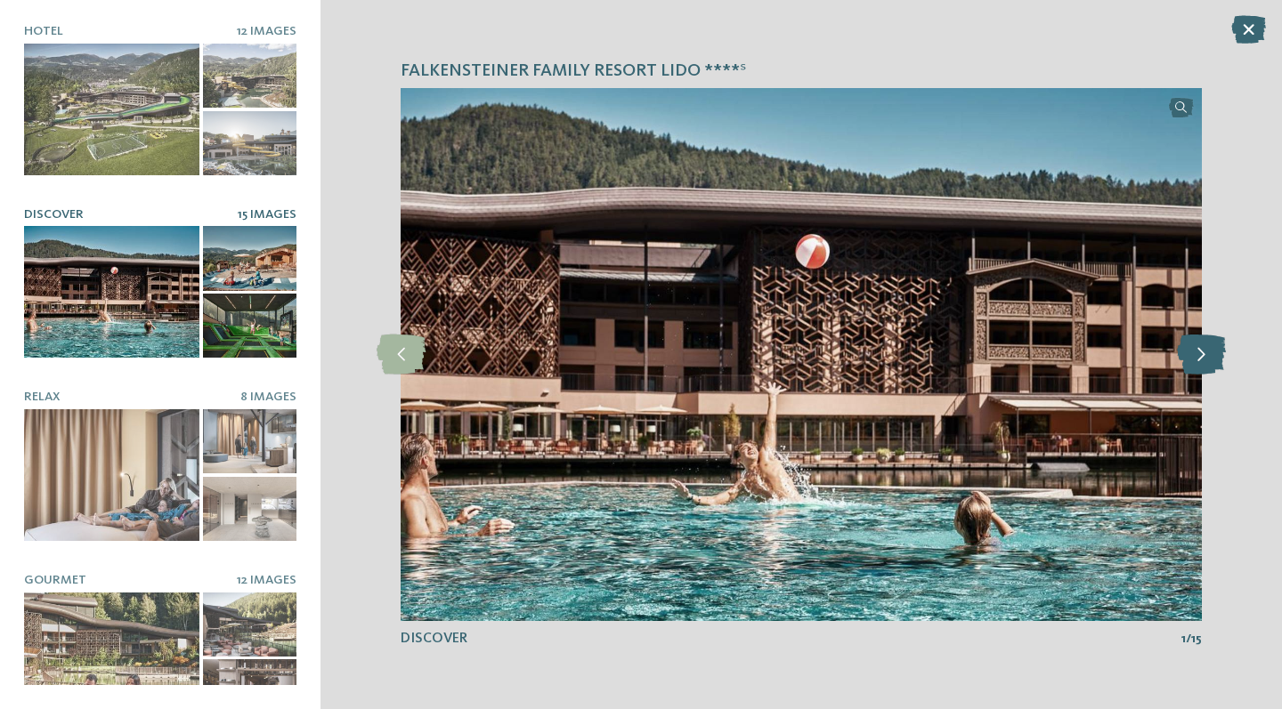
click at [1200, 353] on icon at bounding box center [1201, 355] width 49 height 40
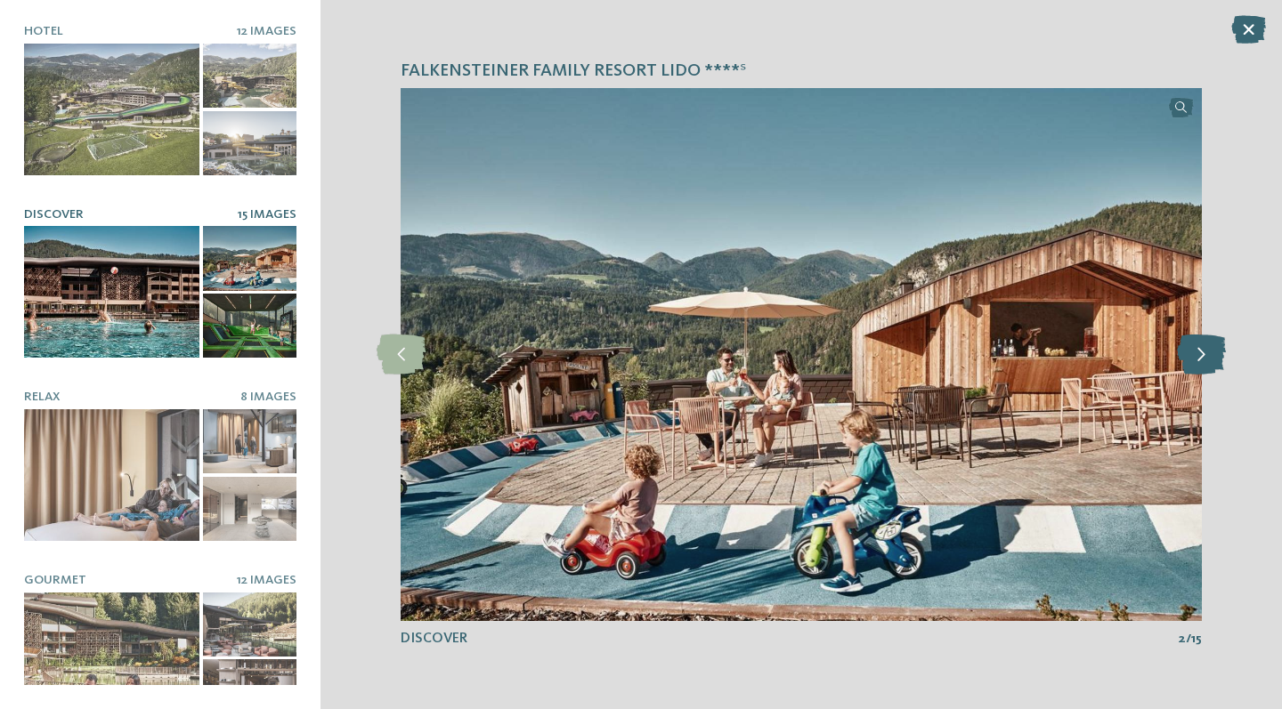
click at [1200, 353] on icon at bounding box center [1201, 355] width 49 height 40
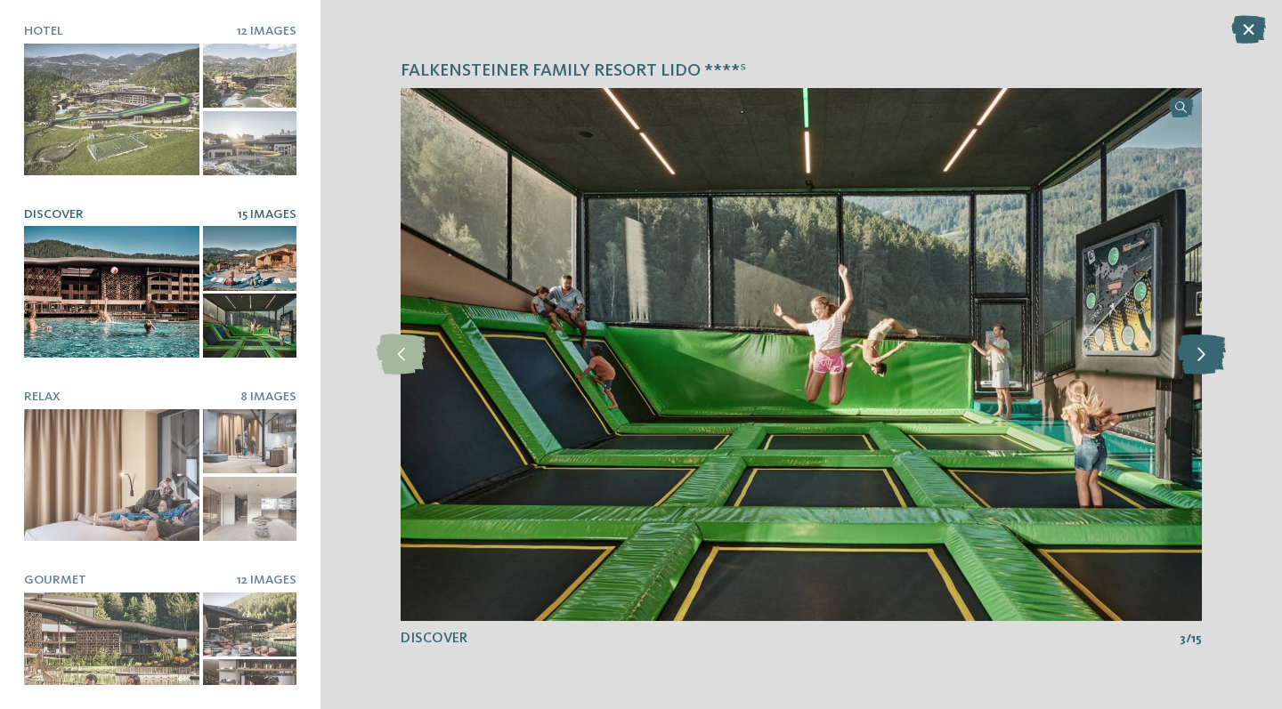
click at [1200, 353] on icon at bounding box center [1201, 355] width 49 height 40
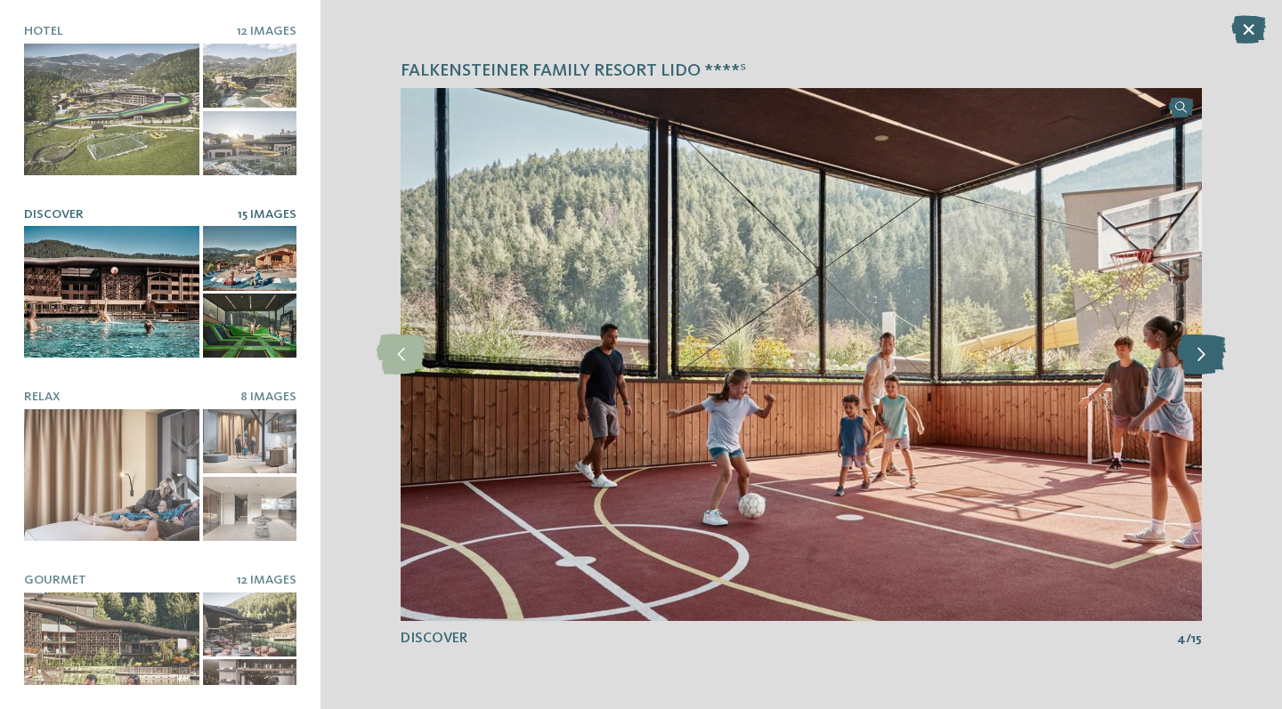
click at [1200, 353] on icon at bounding box center [1201, 355] width 49 height 40
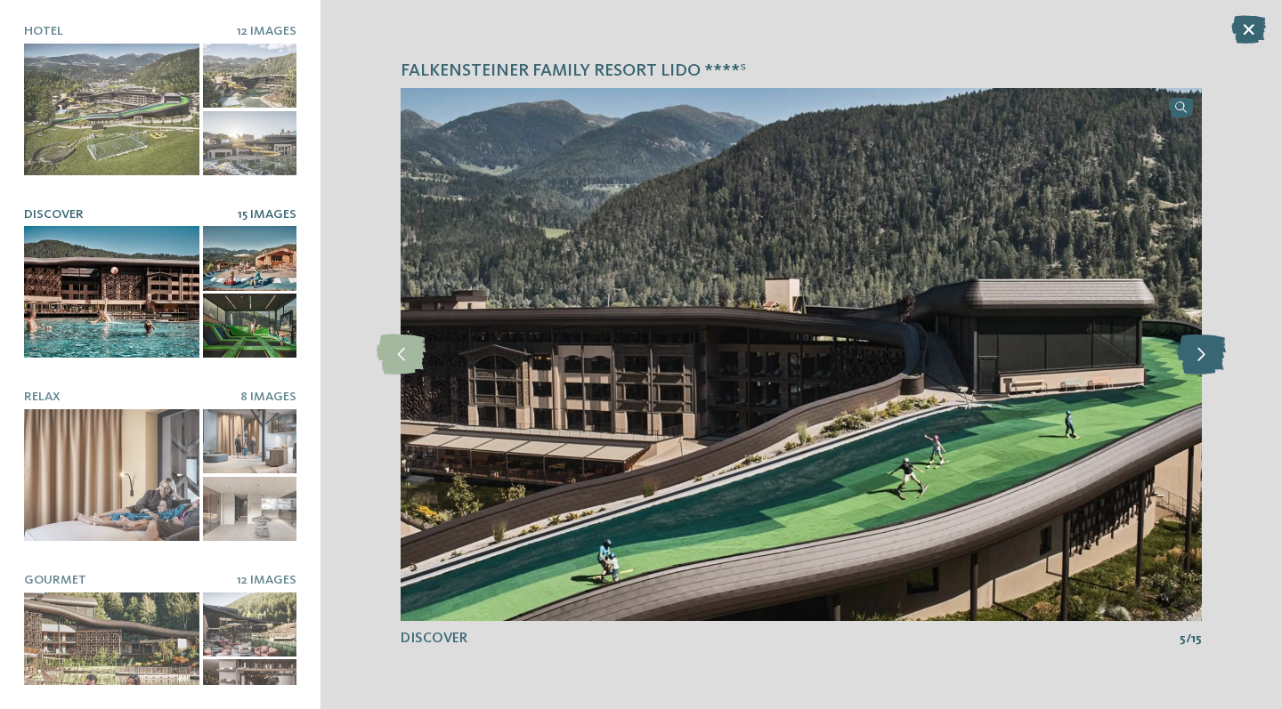
click at [1200, 353] on icon at bounding box center [1201, 355] width 49 height 40
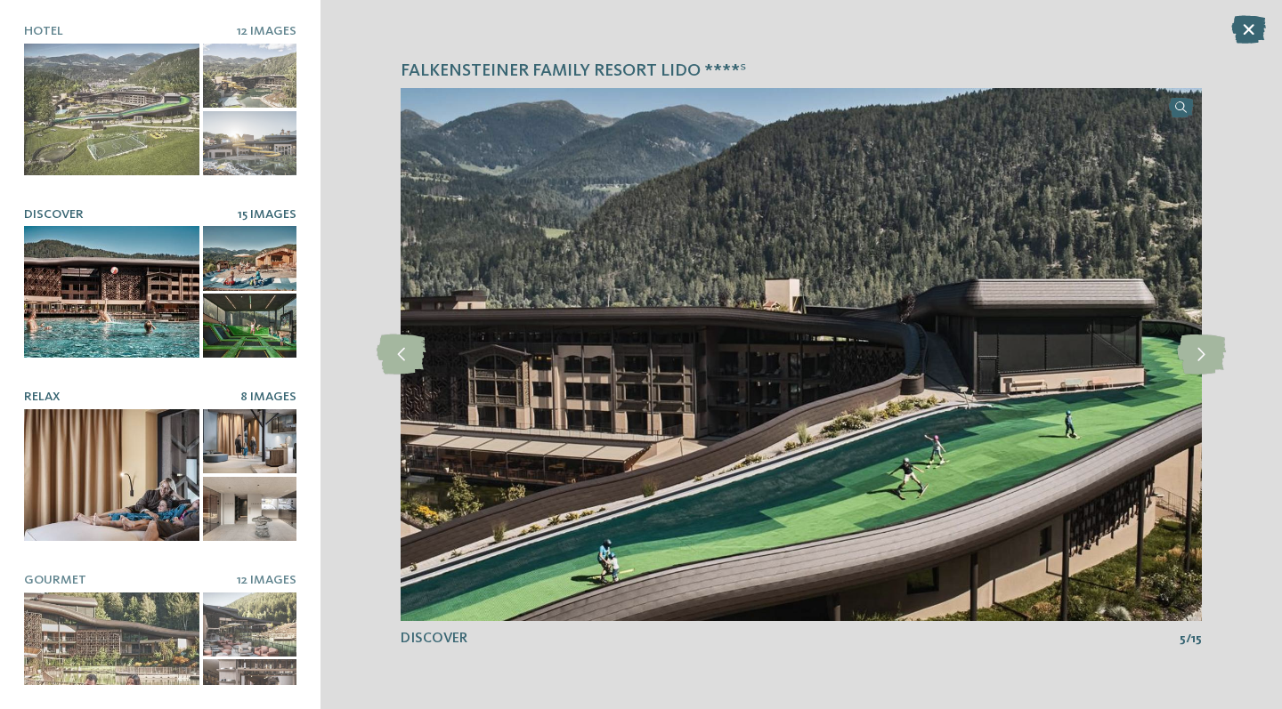
click at [141, 484] on div at bounding box center [111, 475] width 175 height 132
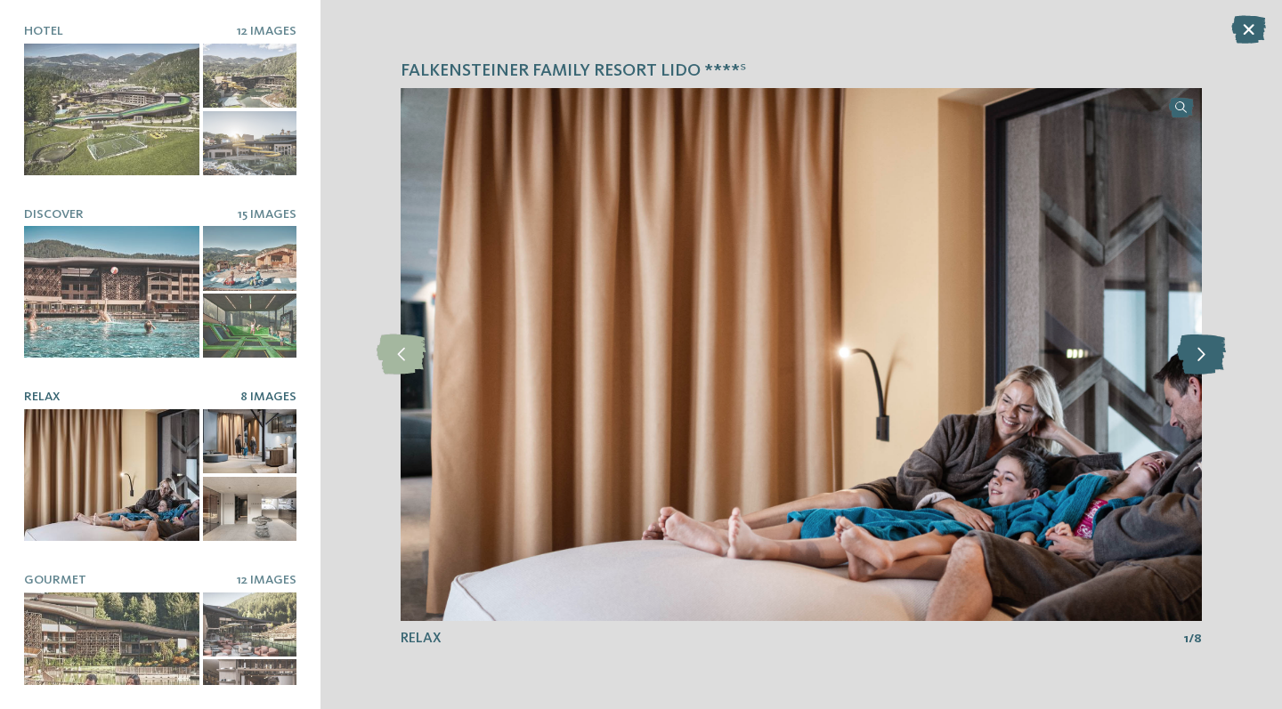
click at [1208, 349] on icon at bounding box center [1201, 355] width 49 height 40
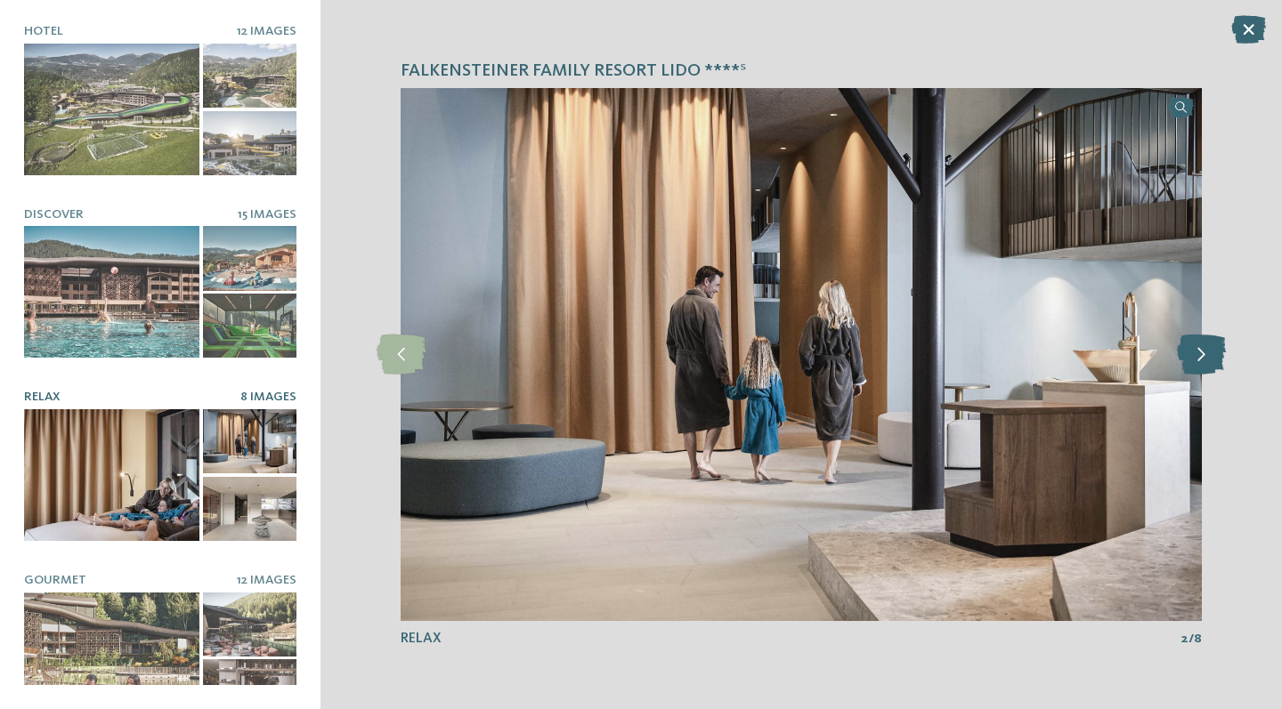
click at [1208, 349] on icon at bounding box center [1201, 355] width 49 height 40
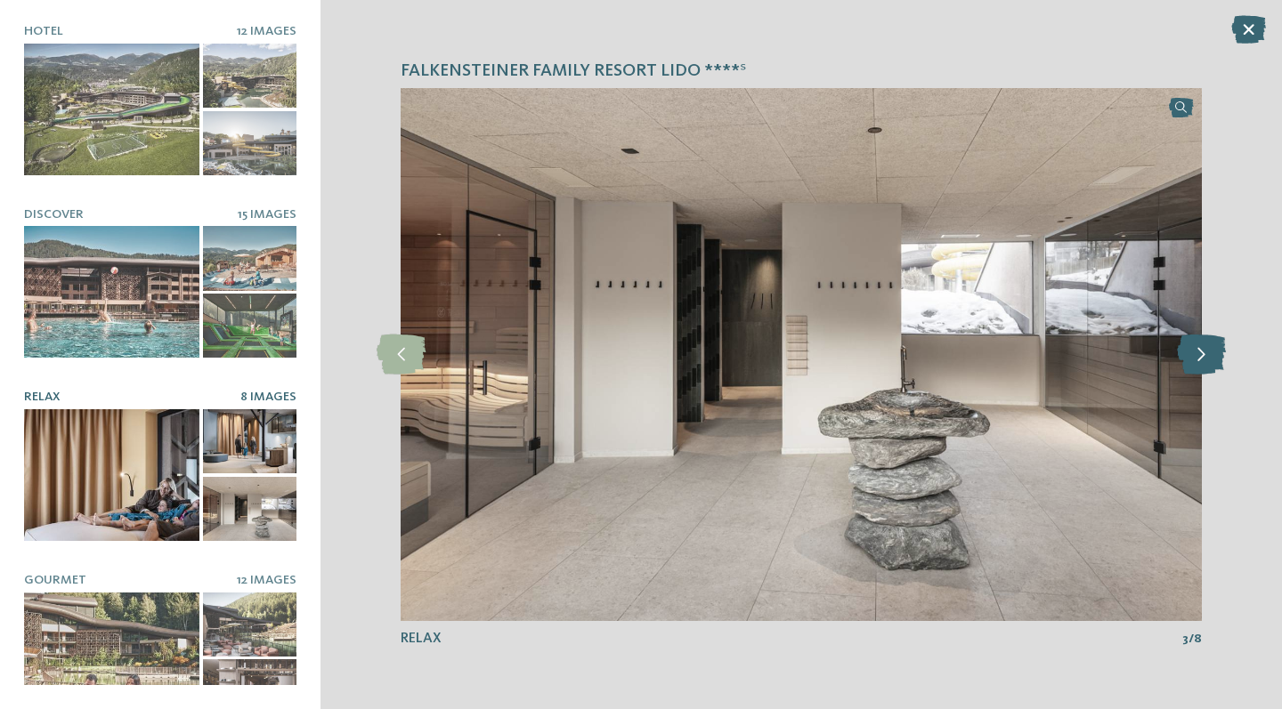
click at [1208, 349] on icon at bounding box center [1201, 355] width 49 height 40
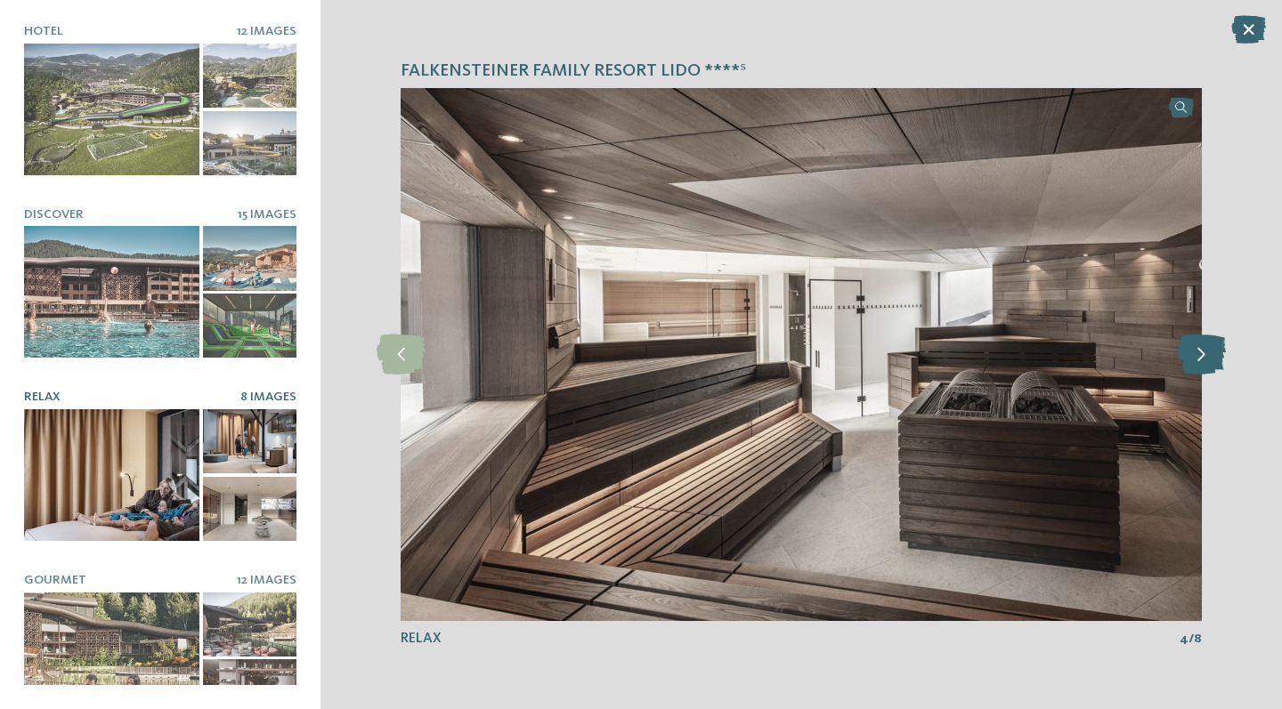
click at [1208, 349] on icon at bounding box center [1201, 355] width 49 height 40
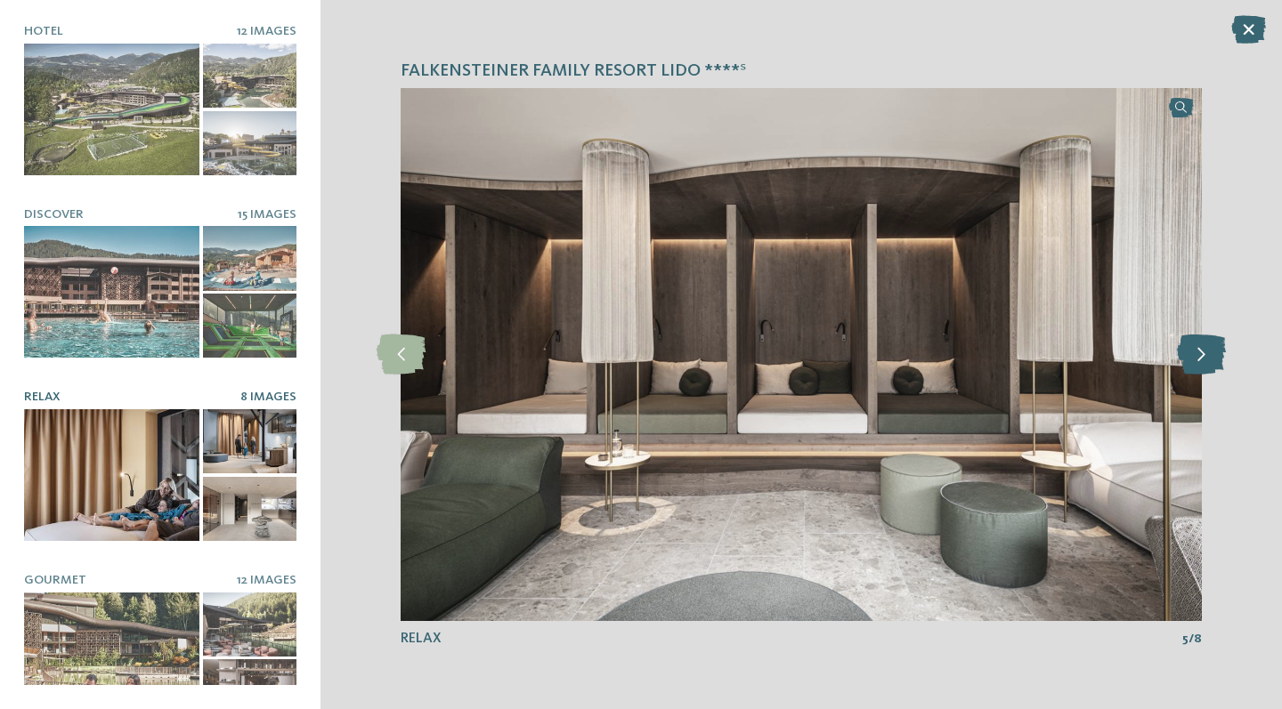
click at [1208, 349] on icon at bounding box center [1201, 355] width 49 height 40
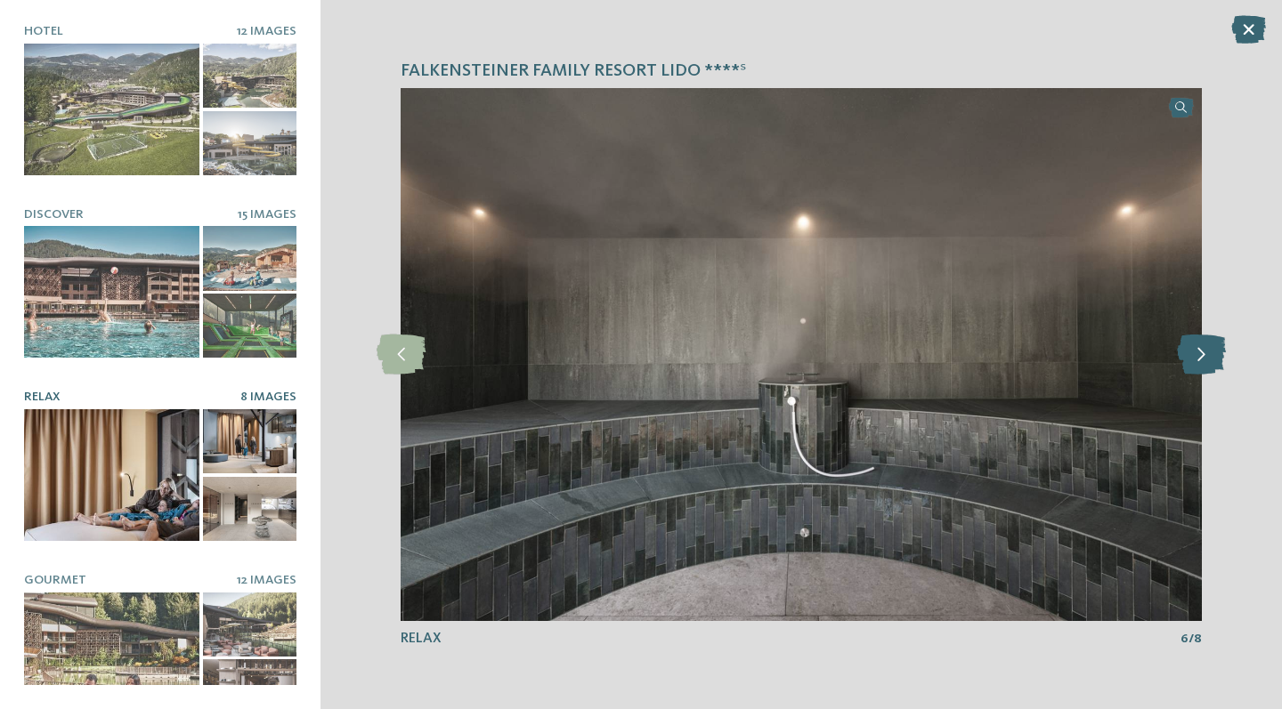
click at [1208, 349] on icon at bounding box center [1201, 355] width 49 height 40
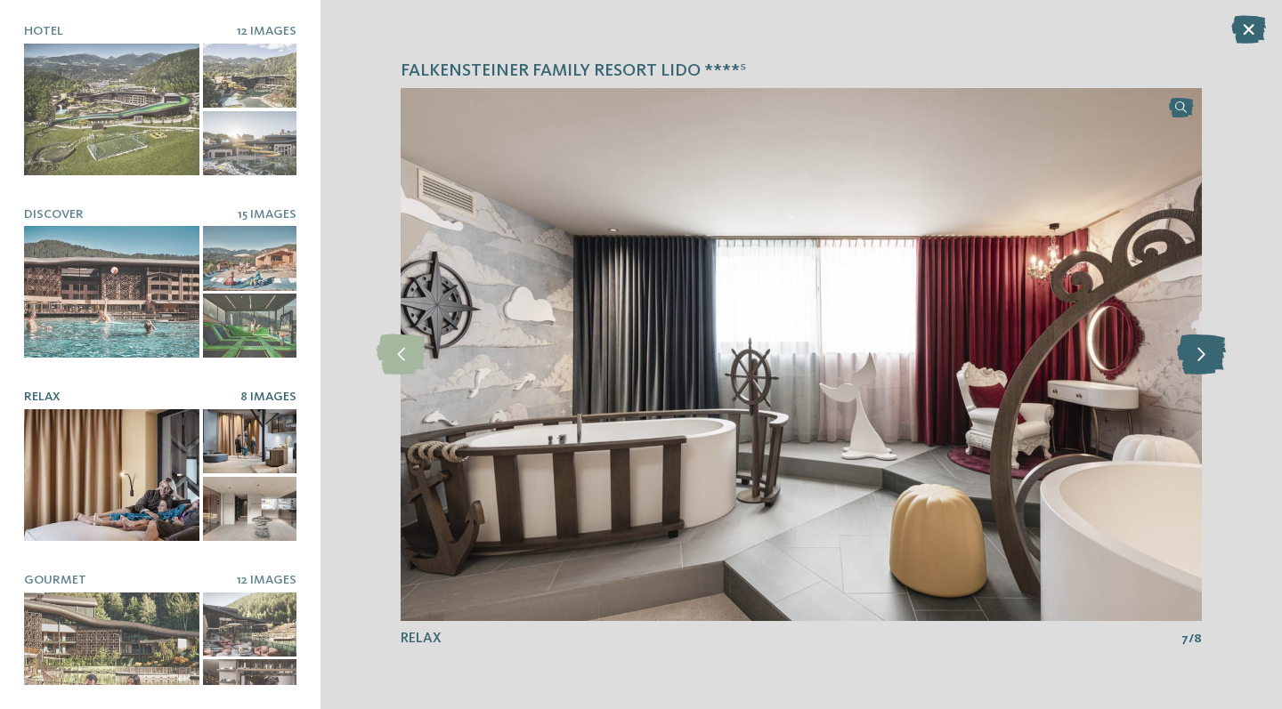
click at [1208, 349] on icon at bounding box center [1201, 355] width 49 height 40
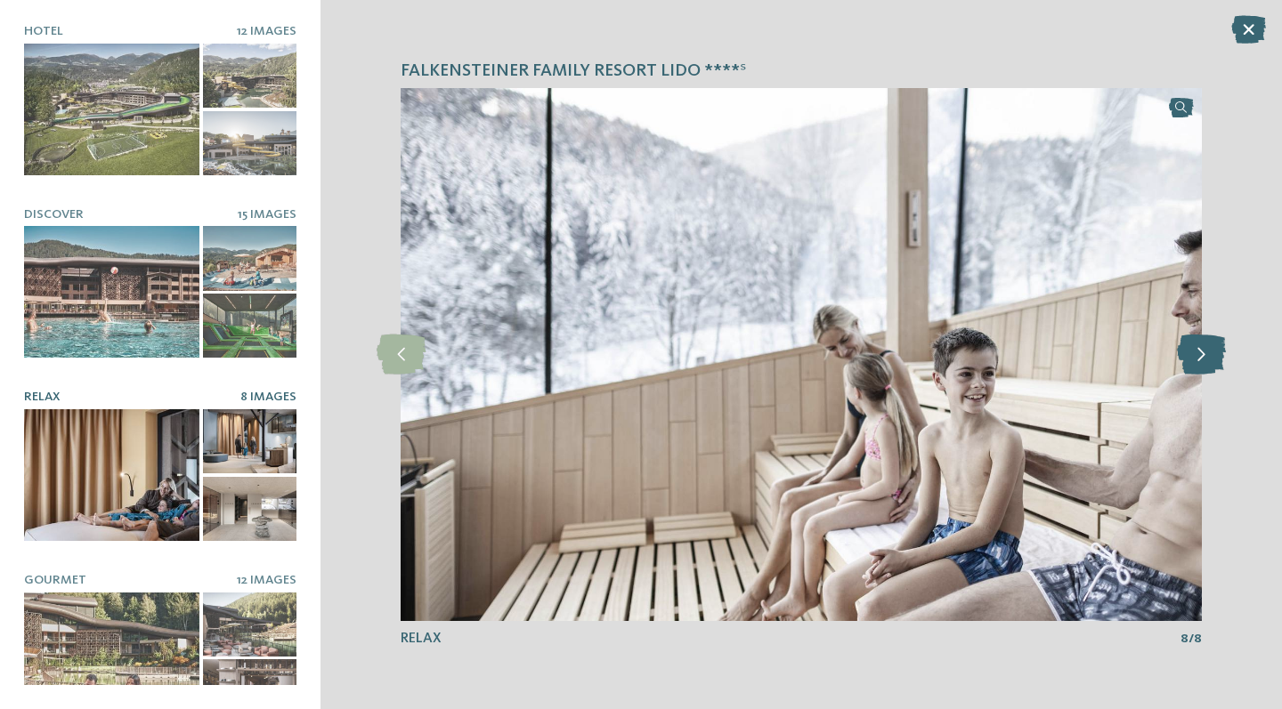
click at [1208, 349] on icon at bounding box center [1201, 355] width 49 height 40
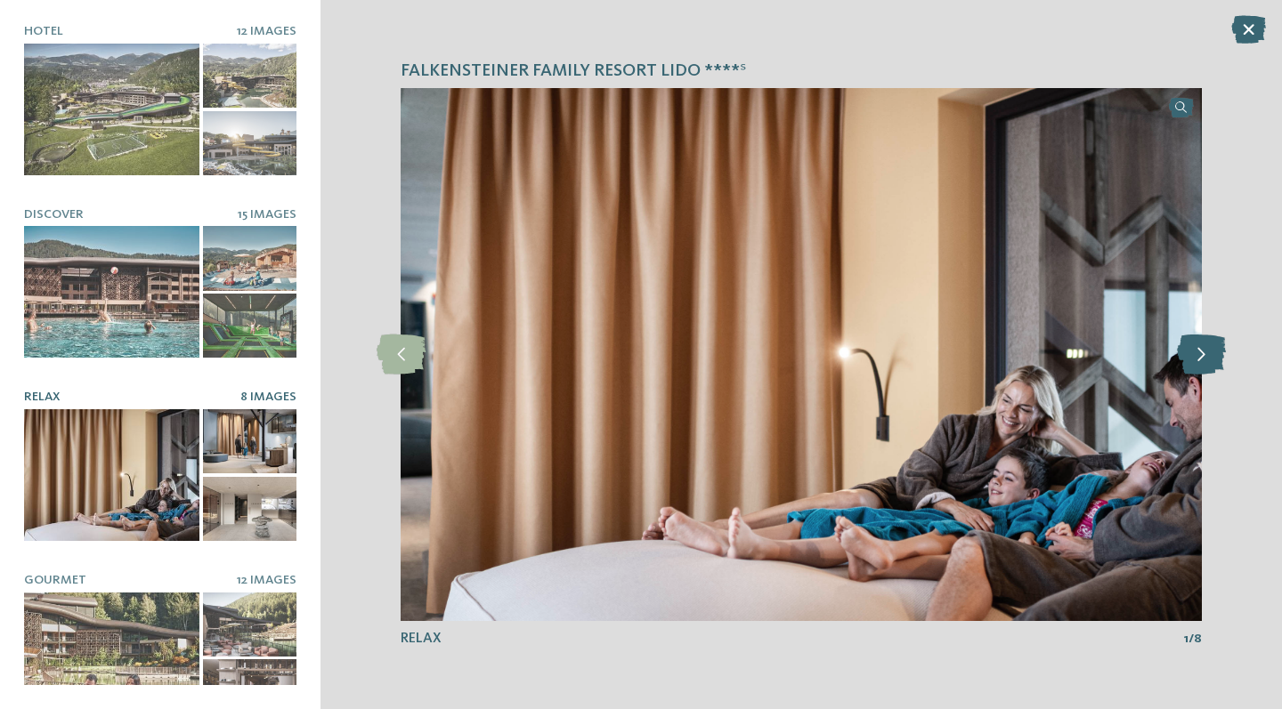
click at [1208, 349] on icon at bounding box center [1201, 355] width 49 height 40
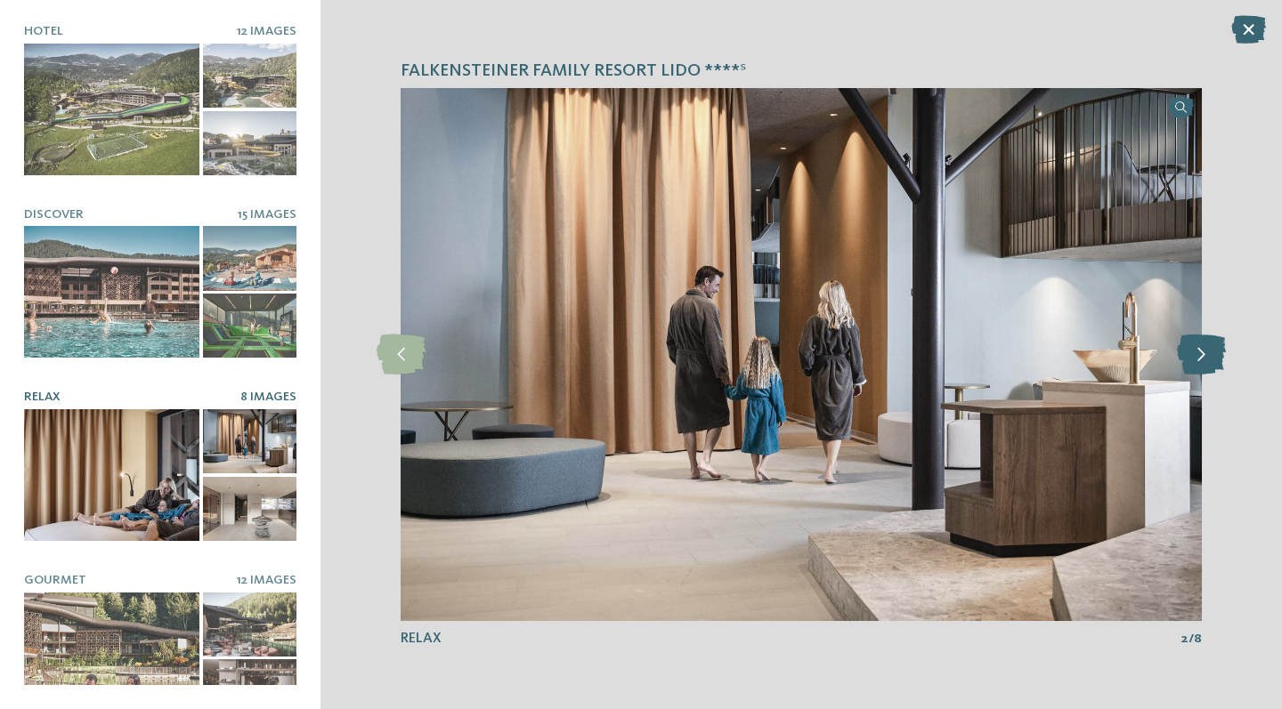
click at [1208, 349] on icon at bounding box center [1201, 355] width 49 height 40
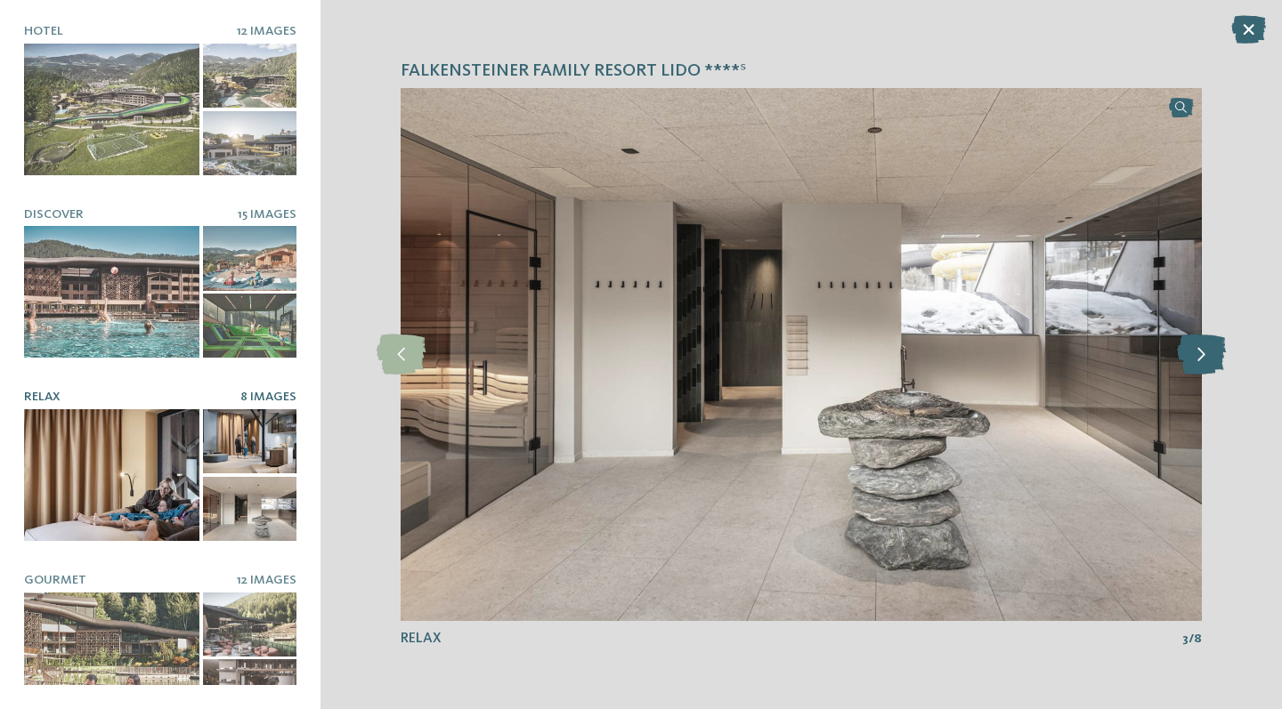
click at [1208, 349] on icon at bounding box center [1201, 355] width 49 height 40
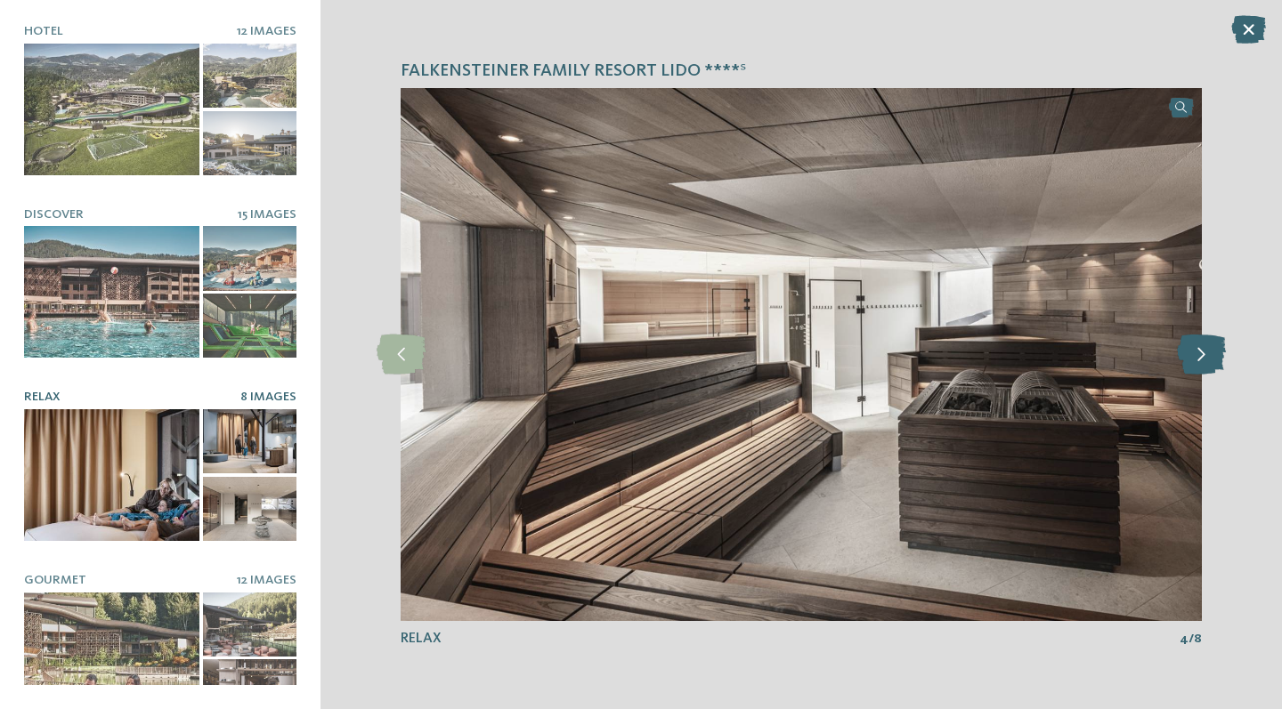
click at [1208, 349] on icon at bounding box center [1201, 355] width 49 height 40
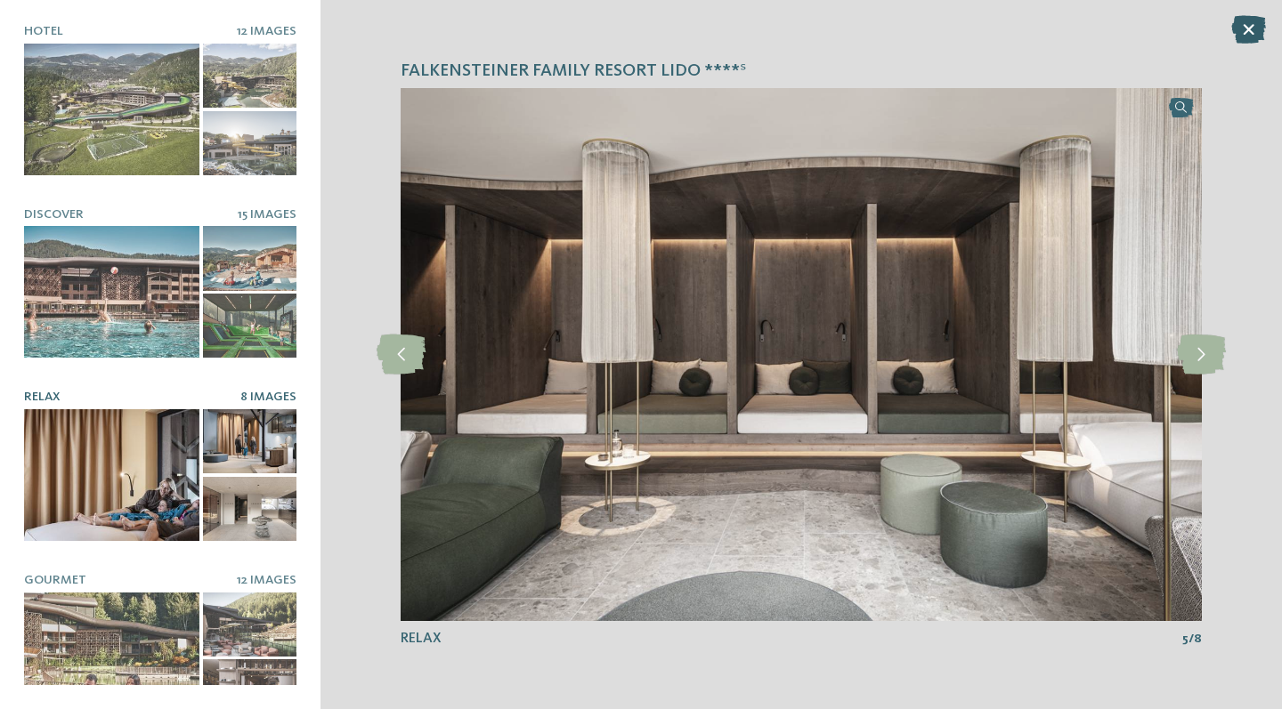
click at [1251, 37] on icon at bounding box center [1248, 29] width 35 height 28
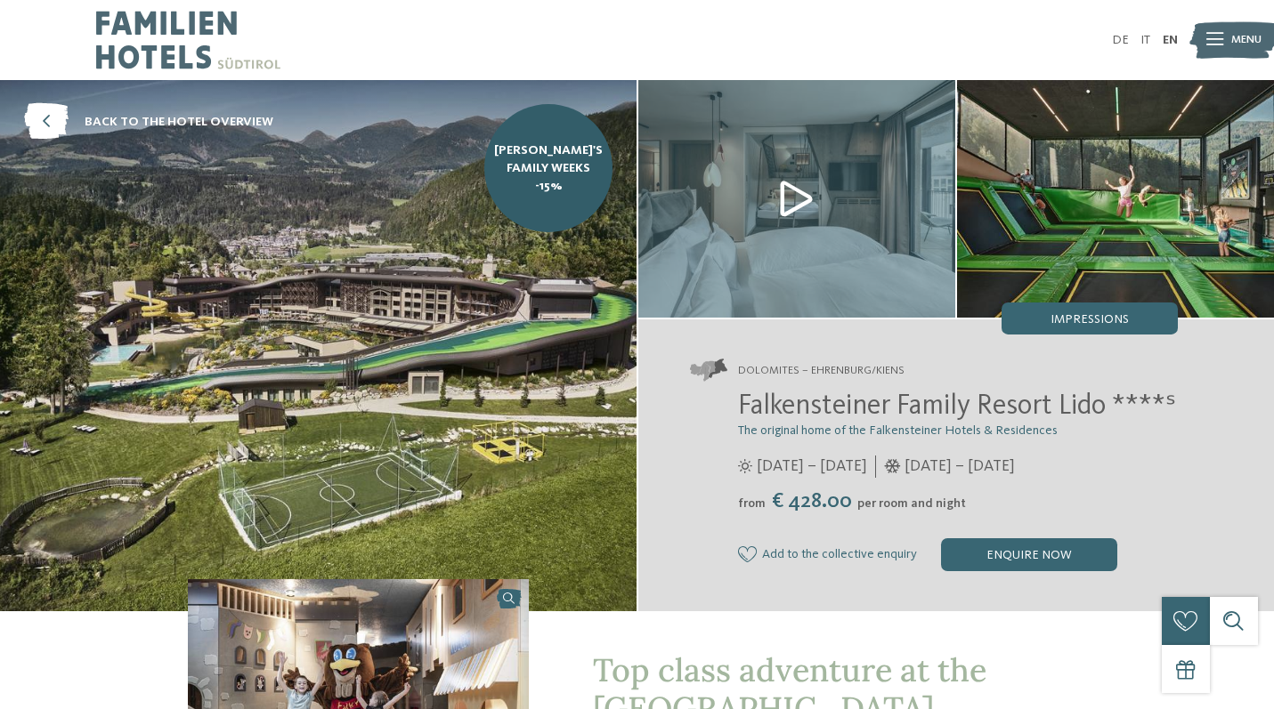
click at [931, 395] on span "Falkensteiner Family Resort Lido ****ˢ" at bounding box center [957, 407] width 438 height 28
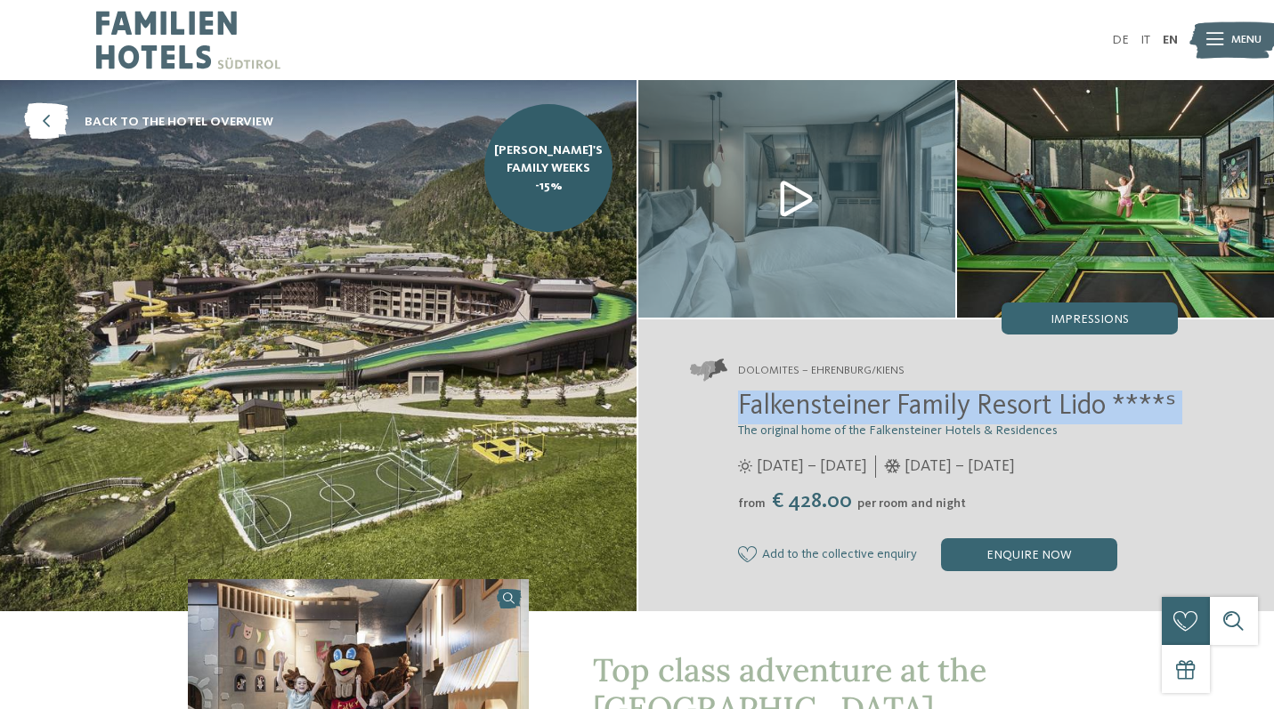
copy div "Falkensteiner Family Resort Lido ****ˢ"
